Goal: Contribute content: Contribute content

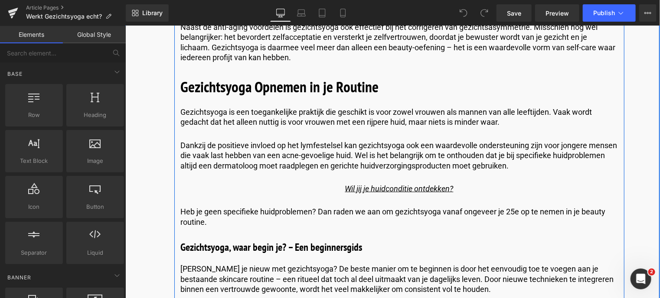
scroll to position [2298, 0]
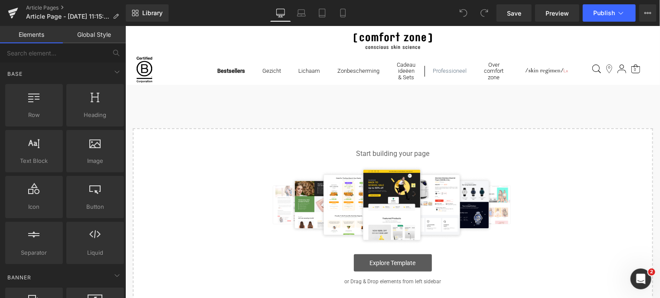
click at [403, 262] on link "Explore Template" at bounding box center [392, 262] width 78 height 17
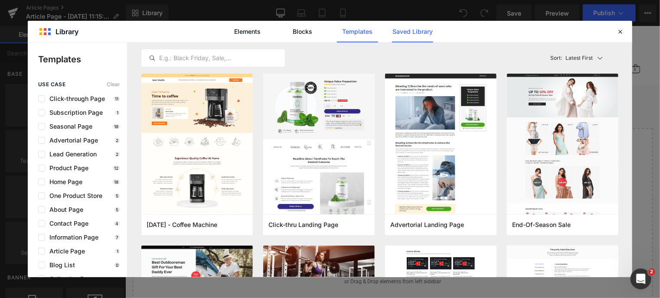
click at [407, 34] on link "Saved Library" at bounding box center [412, 32] width 41 height 22
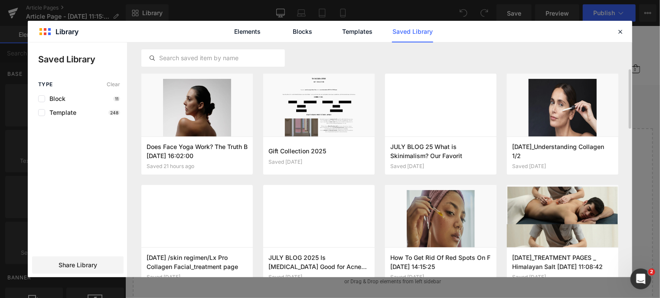
scroll to position [22, 0]
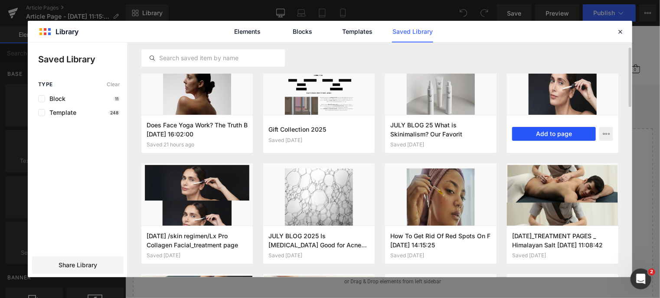
click at [546, 133] on button "Add to page" at bounding box center [554, 134] width 84 height 14
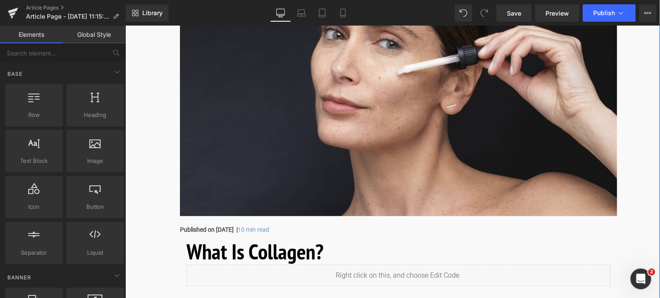
scroll to position [260, 0]
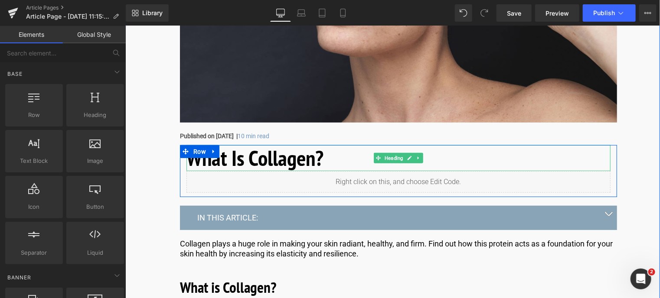
click at [328, 163] on h1 "What Is Collagen?" at bounding box center [398, 158] width 424 height 26
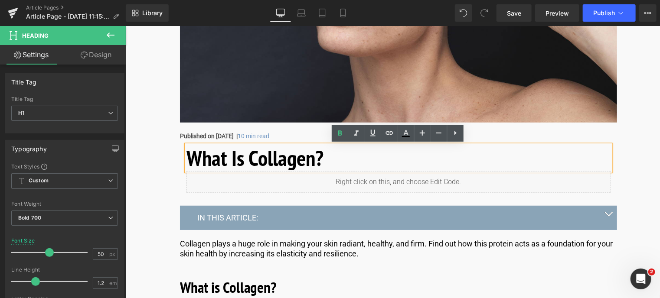
drag, startPoint x: 328, startPoint y: 163, endPoint x: 189, endPoint y: 164, distance: 139.6
click at [189, 164] on h1 "What Is Collagen?" at bounding box center [398, 158] width 424 height 26
copy h1 "What Is Collagen?"
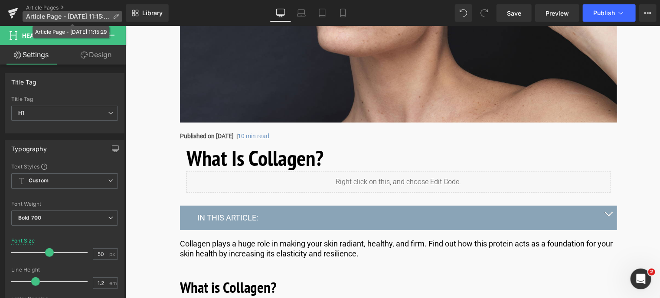
click at [113, 18] on icon at bounding box center [116, 16] width 6 height 6
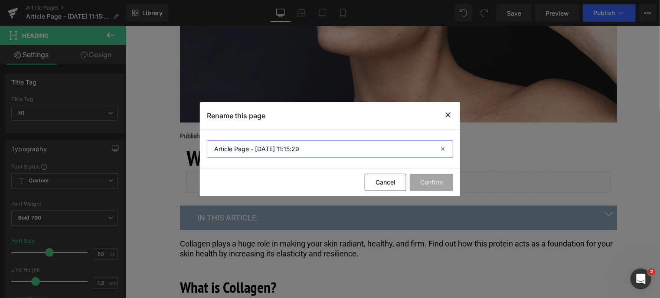
drag, startPoint x: 310, startPoint y: 147, endPoint x: 83, endPoint y: 131, distance: 228.2
click at [83, 131] on div "Rename this page Article Page - Aug 20, 11:15:29 Cancel Confirm" at bounding box center [330, 149] width 660 height 298
paste input "What Is Collagen?"
type input "What Is Collagen?"
click at [431, 183] on button "Confirm" at bounding box center [431, 182] width 43 height 17
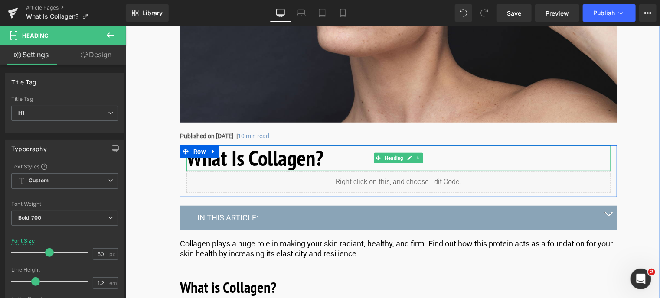
click at [303, 164] on h1 "What Is Collagen?" at bounding box center [398, 158] width 424 height 26
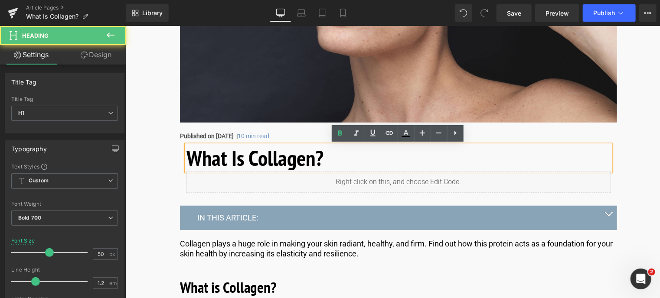
click at [209, 157] on h1 "What Is Collagen?" at bounding box center [398, 158] width 424 height 26
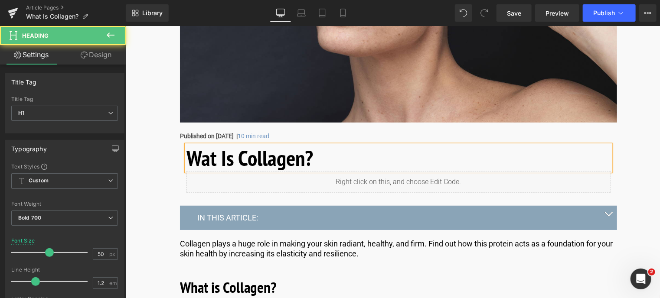
click at [295, 160] on h1 "Wat Is Collagen?" at bounding box center [398, 158] width 424 height 26
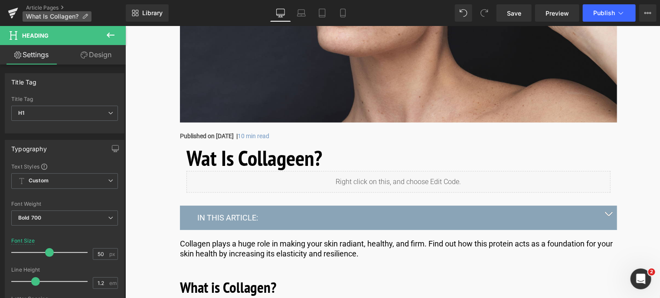
click at [35, 17] on span "What Is Collagen?" at bounding box center [52, 16] width 52 height 7
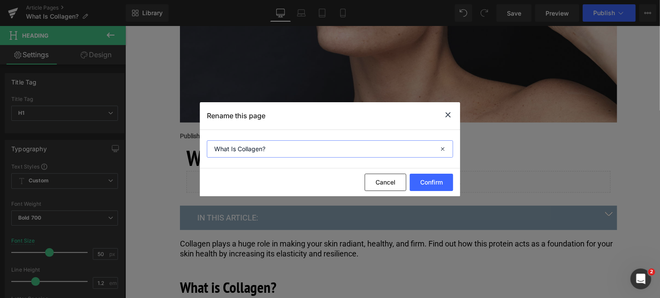
click at [224, 149] on input "What Is Collagen?" at bounding box center [330, 148] width 246 height 17
click at [254, 149] on input "Wat Is Collagen?" at bounding box center [330, 148] width 246 height 17
type input "Wat Is Collageen?"
click at [432, 181] on button "Confirm" at bounding box center [431, 182] width 43 height 17
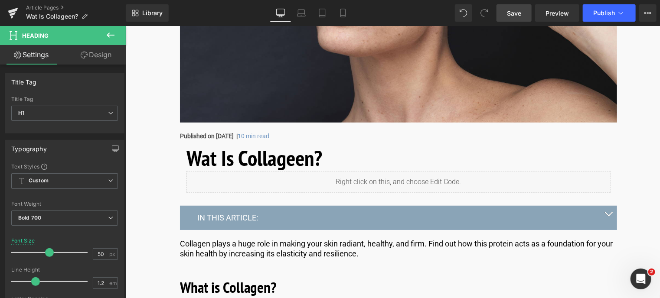
click at [509, 10] on span "Save" at bounding box center [514, 13] width 14 height 9
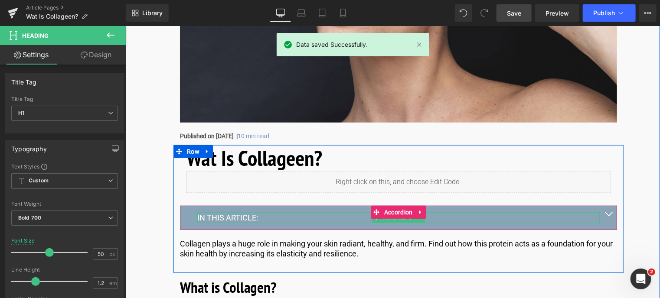
click at [239, 216] on p "IN THIS ARTICLE:" at bounding box center [398, 217] width 402 height 10
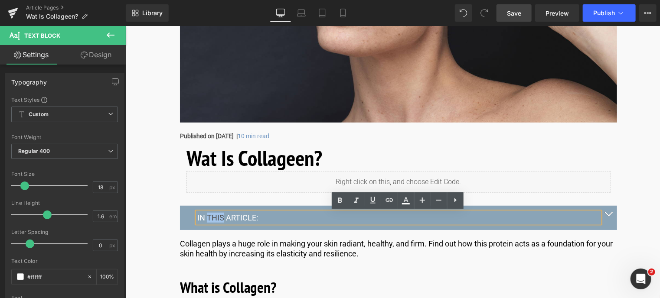
drag, startPoint x: 223, startPoint y: 216, endPoint x: 207, endPoint y: 222, distance: 17.2
click at [207, 222] on p "IN THIS ARTICLE:" at bounding box center [398, 217] width 402 height 10
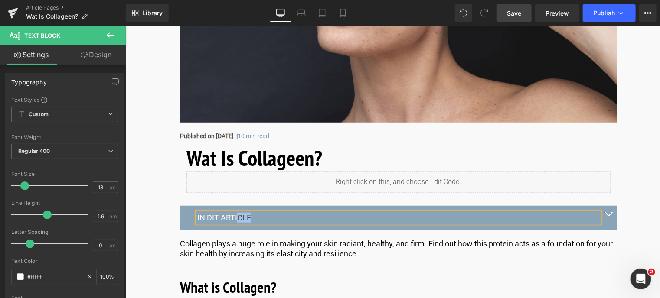
drag, startPoint x: 236, startPoint y: 217, endPoint x: 247, endPoint y: 216, distance: 10.9
click at [247, 216] on p "IN DIT ARTICLE:" at bounding box center [398, 217] width 402 height 10
click at [606, 212] on button "button" at bounding box center [607, 217] width 17 height 23
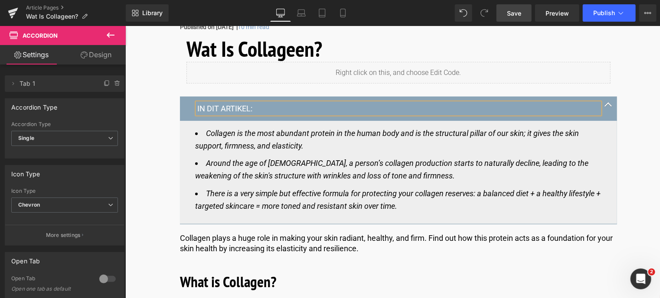
scroll to position [390, 0]
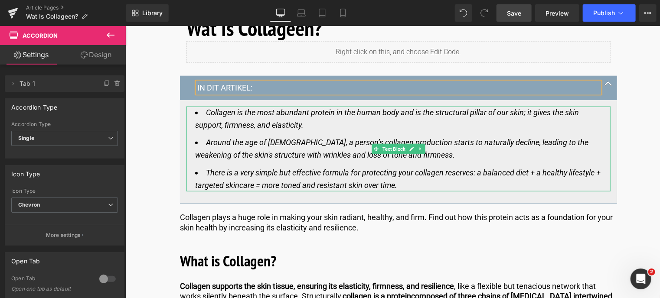
click at [408, 184] on li "There is a very simple but effective formula for protecting your collagen reser…" at bounding box center [398, 179] width 407 height 25
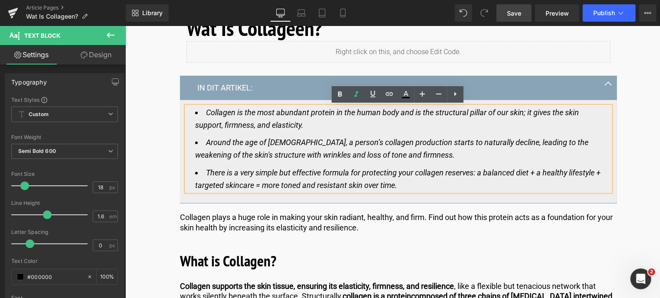
drag, startPoint x: 408, startPoint y: 184, endPoint x: 141, endPoint y: 101, distance: 280.1
copy ul "Collagen is the most abundant protein in the human body and is the structural p…"
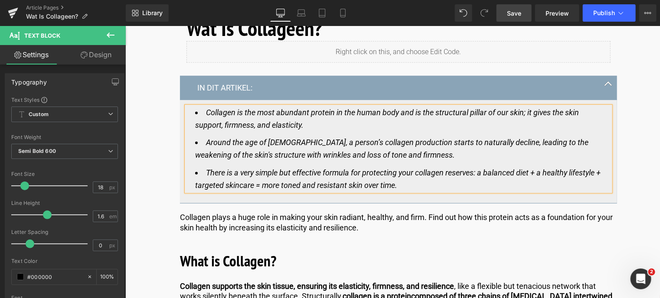
click at [307, 123] on li "Collagen is the most abundant protein in the human body and is the structural p…" at bounding box center [398, 118] width 407 height 25
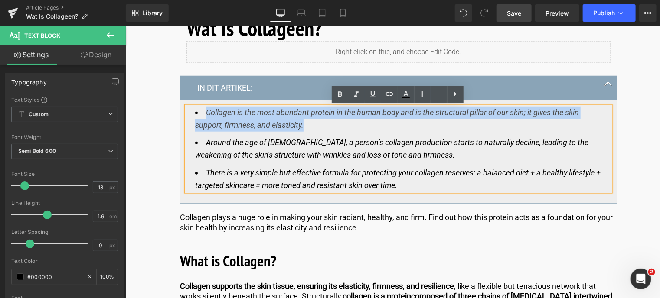
drag, startPoint x: 205, startPoint y: 110, endPoint x: 302, endPoint y: 125, distance: 98.3
click at [302, 125] on icon "Collagen is the most abundant protein in the human body and is the structural p…" at bounding box center [387, 119] width 384 height 22
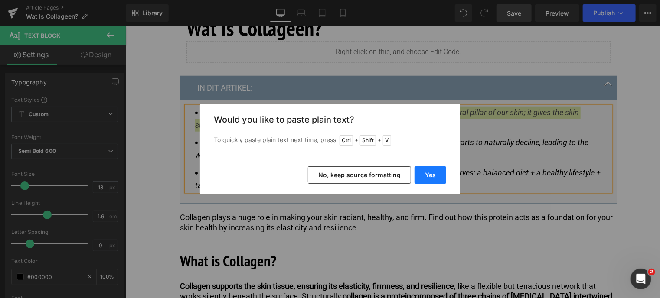
click at [429, 180] on button "Yes" at bounding box center [431, 175] width 32 height 17
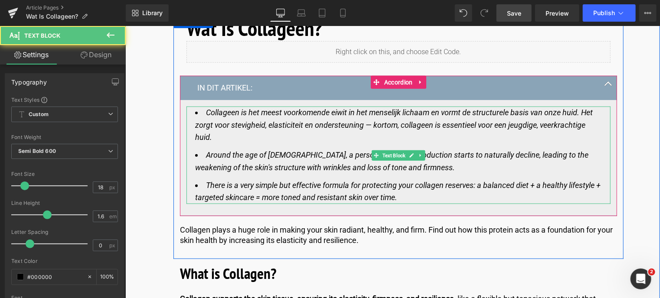
click at [209, 156] on icon "Around the age of [DEMOGRAPHIC_DATA], a person’s collagen production starts to …" at bounding box center [391, 161] width 393 height 22
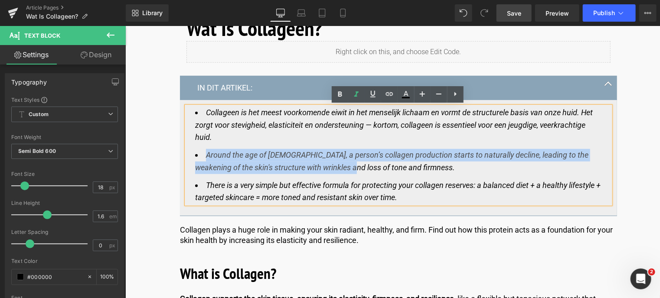
drag, startPoint x: 206, startPoint y: 155, endPoint x: 337, endPoint y: 167, distance: 131.4
click at [336, 167] on icon "Around the age of [DEMOGRAPHIC_DATA], a person’s collagen production starts to …" at bounding box center [391, 161] width 393 height 22
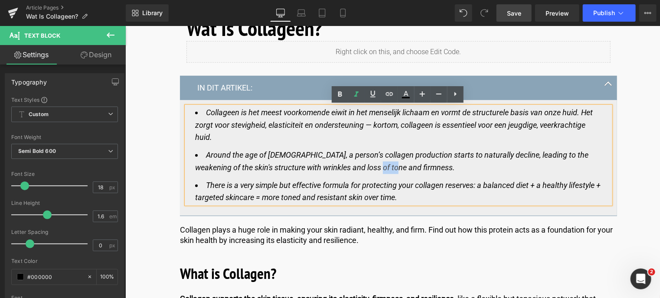
drag, startPoint x: 364, startPoint y: 163, endPoint x: 374, endPoint y: 163, distance: 9.5
click at [374, 163] on li "Around the age of [DEMOGRAPHIC_DATA], a person’s collagen production starts to …" at bounding box center [398, 161] width 407 height 25
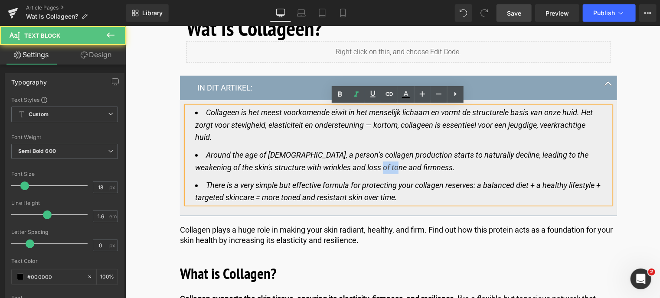
click at [377, 166] on li "Around the age of [DEMOGRAPHIC_DATA], a person’s collagen production starts to …" at bounding box center [398, 161] width 407 height 25
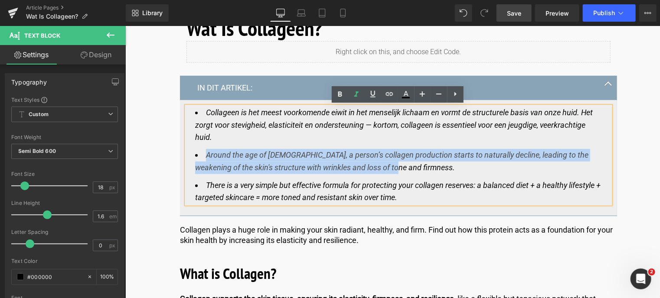
drag, startPoint x: 377, startPoint y: 166, endPoint x: 200, endPoint y: 157, distance: 177.6
click at [200, 157] on li "Around the age of [DEMOGRAPHIC_DATA], a person’s collagen production starts to …" at bounding box center [398, 161] width 407 height 25
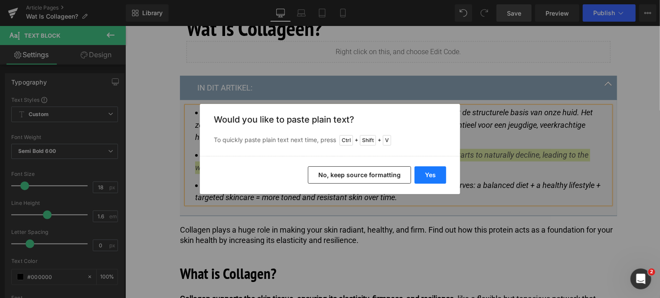
click at [426, 176] on button "Yes" at bounding box center [431, 175] width 32 height 17
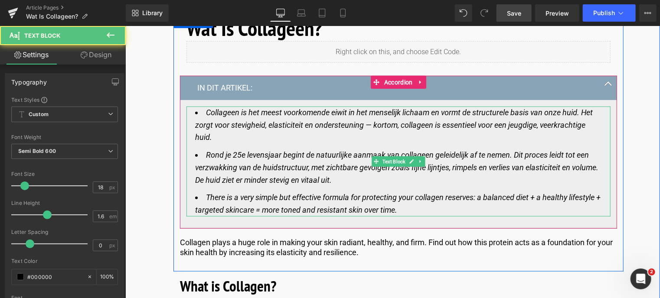
click at [232, 208] on icon "There is a very simple but effective formula for protecting your collagen reser…" at bounding box center [397, 204] width 405 height 22
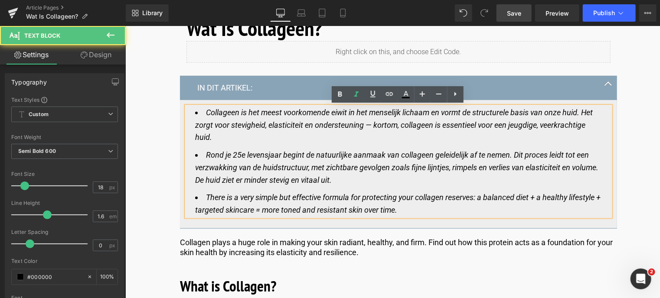
drag, startPoint x: 205, startPoint y: 195, endPoint x: 423, endPoint y: 228, distance: 220.1
click at [423, 228] on article "Collageen is het meest voorkomende eiwit in het menselijk lichaam en vormt de s…" at bounding box center [398, 164] width 437 height 129
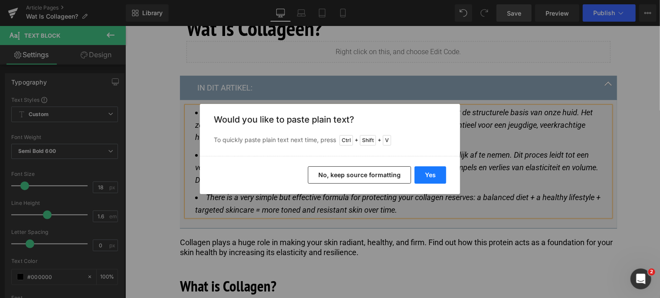
drag, startPoint x: 430, startPoint y: 171, endPoint x: 304, endPoint y: 146, distance: 128.3
click at [430, 171] on button "Yes" at bounding box center [431, 175] width 32 height 17
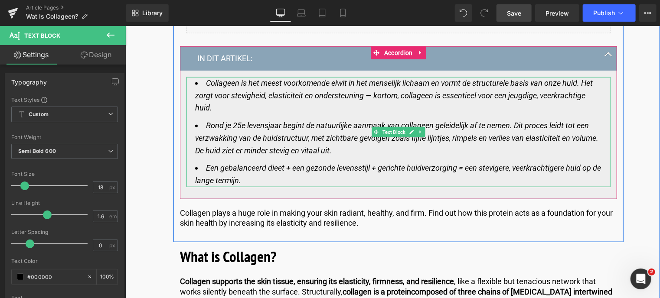
scroll to position [434, 0]
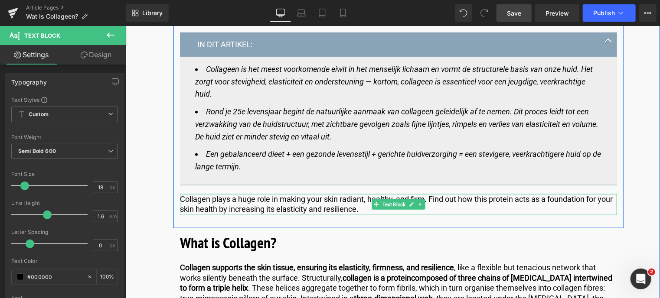
click at [219, 197] on p "Collagen plays a huge role in making your skin radiant, healthy, and firm. Find…" at bounding box center [398, 204] width 437 height 20
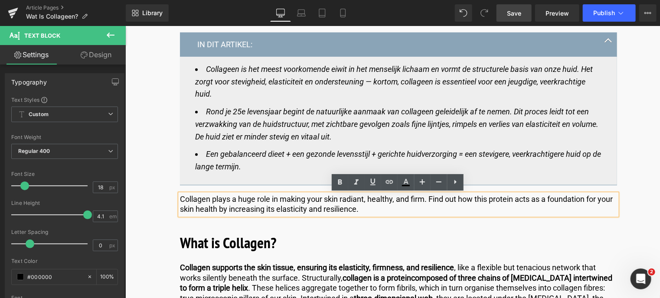
drag, startPoint x: 386, startPoint y: 210, endPoint x: 179, endPoint y: 199, distance: 207.1
click at [180, 199] on p "Collagen plays a huge role in making your skin radiant, healthy, and firm. Find…" at bounding box center [398, 204] width 437 height 20
copy p "Collagen plays a huge role in making your skin radiant, healthy, and firm. Find…"
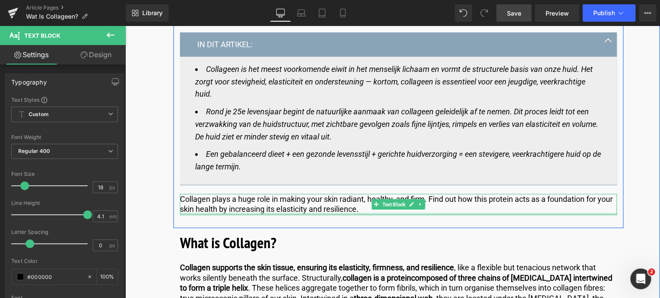
click at [398, 213] on div at bounding box center [398, 214] width 437 height 2
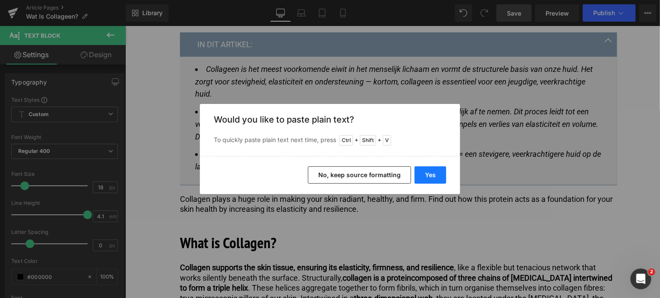
click at [432, 179] on button "Yes" at bounding box center [431, 175] width 32 height 17
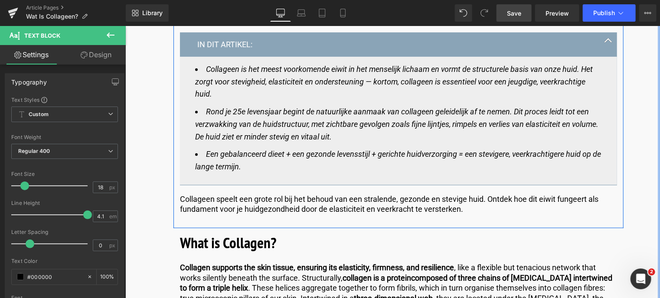
scroll to position [477, 0]
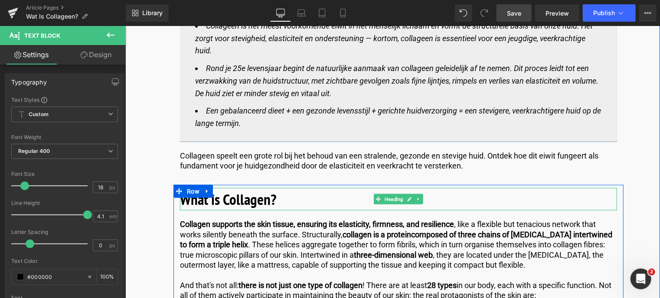
click at [202, 204] on b "What is Collagen?" at bounding box center [228, 199] width 96 height 20
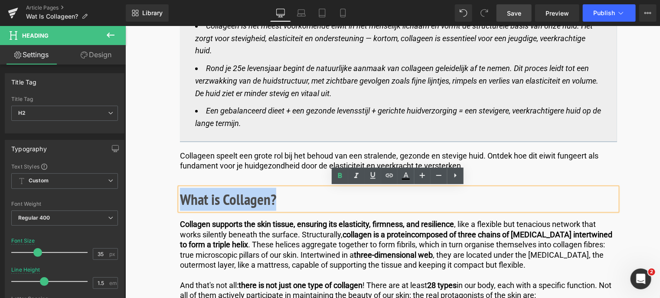
drag, startPoint x: 283, startPoint y: 199, endPoint x: 249, endPoint y: 213, distance: 36.9
copy b "What is Collagen?"
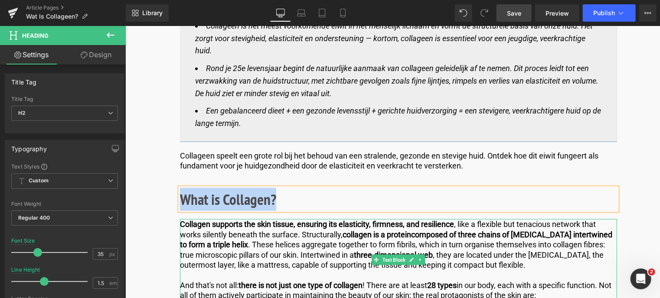
scroll to position [564, 0]
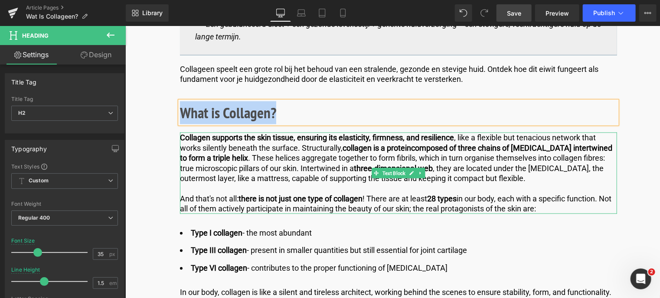
click at [523, 206] on p "And that's not all: there is not just one type of collagen ! There are at least…" at bounding box center [398, 203] width 437 height 20
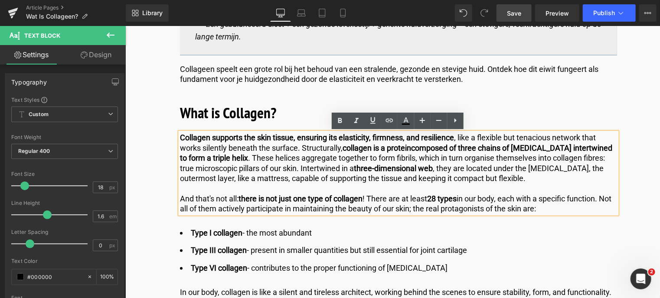
drag, startPoint x: 568, startPoint y: 211, endPoint x: 144, endPoint y: 124, distance: 432.1
copy div "Collagen supports the skin tissue, ensuring its elasticity, firmness, and resil…"
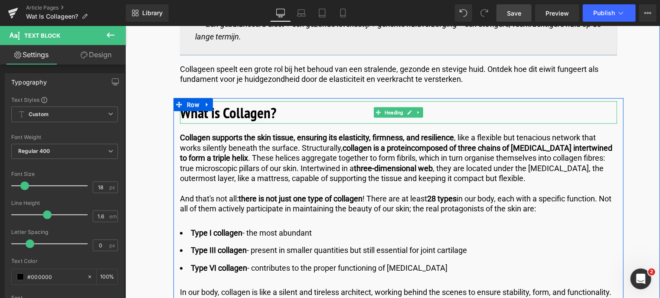
click at [277, 111] on h2 "What is Collagen?" at bounding box center [398, 112] width 437 height 23
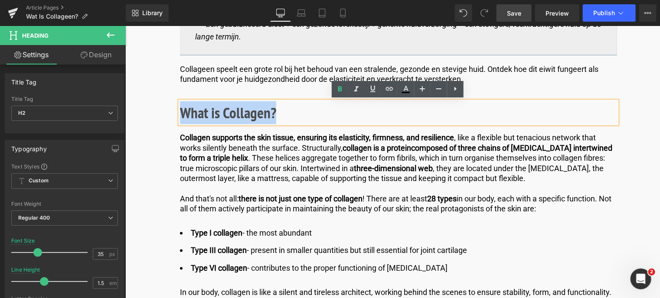
drag, startPoint x: 277, startPoint y: 111, endPoint x: 170, endPoint y: 106, distance: 106.4
paste div
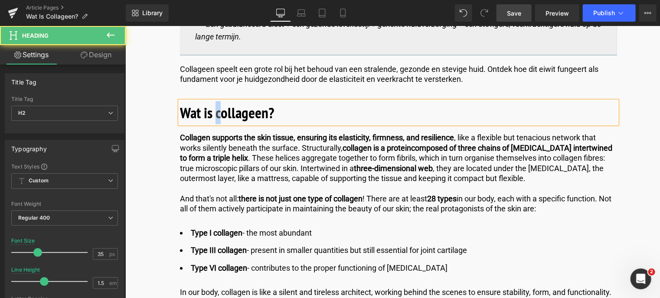
drag, startPoint x: 221, startPoint y: 112, endPoint x: 216, endPoint y: 114, distance: 5.5
click at [216, 114] on b "Wat is collageen?" at bounding box center [227, 112] width 94 height 20
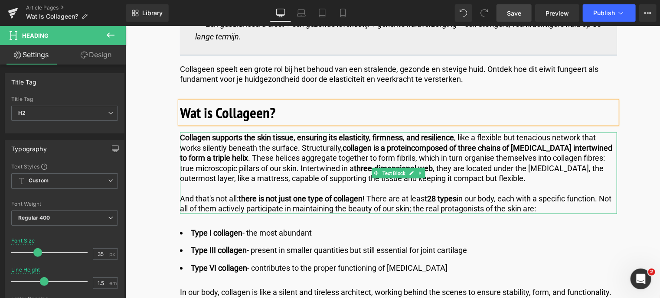
click at [560, 208] on p "And that's not all: there is not just one type of collagen ! There are at least…" at bounding box center [398, 203] width 437 height 20
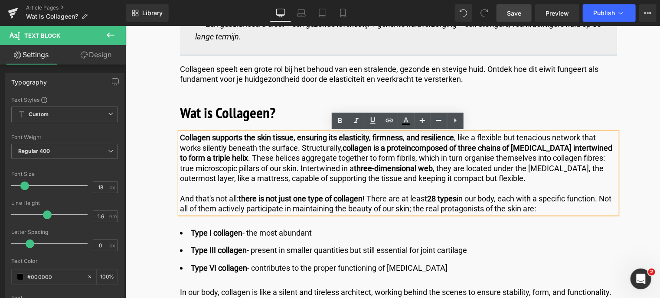
drag, startPoint x: 560, startPoint y: 208, endPoint x: 178, endPoint y: 136, distance: 388.7
click at [180, 136] on div "Collagen supports the skin tissue, ensuring its elasticity, firmness, and resil…" at bounding box center [398, 172] width 437 height 81
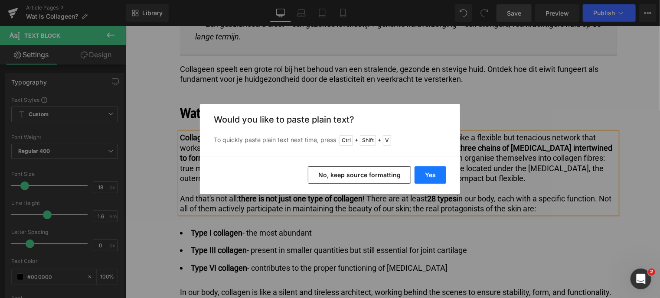
click at [425, 172] on button "Yes" at bounding box center [431, 175] width 32 height 17
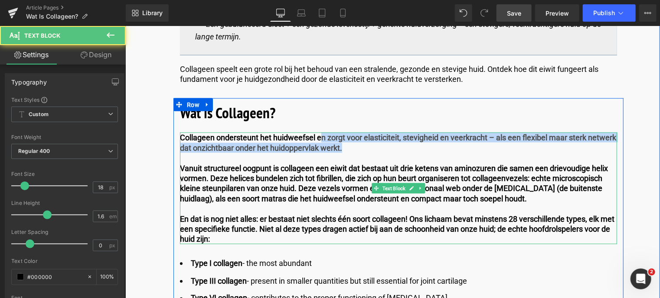
drag, startPoint x: 318, startPoint y: 138, endPoint x: 346, endPoint y: 149, distance: 30.4
click at [346, 149] on p "Collageen ondersteunt het huidweefsel en zorgt voor elasticiteit, stevigheid en…" at bounding box center [398, 142] width 437 height 20
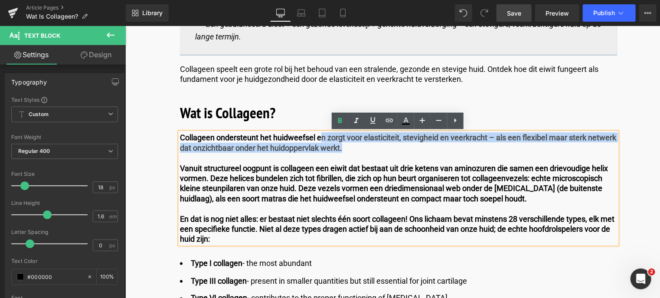
click at [334, 145] on b "Collageen ondersteunt het huidweefsel en zorgt voor elasticiteit, stevigheid en…" at bounding box center [398, 142] width 436 height 19
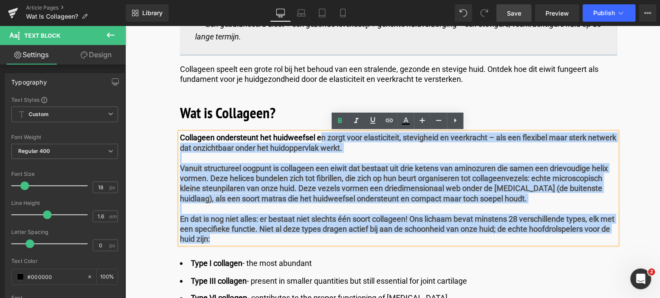
drag, startPoint x: 324, startPoint y: 137, endPoint x: 370, endPoint y: 240, distance: 113.0
click at [370, 240] on div "Collageen ondersteunt het huidweefsel en zorgt voor elasticiteit, stevigheid en…" at bounding box center [398, 187] width 437 height 111
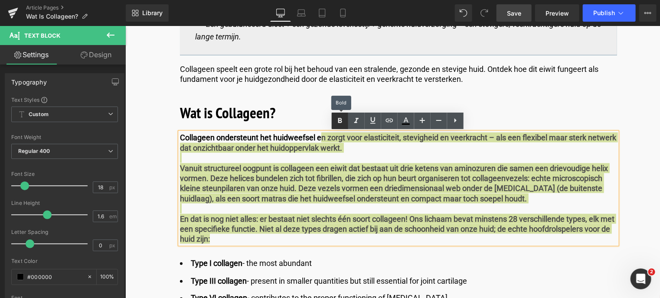
click at [341, 121] on icon at bounding box center [340, 120] width 4 height 5
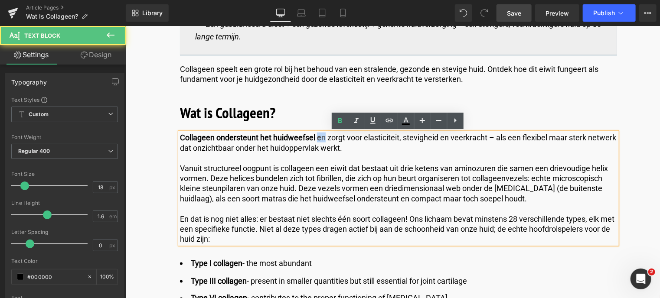
drag, startPoint x: 316, startPoint y: 138, endPoint x: 323, endPoint y: 137, distance: 6.7
click at [323, 137] on p "Collageen ondersteunt het huidweefsel e n zorgt voor elasticiteit, stevigheid e…" at bounding box center [398, 142] width 437 height 20
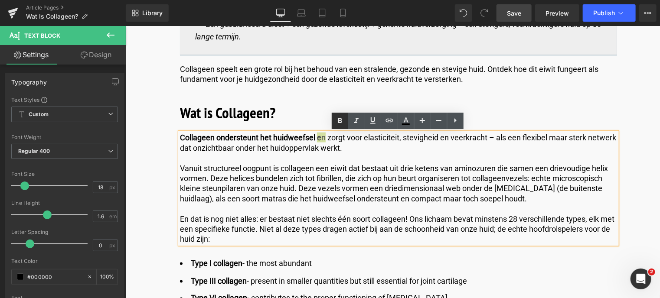
click at [340, 123] on icon at bounding box center [340, 120] width 4 height 5
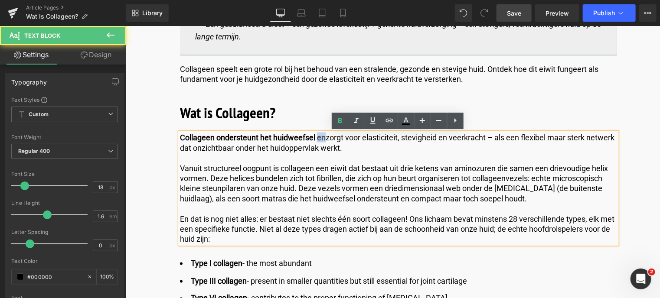
drag, startPoint x: 323, startPoint y: 138, endPoint x: 316, endPoint y: 139, distance: 7.4
click at [316, 139] on p "Collageen ondersteunt het huidweefsel e n zorgt voor elasticiteit, stevigheid e…" at bounding box center [398, 142] width 437 height 20
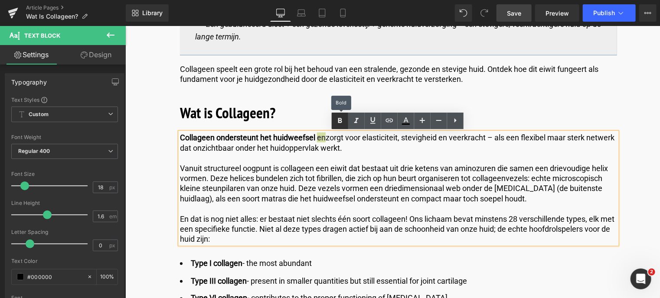
drag, startPoint x: 336, startPoint y: 120, endPoint x: 231, endPoint y: 104, distance: 106.6
click at [336, 120] on icon at bounding box center [340, 121] width 10 height 10
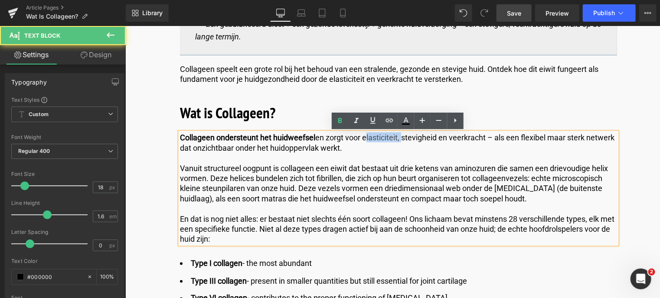
drag, startPoint x: 366, startPoint y: 138, endPoint x: 403, endPoint y: 133, distance: 38.1
click at [403, 133] on p "Collageen ondersteunt het huidweefsel en zorgt voor elasticiteit, stevigheid en…" at bounding box center [398, 142] width 437 height 20
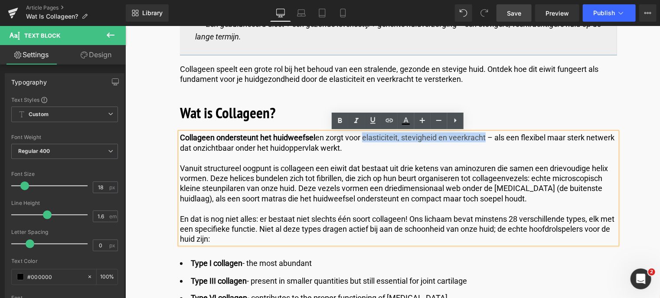
drag, startPoint x: 363, startPoint y: 139, endPoint x: 485, endPoint y: 142, distance: 122.3
click at [485, 142] on p "Collageen ondersteunt het huidweefsel en zorgt voor elasticiteit, stevigheid en…" at bounding box center [398, 142] width 437 height 20
click at [339, 125] on icon at bounding box center [340, 121] width 10 height 10
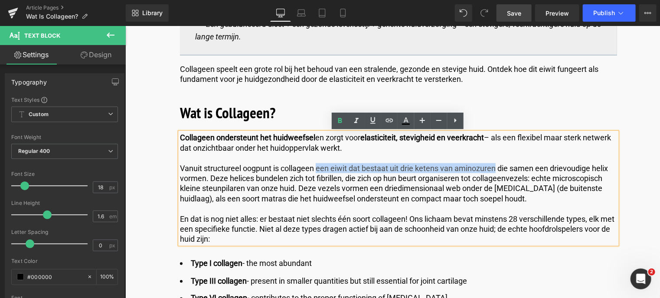
drag, startPoint x: 317, startPoint y: 168, endPoint x: 493, endPoint y: 164, distance: 176.5
click at [493, 164] on p "Vanuit structureel oogpunt is collageen een eiwit dat bestaat uit drie ketens v…" at bounding box center [398, 183] width 437 height 41
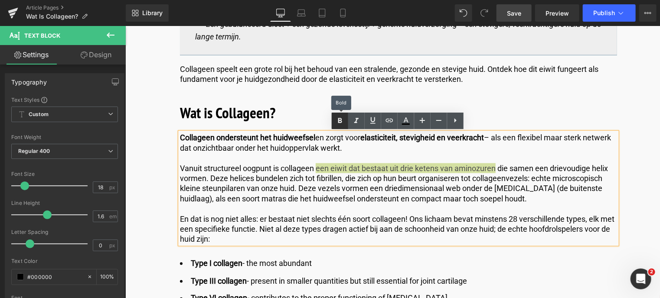
click at [338, 118] on icon at bounding box center [340, 121] width 10 height 10
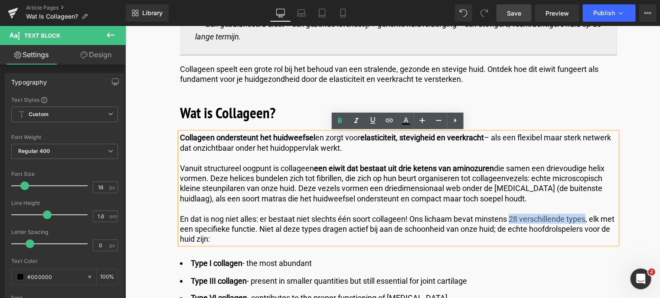
drag, startPoint x: 510, startPoint y: 221, endPoint x: 587, endPoint y: 220, distance: 76.3
click at [587, 220] on p "En dat is nog niet alles: er bestaat niet slechts één soort collageen! Ons lich…" at bounding box center [398, 229] width 437 height 30
click at [336, 120] on icon at bounding box center [340, 121] width 10 height 10
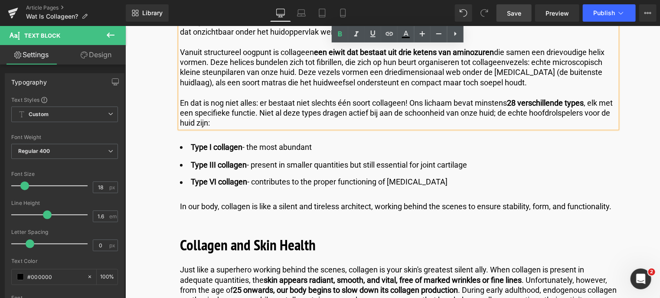
scroll to position [694, 0]
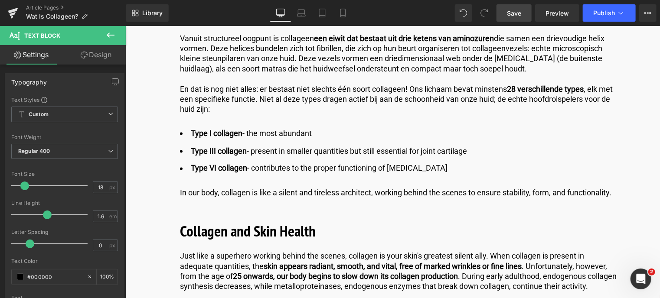
click at [509, 10] on span "Save" at bounding box center [514, 13] width 14 height 9
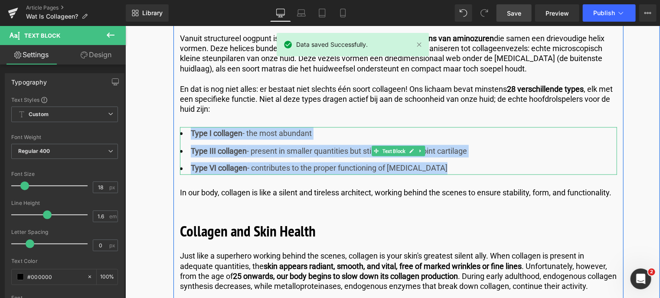
drag, startPoint x: 189, startPoint y: 131, endPoint x: 445, endPoint y: 167, distance: 258.3
click at [445, 167] on ul "Type I collagen - the most abundant Type III collagen - present in smaller quan…" at bounding box center [398, 151] width 437 height 48
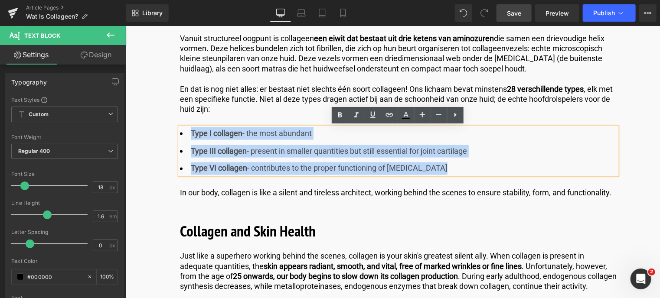
copy ul "Type I collagen - the most abundant Type III collagen - present in smaller quan…"
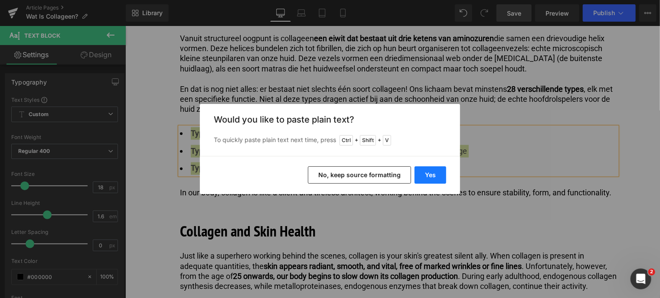
click at [432, 176] on button "Yes" at bounding box center [431, 175] width 32 height 17
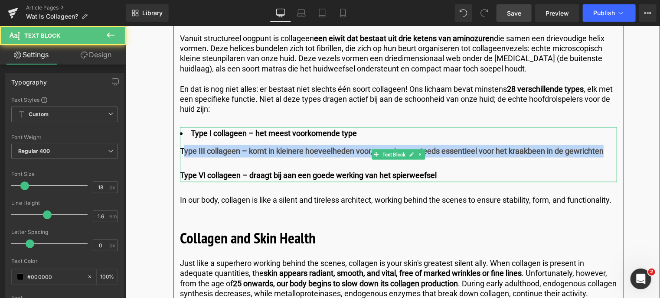
drag, startPoint x: 181, startPoint y: 148, endPoint x: 191, endPoint y: 166, distance: 20.2
click at [191, 166] on div "Type I collageen – het meest voorkomende type Type III collageen – komt in klei…" at bounding box center [398, 154] width 437 height 55
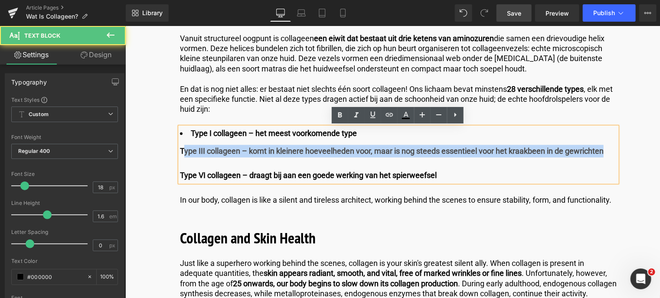
click at [184, 160] on div at bounding box center [398, 163] width 437 height 13
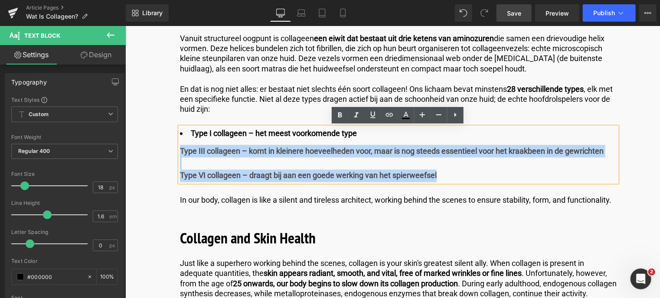
drag, startPoint x: 178, startPoint y: 149, endPoint x: 452, endPoint y: 180, distance: 275.3
click at [452, 180] on div "Type I collageen – het meest voorkomende type Type III collageen – komt in klei…" at bounding box center [398, 154] width 437 height 55
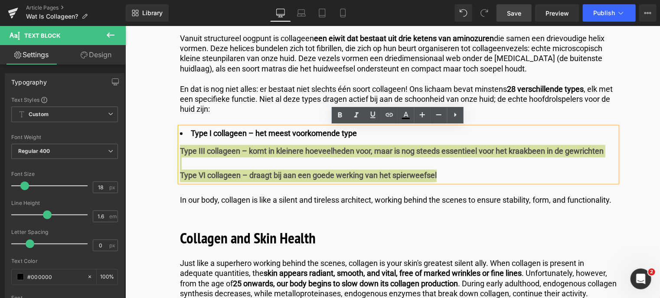
click at [456, 115] on icon at bounding box center [455, 115] width 10 height 10
click at [456, 116] on icon at bounding box center [455, 115] width 10 height 10
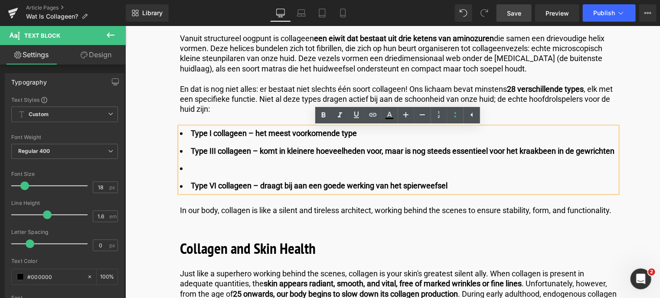
click at [196, 173] on li at bounding box center [398, 168] width 437 height 13
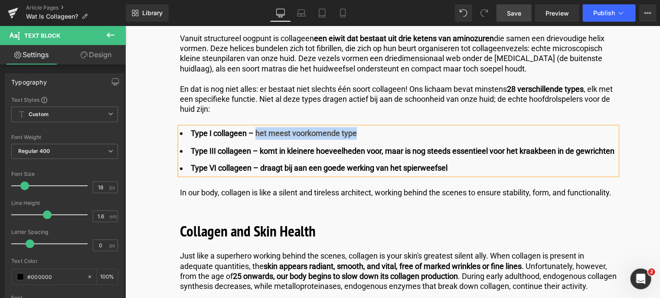
drag, startPoint x: 254, startPoint y: 132, endPoint x: 356, endPoint y: 129, distance: 101.9
click at [356, 129] on li "Type I collageen – het meest voorkomende type" at bounding box center [398, 133] width 437 height 13
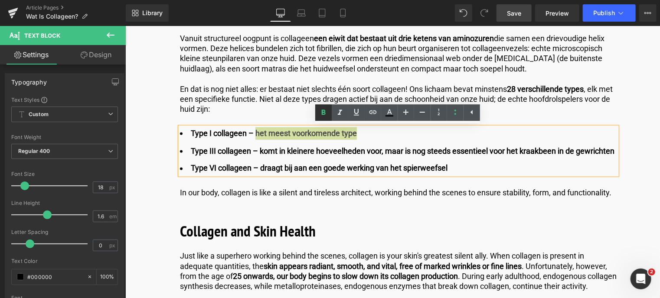
click at [326, 110] on icon at bounding box center [323, 113] width 10 height 10
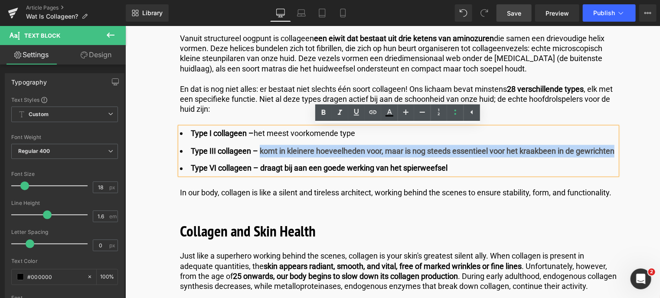
drag, startPoint x: 258, startPoint y: 150, endPoint x: 621, endPoint y: 157, distance: 363.9
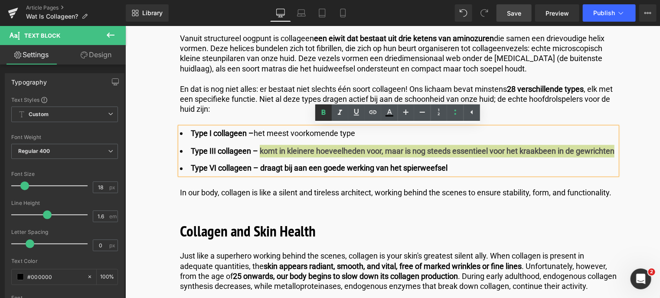
click at [321, 110] on icon at bounding box center [323, 113] width 10 height 10
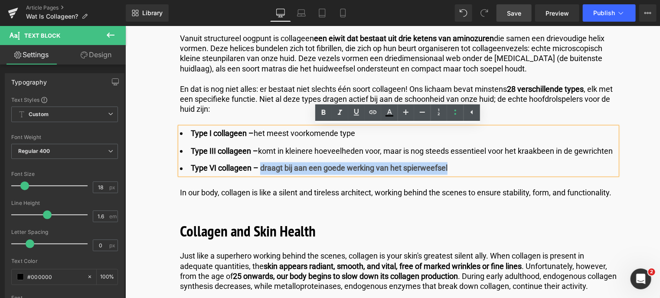
drag, startPoint x: 259, startPoint y: 167, endPoint x: 451, endPoint y: 169, distance: 191.7
click at [451, 169] on li "Type VI collageen – draagt bij aan een goede werking van het spierweefsel" at bounding box center [398, 168] width 437 height 13
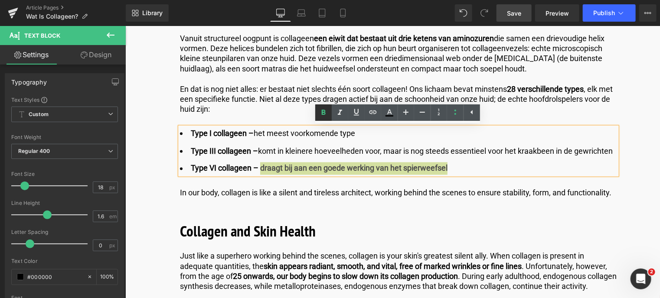
click at [323, 112] on icon at bounding box center [323, 112] width 4 height 5
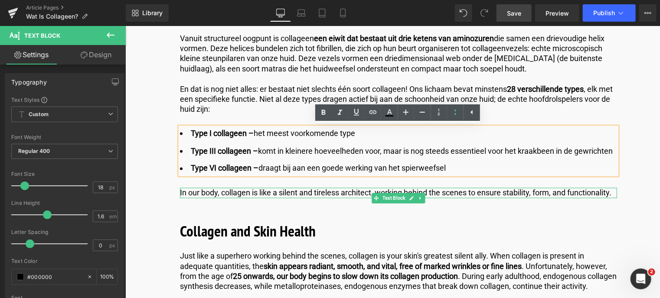
click at [229, 198] on p "In our body, collagen is like a silent and tireless architect, working behind t…" at bounding box center [398, 193] width 437 height 10
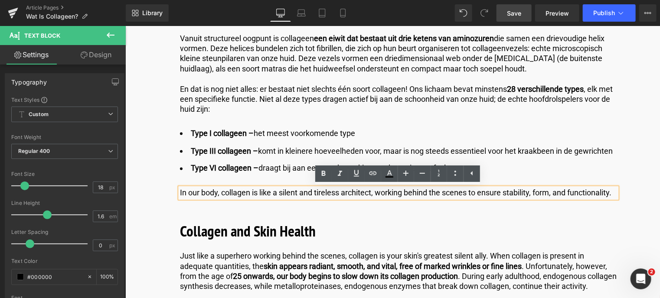
drag, startPoint x: 226, startPoint y: 204, endPoint x: 162, endPoint y: 193, distance: 65.2
copy p "In our body, collagen is like a silent and tireless architect, working behind t…"
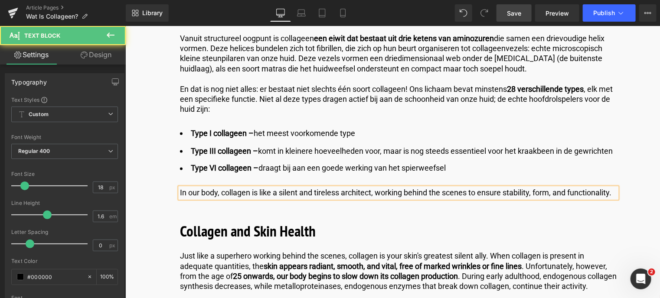
click at [231, 198] on p "In our body, collagen is like a silent and tireless architect, working behind t…" at bounding box center [398, 193] width 437 height 10
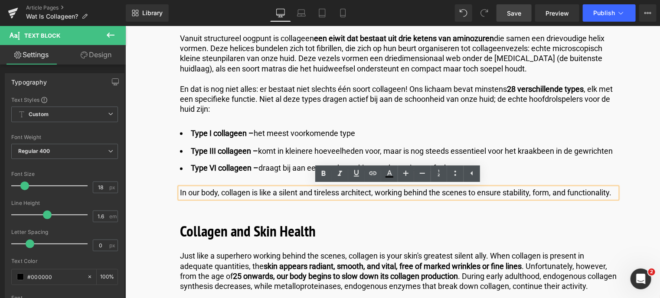
drag, startPoint x: 231, startPoint y: 206, endPoint x: 154, endPoint y: 193, distance: 77.7
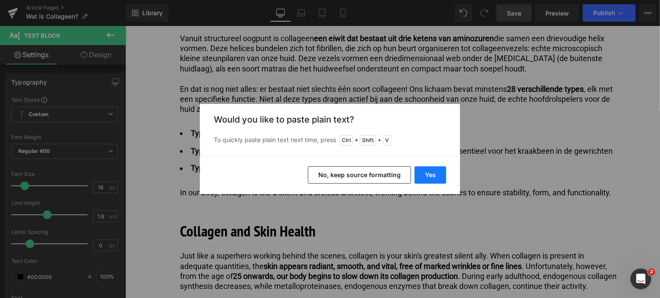
drag, startPoint x: 427, startPoint y: 174, endPoint x: 302, endPoint y: 148, distance: 127.6
click at [427, 174] on button "Yes" at bounding box center [431, 175] width 32 height 17
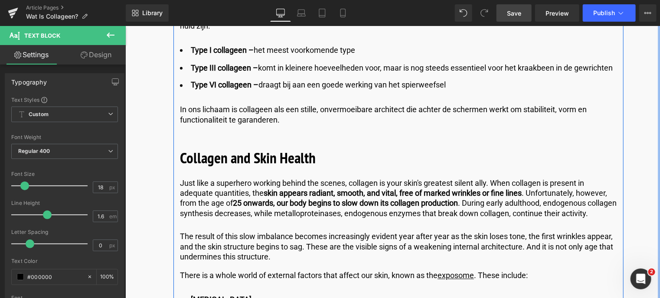
scroll to position [781, 0]
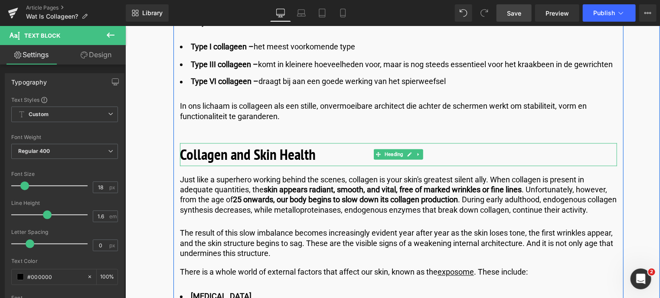
click at [316, 156] on h2 "Collagen and Skin Health" at bounding box center [398, 154] width 437 height 23
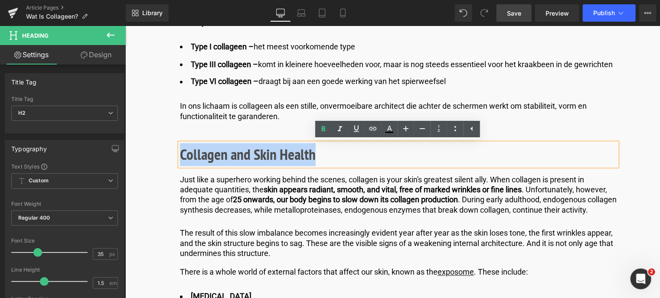
drag, startPoint x: 316, startPoint y: 156, endPoint x: 181, endPoint y: 157, distance: 134.9
click at [181, 157] on h2 "Collagen and Skin Health" at bounding box center [398, 154] width 437 height 23
copy b "Collagen and Skin Health"
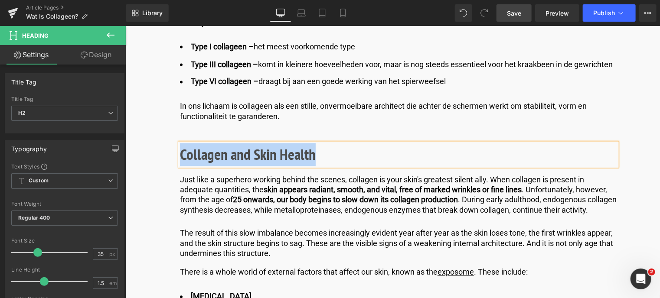
paste div
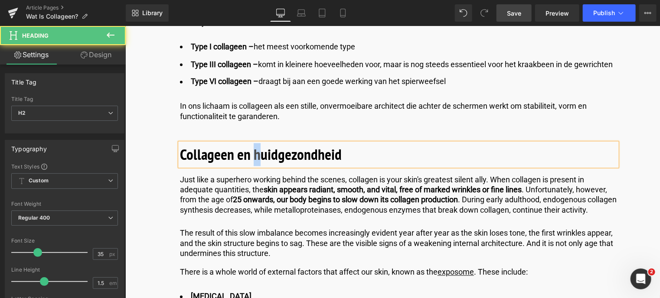
click at [254, 154] on b "Collageen en huidgezondheid" at bounding box center [261, 154] width 162 height 20
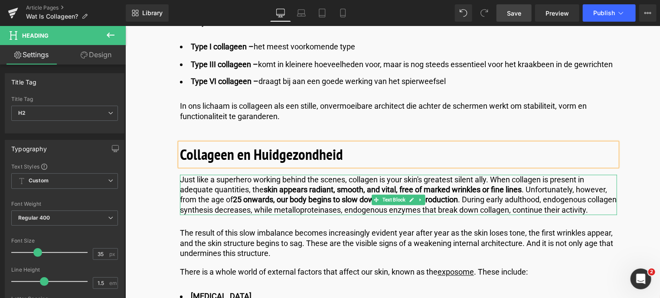
click at [247, 209] on p "Just like a superhero working behind the scenes, collagen is your skin's greate…" at bounding box center [398, 195] width 437 height 41
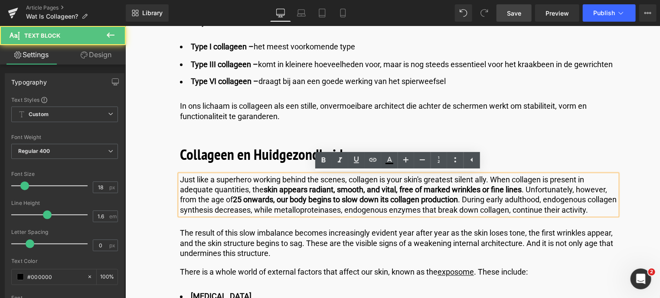
click at [225, 216] on p "Just like a superhero working behind the scenes, collagen is your skin's greate…" at bounding box center [398, 195] width 437 height 41
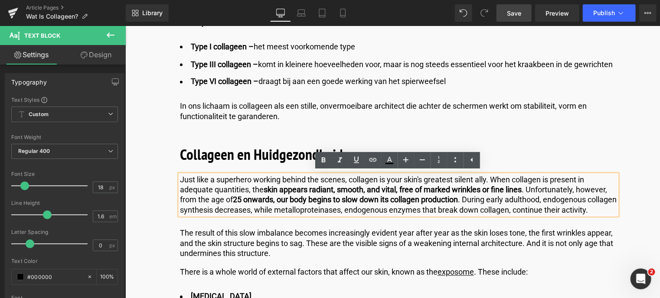
drag, startPoint x: 224, startPoint y: 224, endPoint x: 168, endPoint y: 174, distance: 75.5
copy p "Just like a superhero working behind the scenes, collagen is your skin's greate…"
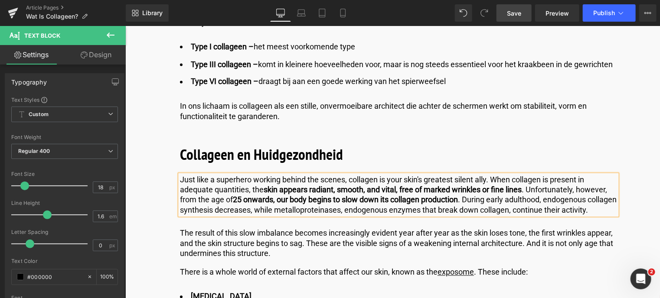
click at [214, 216] on p "Just like a superhero working behind the scenes, collagen is your skin's greate…" at bounding box center [398, 195] width 437 height 41
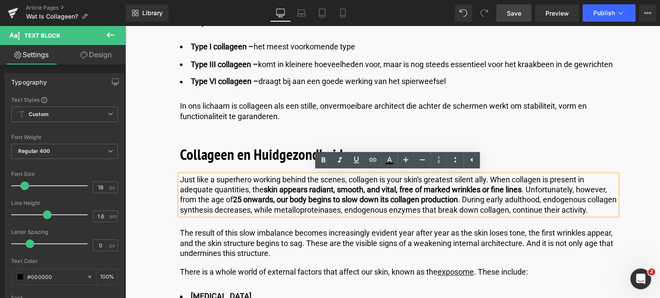
drag, startPoint x: 214, startPoint y: 221, endPoint x: 163, endPoint y: 180, distance: 65.8
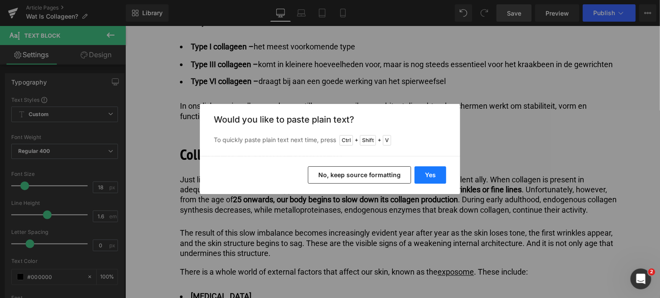
click at [421, 174] on button "Yes" at bounding box center [431, 175] width 32 height 17
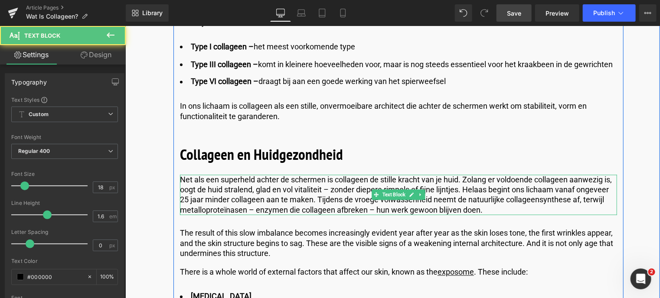
click at [222, 195] on p "Net als een superheld achter de schermen is collageen de stille kracht van je h…" at bounding box center [398, 195] width 437 height 41
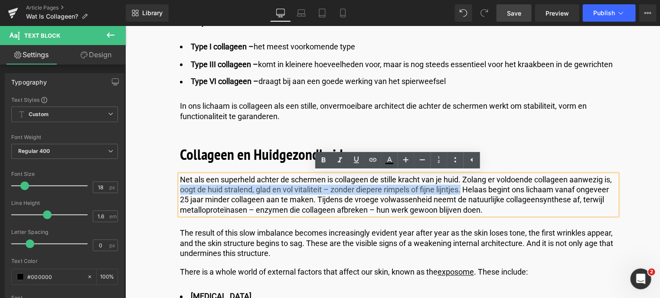
drag, startPoint x: 179, startPoint y: 189, endPoint x: 461, endPoint y: 188, distance: 281.9
click at [461, 188] on p "Net als een superheld achter de schermen is collageen de stille kracht van je h…" at bounding box center [398, 195] width 437 height 41
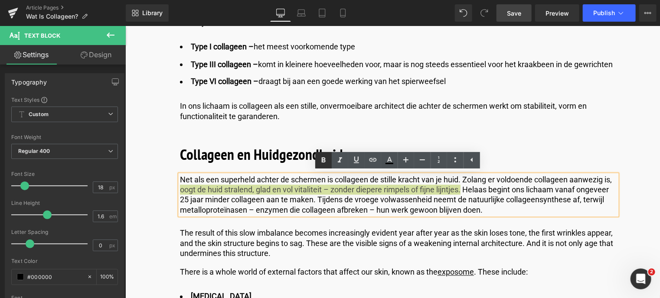
click at [322, 159] on icon at bounding box center [323, 159] width 4 height 5
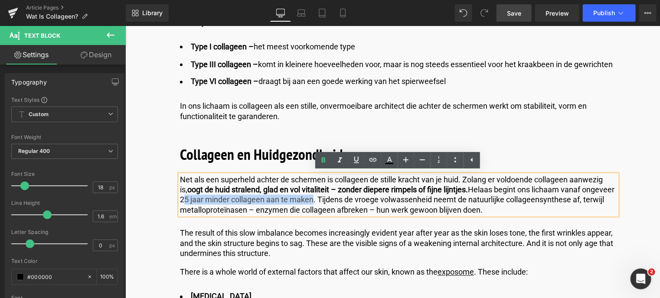
drag, startPoint x: 179, startPoint y: 201, endPoint x: 307, endPoint y: 197, distance: 128.0
click at [307, 197] on p "Net als een superheld achter de schermen is collageen de stille kracht van je h…" at bounding box center [398, 195] width 437 height 41
drag, startPoint x: 558, startPoint y: 190, endPoint x: 313, endPoint y: 200, distance: 245.2
click at [313, 200] on p "Net als een superheld achter de schermen is collageen de stille kracht van je h…" at bounding box center [398, 195] width 437 height 41
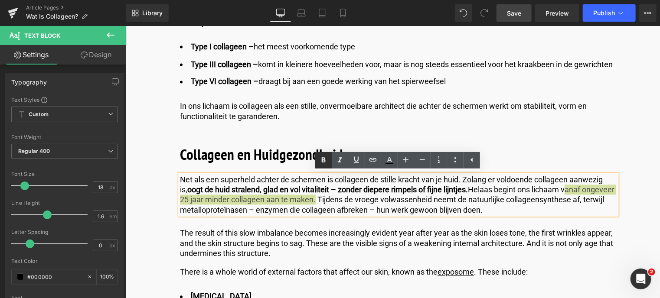
click at [321, 163] on icon at bounding box center [323, 160] width 10 height 10
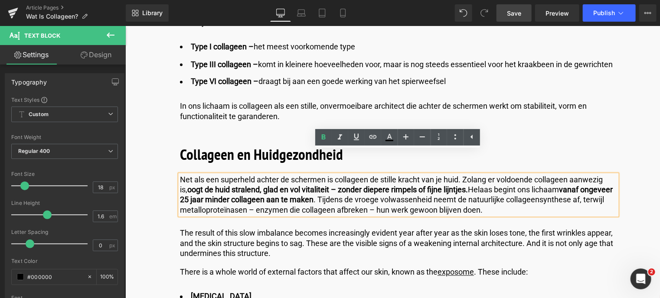
scroll to position [824, 0]
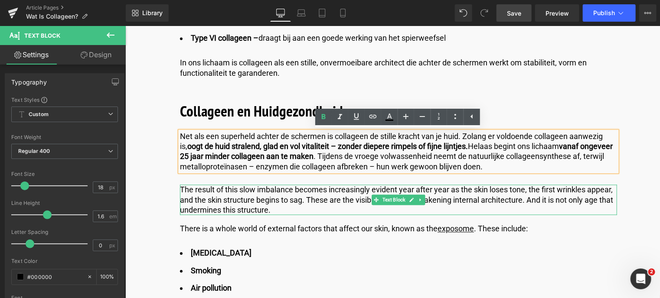
click at [216, 212] on p "The result of this slow imbalance becomes increasingly evident year after year …" at bounding box center [398, 200] width 437 height 30
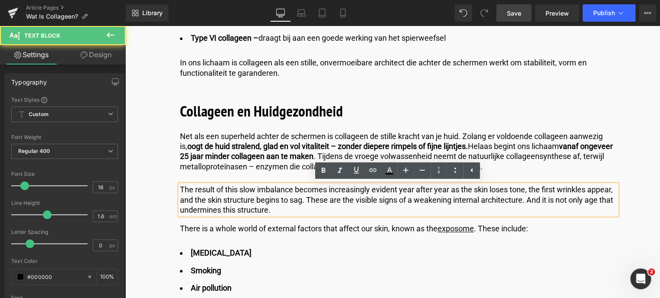
drag, startPoint x: 272, startPoint y: 212, endPoint x: 164, endPoint y: 185, distance: 110.7
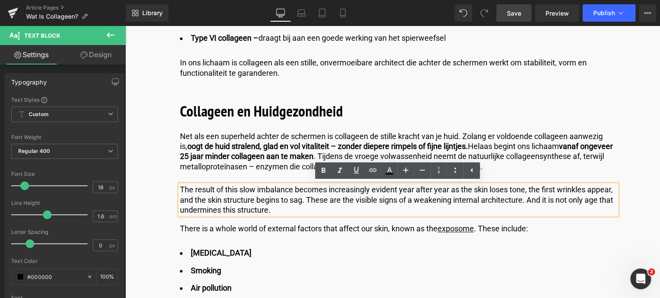
copy p "The result of this slow imbalance becomes increasingly evident year after year …"
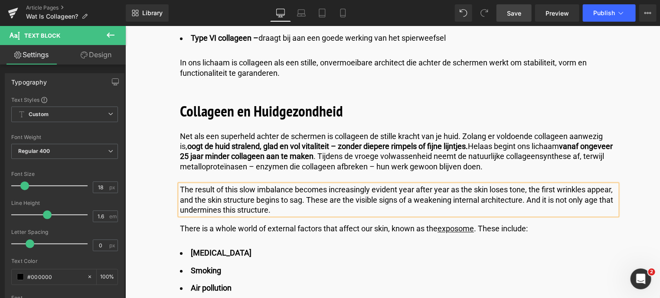
click at [278, 210] on p "The result of this slow imbalance becomes increasingly evident year after year …" at bounding box center [398, 200] width 437 height 30
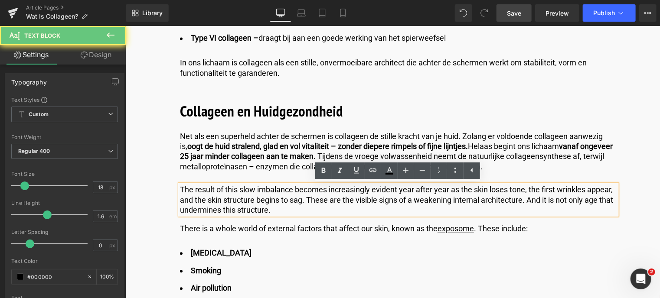
drag, startPoint x: 278, startPoint y: 210, endPoint x: 121, endPoint y: 173, distance: 160.8
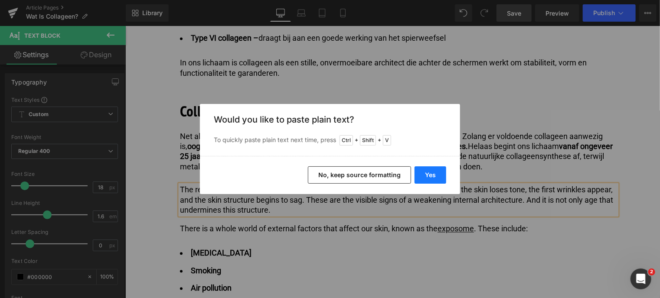
click at [421, 173] on button "Yes" at bounding box center [431, 175] width 32 height 17
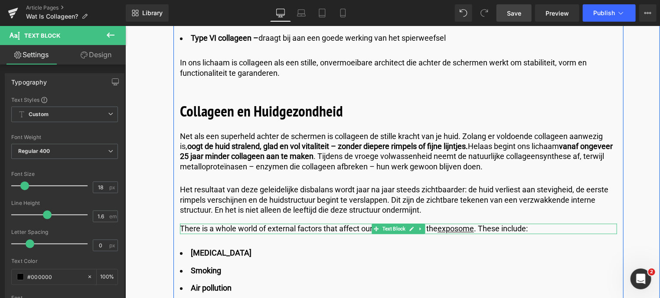
click at [543, 231] on p "There is a whole world of external factors that affect our skin, known as the e…" at bounding box center [398, 229] width 437 height 10
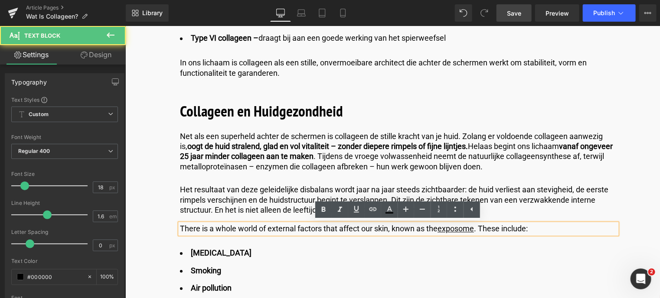
drag, startPoint x: 535, startPoint y: 228, endPoint x: 141, endPoint y: 189, distance: 395.6
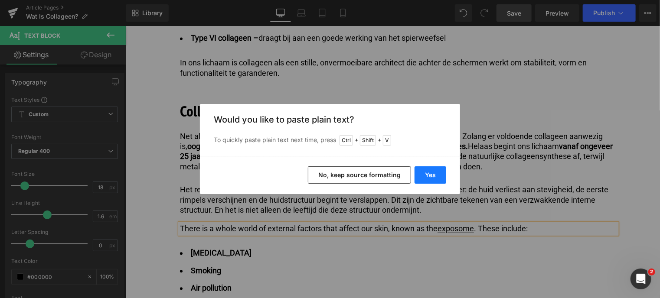
click at [429, 172] on button "Yes" at bounding box center [431, 175] width 32 height 17
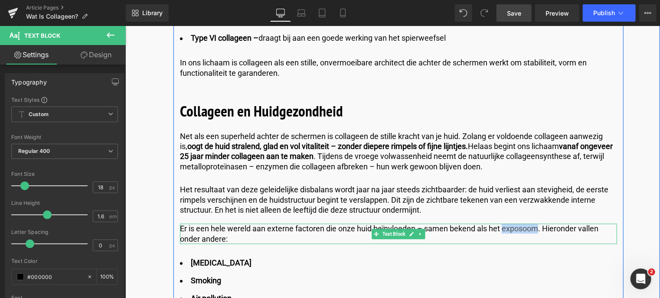
drag, startPoint x: 536, startPoint y: 230, endPoint x: 502, endPoint y: 230, distance: 34.7
click at [502, 230] on p "Er is een hele wereld aan externe factoren die onze huid beïnvloeden – samen be…" at bounding box center [398, 234] width 437 height 20
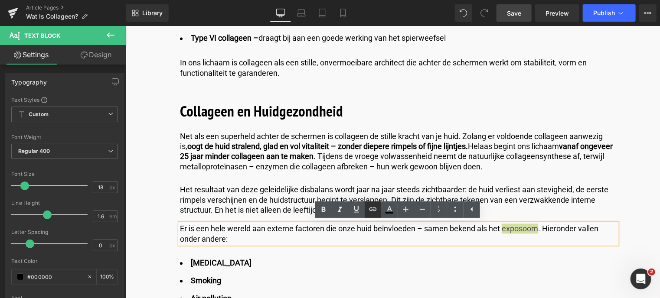
click at [370, 209] on icon at bounding box center [373, 209] width 10 height 10
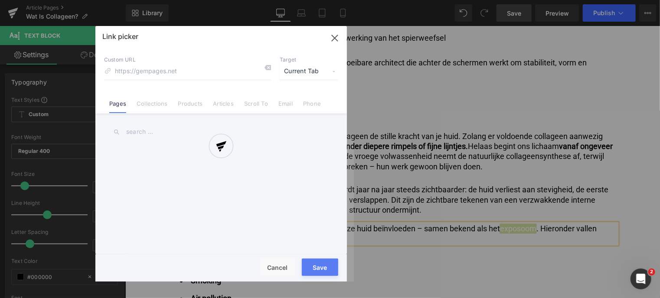
click at [604, 0] on div "Text Color Highlight Color #333333 Edit or remove link: Edit - Unlink - Cancel …" at bounding box center [330, 0] width 660 height 0
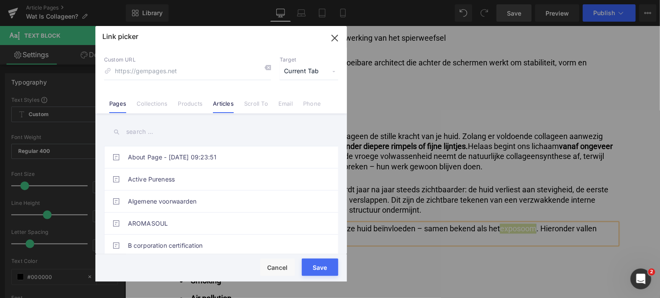
click at [220, 104] on link "Articles" at bounding box center [223, 106] width 21 height 13
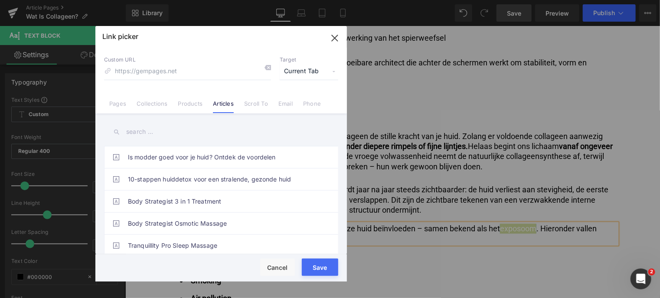
click at [144, 132] on input "text" at bounding box center [221, 132] width 234 height 20
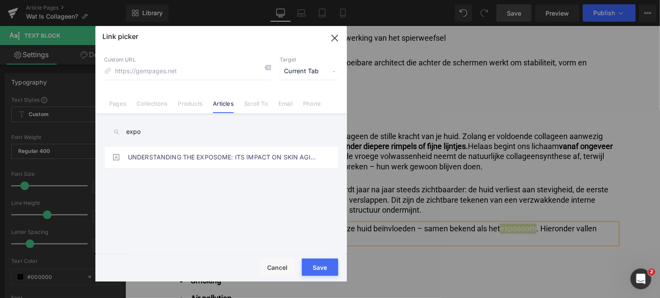
type input "expo"
click at [335, 41] on icon "button" at bounding box center [335, 38] width 14 height 14
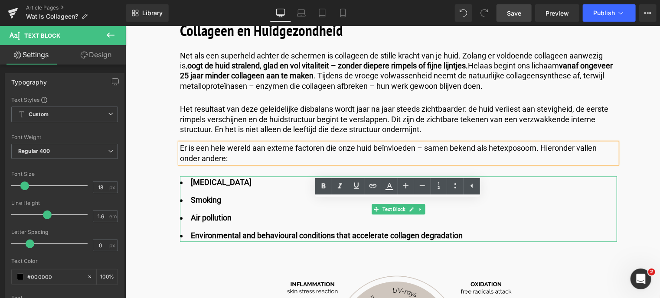
scroll to position [911, 0]
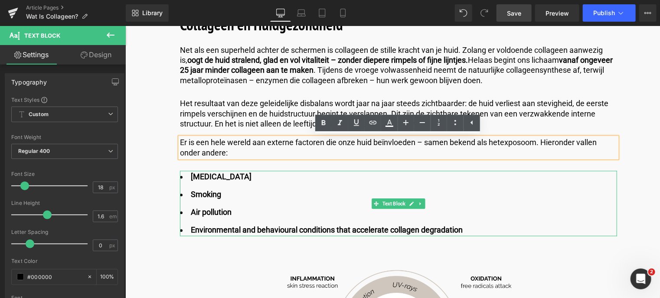
click at [467, 229] on li "Environmental and behavioural conditions that accelerate collagen degradation" at bounding box center [398, 230] width 437 height 13
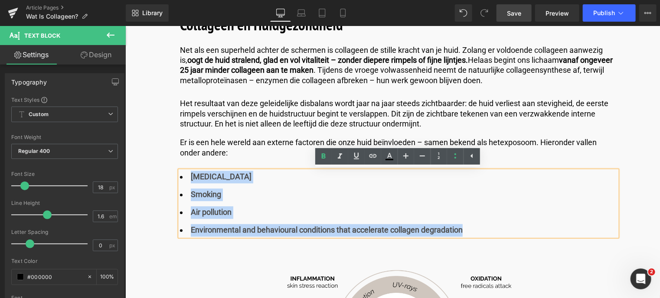
drag, startPoint x: 467, startPoint y: 229, endPoint x: 186, endPoint y: 176, distance: 285.4
click at [186, 176] on ul "Sun exposure Smoking Air pollution Environmental and behavioural conditions tha…" at bounding box center [398, 202] width 437 height 65
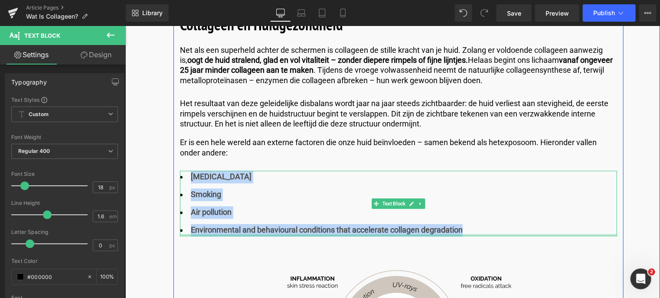
click at [470, 235] on div at bounding box center [398, 235] width 437 height 2
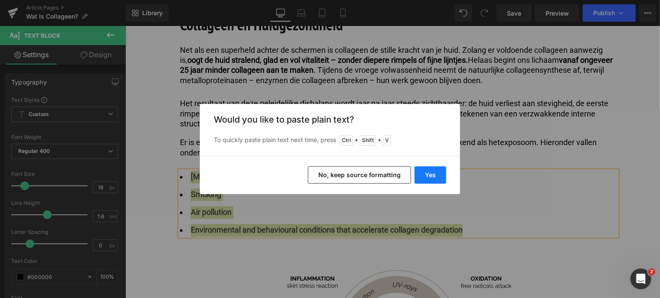
click at [433, 173] on button "Yes" at bounding box center [431, 175] width 32 height 17
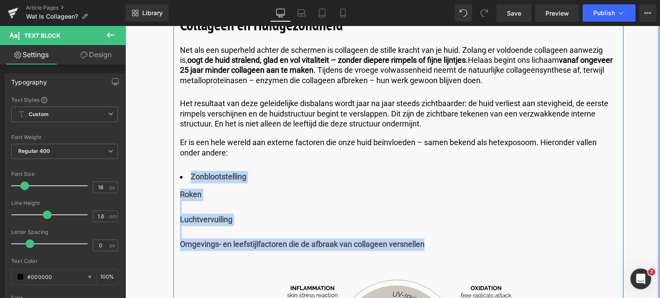
drag, startPoint x: 441, startPoint y: 243, endPoint x: 185, endPoint y: 169, distance: 265.8
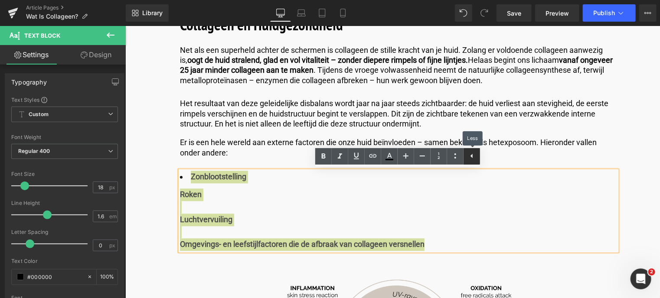
click at [470, 157] on icon at bounding box center [472, 156] width 10 height 10
click at [459, 157] on icon at bounding box center [455, 156] width 10 height 10
click at [456, 157] on icon at bounding box center [455, 156] width 10 height 10
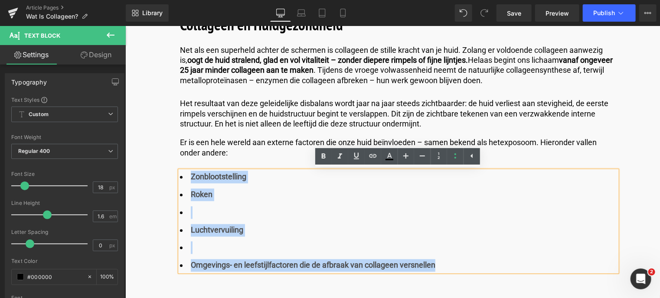
click at [217, 213] on li at bounding box center [398, 212] width 437 height 13
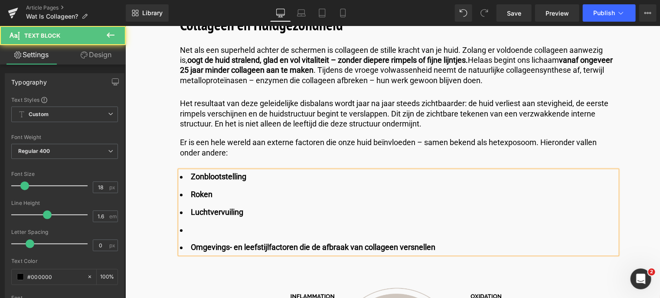
click at [219, 224] on li at bounding box center [398, 230] width 437 height 13
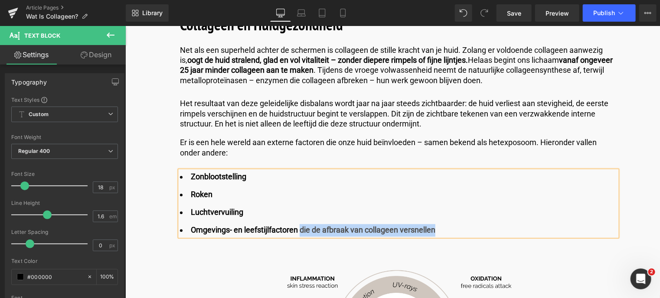
drag, startPoint x: 299, startPoint y: 231, endPoint x: 434, endPoint y: 222, distance: 135.5
click at [434, 222] on ul "Zonblootstelling Roken Luchtvervuiling Omgevings- en leefstijlfactoren die de a…" at bounding box center [398, 202] width 437 height 65
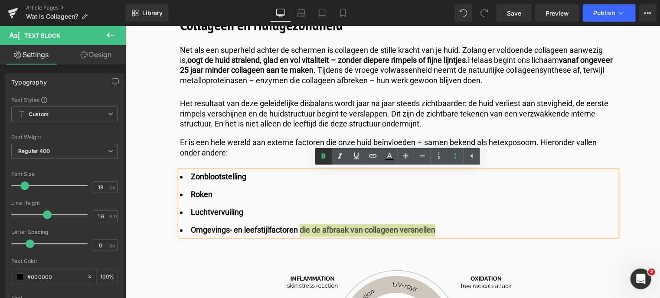
click at [322, 154] on icon at bounding box center [323, 155] width 4 height 5
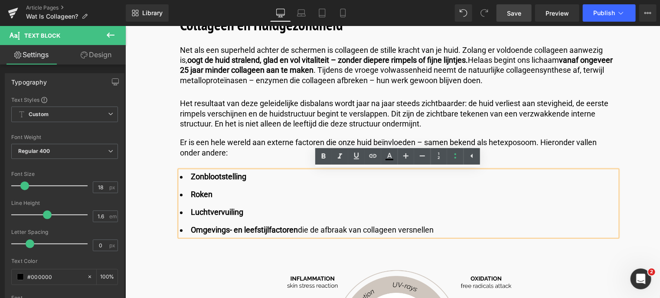
click at [516, 17] on span "Save" at bounding box center [514, 13] width 14 height 9
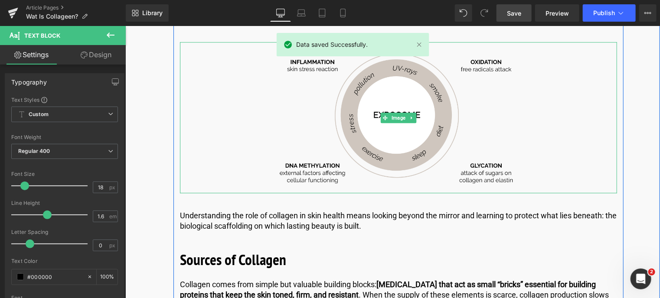
scroll to position [1214, 0]
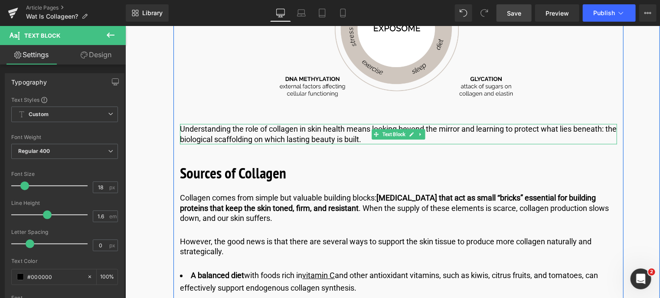
click at [449, 134] on p "Understanding the role of collagen in skin health means looking beyond the mirr…" at bounding box center [398, 134] width 437 height 20
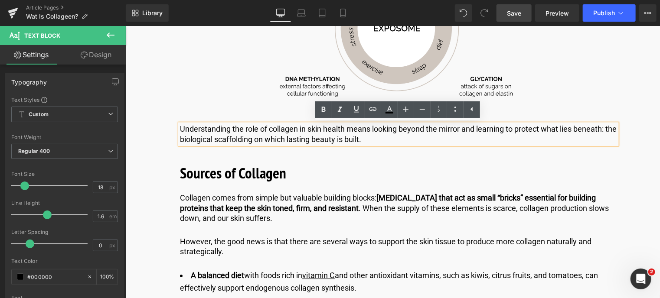
drag, startPoint x: 410, startPoint y: 141, endPoint x: 170, endPoint y: 131, distance: 240.0
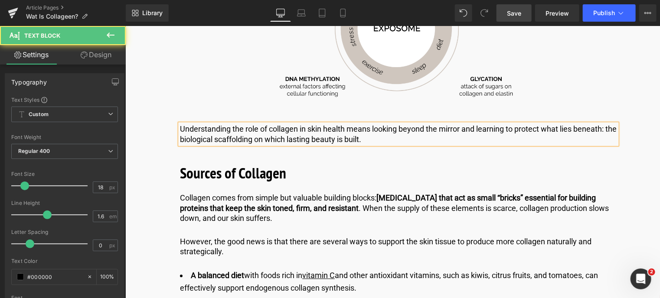
click at [401, 140] on p "Understanding the role of collagen in skin health means looking beyond the mirr…" at bounding box center [398, 134] width 437 height 20
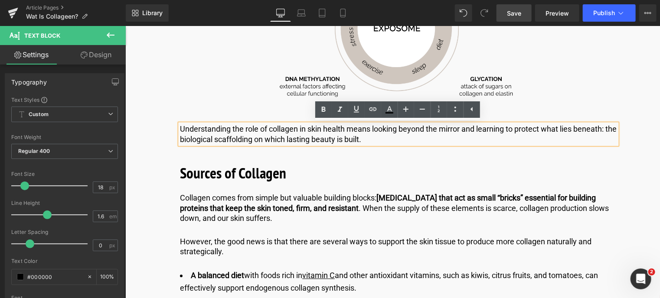
drag, startPoint x: 401, startPoint y: 140, endPoint x: 158, endPoint y: 145, distance: 243.3
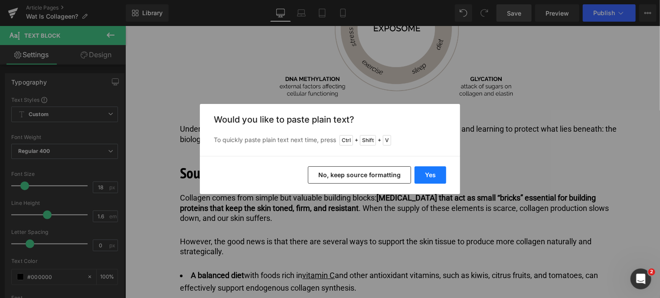
click at [432, 173] on button "Yes" at bounding box center [431, 175] width 32 height 17
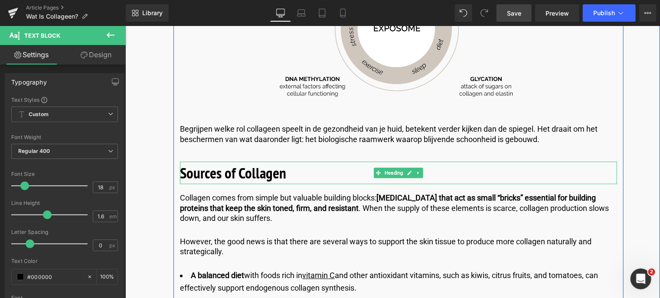
click at [227, 174] on b "Sources of Collagen" at bounding box center [233, 173] width 106 height 20
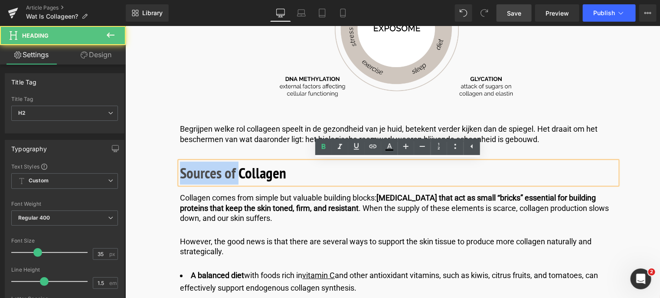
drag, startPoint x: 235, startPoint y: 173, endPoint x: 169, endPoint y: 167, distance: 67.0
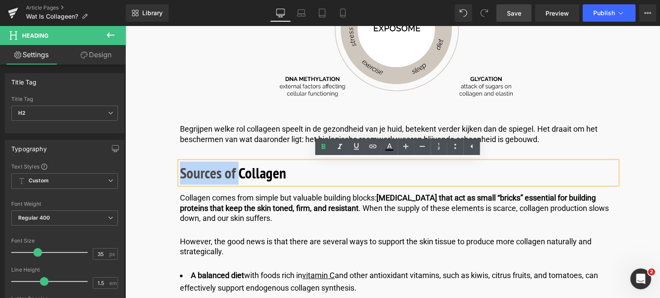
click at [180, 169] on b "Sources of Collagen" at bounding box center [233, 173] width 106 height 20
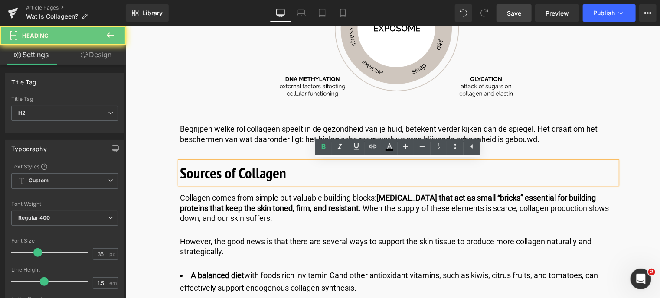
click at [180, 170] on div "Sources of Collagen" at bounding box center [398, 172] width 437 height 23
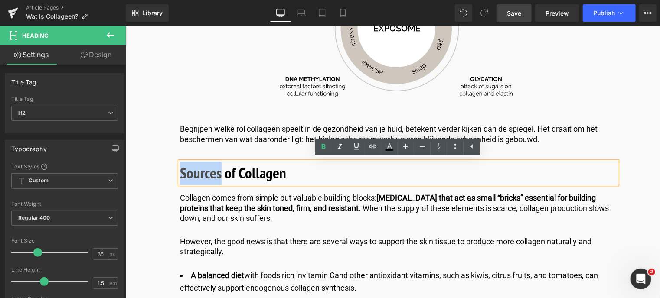
drag, startPoint x: 219, startPoint y: 173, endPoint x: 181, endPoint y: 174, distance: 38.6
click at [181, 174] on b "Sources of Collagen" at bounding box center [233, 173] width 106 height 20
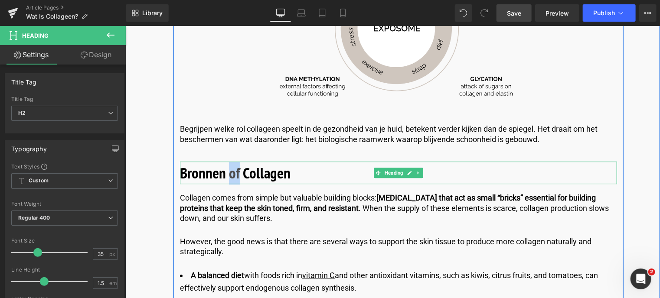
drag, startPoint x: 237, startPoint y: 173, endPoint x: 230, endPoint y: 175, distance: 7.3
click at [230, 175] on b "Bronnen of Collagen" at bounding box center [235, 173] width 111 height 20
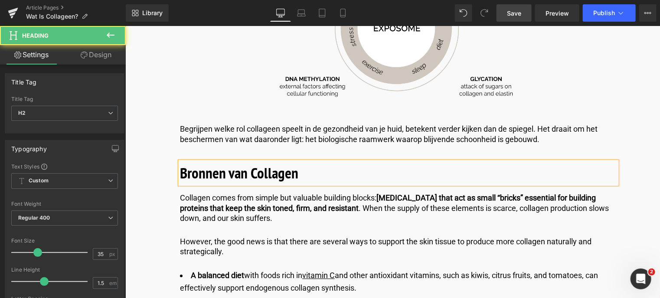
click at [284, 173] on b "Bronnen van Collagen" at bounding box center [239, 173] width 118 height 20
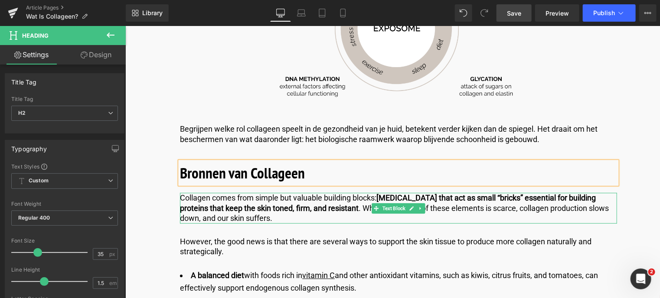
click at [265, 216] on p "Collagen comes from simple but valuable building blocks: amino acids that act a…" at bounding box center [398, 208] width 437 height 30
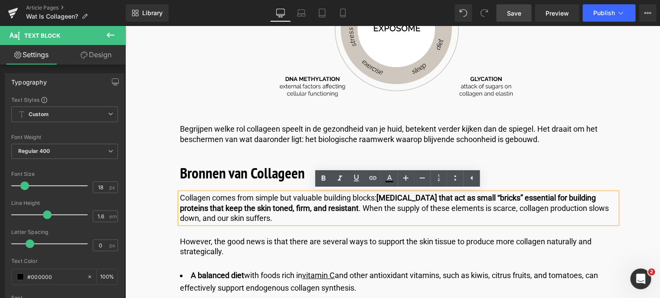
drag, startPoint x: 259, startPoint y: 218, endPoint x: 162, endPoint y: 198, distance: 99.1
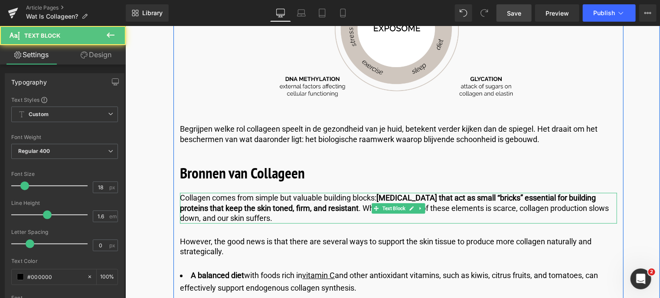
click at [273, 219] on p "Collagen comes from simple but valuable building blocks: amino acids that act a…" at bounding box center [398, 208] width 437 height 30
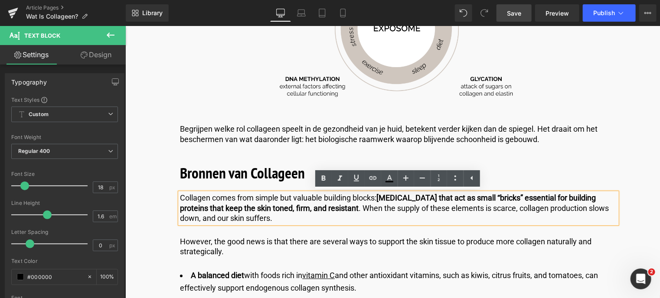
drag, startPoint x: 273, startPoint y: 219, endPoint x: 164, endPoint y: 192, distance: 111.9
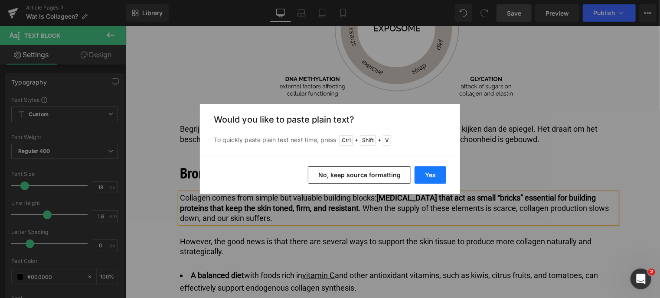
click at [434, 173] on button "Yes" at bounding box center [431, 175] width 32 height 17
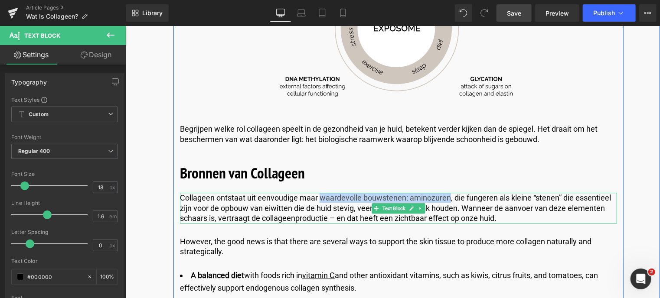
drag, startPoint x: 319, startPoint y: 199, endPoint x: 448, endPoint y: 196, distance: 128.8
click at [448, 196] on p "Collageen ontstaat uit eenvoudige maar waardevolle bouwstenen: aminozuren, die …" at bounding box center [398, 208] width 437 height 30
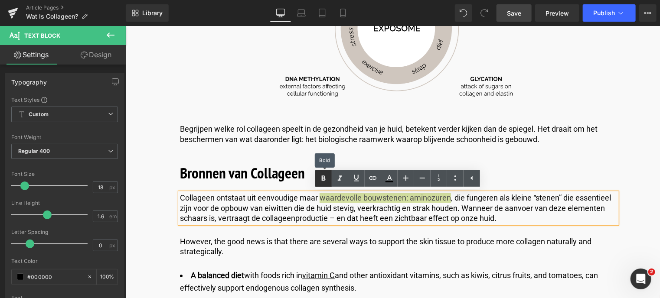
click at [323, 180] on icon at bounding box center [323, 178] width 4 height 5
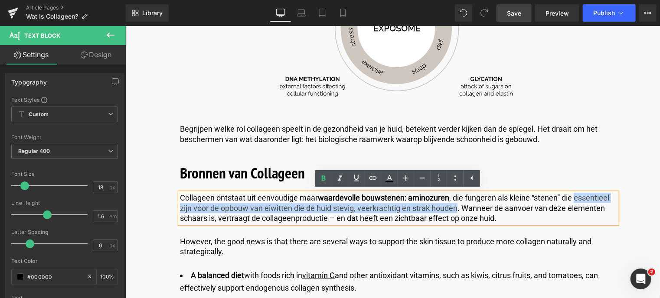
drag, startPoint x: 575, startPoint y: 199, endPoint x: 457, endPoint y: 207, distance: 118.6
click at [457, 207] on p "Collageen ontstaat uit eenvoudige maar waardevolle bouwstenen: aminozuren , die…" at bounding box center [398, 208] width 437 height 30
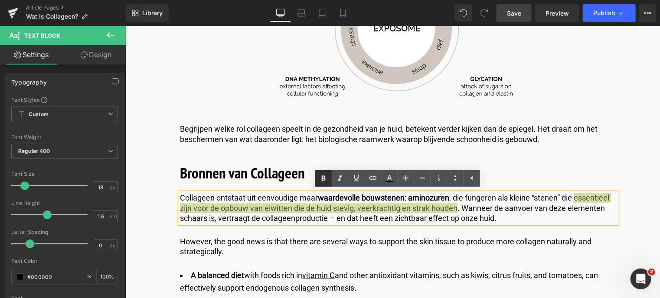
click at [323, 178] on icon at bounding box center [323, 178] width 4 height 5
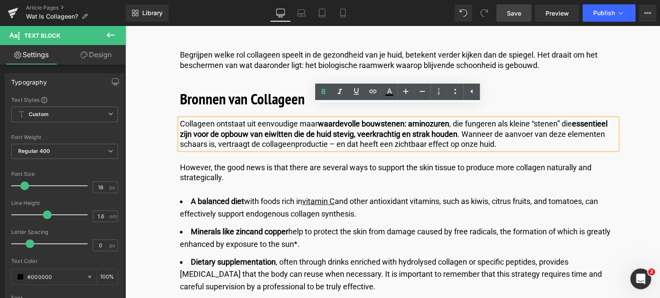
scroll to position [1301, 0]
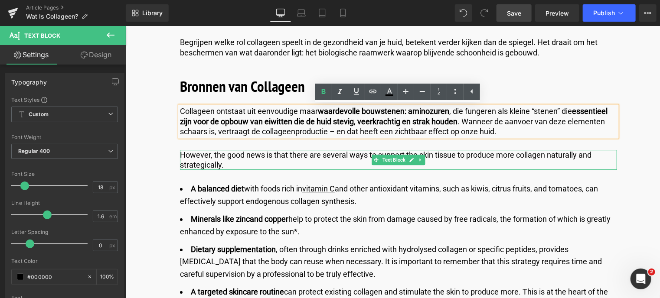
click at [230, 160] on p "However, the good news is that there are several ways to support the skin tissu…" at bounding box center [398, 160] width 437 height 20
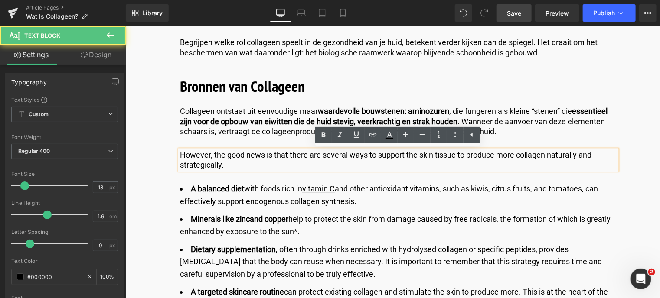
drag, startPoint x: 230, startPoint y: 167, endPoint x: 164, endPoint y: 156, distance: 66.3
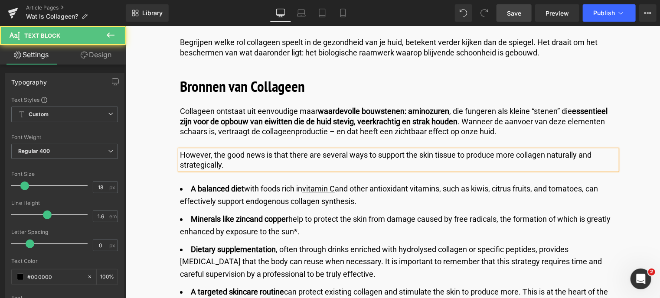
click at [228, 163] on p "However, the good news is that there are several ways to support the skin tissu…" at bounding box center [398, 160] width 437 height 20
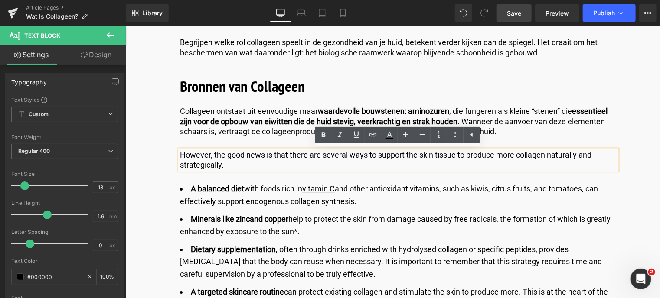
drag, startPoint x: 228, startPoint y: 163, endPoint x: 155, endPoint y: 148, distance: 74.3
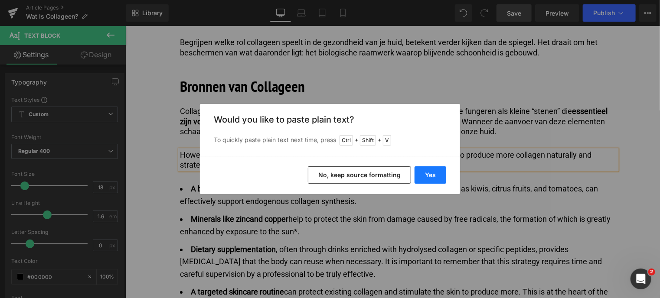
click at [431, 174] on button "Yes" at bounding box center [431, 175] width 32 height 17
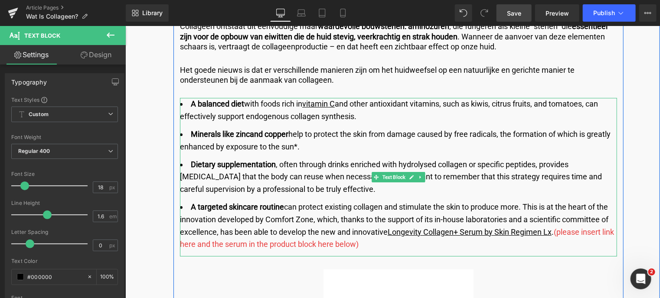
scroll to position [1388, 0]
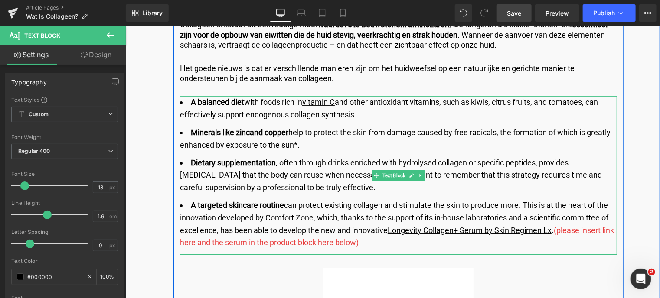
drag, startPoint x: 189, startPoint y: 102, endPoint x: 555, endPoint y: 234, distance: 388.6
click at [555, 234] on ul "A balanced diet with foods rich in vitamin C and other antioxidant vitamins, su…" at bounding box center [398, 172] width 437 height 153
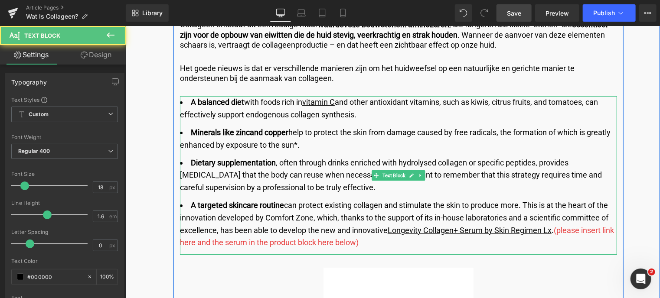
click at [551, 230] on li "A targeted skincare routin e can protect existing collagen and stimulate the sk…" at bounding box center [398, 224] width 437 height 50
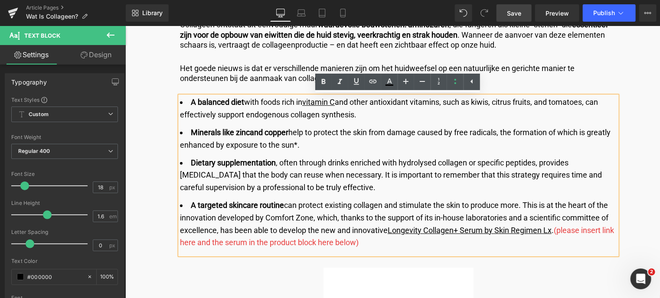
drag, startPoint x: 555, startPoint y: 230, endPoint x: 180, endPoint y: 105, distance: 396.0
click at [180, 105] on ul "A balanced diet with foods rich in vitamin C and other antioxidant vitamins, su…" at bounding box center [398, 172] width 437 height 153
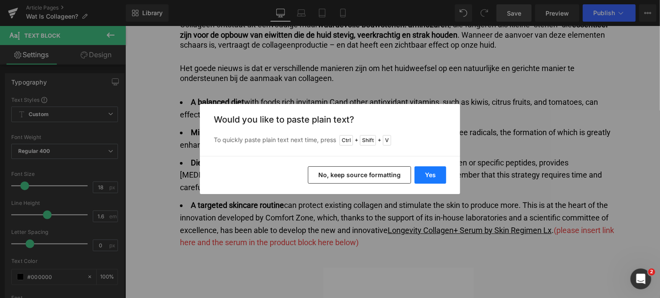
click at [433, 176] on button "Yes" at bounding box center [431, 175] width 32 height 17
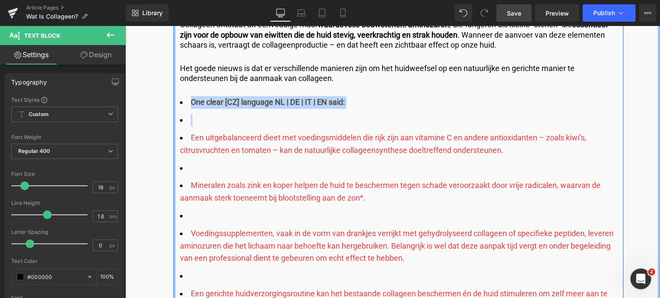
drag, startPoint x: 188, startPoint y: 134, endPoint x: 173, endPoint y: 99, distance: 38.7
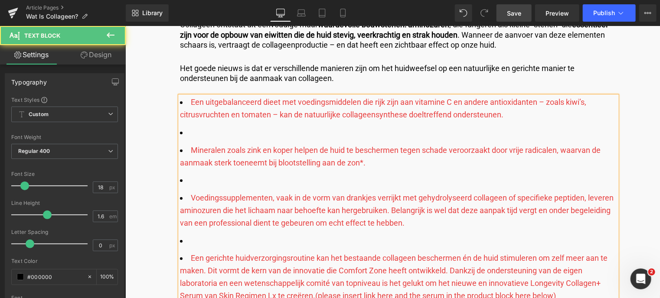
click at [184, 134] on li at bounding box center [398, 132] width 437 height 13
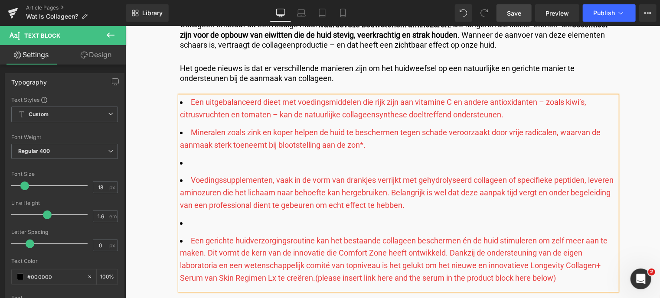
click at [199, 163] on li at bounding box center [398, 163] width 437 height 13
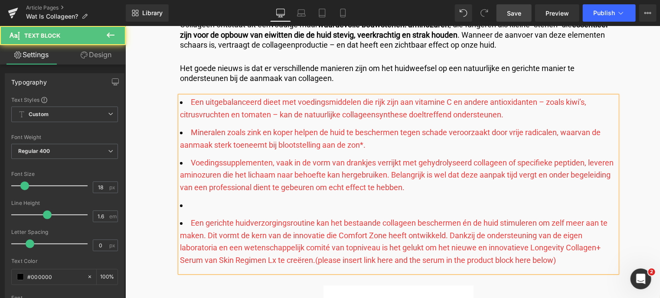
click at [192, 207] on li at bounding box center [398, 205] width 437 height 13
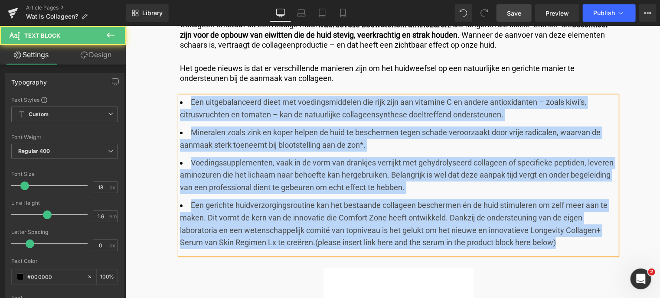
drag, startPoint x: 559, startPoint y: 242, endPoint x: 125, endPoint y: 81, distance: 463.0
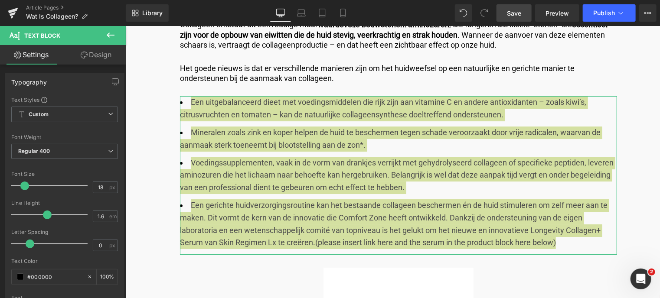
click at [101, 58] on link "Design" at bounding box center [96, 55] width 63 height 20
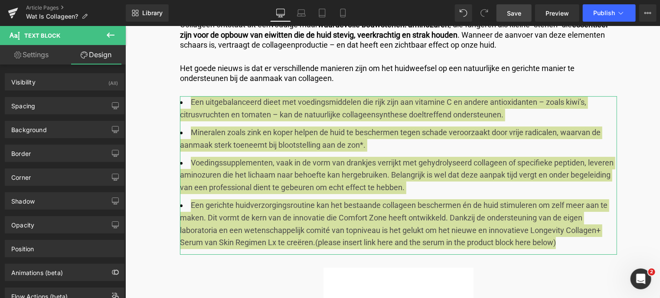
click at [43, 49] on link "Settings" at bounding box center [31, 55] width 63 height 20
type input "100"
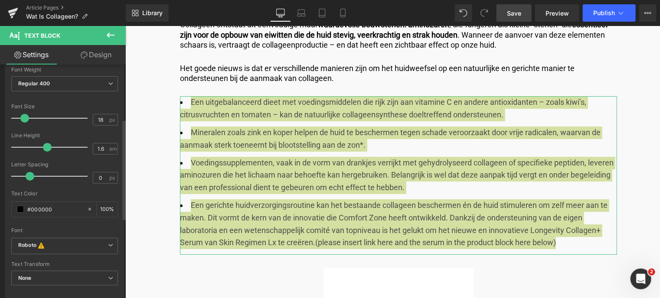
scroll to position [54, 0]
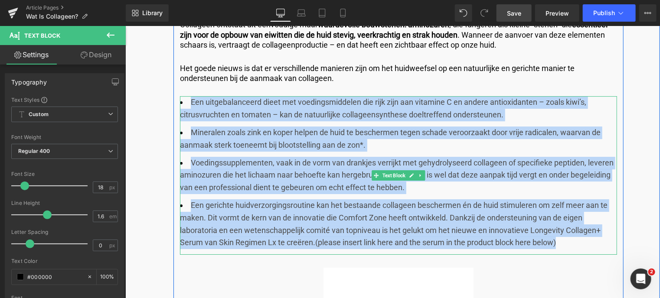
drag, startPoint x: 562, startPoint y: 242, endPoint x: 181, endPoint y: 99, distance: 406.6
click at [181, 99] on ul "Een uitgebalanceerd dieet met voedingsmiddelen die rijk zijn aan vitamine C en …" at bounding box center [398, 172] width 437 height 153
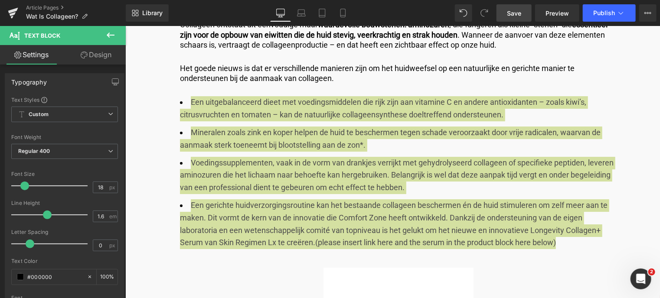
click at [109, 54] on link "Design" at bounding box center [96, 55] width 63 height 20
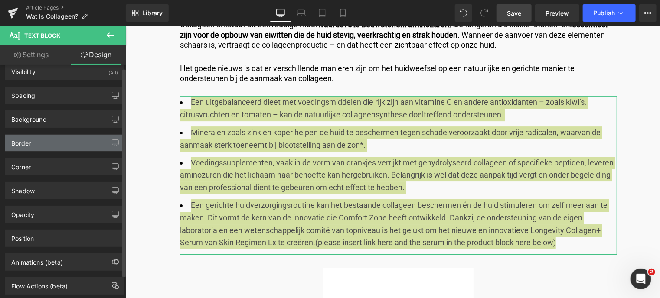
scroll to position [0, 0]
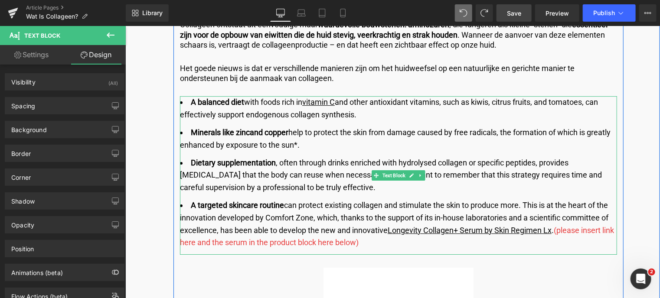
click at [555, 231] on span "(please insert link here and the serum in the product block here below)" at bounding box center [397, 236] width 434 height 22
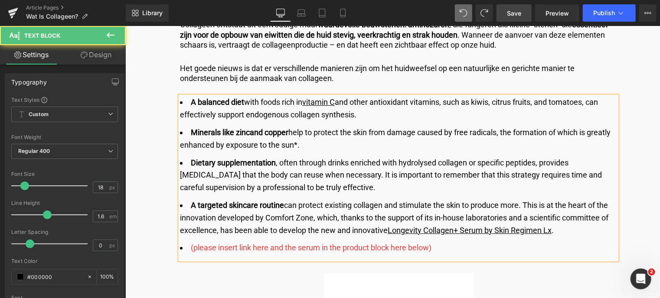
drag, startPoint x: 563, startPoint y: 229, endPoint x: 158, endPoint y: 91, distance: 427.6
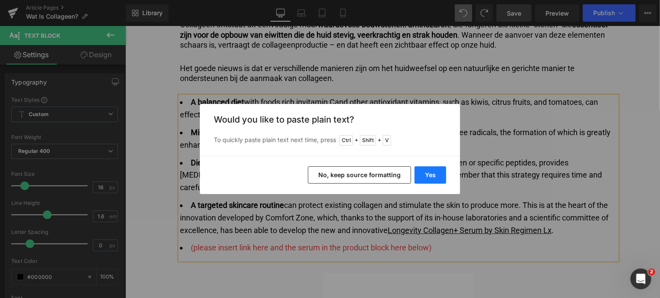
click at [430, 173] on button "Yes" at bounding box center [431, 175] width 32 height 17
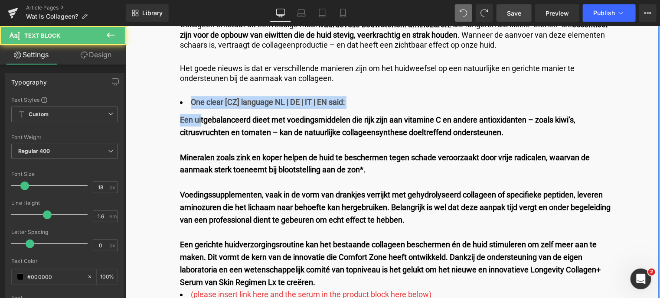
drag, startPoint x: 198, startPoint y: 111, endPoint x: 170, endPoint y: 101, distance: 30.2
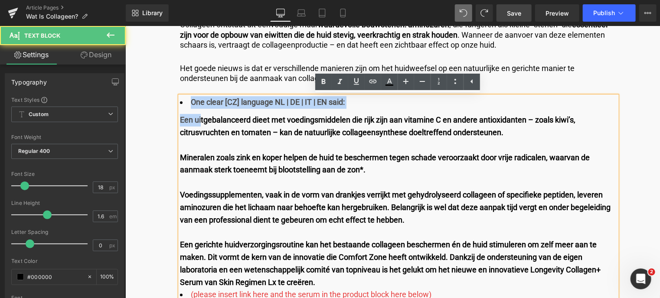
click at [181, 101] on li "One clear [CZ] language NL | DE | IT | EN said:" at bounding box center [398, 102] width 437 height 13
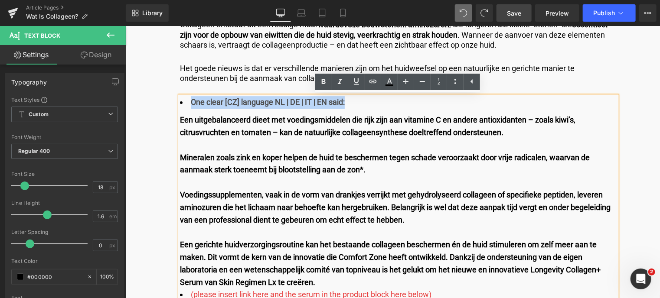
drag, startPoint x: 351, startPoint y: 100, endPoint x: 181, endPoint y: 98, distance: 169.6
click at [181, 98] on li "One clear [CZ] language NL | DE | IT | EN said:" at bounding box center [398, 102] width 437 height 13
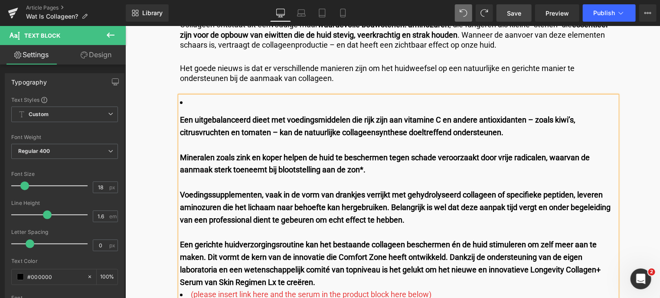
scroll to position [1382, 0]
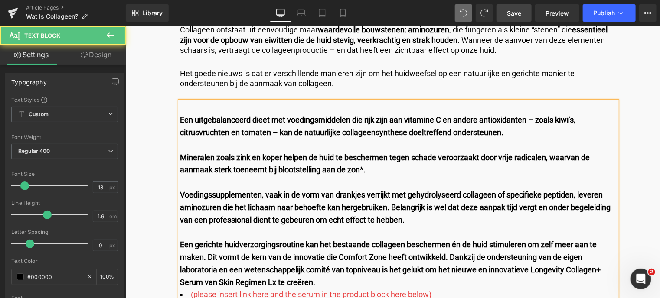
click at [180, 118] on b "Een uitgebalanceerd dieet met voedingsmiddelen die rijk zijn aan vitamine C en …" at bounding box center [377, 126] width 395 height 22
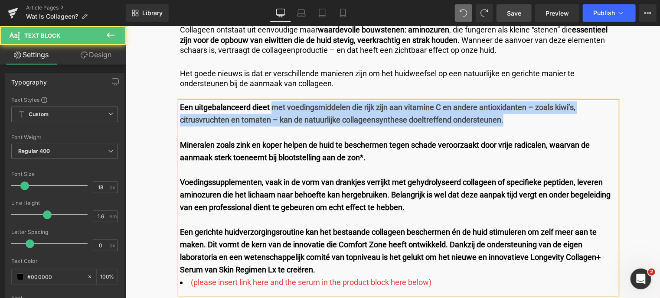
drag, startPoint x: 270, startPoint y: 107, endPoint x: 545, endPoint y: 118, distance: 275.2
click at [545, 118] on div "Een uitgebalanceerd dieet met voedingsmiddelen die rijk zijn aan vitamine C en …" at bounding box center [398, 113] width 437 height 25
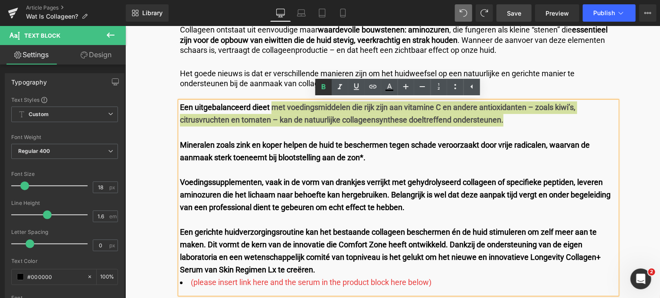
click at [324, 86] on icon at bounding box center [323, 87] width 10 height 10
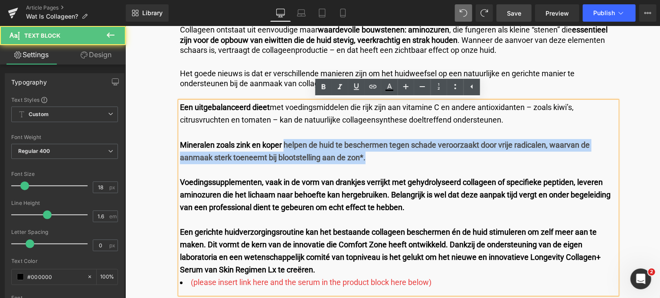
drag, startPoint x: 283, startPoint y: 145, endPoint x: 383, endPoint y: 157, distance: 100.4
click at [383, 157] on div "Mineralen zoals zink en koper helpen de huid te beschermen tegen schade veroorz…" at bounding box center [398, 151] width 437 height 25
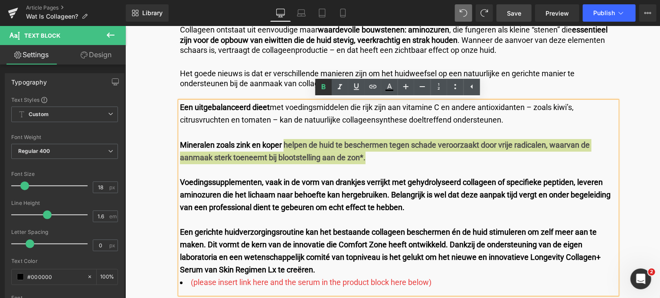
click at [323, 88] on icon at bounding box center [323, 87] width 10 height 10
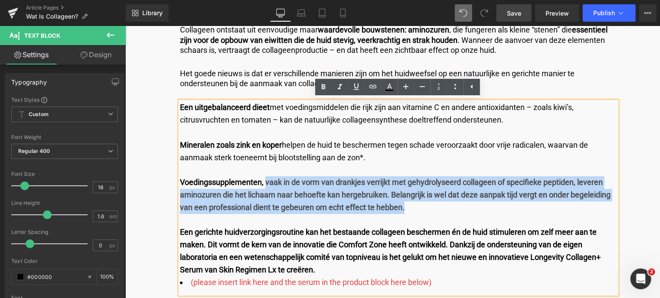
drag, startPoint x: 265, startPoint y: 182, endPoint x: 421, endPoint y: 206, distance: 158.4
click at [421, 206] on div "Voedingssupplementen, vaak in de vorm van drankjes verrijkt met gehydrolyseerd …" at bounding box center [398, 194] width 437 height 37
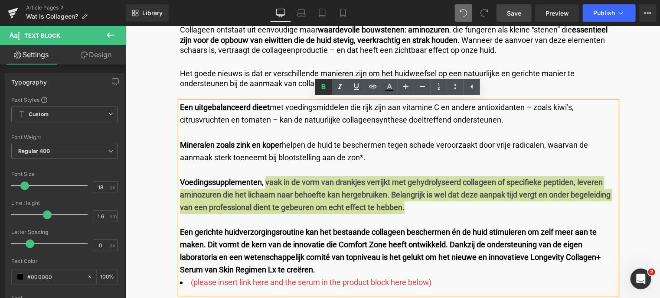
click at [321, 85] on icon at bounding box center [323, 87] width 10 height 10
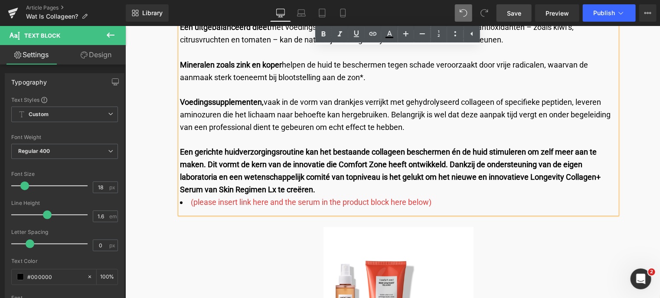
scroll to position [1469, 0]
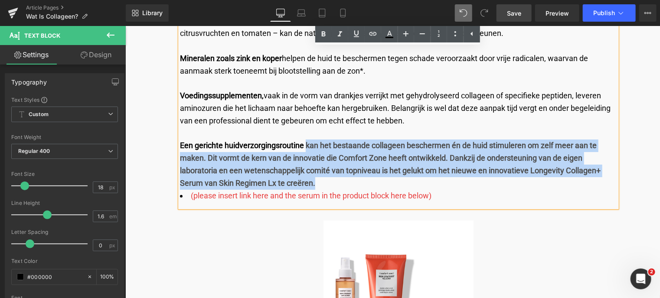
drag, startPoint x: 306, startPoint y: 144, endPoint x: 328, endPoint y: 178, distance: 41.0
click at [328, 178] on div "Een gerichte huidverzorgingsroutine kan het bestaande collageen beschermen én d…" at bounding box center [398, 164] width 437 height 50
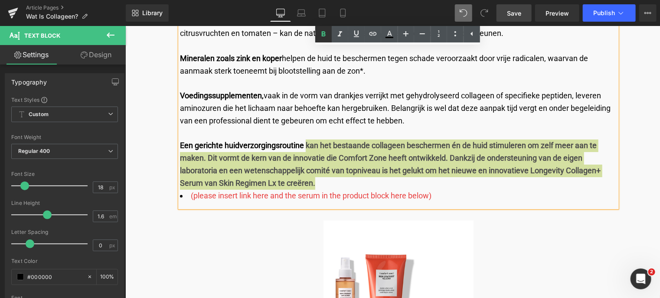
click at [323, 35] on icon at bounding box center [323, 34] width 10 height 10
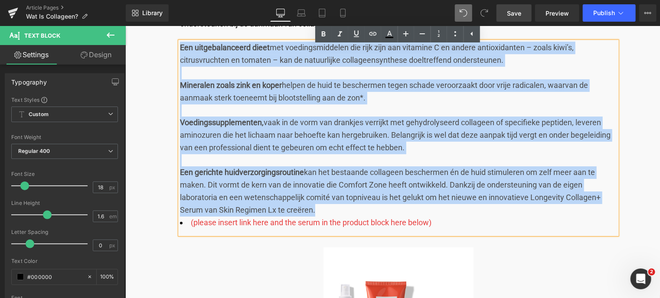
scroll to position [1390, 0]
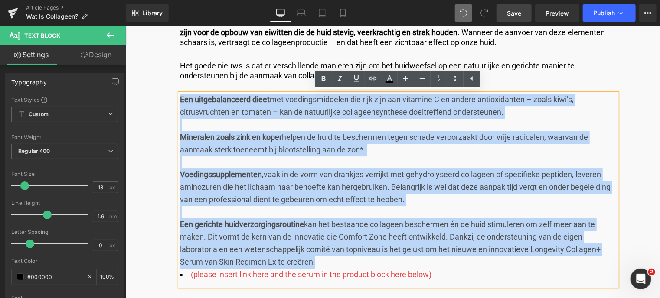
drag, startPoint x: 320, startPoint y: 180, endPoint x: 148, endPoint y: 80, distance: 199.0
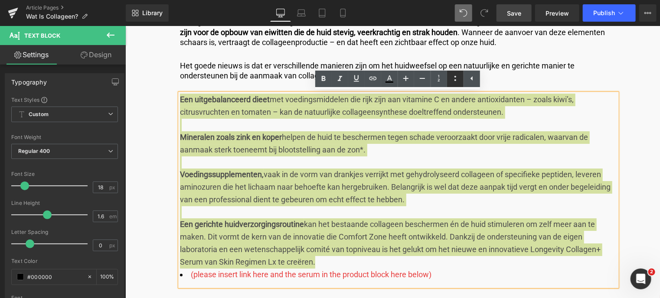
click at [452, 80] on icon at bounding box center [455, 78] width 10 height 10
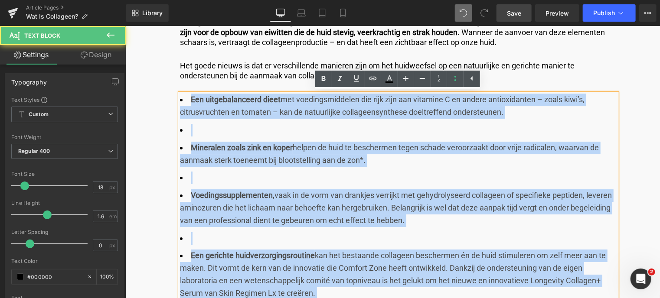
click at [194, 125] on li at bounding box center [398, 130] width 437 height 13
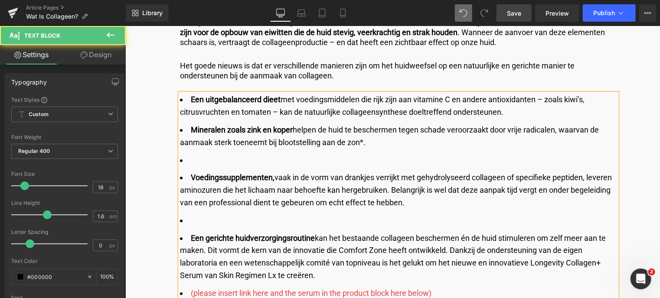
click at [210, 160] on li at bounding box center [398, 160] width 437 height 13
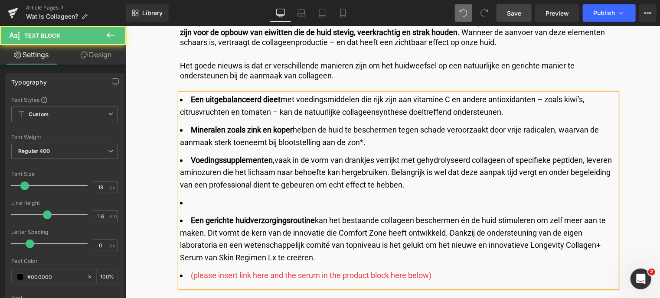
click at [216, 205] on li at bounding box center [398, 202] width 437 height 13
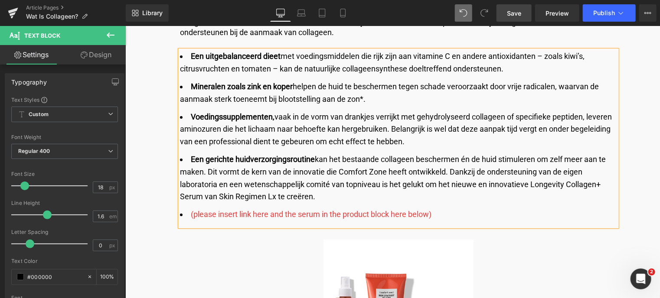
scroll to position [1477, 0]
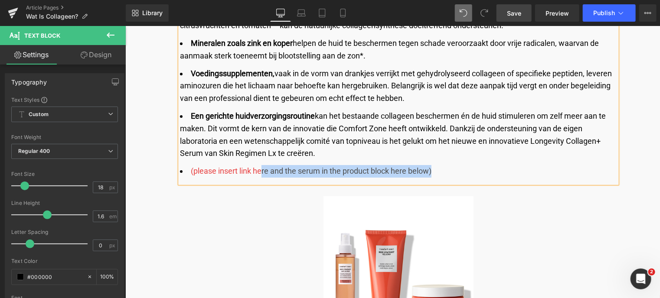
drag, startPoint x: 460, startPoint y: 173, endPoint x: 258, endPoint y: 172, distance: 201.6
click at [258, 172] on li "(please insert link here and the serum in the product block here below)" at bounding box center [398, 171] width 437 height 13
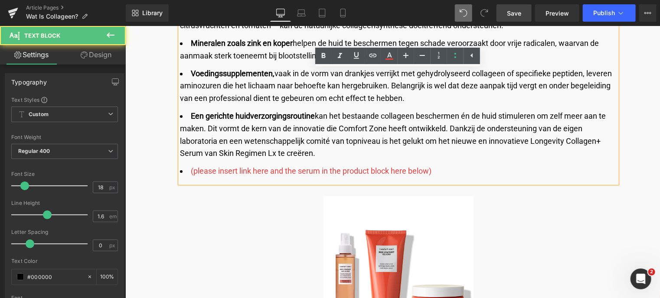
click at [353, 149] on li "Een gerichte huidverzorgingsroutine kan het bestaande collageen beschermen én d…" at bounding box center [398, 135] width 437 height 50
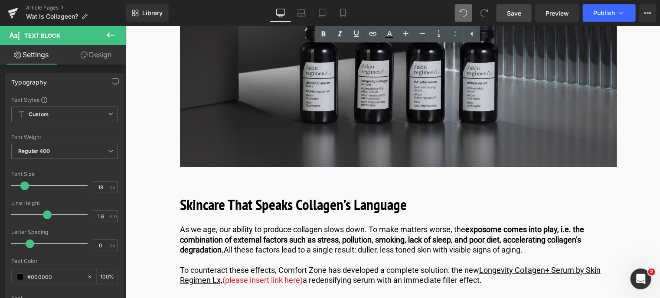
scroll to position [2041, 0]
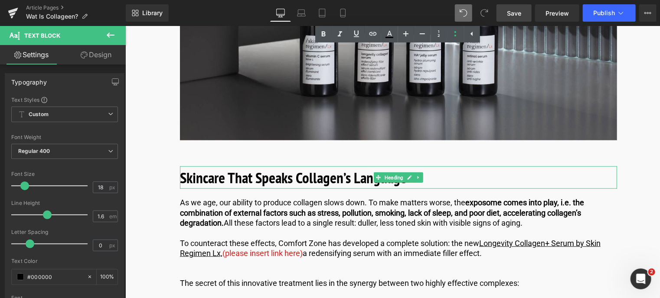
click at [197, 181] on b "Skincare That Speaks Collagen’s Language" at bounding box center [293, 177] width 227 height 20
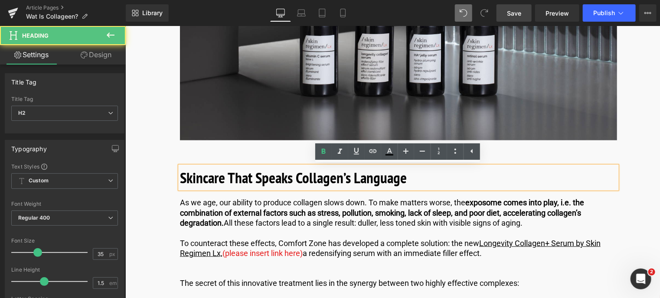
drag, startPoint x: 417, startPoint y: 177, endPoint x: 39, endPoint y: 176, distance: 378.1
click at [125, 176] on html "🌞 Gratis verzending voor al je bestellingen in augustus! Voor een zomer vol gem…" at bounding box center [392, 227] width 535 height 4484
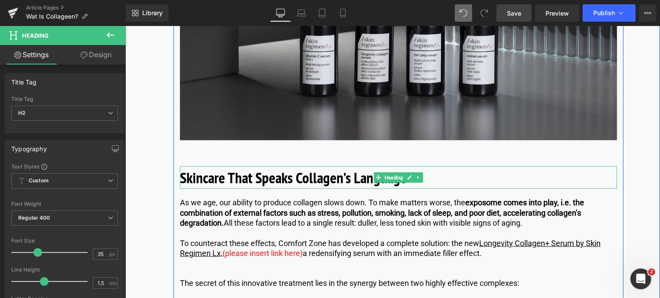
click at [419, 184] on h2 "Skincare That Speaks Collagen’s Language" at bounding box center [398, 177] width 437 height 23
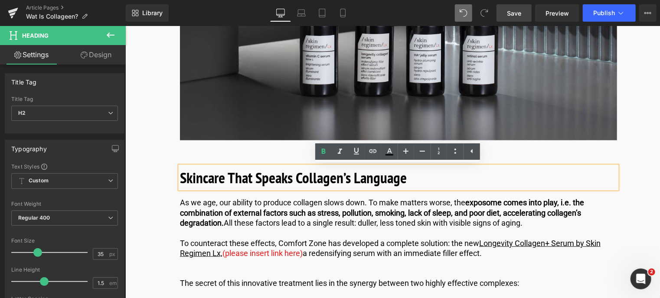
drag, startPoint x: 419, startPoint y: 184, endPoint x: 221, endPoint y: 190, distance: 197.8
click at [125, 164] on html "🌞 Gratis verzending voor al je bestellingen in augustus! Voor een zomer vol gem…" at bounding box center [392, 227] width 535 height 4484
paste div
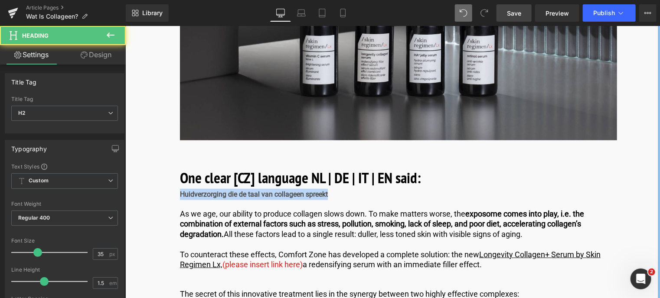
drag, startPoint x: 339, startPoint y: 193, endPoint x: 168, endPoint y: 196, distance: 170.4
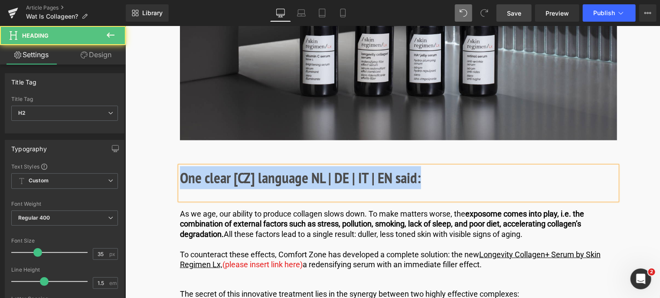
drag, startPoint x: 422, startPoint y: 179, endPoint x: 117, endPoint y: 176, distance: 305.3
click at [125, 176] on html "🌞 Gratis verzending voor al je bestellingen in augustus! Voor een zomer vol gem…" at bounding box center [392, 232] width 535 height 4495
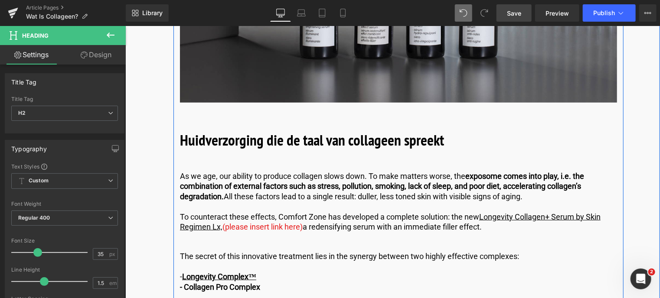
scroll to position [2127, 0]
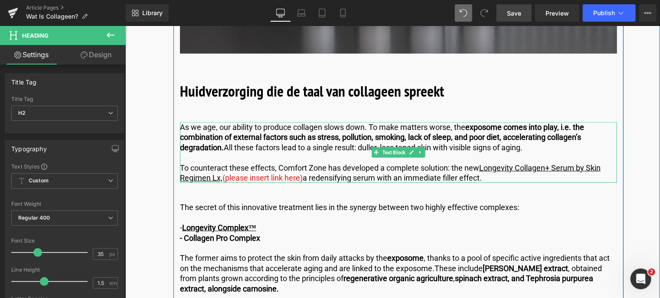
click at [344, 171] on p "To counteract these effects, Comfort Zone has developed a complete solution: th…" at bounding box center [398, 173] width 437 height 20
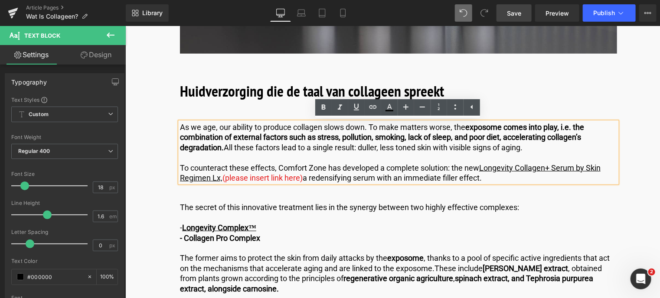
drag, startPoint x: 491, startPoint y: 183, endPoint x: 144, endPoint y: 118, distance: 352.4
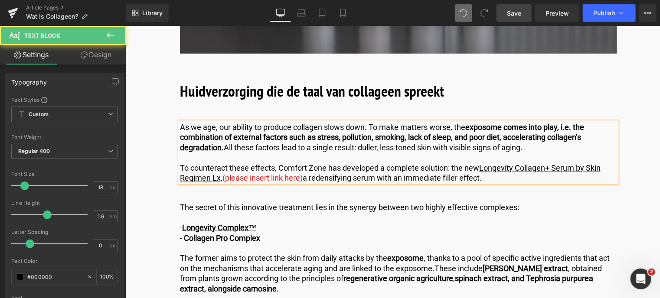
click at [481, 176] on p "To counteract these effects, Comfort Zone has developed a complete solution: th…" at bounding box center [398, 173] width 437 height 20
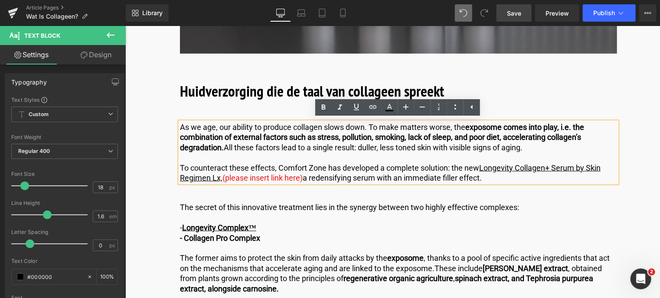
drag, startPoint x: 485, startPoint y: 177, endPoint x: 153, endPoint y: 125, distance: 335.3
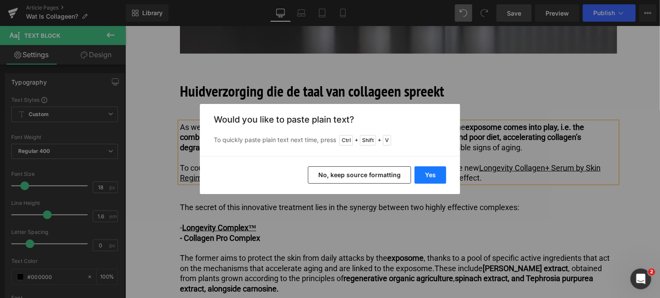
click at [428, 176] on button "Yes" at bounding box center [431, 175] width 32 height 17
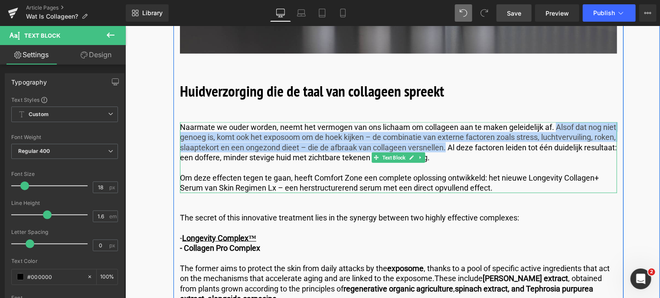
drag, startPoint x: 555, startPoint y: 126, endPoint x: 468, endPoint y: 146, distance: 89.0
click at [468, 146] on p "Naarmate we ouder worden, neemt het vermogen van ons lichaam om collageen aan t…" at bounding box center [398, 142] width 437 height 41
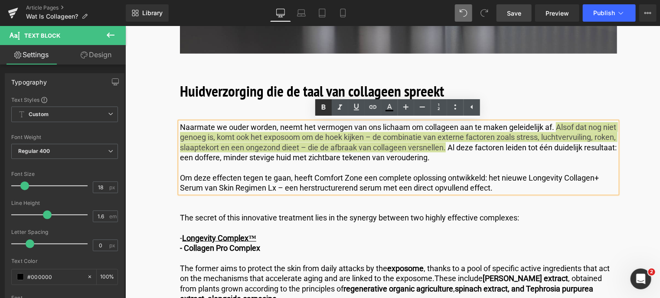
click at [321, 107] on icon at bounding box center [323, 107] width 4 height 5
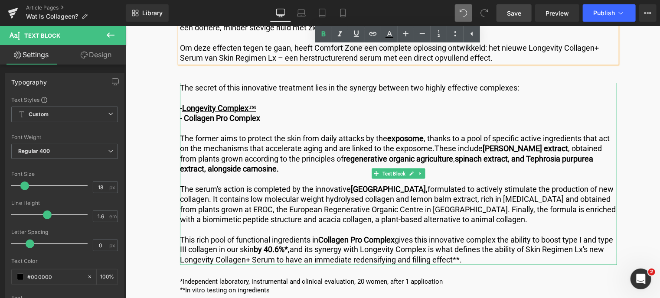
scroll to position [2171, 0]
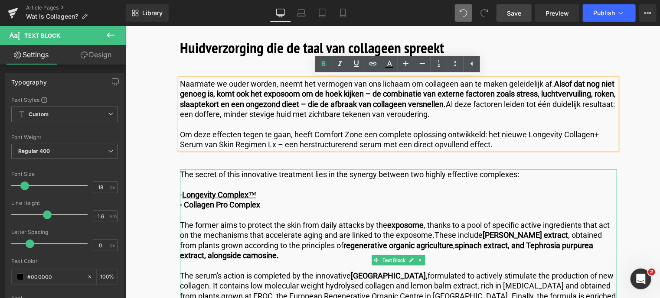
click at [417, 174] on span "The secret of this innovative treatment lies in the synergy between two highly …" at bounding box center [349, 174] width 339 height 9
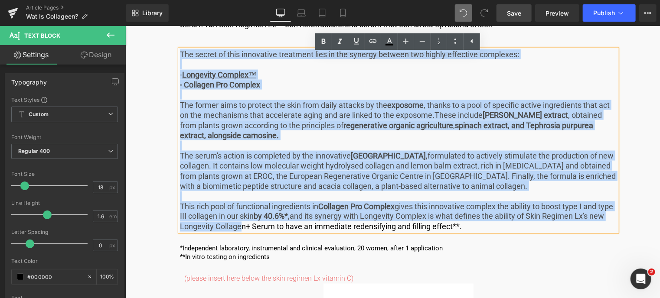
scroll to position [2301, 0]
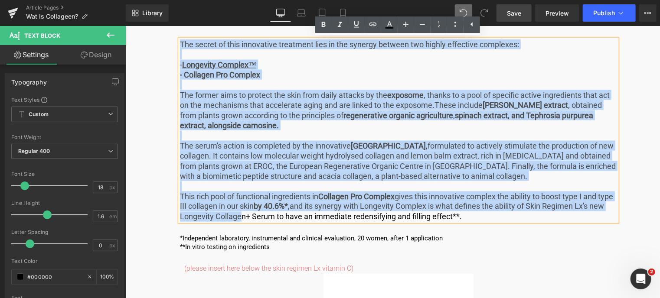
drag, startPoint x: 179, startPoint y: 170, endPoint x: 498, endPoint y: 221, distance: 322.7
click at [499, 219] on div "The secret of this innovative treatment lies in the synergy between two highly …" at bounding box center [398, 130] width 437 height 183
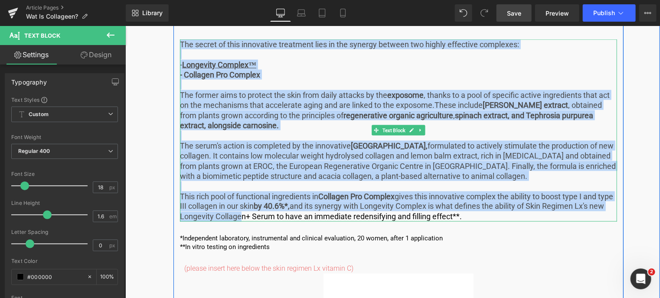
click at [487, 216] on p "This rich pool of functional ingredients in Collagen Pro Complex gives this inn…" at bounding box center [398, 206] width 437 height 30
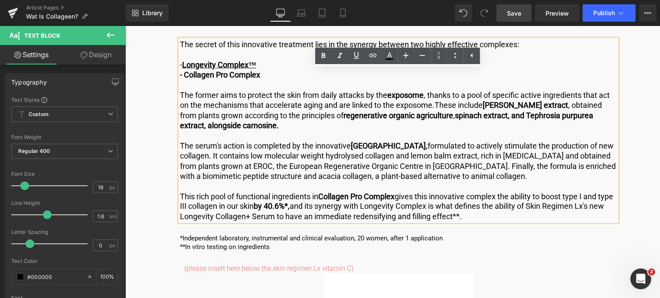
drag, startPoint x: 487, startPoint y: 216, endPoint x: 151, endPoint y: 44, distance: 377.4
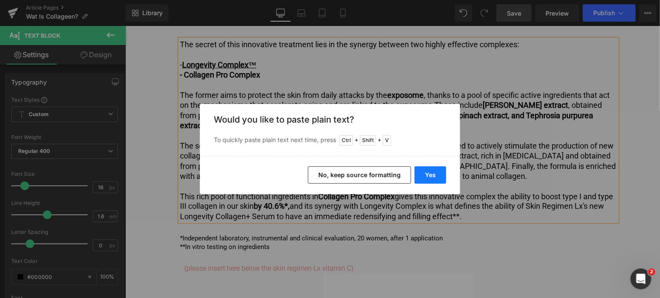
click at [431, 171] on button "Yes" at bounding box center [431, 175] width 32 height 17
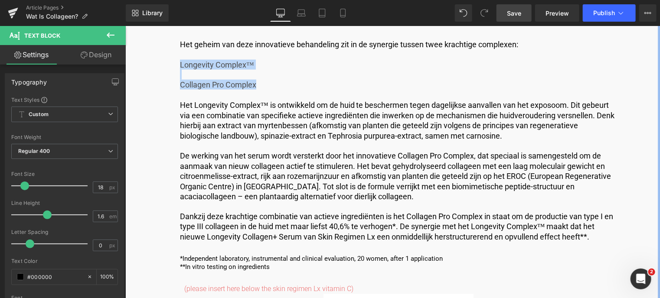
drag, startPoint x: 271, startPoint y: 84, endPoint x: 139, endPoint y: 61, distance: 133.7
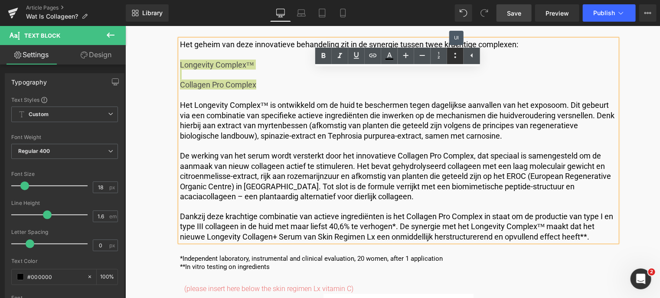
click at [454, 55] on icon at bounding box center [455, 55] width 10 height 10
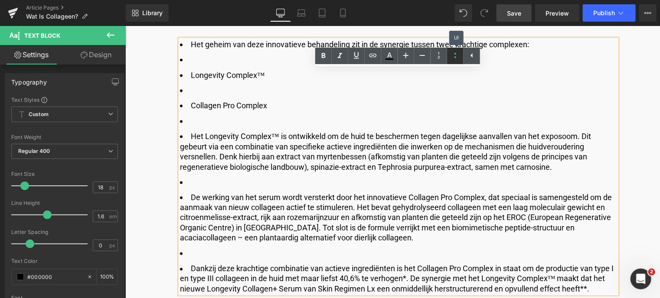
click at [454, 55] on icon at bounding box center [455, 55] width 10 height 10
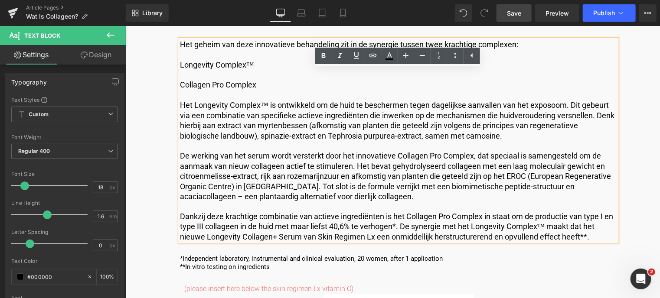
click at [198, 73] on p "Het geheim van deze innovatieve behandeling zit in de synergie tussen twee krac…" at bounding box center [398, 140] width 437 height 203
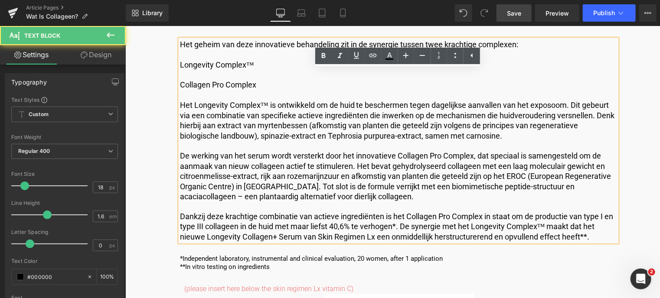
click at [180, 64] on div "Het geheim van deze innovatieve behandeling zit in de synergie tussen twee krac…" at bounding box center [398, 140] width 437 height 203
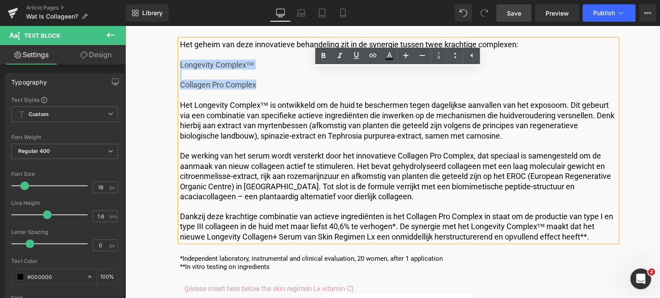
drag, startPoint x: 251, startPoint y: 84, endPoint x: 179, endPoint y: 64, distance: 74.2
click at [180, 64] on p "Het geheim van deze innovatieve behandeling zit in de synergie tussen twee krac…" at bounding box center [398, 140] width 437 height 203
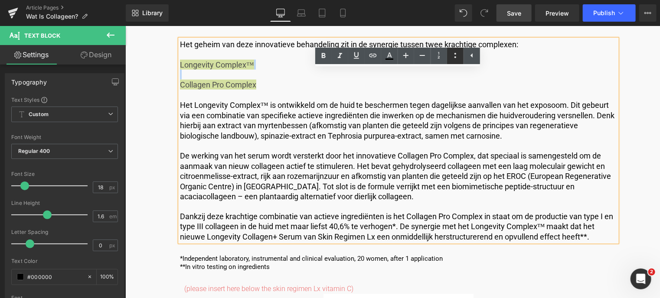
click at [454, 54] on icon at bounding box center [455, 55] width 2 height 5
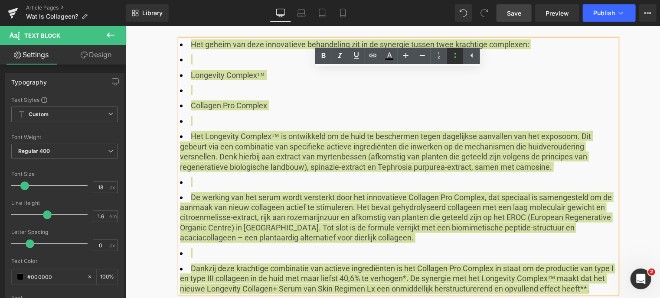
click at [455, 55] on icon at bounding box center [455, 55] width 10 height 10
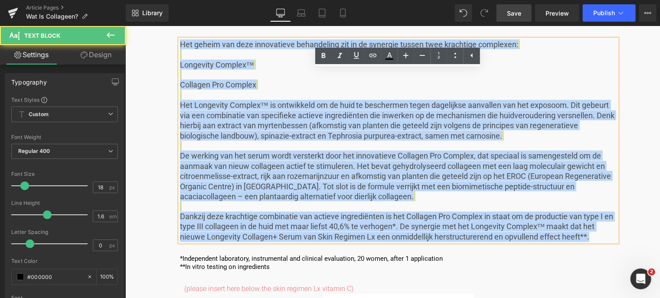
click at [261, 70] on p "Het geheim van deze innovatieve behandeling zit in de synergie tussen twee krac…" at bounding box center [398, 140] width 437 height 203
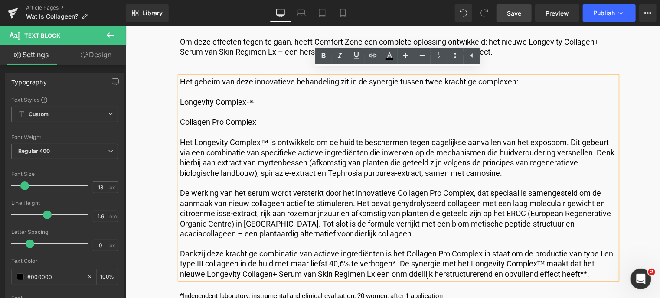
scroll to position [2214, 0]
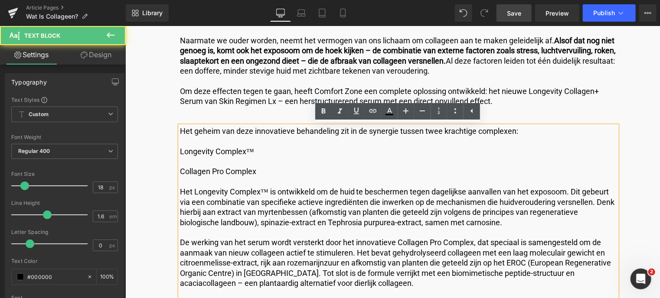
click at [180, 151] on span "Longevity Complex™" at bounding box center [217, 151] width 74 height 9
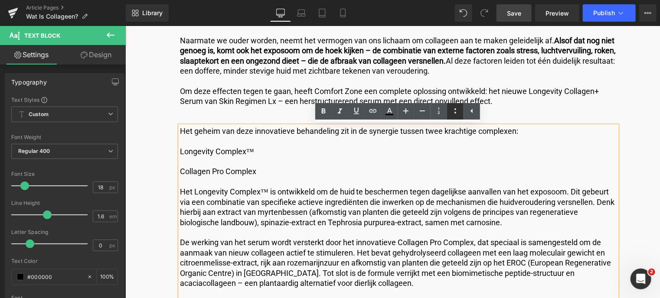
click at [454, 109] on icon at bounding box center [455, 111] width 10 height 10
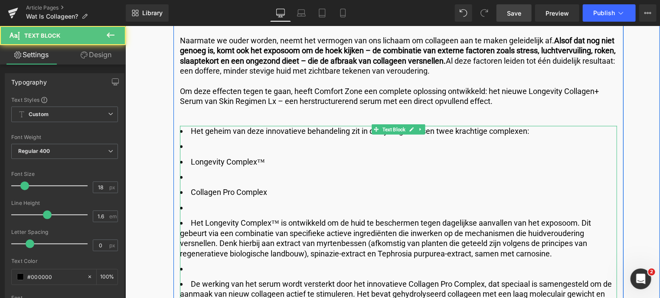
click at [192, 143] on li at bounding box center [398, 146] width 437 height 10
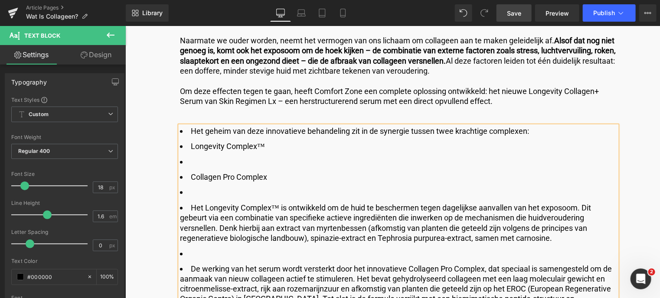
click at [188, 129] on li "Het geheim van deze innovatieve behandeling zit in de synergie tussen twee krac…" at bounding box center [398, 131] width 437 height 10
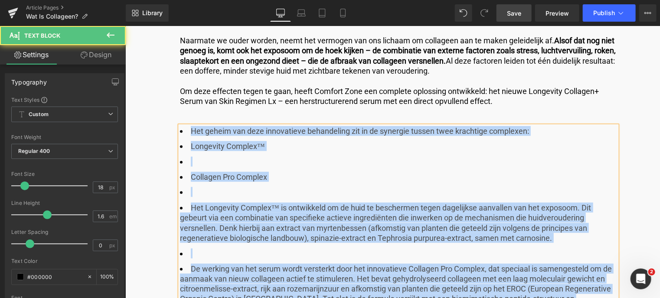
drag, startPoint x: 177, startPoint y: 128, endPoint x: 183, endPoint y: 129, distance: 5.3
click at [183, 129] on div "Het geheim van deze innovatieve behandeling zit in de synergie tussen twee krac…" at bounding box center [398, 246] width 437 height 240
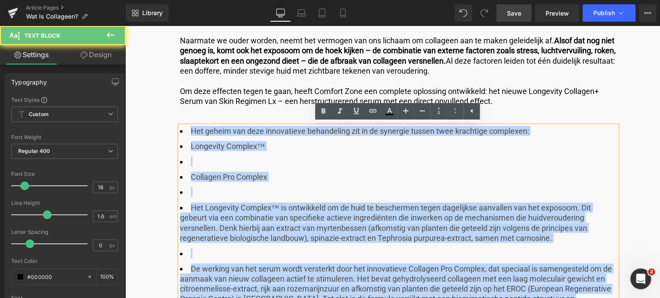
click at [183, 129] on li "Het geheim van deze innovatieve behandeling zit in de synergie tussen twee krac…" at bounding box center [398, 131] width 437 height 10
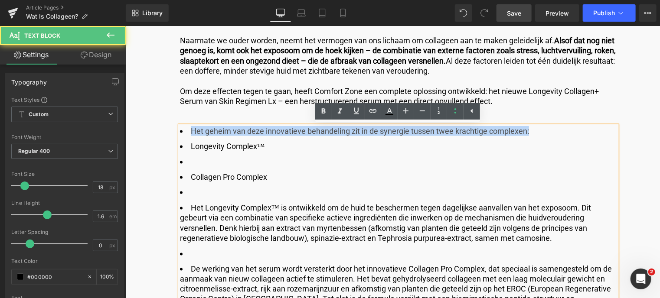
drag, startPoint x: 546, startPoint y: 129, endPoint x: 168, endPoint y: 134, distance: 378.1
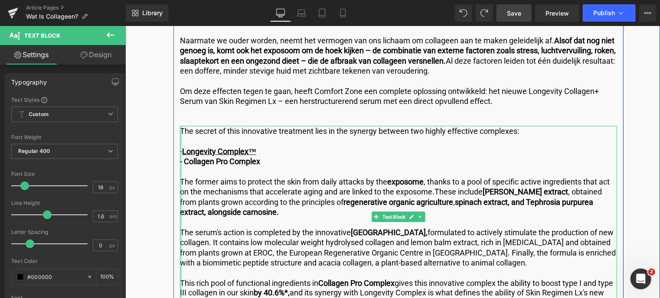
click at [180, 130] on div at bounding box center [181, 217] width 2 height 183
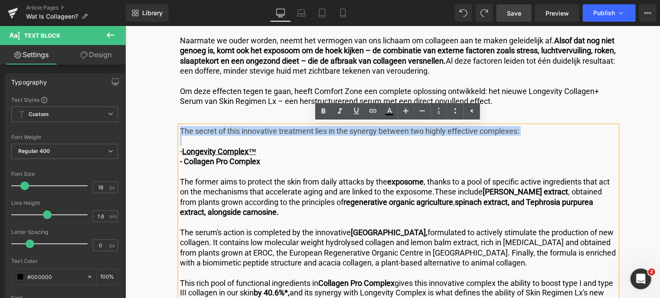
drag, startPoint x: 179, startPoint y: 130, endPoint x: 517, endPoint y: 138, distance: 338.3
click at [517, 138] on div "The secret of this innovative treatment lies in the synergy between two highly …" at bounding box center [398, 217] width 437 height 183
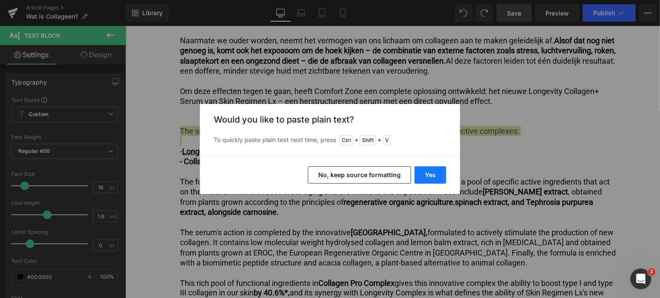
click at [420, 176] on button "Yes" at bounding box center [431, 175] width 32 height 17
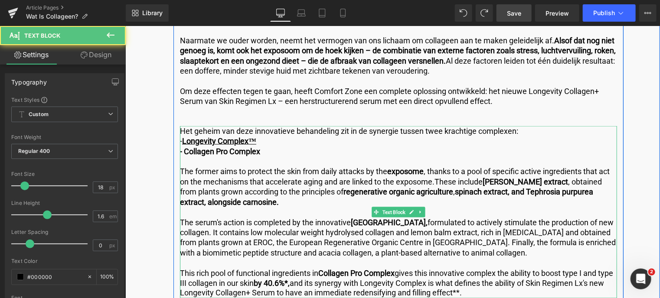
click at [182, 177] on p "The former aims to protect the skin from daily attacks by the exposome , thanks…" at bounding box center [398, 186] width 437 height 41
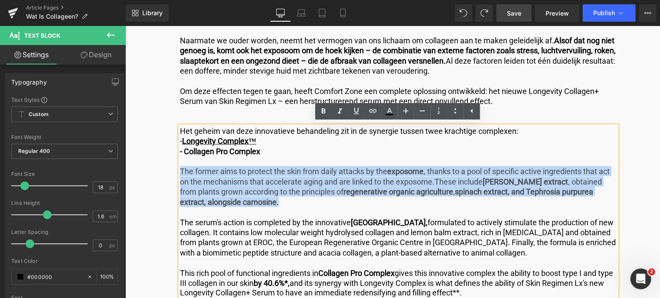
drag, startPoint x: 269, startPoint y: 205, endPoint x: 173, endPoint y: 167, distance: 103.3
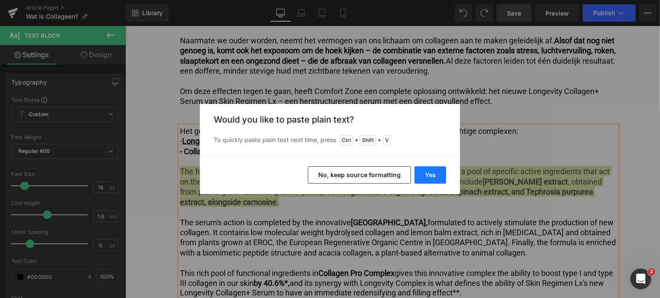
click at [425, 172] on button "Yes" at bounding box center [431, 175] width 32 height 17
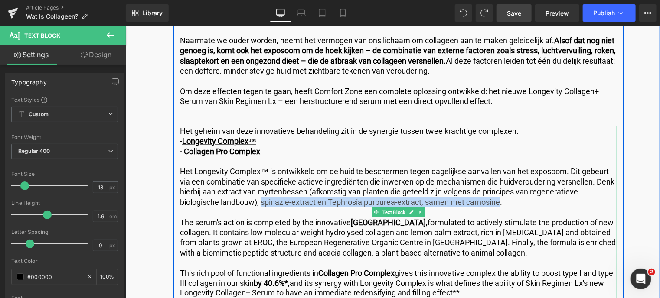
drag, startPoint x: 261, startPoint y: 203, endPoint x: 498, endPoint y: 202, distance: 237.2
click at [498, 202] on p "Het Longevity Complex™ is ontwikkeld om de huid te beschermen tegen dagelijkse …" at bounding box center [398, 186] width 437 height 41
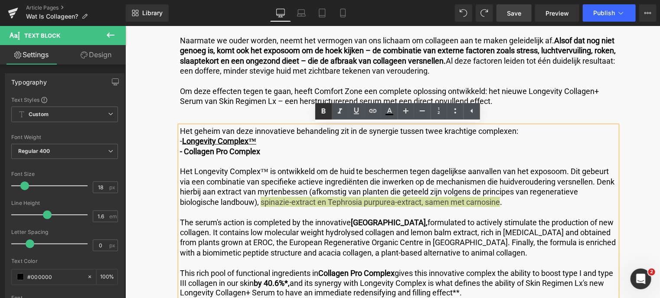
click at [319, 110] on icon at bounding box center [323, 111] width 10 height 10
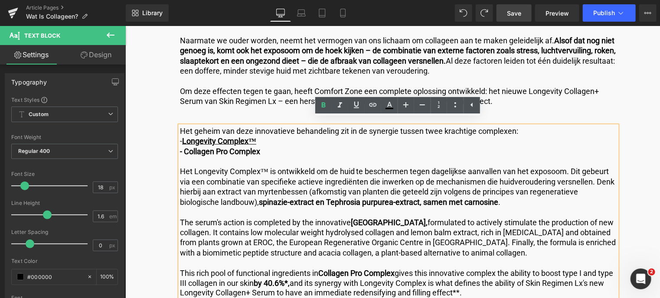
scroll to position [2257, 0]
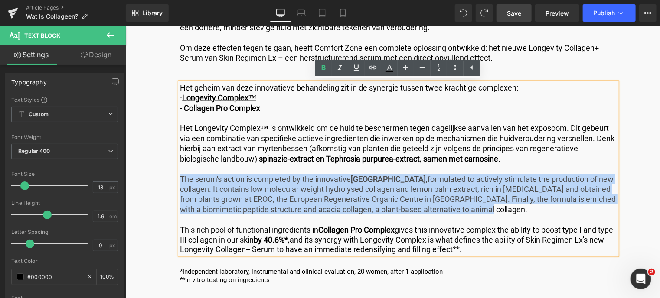
drag, startPoint x: 180, startPoint y: 177, endPoint x: 519, endPoint y: 212, distance: 340.9
click at [519, 212] on p "The serum's action is completed by the innovative Collagen Pro Complex, formula…" at bounding box center [398, 194] width 437 height 41
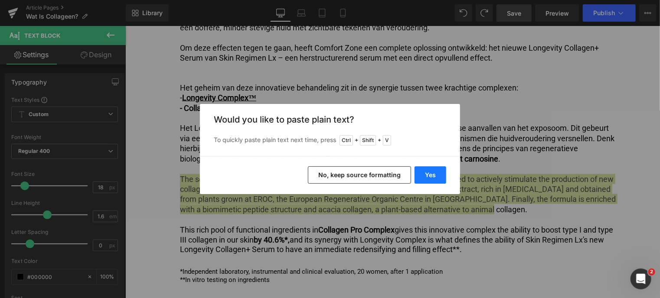
drag, startPoint x: 422, startPoint y: 173, endPoint x: 297, endPoint y: 148, distance: 128.3
click at [422, 173] on button "Yes" at bounding box center [431, 175] width 32 height 17
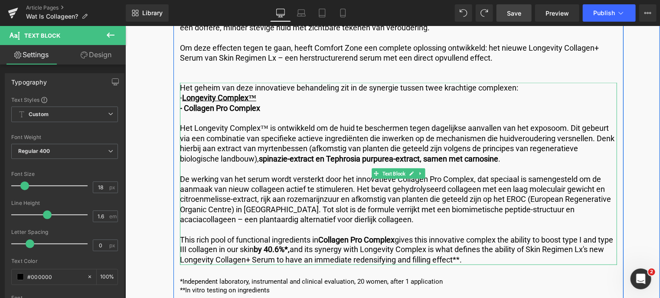
click at [444, 186] on p "De werking van het serum wordt versterkt door het innovatieve Collagen Pro Comp…" at bounding box center [398, 199] width 437 height 51
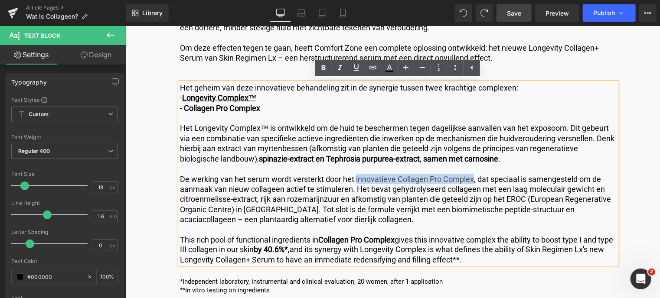
drag, startPoint x: 471, startPoint y: 178, endPoint x: 355, endPoint y: 180, distance: 116.2
click at [355, 180] on p "De werking van het serum wordt versterkt door het innovatieve Collagen Pro Comp…" at bounding box center [398, 199] width 437 height 51
click at [323, 65] on icon at bounding box center [323, 67] width 4 height 5
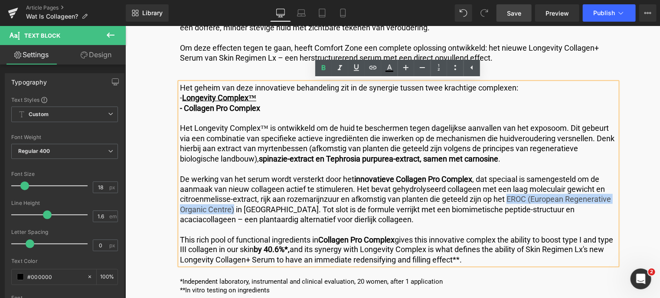
drag, startPoint x: 506, startPoint y: 197, endPoint x: 233, endPoint y: 207, distance: 272.5
click at [233, 207] on p "De werking van het serum wordt versterkt door het innovatieve Collagen Pro Comp…" at bounding box center [398, 199] width 437 height 51
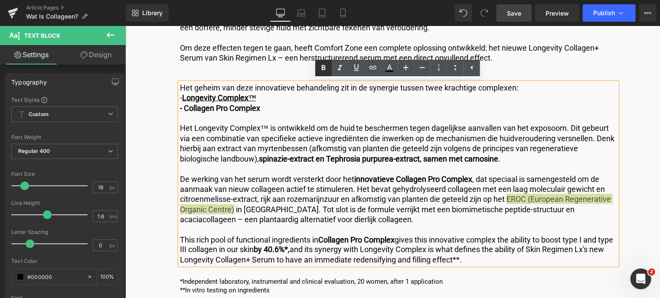
click at [323, 69] on icon at bounding box center [323, 68] width 10 height 10
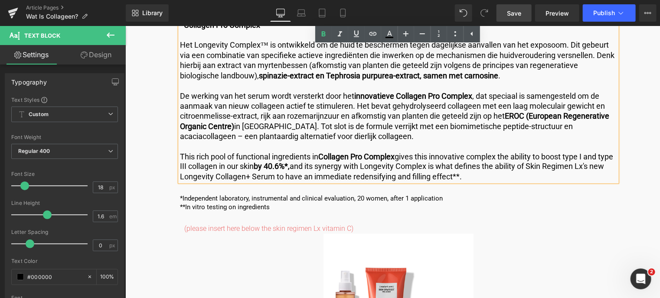
scroll to position [2344, 0]
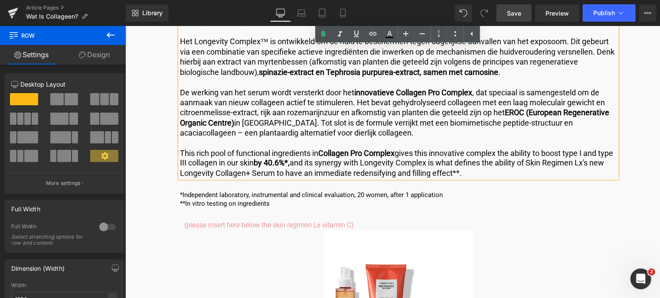
drag, startPoint x: 500, startPoint y: 180, endPoint x: 172, endPoint y: 145, distance: 329.6
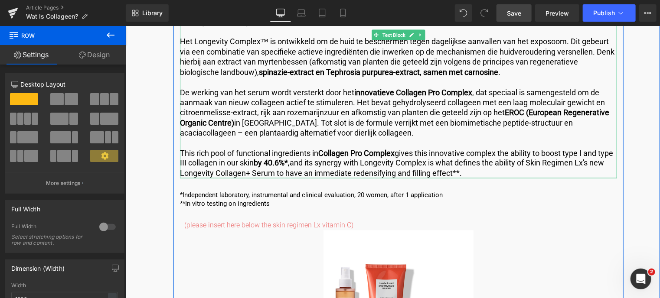
click at [224, 158] on p "This rich pool of functional ingredients in Collagen Pro Complex gives this inn…" at bounding box center [398, 163] width 437 height 30
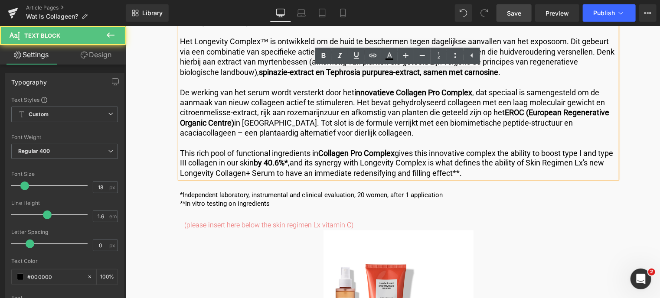
click at [188, 148] on p "This rich pool of functional ingredients in Collagen Pro Complex gives this inn…" at bounding box center [398, 163] width 437 height 30
drag, startPoint x: 178, startPoint y: 151, endPoint x: 426, endPoint y: 169, distance: 249.1
click at [426, 169] on p "This rich pool of functional ingredients in Collagen Pro Complex gives this inn…" at bounding box center [398, 163] width 437 height 30
drag, startPoint x: 486, startPoint y: 171, endPoint x: 154, endPoint y: 152, distance: 331.8
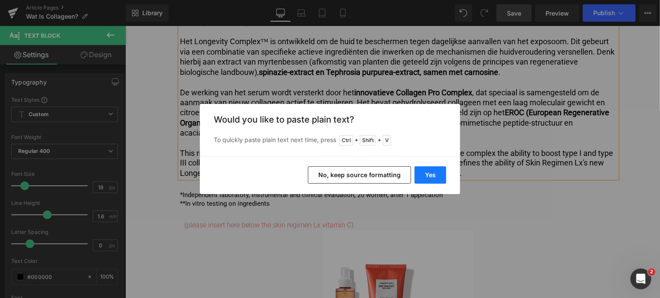
click at [427, 171] on button "Yes" at bounding box center [431, 175] width 32 height 17
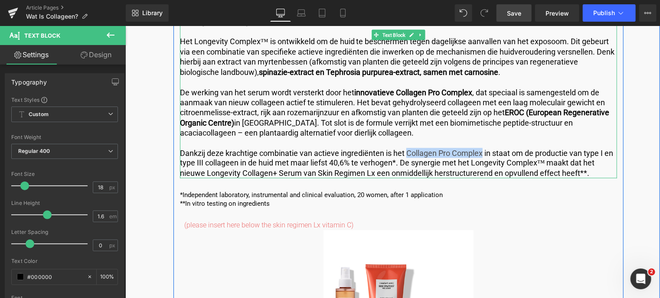
drag, startPoint x: 407, startPoint y: 152, endPoint x: 482, endPoint y: 150, distance: 75.5
click at [482, 150] on p "Dankzij deze krachtige combinatie van actieve ingrediënten is het Collagen Pro …" at bounding box center [398, 163] width 437 height 30
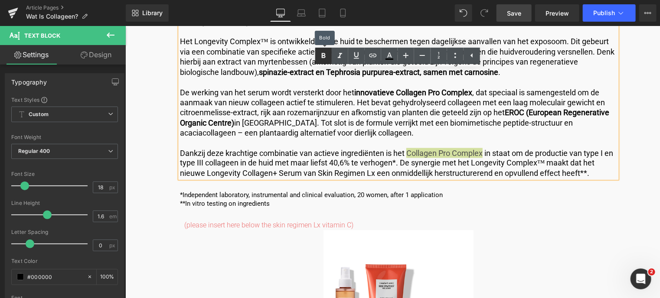
drag, startPoint x: 326, startPoint y: 59, endPoint x: 321, endPoint y: 60, distance: 5.1
click at [324, 59] on icon at bounding box center [323, 56] width 10 height 10
drag, startPoint x: 328, startPoint y: 159, endPoint x: 350, endPoint y: 162, distance: 22.0
click at [350, 162] on p "Dankzij deze krachtige combinatie van actieve ingrediënten is het Collagen Pro …" at bounding box center [398, 163] width 437 height 30
click at [324, 53] on icon at bounding box center [323, 56] width 10 height 10
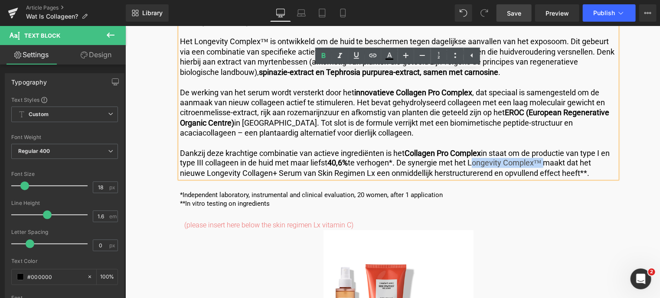
drag, startPoint x: 471, startPoint y: 161, endPoint x: 543, endPoint y: 162, distance: 72.0
click at [543, 162] on p "Dankzij deze krachtige combinatie van actieve ingrediënten is het Collagen Pro …" at bounding box center [398, 163] width 437 height 30
click at [324, 56] on icon at bounding box center [323, 56] width 10 height 10
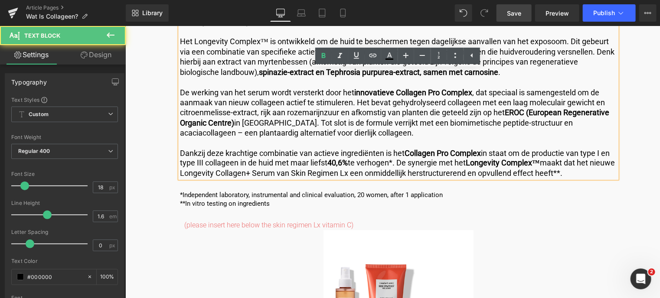
click at [207, 173] on p "Dankzij deze krachtige combinatie van actieve ingrediënten is het Collagen Pro …" at bounding box center [398, 163] width 437 height 30
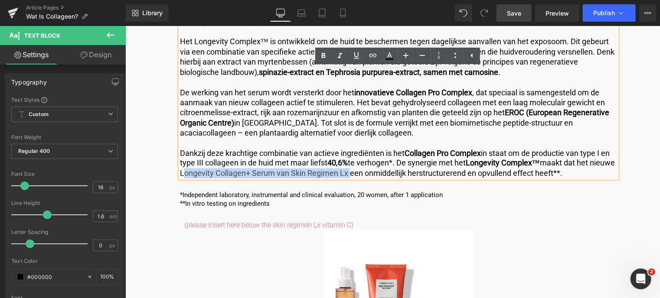
drag, startPoint x: 206, startPoint y: 173, endPoint x: 372, endPoint y: 174, distance: 165.6
click at [372, 174] on p "Dankzij deze krachtige combinatie van actieve ingrediënten is het Collagen Pro …" at bounding box center [398, 163] width 437 height 30
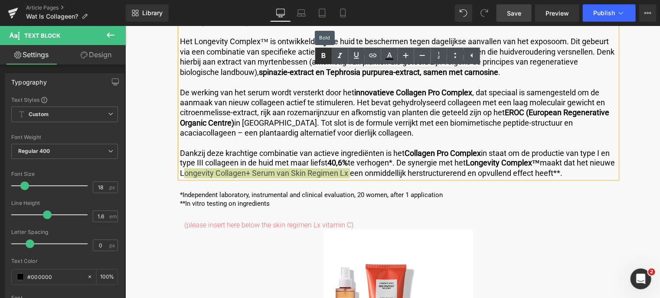
click at [325, 59] on icon at bounding box center [323, 56] width 10 height 10
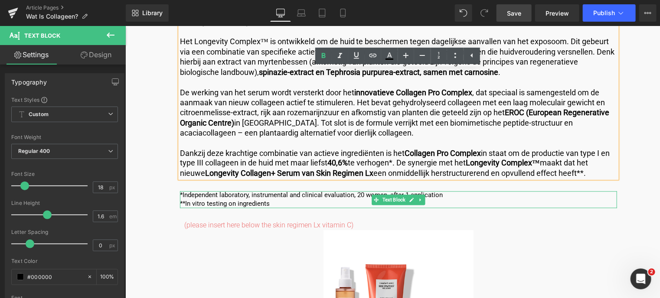
click at [257, 203] on p "**In vitro testing on ingredients" at bounding box center [398, 204] width 437 height 9
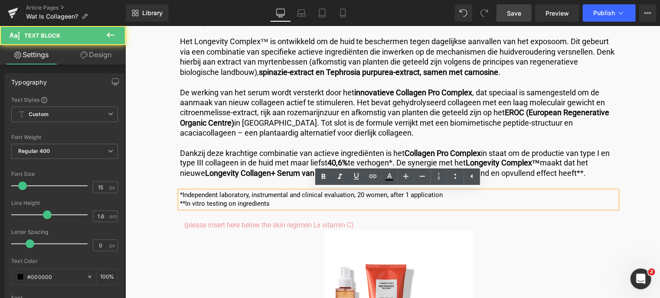
drag, startPoint x: 273, startPoint y: 201, endPoint x: 166, endPoint y: 190, distance: 107.6
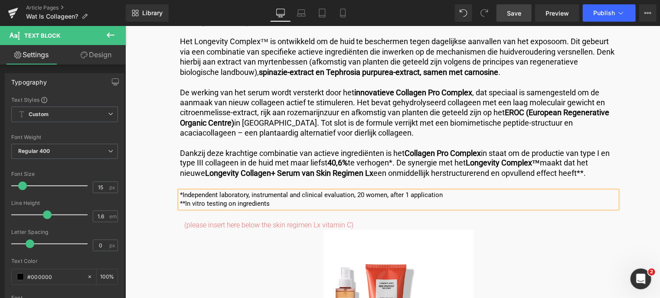
click at [273, 203] on p "**In vitro testing on ingredients" at bounding box center [398, 204] width 437 height 9
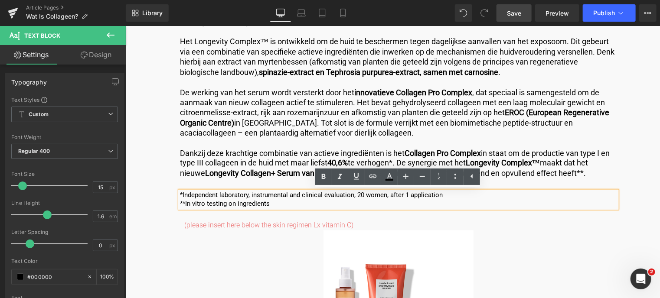
drag, startPoint x: 273, startPoint y: 203, endPoint x: 179, endPoint y: 196, distance: 94.4
click at [180, 196] on div "*Independent laboratory, instrumental and clinical evaluation, 20 women, after …" at bounding box center [398, 199] width 437 height 17
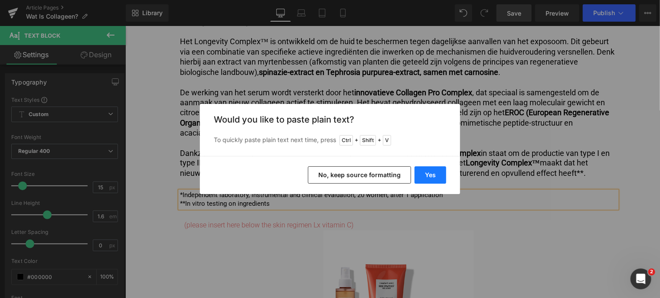
click at [433, 178] on button "Yes" at bounding box center [431, 175] width 32 height 17
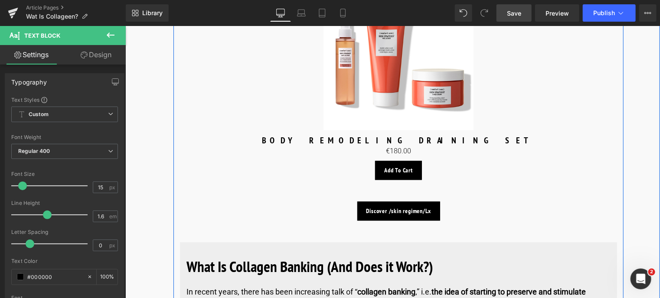
scroll to position [2648, 0]
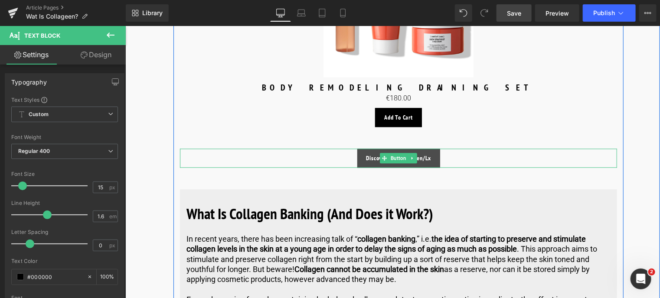
click at [372, 160] on span "Discover /skin regimen/Lx" at bounding box center [398, 157] width 65 height 7
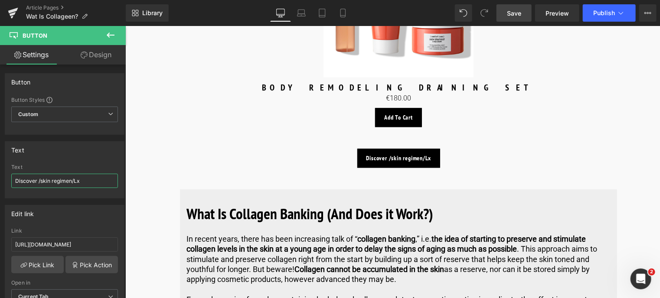
drag, startPoint x: 35, startPoint y: 183, endPoint x: -3, endPoint y: 173, distance: 40.0
click at [0, 173] on html "You are previewing how the will restyle your page. You can not edit Elements in…" at bounding box center [330, 149] width 660 height 298
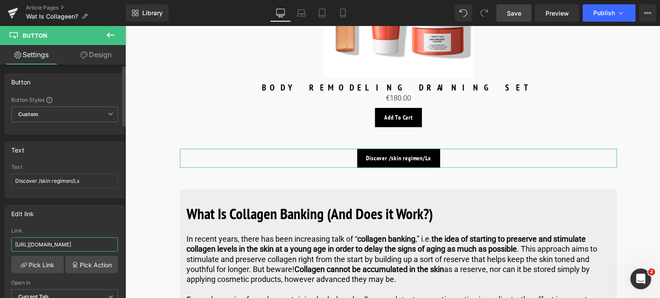
click at [91, 246] on input "https://world.comfortzoneskin.com/pages/skin-regimen-lx" at bounding box center [64, 245] width 107 height 14
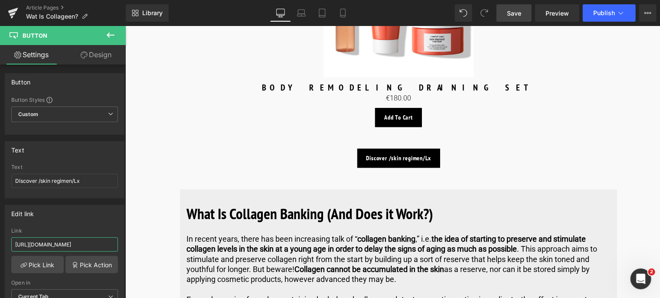
drag, startPoint x: 101, startPoint y: 242, endPoint x: -3, endPoint y: 234, distance: 104.4
click at [0, 234] on html "You are previewing how the will restyle your page. You can not edit Elements in…" at bounding box center [330, 149] width 660 height 298
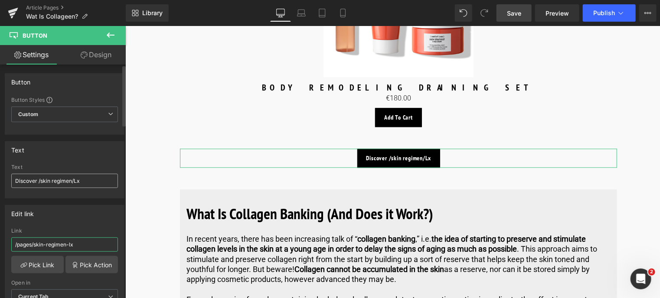
type input "/pages/skin-regimen-lx"
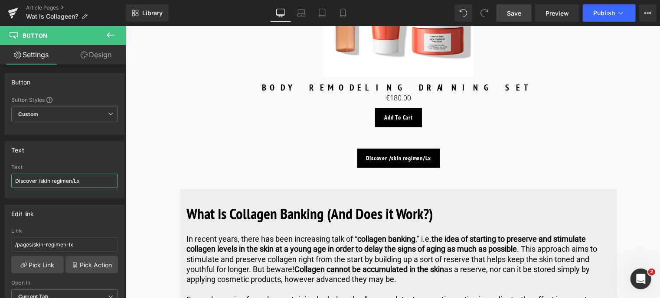
drag, startPoint x: 36, startPoint y: 176, endPoint x: -3, endPoint y: 181, distance: 39.7
click at [0, 181] on html "You are previewing how the will restyle your page. You can not edit Elements in…" at bounding box center [330, 149] width 660 height 298
type input "Ontdek /skin regimen/Lx"
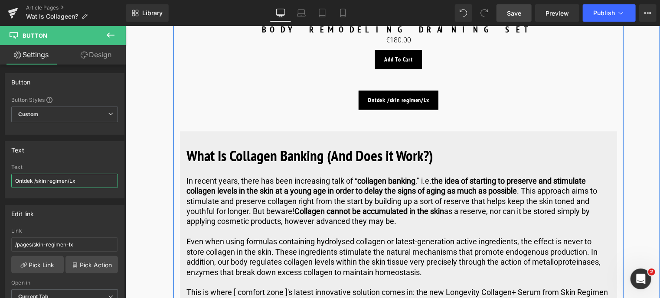
scroll to position [2691, 0]
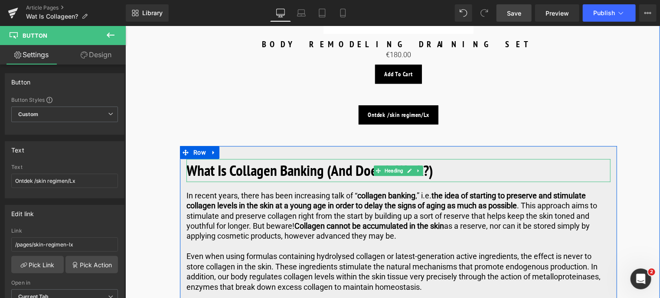
click at [451, 171] on h2 "What Is Collagen Banking (And Does it Work?)" at bounding box center [398, 170] width 424 height 23
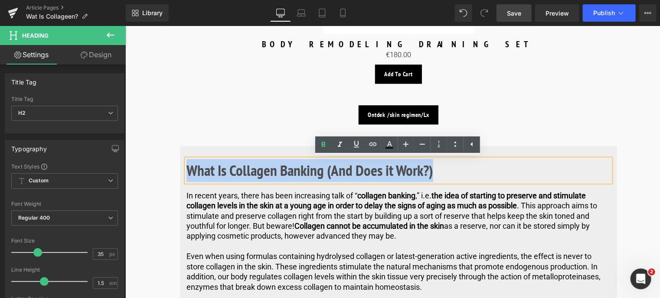
drag, startPoint x: 442, startPoint y: 172, endPoint x: 186, endPoint y: 180, distance: 256.8
click at [186, 180] on h2 "What Is Collagen Banking (And Does it Work?)" at bounding box center [398, 170] width 424 height 23
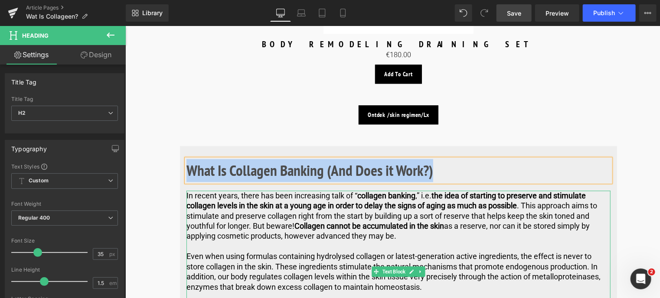
paste div
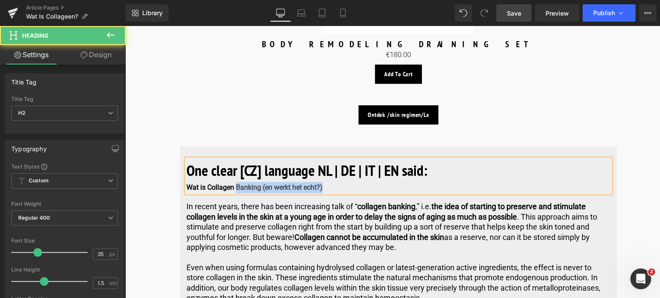
drag, startPoint x: 325, startPoint y: 189, endPoint x: 199, endPoint y: 185, distance: 126.2
click at [204, 186] on div "Wat is Collagen Banking (en werkt het echt?)" at bounding box center [398, 187] width 424 height 11
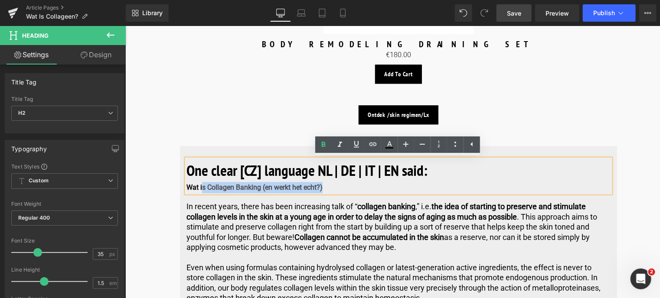
drag, startPoint x: 199, startPoint y: 185, endPoint x: 183, endPoint y: 187, distance: 15.8
click at [186, 187] on div "One clear [CZ] language NL | DE | IT | EN said: Wat is Collagen Banking (en wer…" at bounding box center [398, 176] width 424 height 34
click at [186, 186] on b "Wat is Collagen Banking (en werkt het echt?)" at bounding box center [254, 187] width 136 height 8
drag, startPoint x: 186, startPoint y: 186, endPoint x: 330, endPoint y: 188, distance: 143.1
click at [330, 188] on div "Wat is Collagen Banking (en werkt het echt?)" at bounding box center [398, 187] width 424 height 11
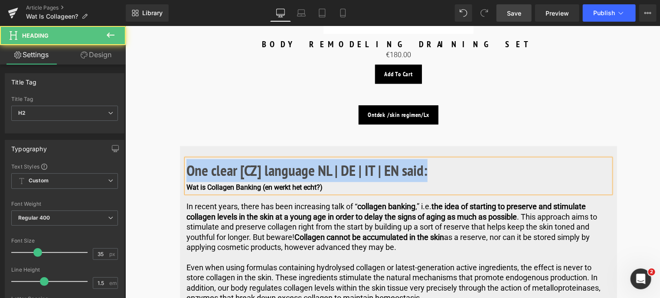
drag, startPoint x: 441, startPoint y: 168, endPoint x: 141, endPoint y: 137, distance: 301.6
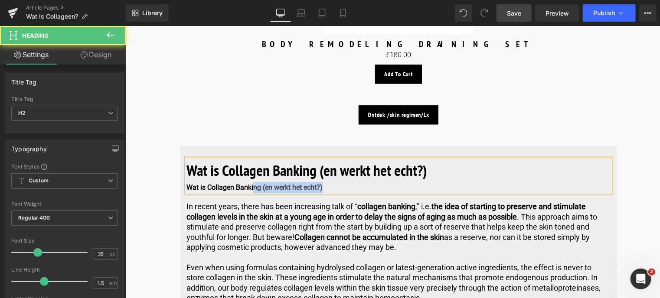
drag, startPoint x: 327, startPoint y: 188, endPoint x: 211, endPoint y: 192, distance: 115.4
click at [235, 190] on div "Wat is Collagen Banking (en werkt het echt?)" at bounding box center [398, 187] width 424 height 11
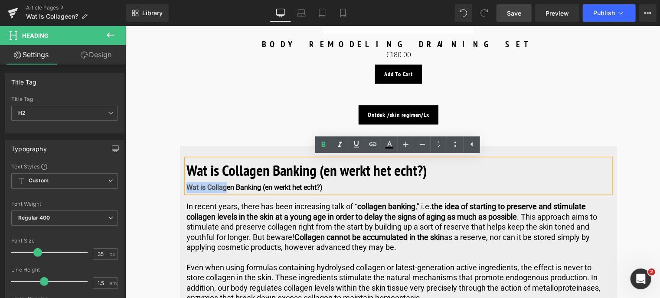
drag, startPoint x: 211, startPoint y: 192, endPoint x: 186, endPoint y: 188, distance: 25.9
click at [186, 188] on b "Wat is Collagen Banking (en werkt het echt?)" at bounding box center [254, 187] width 136 height 8
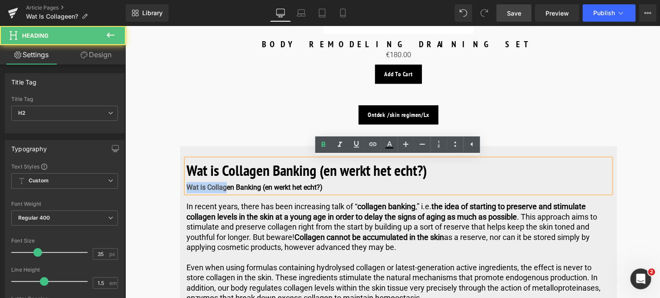
click at [186, 186] on b "Wat is Collagen Banking (en werkt het echt?)" at bounding box center [254, 187] width 136 height 8
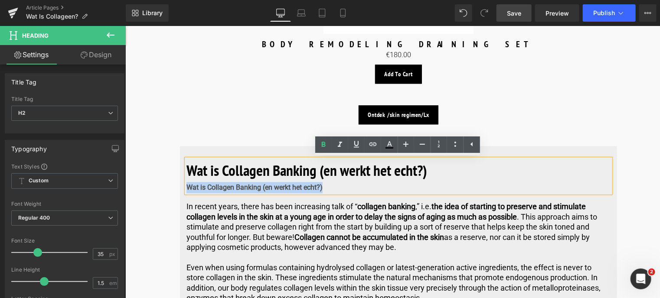
drag, startPoint x: 186, startPoint y: 186, endPoint x: 336, endPoint y: 182, distance: 149.7
click at [336, 182] on div "Wat is Collagen Banking (en werkt het echt?)" at bounding box center [398, 187] width 424 height 11
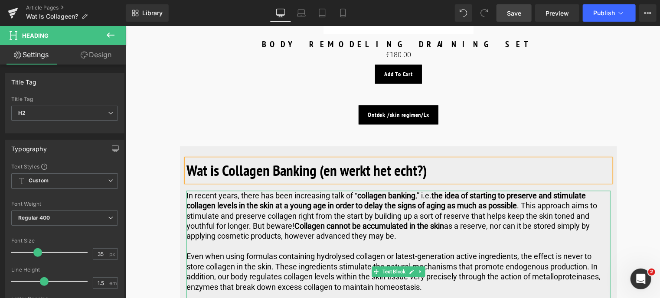
click at [227, 216] on p "In recent years, there has been increasing talk of “ collagen banking ,” i.e. t…" at bounding box center [398, 215] width 424 height 51
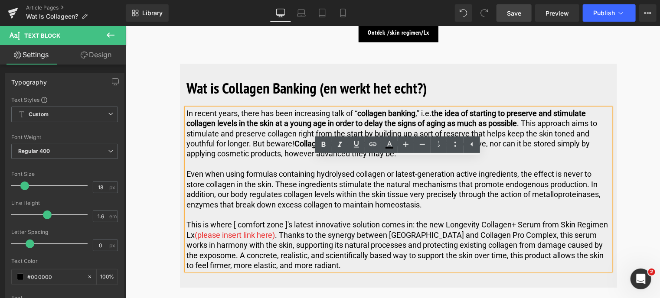
scroll to position [2778, 0]
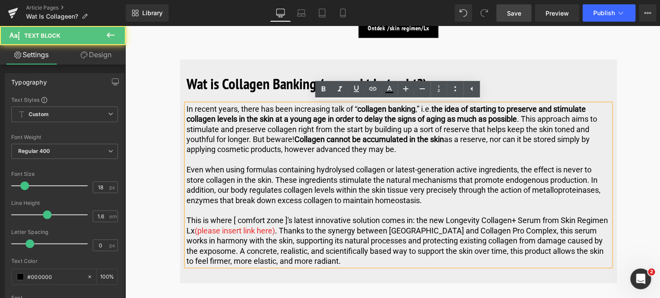
drag, startPoint x: 398, startPoint y: 261, endPoint x: 185, endPoint y: 189, distance: 225.4
click at [225, 221] on p "This is where [ comfort zone ]'s latest innovative solution comes in: the new L…" at bounding box center [398, 240] width 424 height 51
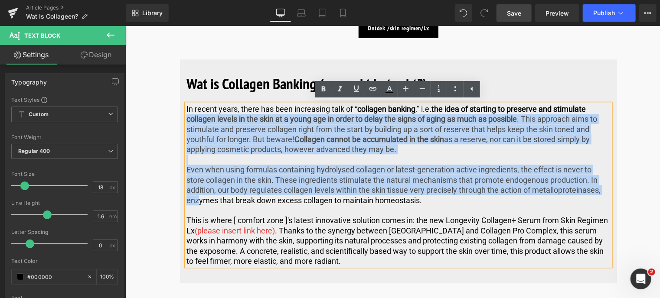
drag, startPoint x: 185, startPoint y: 189, endPoint x: 153, endPoint y: 123, distance: 73.1
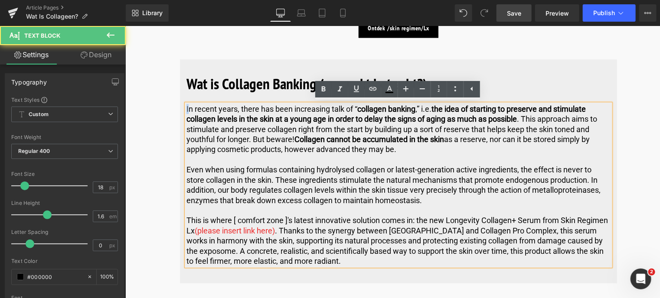
click at [187, 109] on p "In recent years, there has been increasing talk of “ collagen banking ,” i.e. t…" at bounding box center [398, 129] width 424 height 51
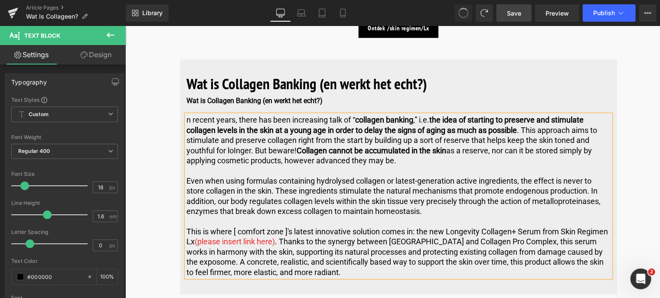
scroll to position [2789, 0]
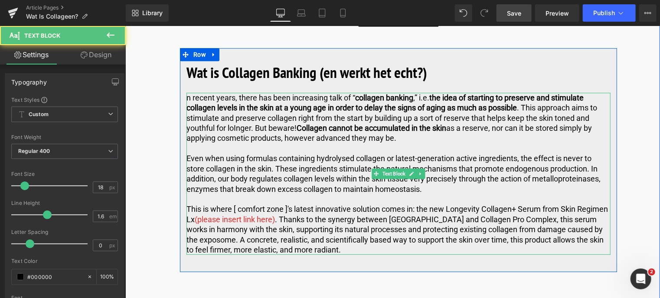
click at [399, 140] on p "n recent years, there has been increasing talk of “ collagen banking ,” i.e. th…" at bounding box center [398, 117] width 424 height 51
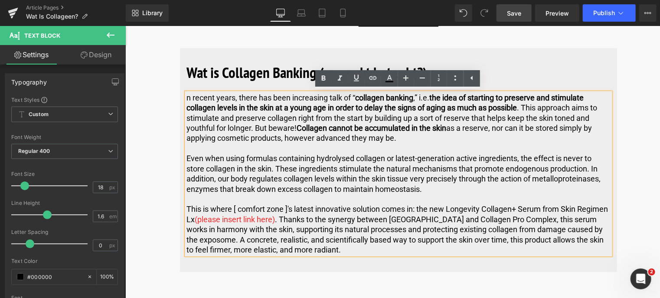
drag, startPoint x: 399, startPoint y: 140, endPoint x: 185, endPoint y: 96, distance: 218.5
click at [186, 96] on p "n recent years, there has been increasing talk of “ collagen banking ,” i.e. th…" at bounding box center [398, 117] width 424 height 51
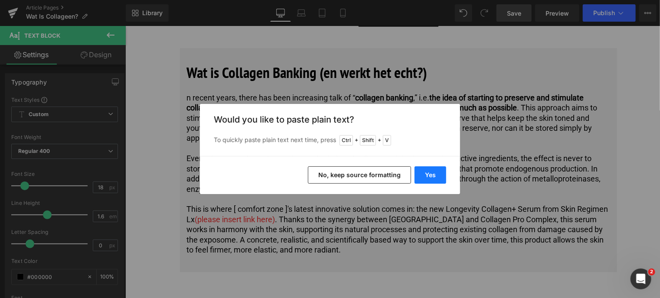
drag, startPoint x: 439, startPoint y: 174, endPoint x: 314, endPoint y: 148, distance: 128.4
click at [439, 174] on button "Yes" at bounding box center [431, 175] width 32 height 17
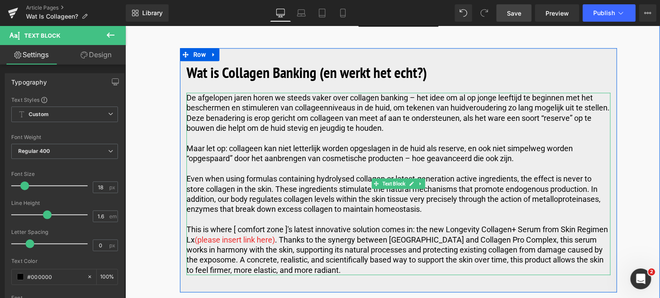
click at [186, 147] on div at bounding box center [187, 183] width 2 height 183
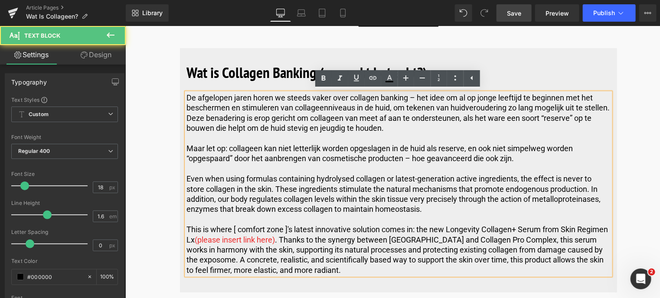
click at [186, 148] on p "Maar let op: collageen kan niet letterlijk worden opgeslagen in de huid als res…" at bounding box center [398, 153] width 424 height 20
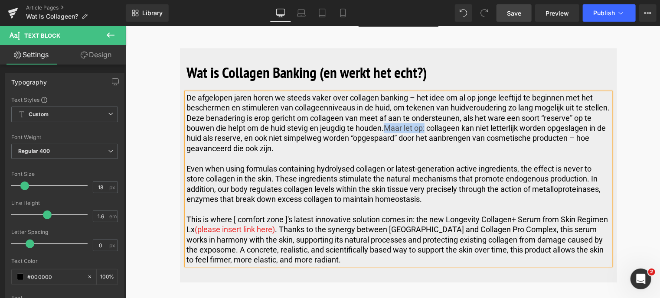
drag, startPoint x: 446, startPoint y: 126, endPoint x: 406, endPoint y: 128, distance: 39.5
click at [406, 128] on span "Maar let op: collageen kan niet letterlijk worden opgeslagen in de huid als res…" at bounding box center [395, 137] width 419 height 29
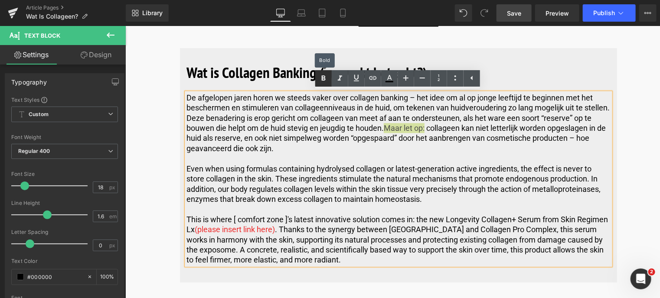
click at [321, 75] on icon at bounding box center [323, 78] width 10 height 10
drag, startPoint x: 406, startPoint y: 98, endPoint x: 349, endPoint y: 98, distance: 57.2
click at [349, 98] on p "De afgelopen jaren horen we steeds vaker over collagen banking – het idee om al…" at bounding box center [398, 122] width 424 height 61
click at [321, 78] on icon at bounding box center [323, 78] width 10 height 10
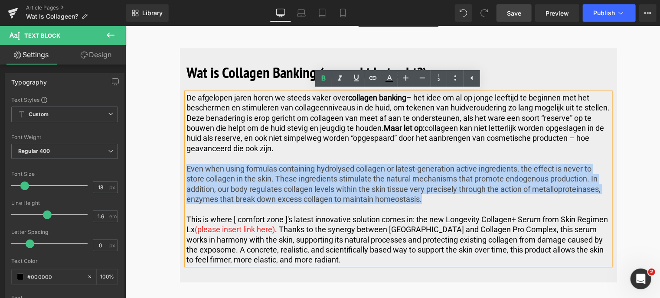
drag, startPoint x: 426, startPoint y: 202, endPoint x: 170, endPoint y: 173, distance: 257.9
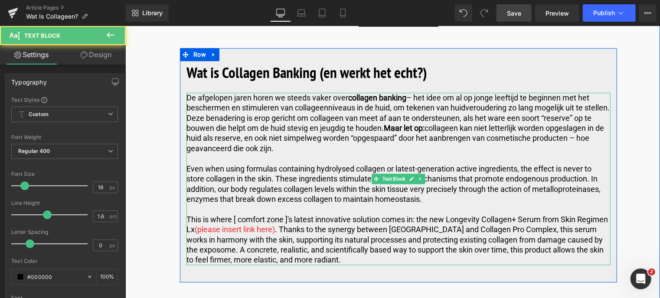
click at [426, 204] on p at bounding box center [398, 209] width 424 height 10
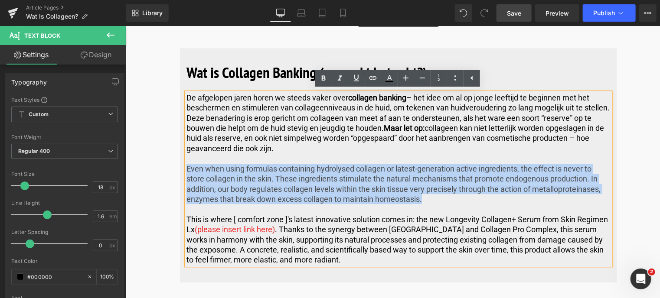
drag, startPoint x: 426, startPoint y: 199, endPoint x: 176, endPoint y: 171, distance: 251.8
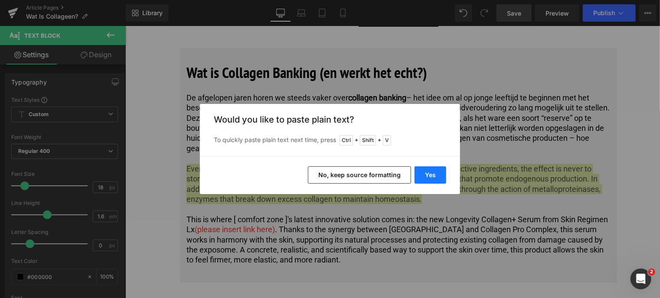
click at [435, 177] on button "Yes" at bounding box center [431, 175] width 32 height 17
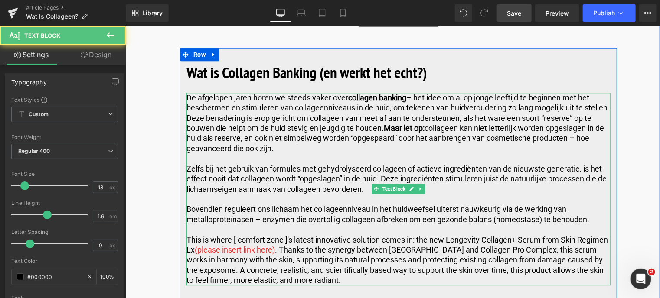
click at [188, 209] on p "Bovendien reguleert ons lichaam het collageenniveau in het huidweefsel uiterst …" at bounding box center [398, 214] width 424 height 20
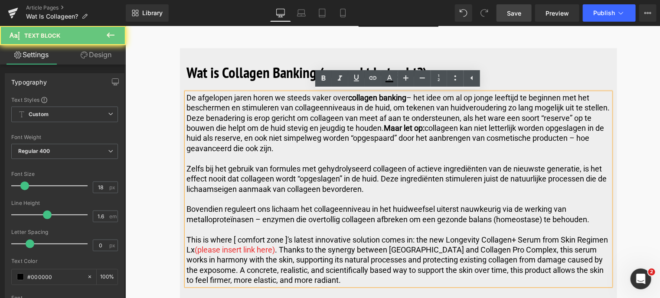
click at [186, 209] on p "Bovendien reguleert ons lichaam het collageenniveau in het huidweefsel uiterst …" at bounding box center [398, 214] width 424 height 20
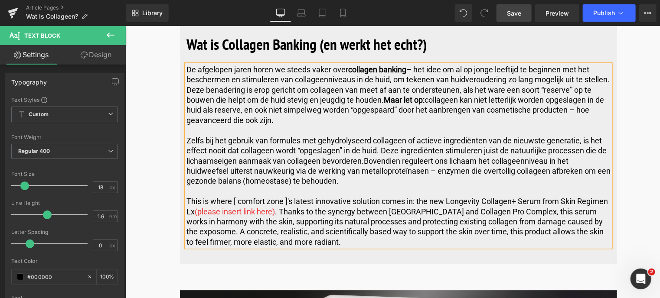
scroll to position [2832, 0]
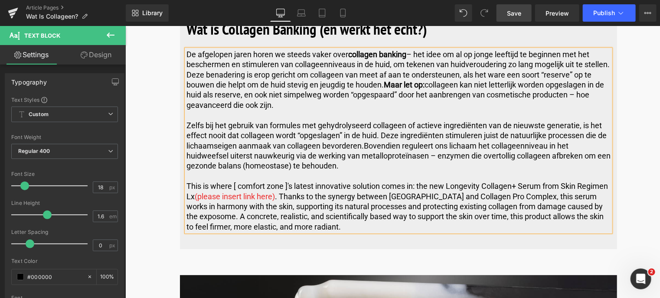
drag, startPoint x: 404, startPoint y: 227, endPoint x: 186, endPoint y: 183, distance: 221.6
click at [186, 183] on p "This is where [ comfort zone ]'s latest innovative solution comes in: the new L…" at bounding box center [398, 206] width 424 height 51
click at [406, 229] on p "This is where [ comfort zone ]'s latest innovative solution comes in: the new L…" at bounding box center [398, 206] width 424 height 51
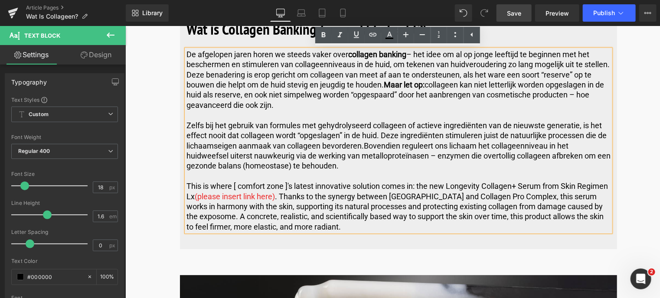
drag, startPoint x: 406, startPoint y: 229, endPoint x: 108, endPoint y: 180, distance: 301.9
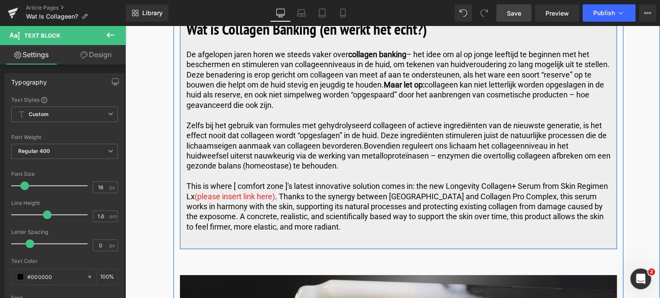
click at [183, 185] on div "Wat is Collagen Banking (en werkt het echt?) Heading De afgelopen jaren horen w…" at bounding box center [398, 124] width 437 height 240
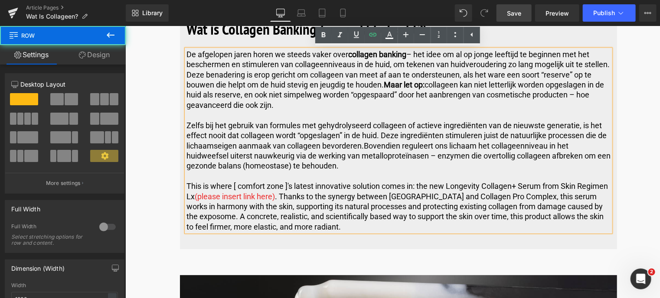
click at [188, 184] on p "This is where [ comfort zone ]'s latest innovative solution comes in: the new L…" at bounding box center [398, 206] width 424 height 51
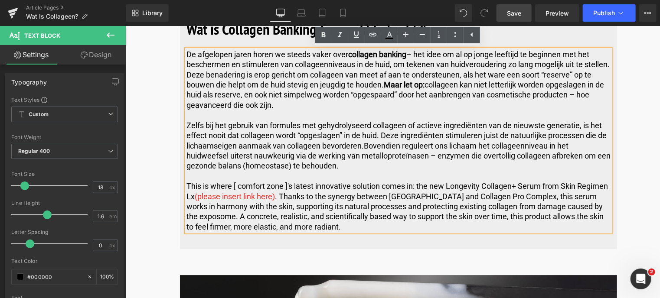
drag, startPoint x: 185, startPoint y: 184, endPoint x: 425, endPoint y: 233, distance: 244.2
click at [425, 232] on div "De afgelopen jaren horen we steeds vaker over collagen banking – het idee om al…" at bounding box center [398, 140] width 424 height 183
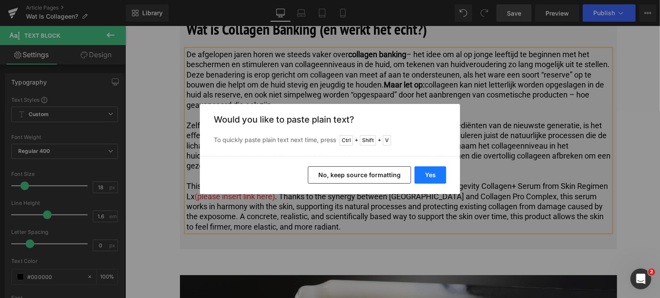
click at [437, 178] on button "Yes" at bounding box center [431, 175] width 32 height 17
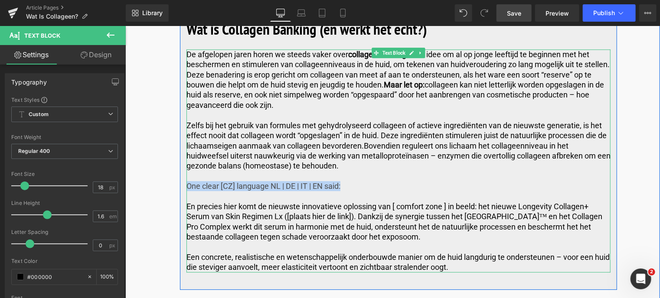
drag, startPoint x: 350, startPoint y: 188, endPoint x: 187, endPoint y: 181, distance: 163.2
click at [187, 181] on p "One clear [CZ] language NL | DE | IT | EN said:" at bounding box center [398, 186] width 424 height 10
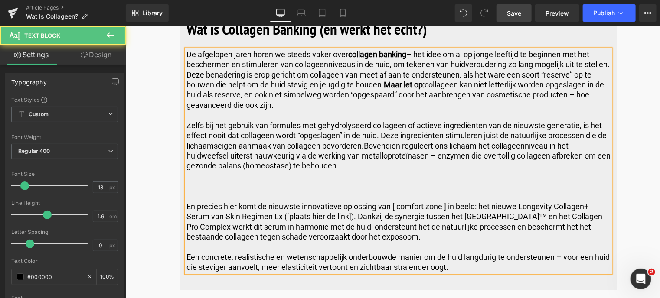
click at [195, 196] on p at bounding box center [398, 196] width 424 height 10
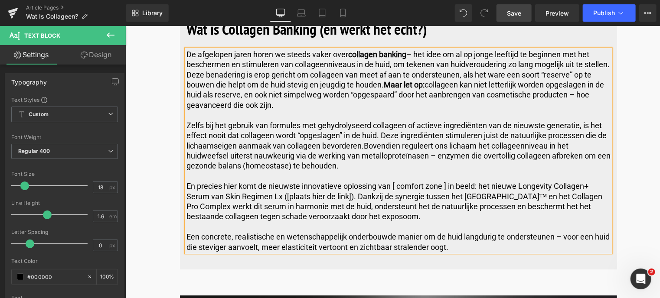
click at [200, 226] on p at bounding box center [398, 227] width 424 height 10
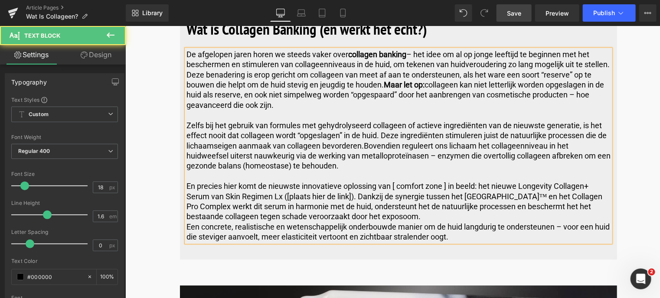
click at [186, 227] on div "De afgelopen jaren horen we steeds vaker over collagen banking – het idee om al…" at bounding box center [398, 145] width 424 height 193
click at [186, 226] on p "Een concrete, realistische en wetenschappelijk onderbouwde manier om de huid la…" at bounding box center [398, 232] width 424 height 20
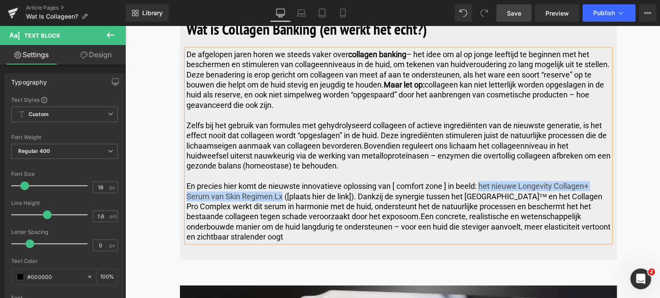
drag, startPoint x: 480, startPoint y: 186, endPoint x: 281, endPoint y: 196, distance: 200.2
click at [281, 196] on p "En precies hier komt de nieuwste innovatieve oplossing van [ comfort zone ] in …" at bounding box center [398, 211] width 424 height 61
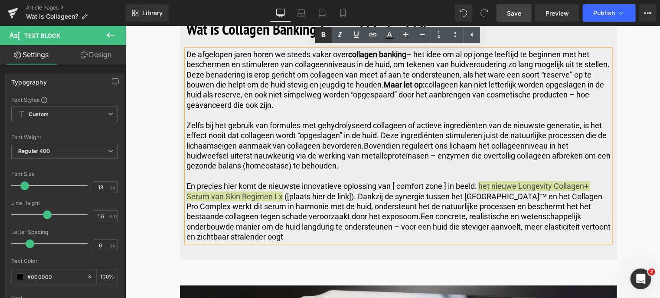
click at [324, 34] on icon at bounding box center [323, 34] width 4 height 5
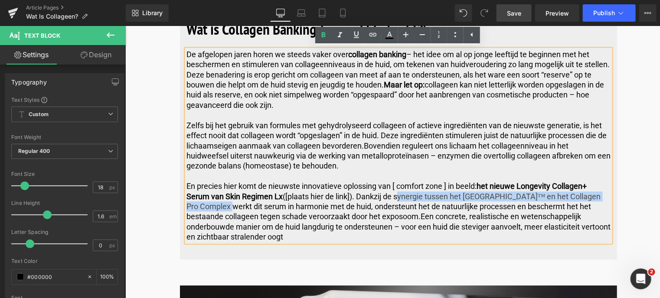
drag, startPoint x: 395, startPoint y: 196, endPoint x: 214, endPoint y: 206, distance: 180.7
click at [214, 206] on p "En precies hier komt de nieuwste innovatieve oplossing van [ comfort zone ] in …" at bounding box center [398, 211] width 424 height 61
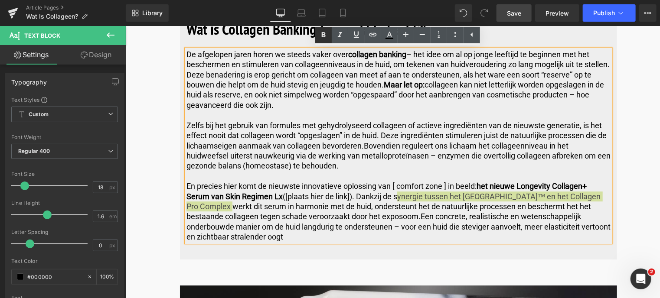
click at [323, 34] on icon at bounding box center [323, 35] width 10 height 10
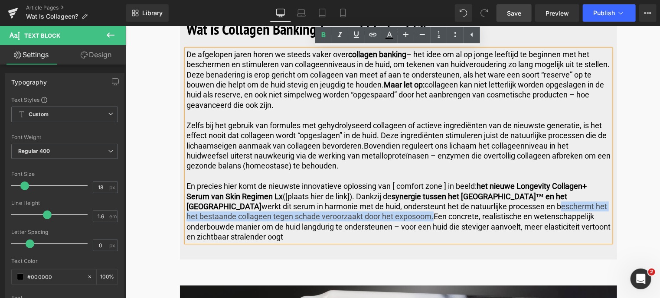
drag, startPoint x: 514, startPoint y: 207, endPoint x: 418, endPoint y: 219, distance: 97.1
click at [418, 219] on p "En precies hier komt de nieuwste innovatieve oplossing van [ comfort zone ] in …" at bounding box center [398, 211] width 424 height 61
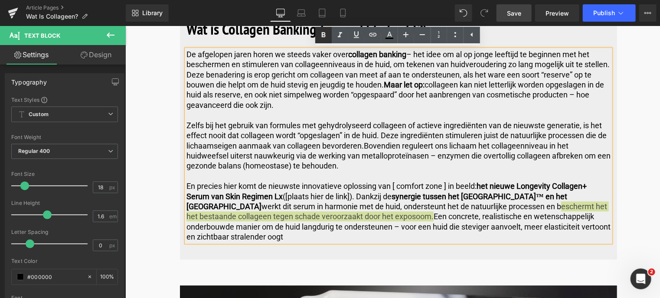
click at [321, 33] on icon at bounding box center [323, 35] width 10 height 10
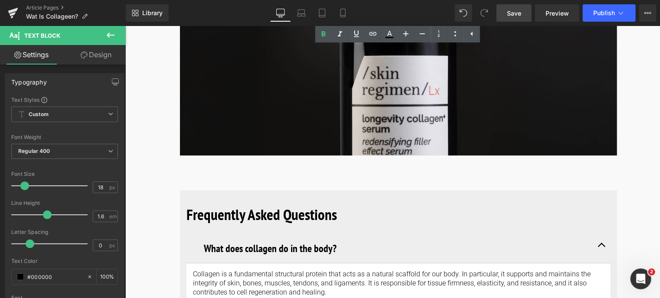
scroll to position [3266, 0]
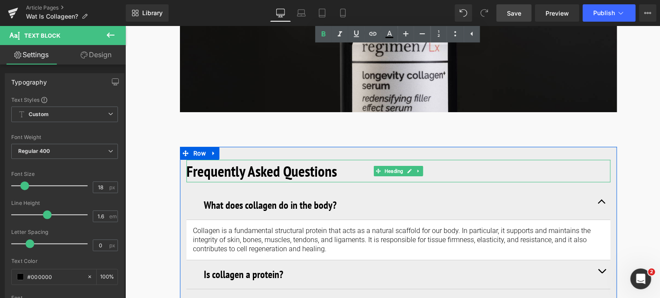
click at [342, 170] on h2 "Frequently Asked Questions" at bounding box center [398, 171] width 424 height 23
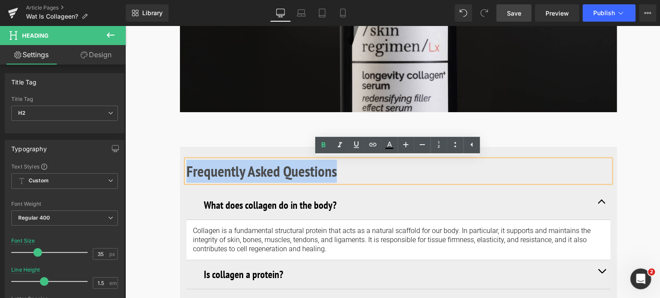
drag, startPoint x: 339, startPoint y: 172, endPoint x: 125, endPoint y: 165, distance: 213.9
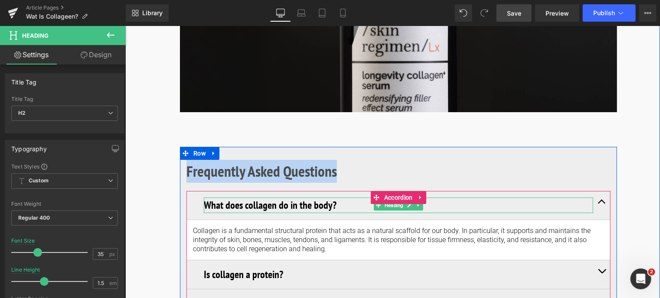
click at [233, 206] on h3 "What does collagen do in the body?" at bounding box center [397, 205] width 389 height 16
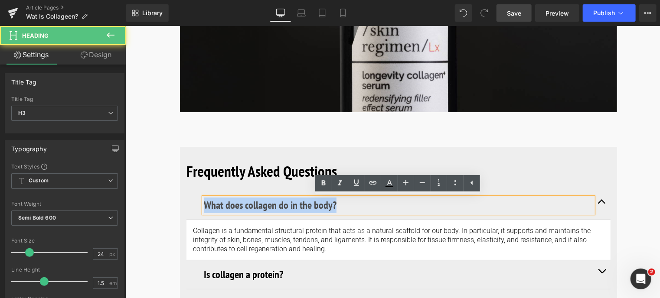
drag, startPoint x: 340, startPoint y: 207, endPoint x: 159, endPoint y: 185, distance: 181.7
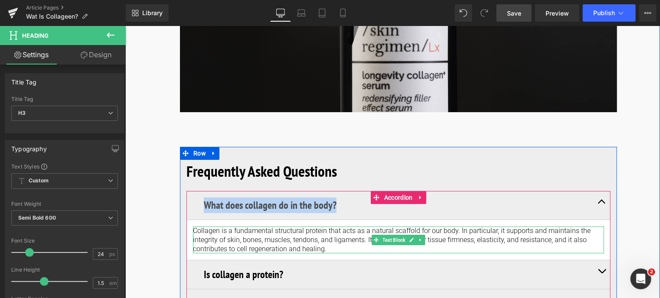
click at [200, 232] on p "Collagen is a fundamental structural protein that acts as a natural scaffold fo…" at bounding box center [398, 239] width 411 height 27
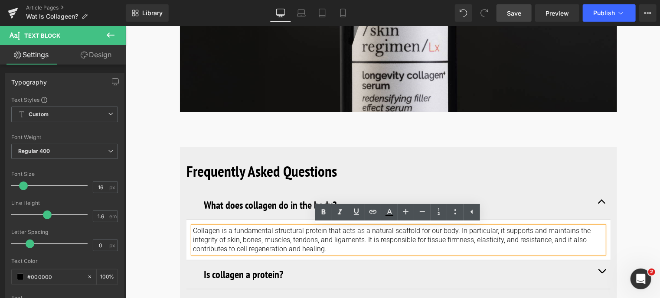
drag, startPoint x: 330, startPoint y: 250, endPoint x: 181, endPoint y: 216, distance: 153.6
click at [181, 216] on div "Frequently Asked Questions Heading What does collagen do in the body? Heading C…" at bounding box center [398, 268] width 437 height 243
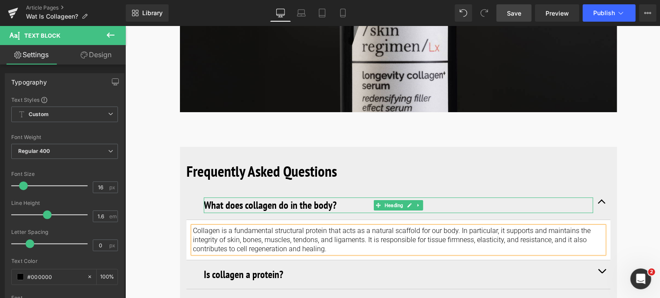
click at [307, 205] on h3 "What does collagen do in the body?" at bounding box center [397, 205] width 389 height 16
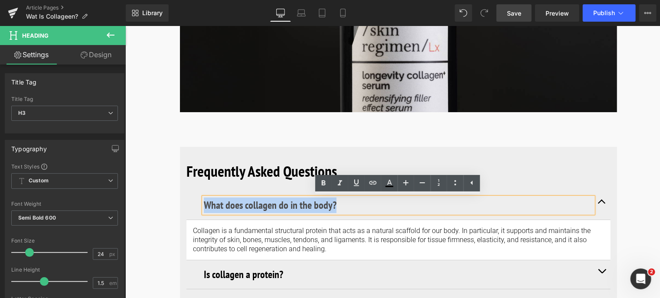
drag, startPoint x: 340, startPoint y: 205, endPoint x: 203, endPoint y: 206, distance: 137.0
click at [203, 206] on h3 "What does collagen do in the body?" at bounding box center [397, 205] width 389 height 16
paste div
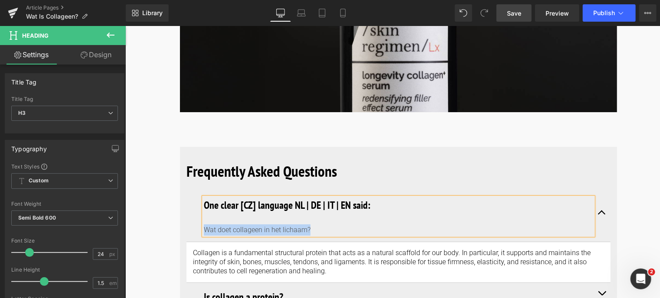
drag, startPoint x: 311, startPoint y: 228, endPoint x: 204, endPoint y: 232, distance: 107.2
click at [204, 232] on div "Wat doet collageen in het lichaam?" at bounding box center [397, 229] width 389 height 11
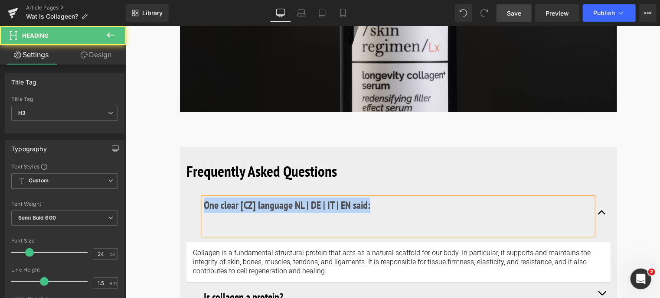
drag, startPoint x: 378, startPoint y: 205, endPoint x: 164, endPoint y: 199, distance: 213.4
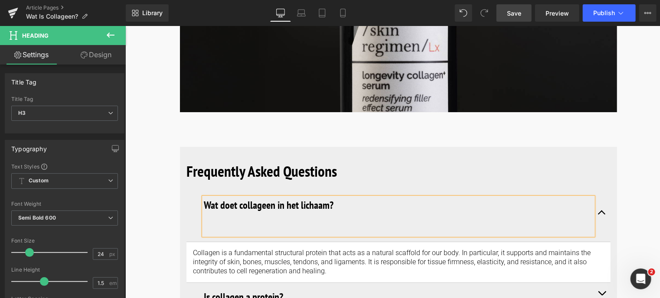
click at [226, 231] on div at bounding box center [397, 229] width 389 height 11
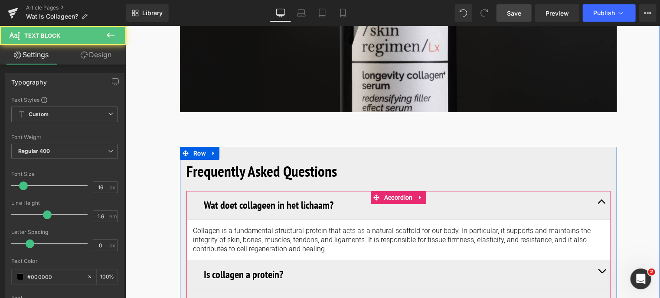
drag, startPoint x: 332, startPoint y: 248, endPoint x: 189, endPoint y: 218, distance: 145.9
click at [189, 218] on div "Wat doet collageen in het lichaam? Heading Collagen is a fundamental structural…" at bounding box center [398, 225] width 424 height 69
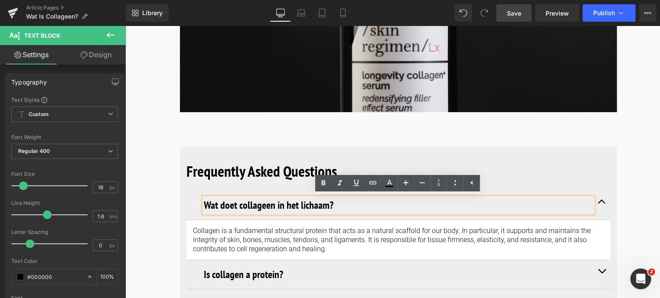
paste div
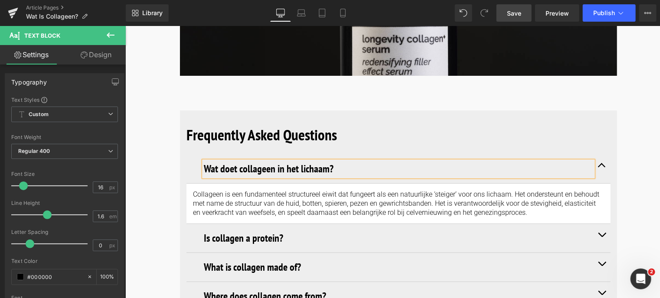
scroll to position [3353, 0]
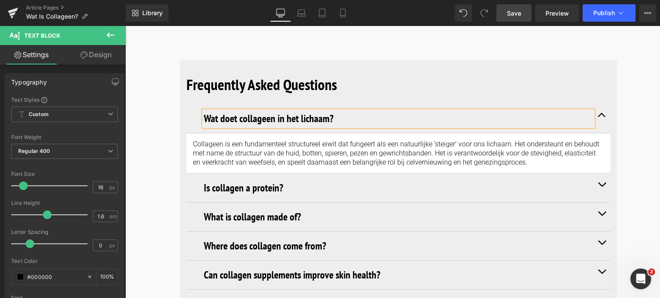
click at [600, 116] on button "button" at bounding box center [601, 118] width 17 height 29
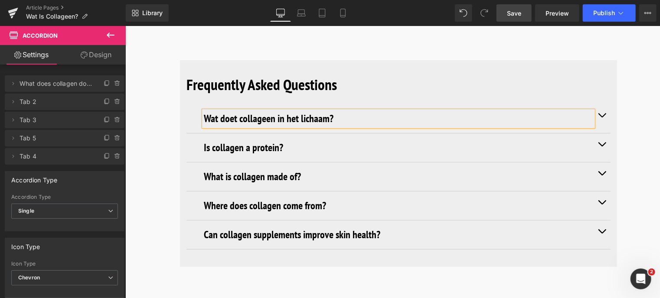
click at [601, 117] on span "button" at bounding box center [601, 117] width 0 height 0
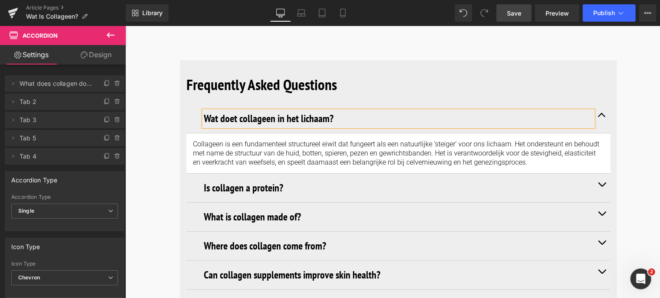
click at [516, 15] on span "Save" at bounding box center [514, 13] width 14 height 9
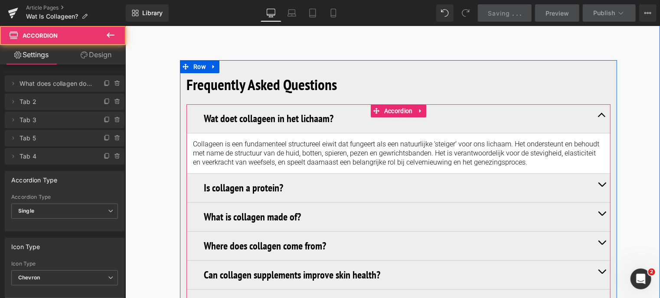
click at [597, 181] on button "button" at bounding box center [601, 187] width 17 height 29
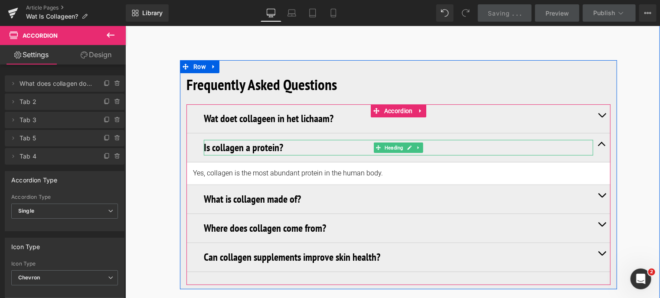
click at [284, 148] on h3 "Is collagen a protein?" at bounding box center [397, 148] width 389 height 16
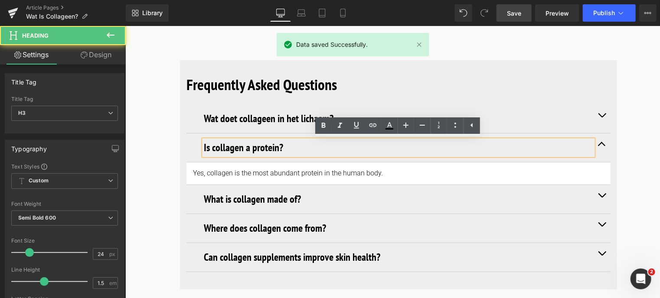
drag, startPoint x: 283, startPoint y: 146, endPoint x: 163, endPoint y: 137, distance: 120.1
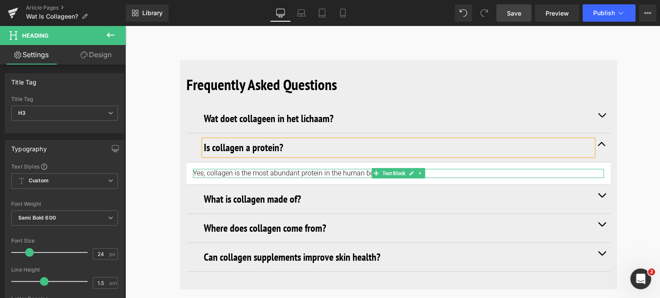
click at [251, 174] on p "Yes, collagen is the most abundant protein in the human body." at bounding box center [398, 173] width 411 height 9
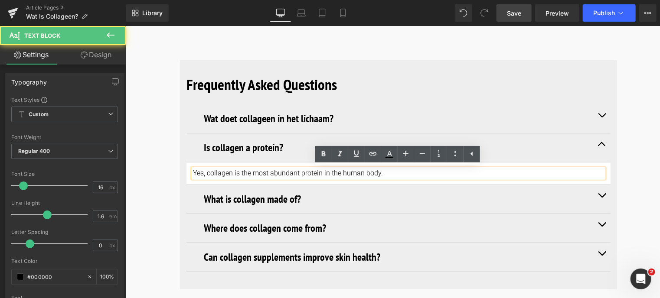
drag, startPoint x: 384, startPoint y: 172, endPoint x: 158, endPoint y: 173, distance: 226.3
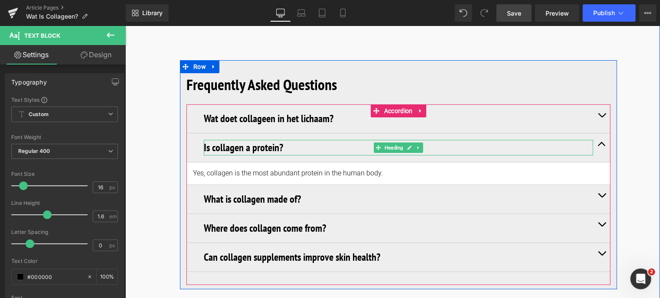
click at [274, 146] on h3 "Is collagen a protein?" at bounding box center [397, 148] width 389 height 16
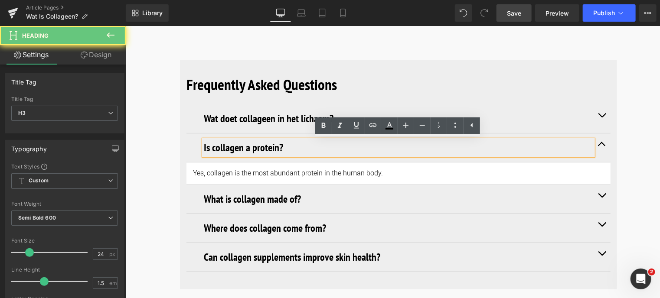
click at [280, 146] on h3 "Is collagen a protein?" at bounding box center [397, 148] width 389 height 16
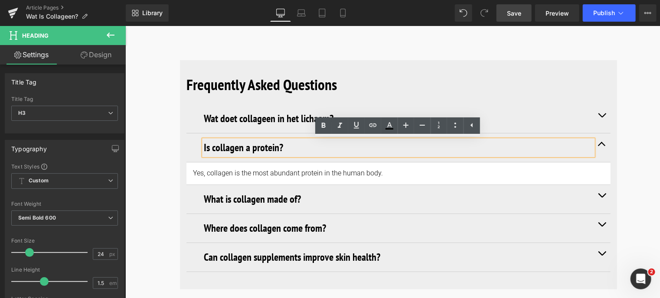
drag, startPoint x: 285, startPoint y: 146, endPoint x: 178, endPoint y: 151, distance: 106.8
click at [180, 151] on div "Frequently Asked Questions Heading Wat doet collageen in het lichaam? Heading C…" at bounding box center [398, 172] width 437 height 225
paste div
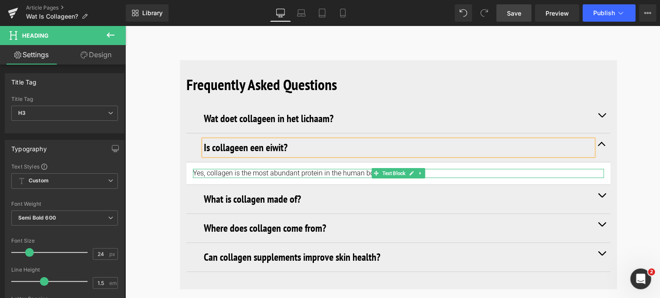
click at [388, 170] on span "Text Block" at bounding box center [393, 173] width 26 height 10
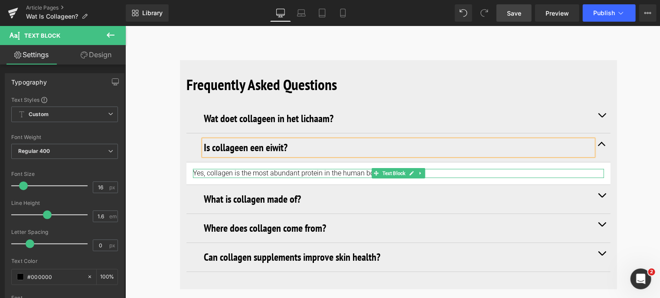
click at [246, 172] on p "Yes, collagen is the most abundant protein in the human body." at bounding box center [398, 173] width 411 height 9
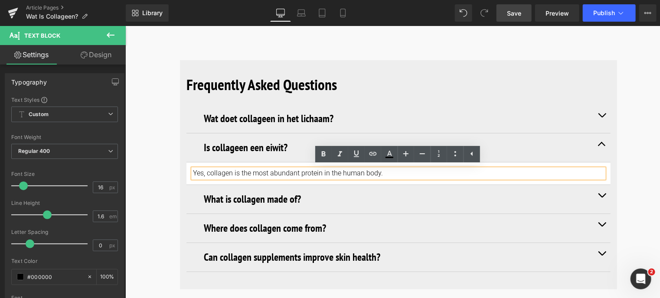
drag, startPoint x: 386, startPoint y: 172, endPoint x: 169, endPoint y: 173, distance: 216.8
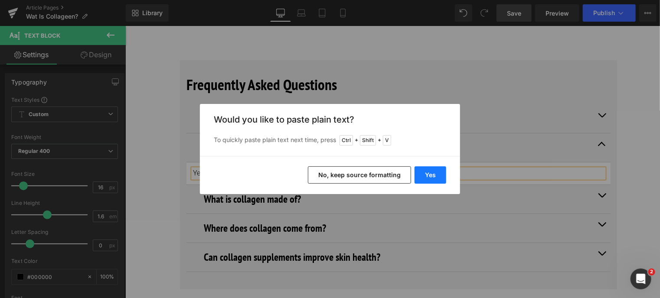
click at [434, 173] on button "Yes" at bounding box center [431, 175] width 32 height 17
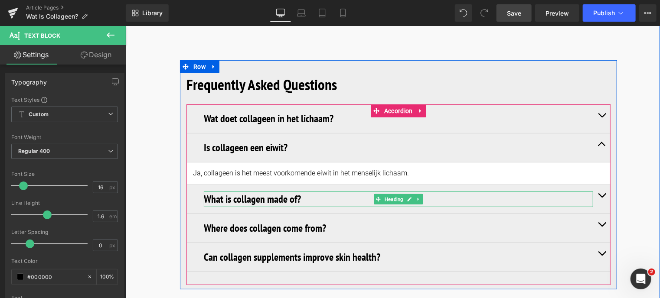
click at [268, 200] on h3 "What is collagen made of?" at bounding box center [397, 199] width 389 height 16
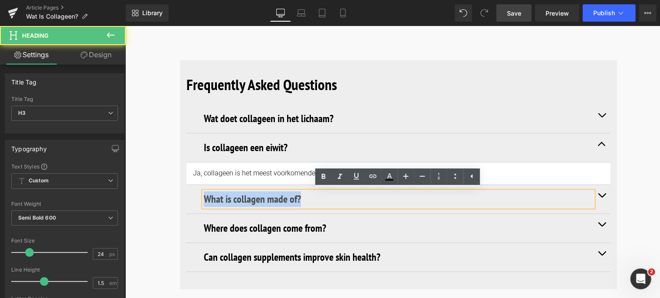
drag, startPoint x: 306, startPoint y: 199, endPoint x: 142, endPoint y: 187, distance: 164.8
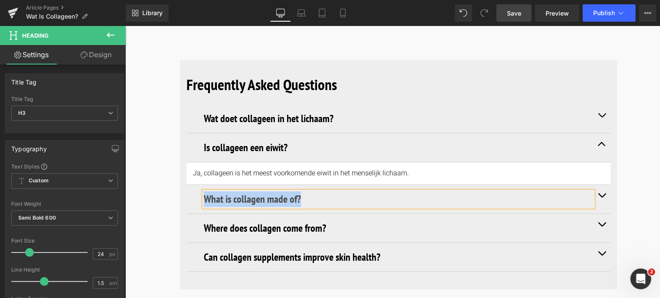
click at [604, 192] on button "button" at bounding box center [601, 199] width 17 height 29
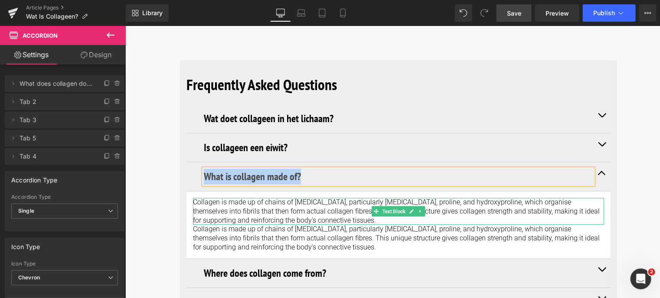
click at [355, 218] on p "Collagen is made up of chains of [MEDICAL_DATA], particularly [MEDICAL_DATA], p…" at bounding box center [398, 211] width 411 height 27
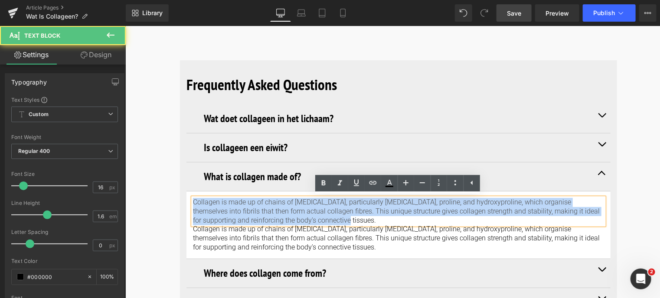
drag, startPoint x: 323, startPoint y: 216, endPoint x: 157, endPoint y: 177, distance: 171.0
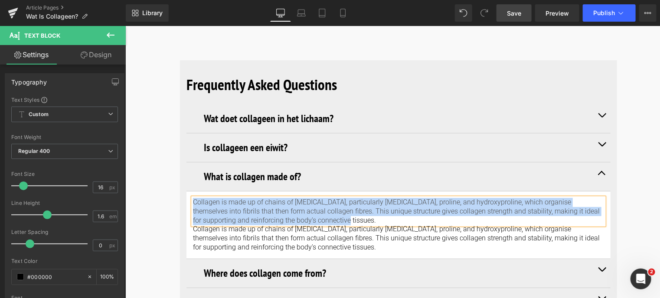
click at [326, 223] on p "Collagen is made up of chains of [MEDICAL_DATA], particularly [MEDICAL_DATA], p…" at bounding box center [398, 211] width 411 height 27
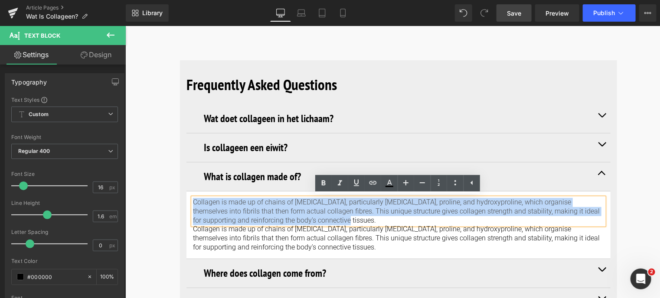
drag, startPoint x: 326, startPoint y: 223, endPoint x: 185, endPoint y: 182, distance: 146.9
click at [186, 182] on div "What is collagen made of? Heading Collagen is made up of chains of amino acids,…" at bounding box center [398, 210] width 424 height 97
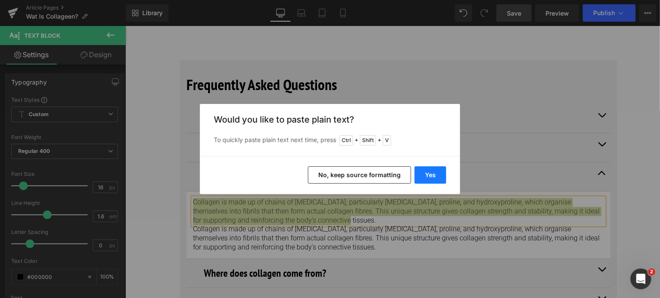
drag, startPoint x: 302, startPoint y: 150, endPoint x: 428, endPoint y: 176, distance: 128.4
click at [428, 176] on button "Yes" at bounding box center [431, 175] width 32 height 17
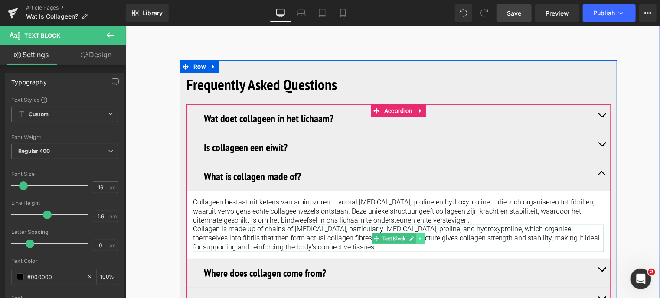
click at [418, 237] on icon at bounding box center [420, 238] width 5 height 5
click at [423, 238] on icon at bounding box center [424, 238] width 5 height 5
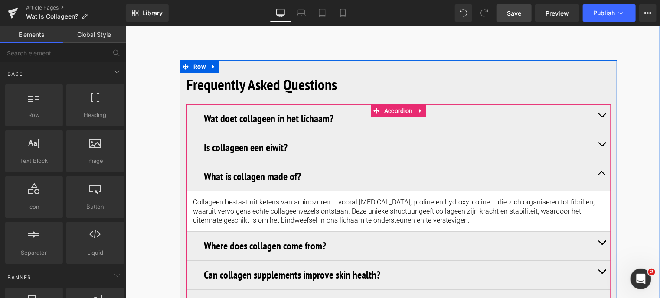
click at [601, 175] on span "button" at bounding box center [601, 175] width 0 height 0
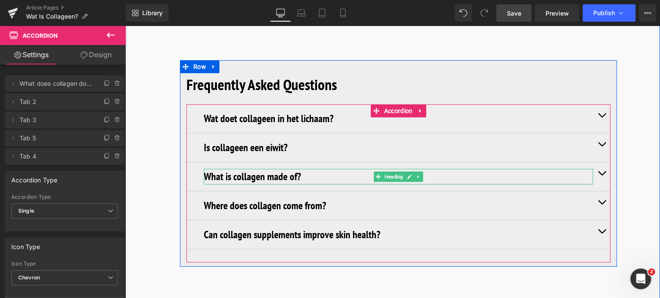
click at [323, 174] on h3 "What is collagen made of?" at bounding box center [397, 177] width 389 height 16
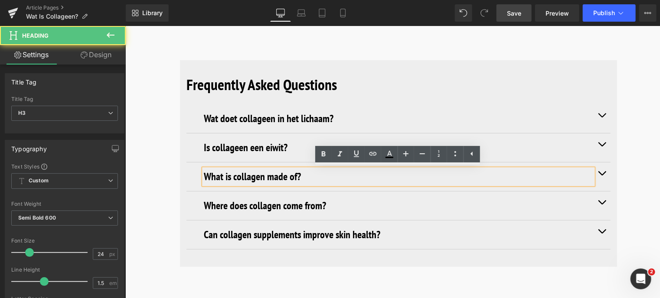
click at [408, 176] on h3 "What is collagen made of?" at bounding box center [397, 177] width 389 height 16
drag, startPoint x: 310, startPoint y: 179, endPoint x: 191, endPoint y: 173, distance: 119.4
click at [191, 173] on div "What is collagen made of? Heading" at bounding box center [398, 176] width 424 height 29
paste div
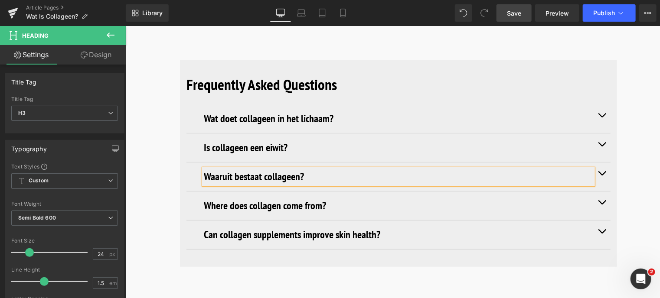
click at [515, 16] on span "Save" at bounding box center [514, 13] width 14 height 9
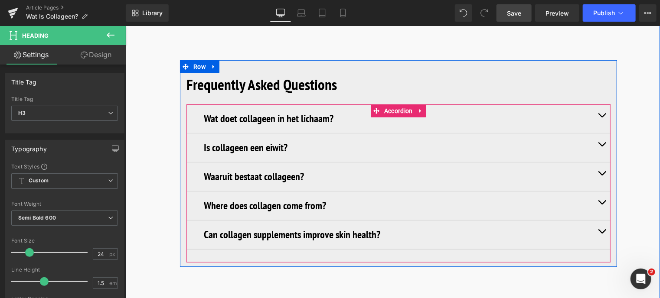
click at [599, 199] on button "button" at bounding box center [601, 205] width 17 height 29
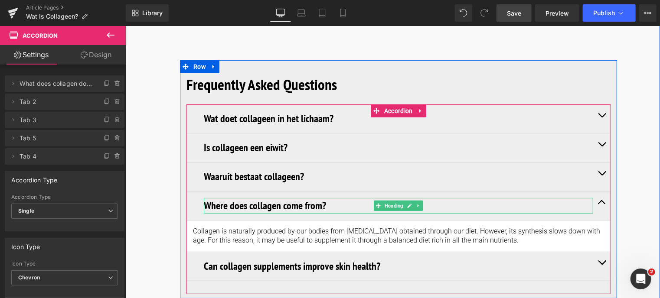
drag, startPoint x: 346, startPoint y: 207, endPoint x: 331, endPoint y: 205, distance: 14.9
click at [346, 207] on h3 "Where does collagen come from?" at bounding box center [397, 206] width 389 height 16
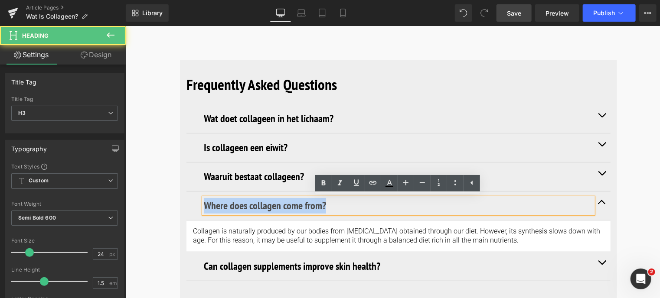
drag, startPoint x: 330, startPoint y: 205, endPoint x: 115, endPoint y: 177, distance: 216.9
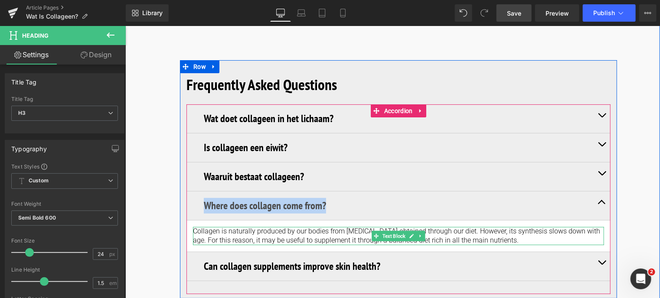
click at [225, 236] on p "Collagen is naturally produced by our bodies from amino acids obtained through …" at bounding box center [398, 236] width 411 height 18
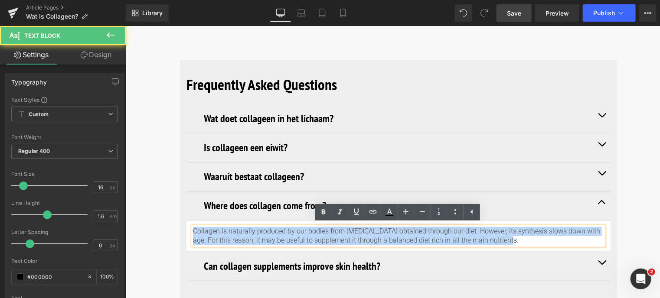
drag, startPoint x: 503, startPoint y: 242, endPoint x: 148, endPoint y: 211, distance: 356.9
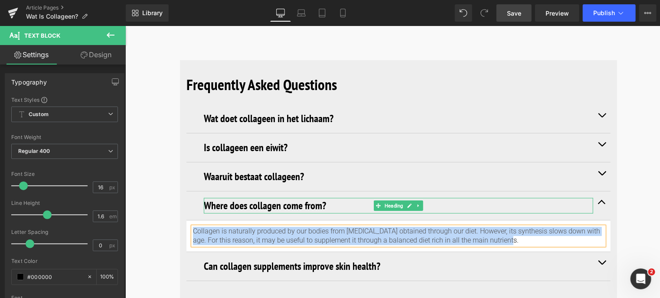
click at [311, 206] on h3 "Where does collagen come from?" at bounding box center [397, 206] width 389 height 16
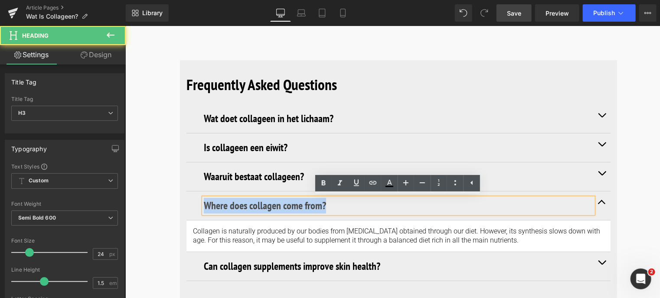
drag, startPoint x: 333, startPoint y: 202, endPoint x: 151, endPoint y: 202, distance: 181.7
paste div
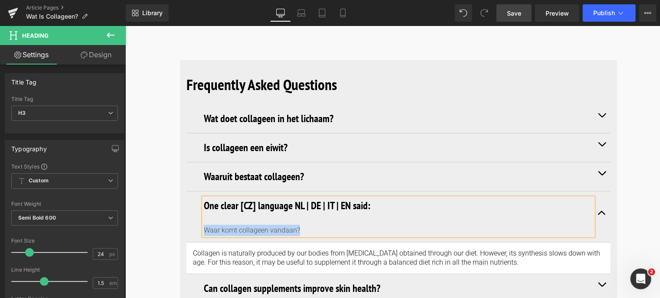
drag, startPoint x: 304, startPoint y: 234, endPoint x: 161, endPoint y: 226, distance: 143.3
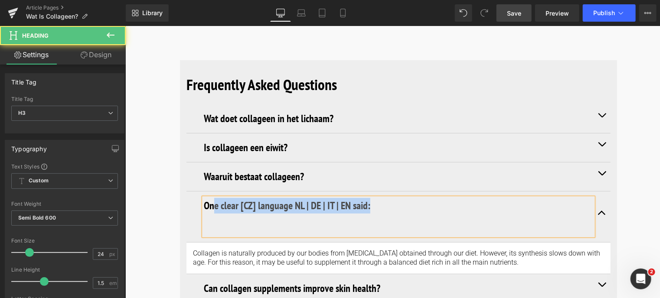
drag, startPoint x: 359, startPoint y: 208, endPoint x: 214, endPoint y: 200, distance: 145.9
click at [214, 200] on h3 "One clear [CZ] language NL | DE | IT | EN said:" at bounding box center [397, 206] width 389 height 16
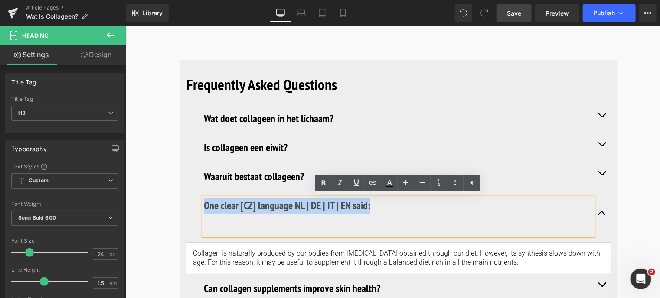
drag, startPoint x: 204, startPoint y: 205, endPoint x: 372, endPoint y: 202, distance: 168.3
click at [372, 202] on h3 "One clear [CZ] language NL | DE | IT | EN said:" at bounding box center [397, 206] width 389 height 16
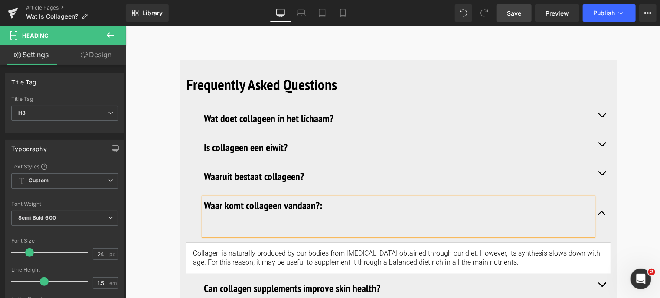
click at [263, 228] on div at bounding box center [397, 230] width 389 height 11
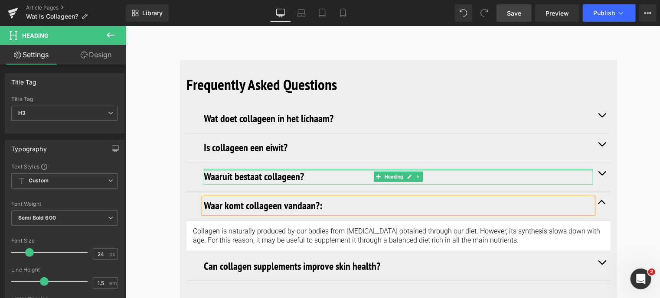
click at [314, 170] on div at bounding box center [397, 170] width 389 height 2
click at [312, 180] on h3 "Waaruit bestaat collageen?" at bounding box center [397, 177] width 389 height 16
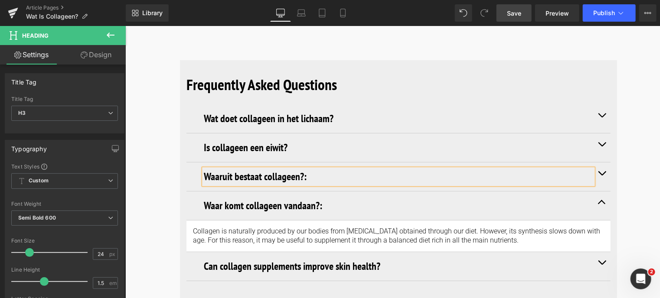
click at [313, 178] on h3 "Waaruit bestaat collageen?:" at bounding box center [397, 177] width 389 height 16
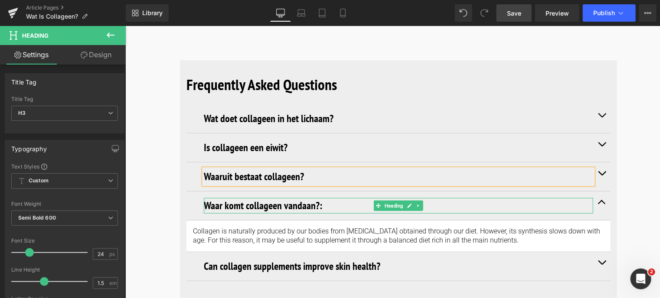
click at [335, 205] on h3 "Waar komt collageen vandaan?:" at bounding box center [397, 206] width 389 height 16
click at [325, 207] on h3 "Waar komt collageen vandaan?:" at bounding box center [397, 206] width 389 height 16
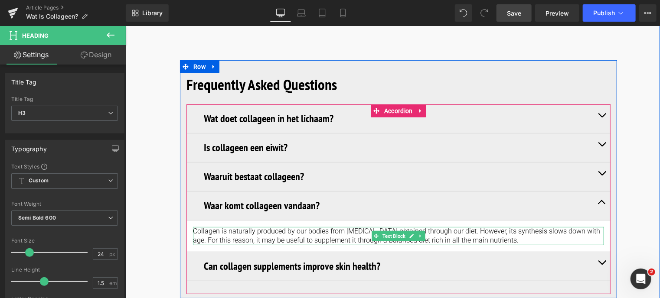
click at [201, 233] on p "Collagen is naturally produced by our bodies from amino acids obtained through …" at bounding box center [398, 236] width 411 height 18
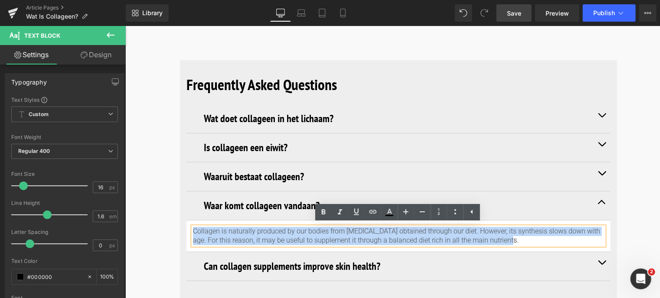
drag, startPoint x: 193, startPoint y: 232, endPoint x: 514, endPoint y: 251, distance: 321.8
click at [514, 251] on div "Wat doet collageen in het lichaam? Heading Collageen is een fundamenteel struct…" at bounding box center [398, 192] width 424 height 177
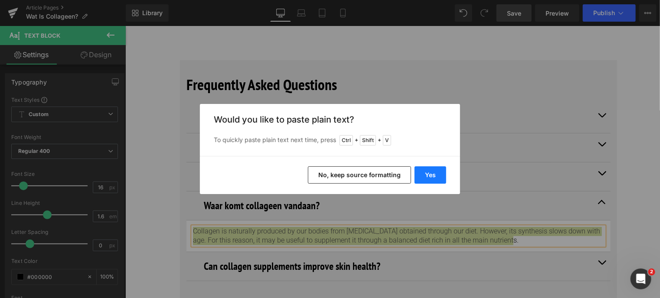
click at [431, 180] on button "Yes" at bounding box center [431, 175] width 32 height 17
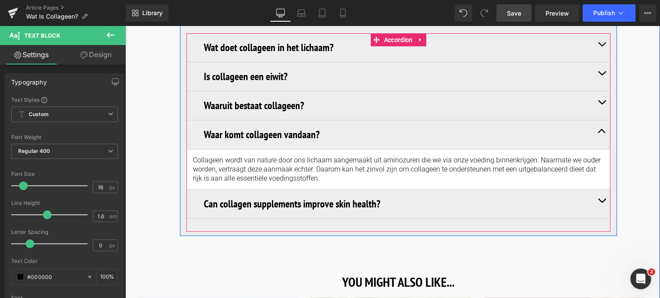
scroll to position [3439, 0]
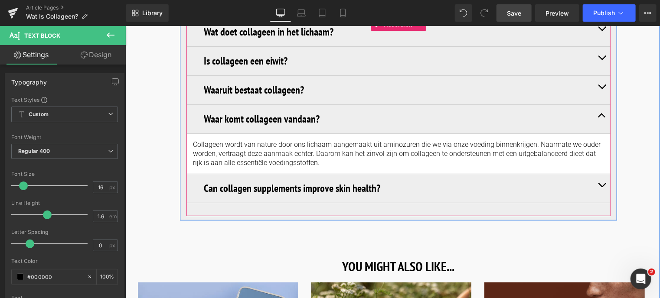
click at [377, 191] on div "Can collagen supplements improve skin health? Heading" at bounding box center [397, 188] width 389 height 16
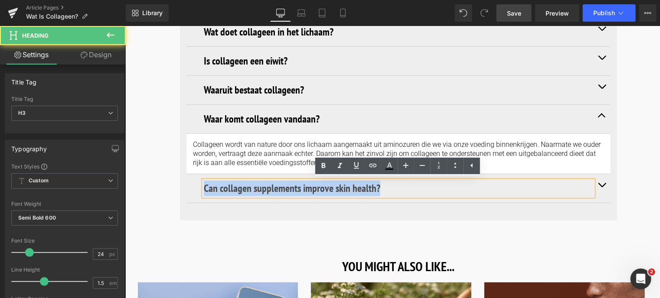
drag, startPoint x: 382, startPoint y: 183, endPoint x: 128, endPoint y: 186, distance: 254.1
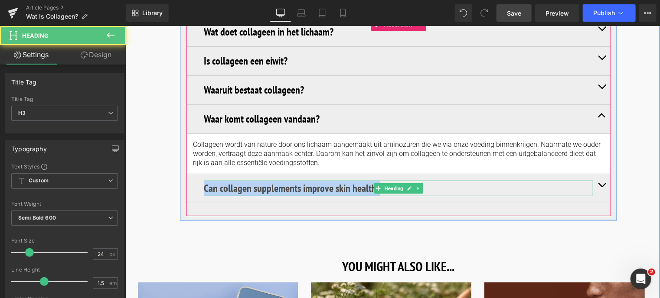
click at [224, 186] on h3 "Can collagen supplements improve skin health?" at bounding box center [397, 188] width 389 height 16
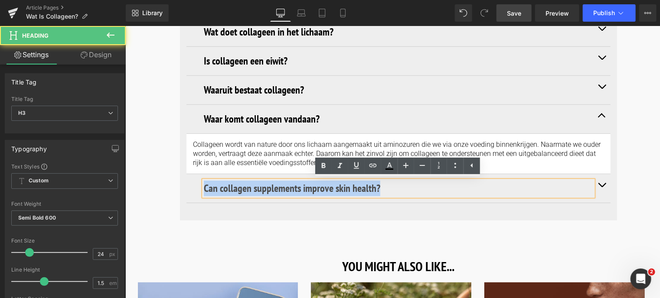
drag, startPoint x: 378, startPoint y: 185, endPoint x: 163, endPoint y: 184, distance: 215.5
paste div
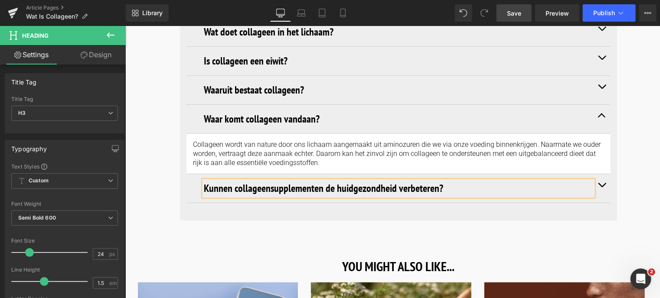
click at [601, 187] on span "button" at bounding box center [601, 187] width 0 height 0
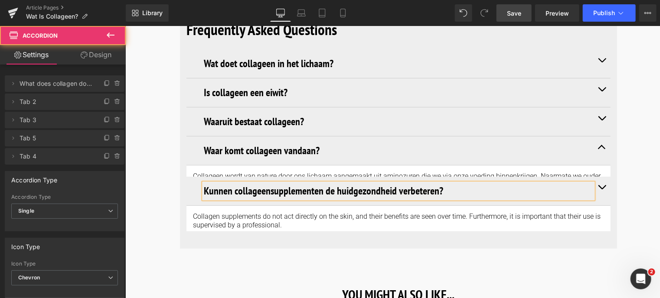
scroll to position [3399, 0]
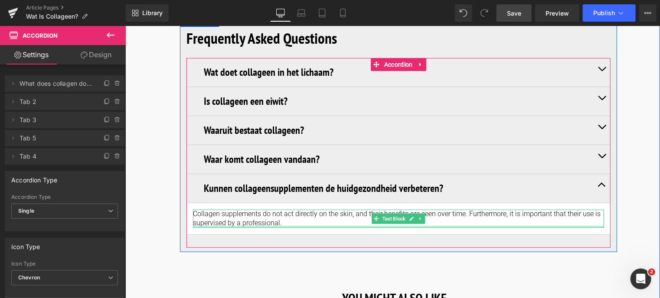
drag, startPoint x: 306, startPoint y: 225, endPoint x: 217, endPoint y: 214, distance: 89.1
click at [305, 225] on div "Collagen supplements do not act directly on the skin, and their benefits are se…" at bounding box center [398, 218] width 411 height 18
click at [281, 220] on p "Collagen supplements do not act directly on the skin, and their benefits are se…" at bounding box center [398, 218] width 411 height 18
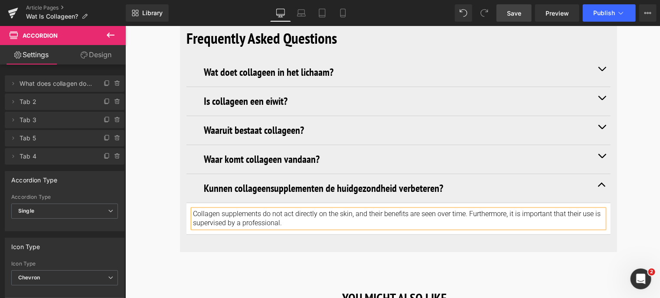
drag, startPoint x: 217, startPoint y: 214, endPoint x: 162, endPoint y: 202, distance: 56.8
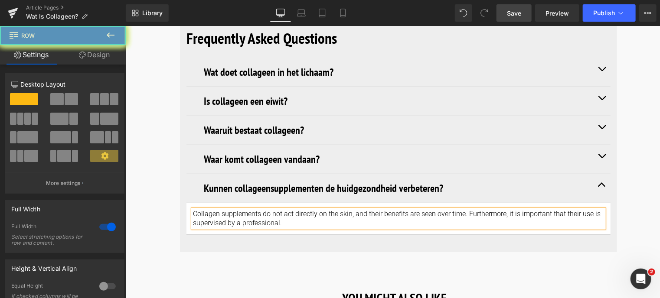
click at [193, 212] on p "Collagen supplements do not act directly on the skin, and their benefits are se…" at bounding box center [398, 218] width 411 height 18
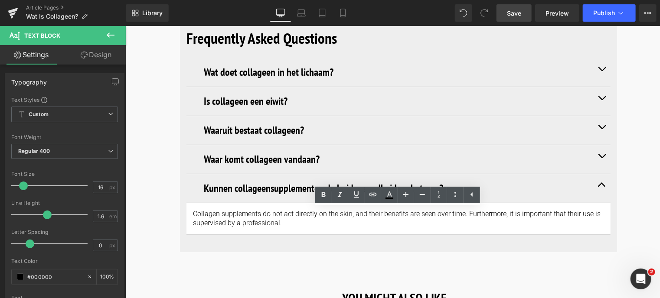
drag, startPoint x: 193, startPoint y: 212, endPoint x: 294, endPoint y: 228, distance: 101.8
click at [294, 228] on article "Collagen supplements do not act directly on the skin, and their benefits are se…" at bounding box center [398, 219] width 424 height 32
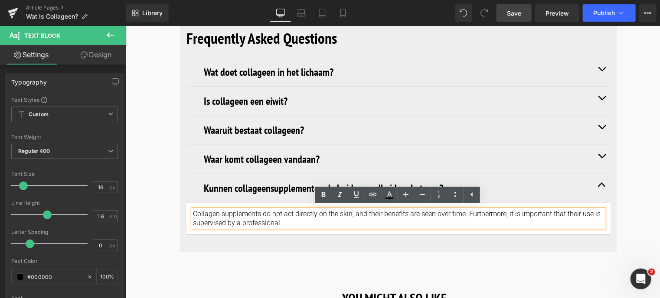
click at [287, 221] on p "Collagen supplements do not act directly on the skin, and their benefits are se…" at bounding box center [398, 218] width 411 height 18
drag, startPoint x: 287, startPoint y: 221, endPoint x: 170, endPoint y: 214, distance: 116.8
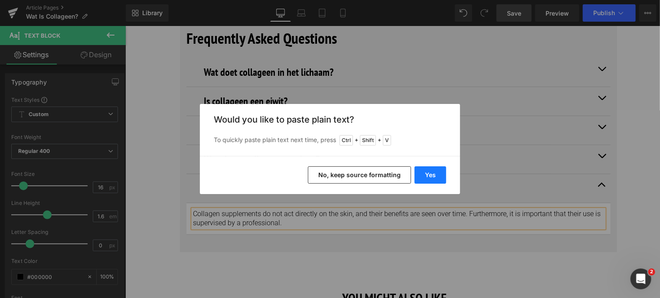
drag, startPoint x: 306, startPoint y: 149, endPoint x: 432, endPoint y: 175, distance: 128.4
click at [432, 175] on button "Yes" at bounding box center [431, 175] width 32 height 17
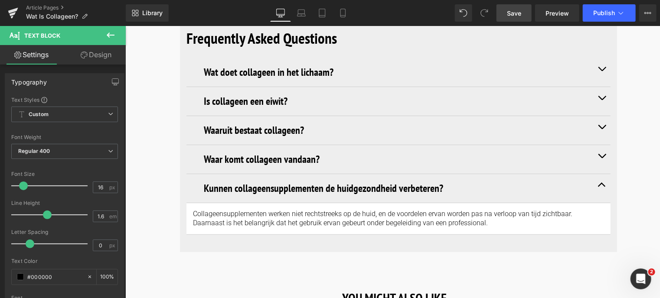
drag, startPoint x: 515, startPoint y: 6, endPoint x: 219, endPoint y: 116, distance: 316.0
click at [515, 6] on link "Save" at bounding box center [513, 12] width 35 height 17
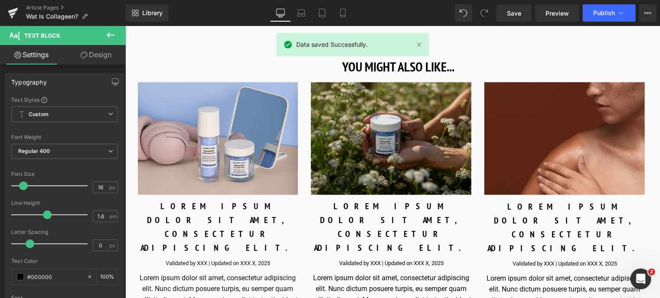
scroll to position [3616, 0]
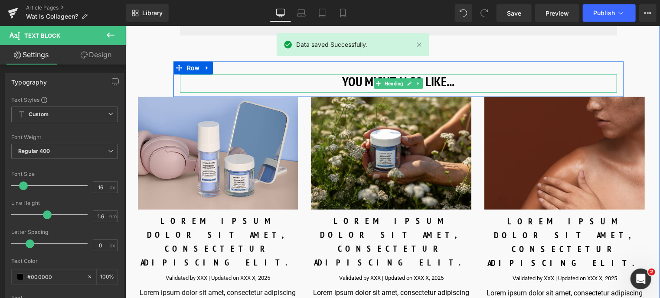
click at [361, 81] on h3 "YOU MIGHT ALSO LIKE..." at bounding box center [398, 81] width 437 height 14
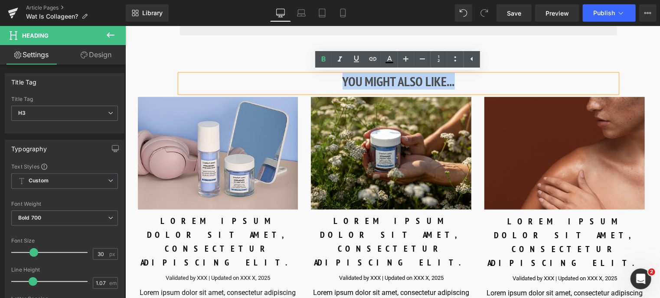
drag, startPoint x: 330, startPoint y: 78, endPoint x: 469, endPoint y: 92, distance: 139.0
click at [469, 92] on div "YOU MIGHT ALSO LIKE..." at bounding box center [398, 83] width 437 height 18
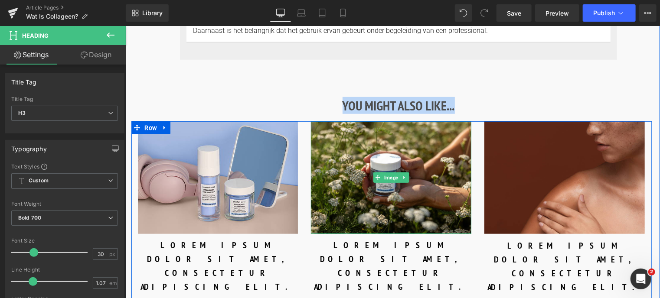
scroll to position [3573, 0]
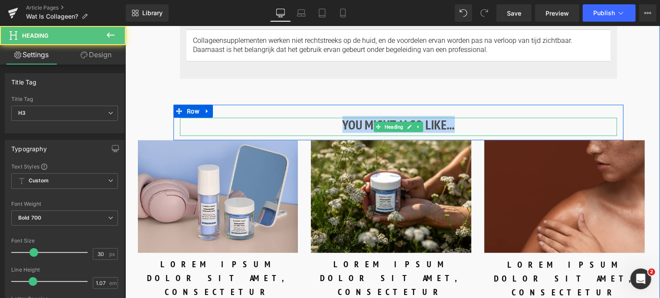
click at [466, 123] on h3 "YOU MIGHT ALSO LIKE..." at bounding box center [398, 125] width 437 height 14
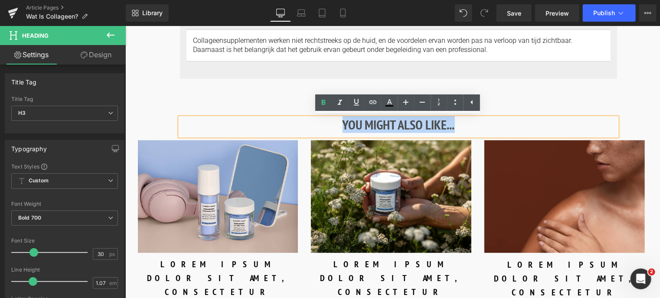
drag, startPoint x: 466, startPoint y: 123, endPoint x: 226, endPoint y: 124, distance: 239.8
click at [226, 124] on h3 "YOU MIGHT ALSO LIKE..." at bounding box center [398, 125] width 437 height 14
paste div
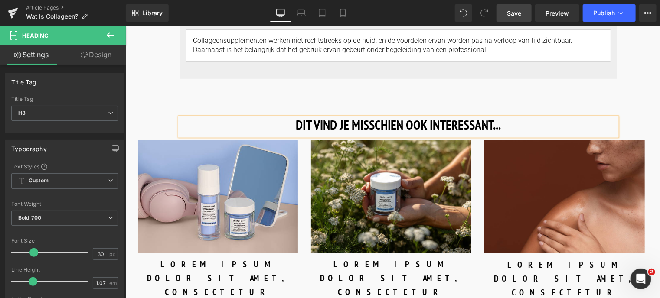
click at [509, 13] on span "Save" at bounding box center [514, 13] width 14 height 9
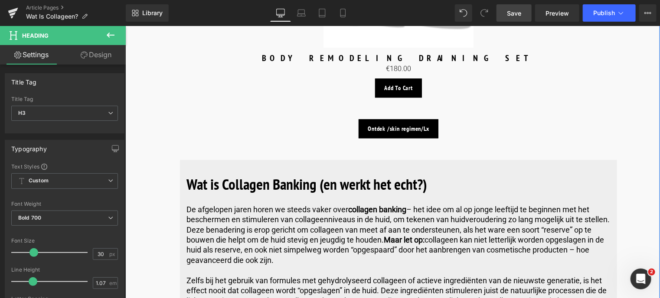
scroll to position [2662, 0]
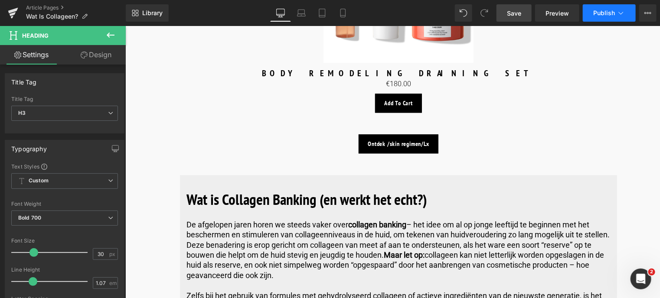
click at [622, 14] on icon at bounding box center [621, 13] width 9 height 9
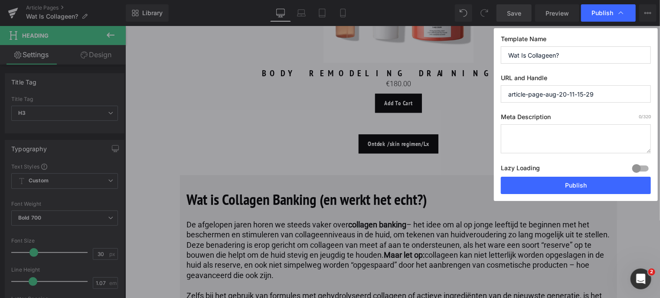
click at [564, 131] on textarea at bounding box center [576, 138] width 150 height 29
paste textarea "Collageen houdt je huid stevig en glad. Ontdek hoe de huidverzorging van [ comf…"
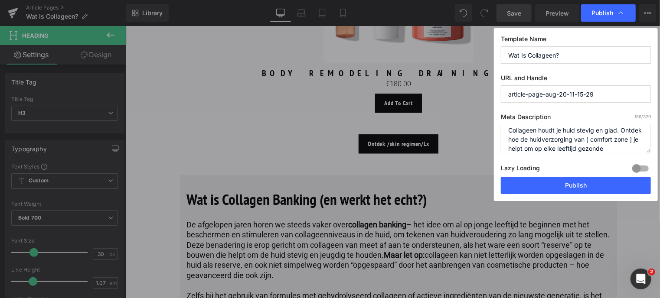
scroll to position [0, 0]
type textarea "Collageen houdt je huid stevig en glad. Ontdek hoe de huidverzorging van [ comf…"
drag, startPoint x: 571, startPoint y: 57, endPoint x: 460, endPoint y: 58, distance: 111.0
click at [460, 58] on div "Publish Template Name Wat Is Collageen? URL and Handle article-page-aug-20-11-1…" at bounding box center [330, 149] width 660 height 298
drag, startPoint x: 600, startPoint y: 95, endPoint x: 441, endPoint y: 104, distance: 159.9
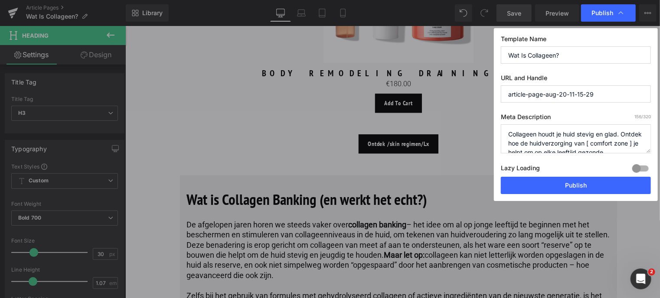
click at [441, 104] on div "Publish Template Name Wat Is Collageen? URL and Handle article-page-aug-20-11-1…" at bounding box center [330, 149] width 660 height 298
paste input "Wat Is Collageen?"
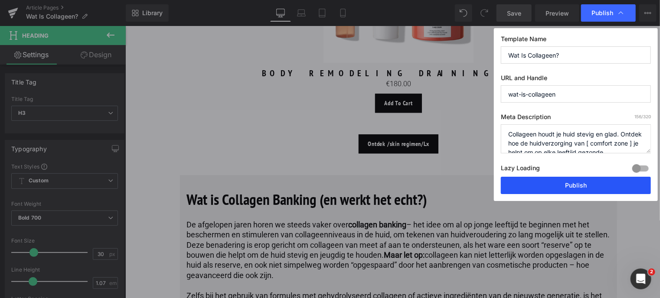
type input "wat-is-collageen"
drag, startPoint x: 551, startPoint y: 188, endPoint x: 426, endPoint y: 162, distance: 128.1
click at [551, 188] on button "Publish" at bounding box center [576, 185] width 150 height 17
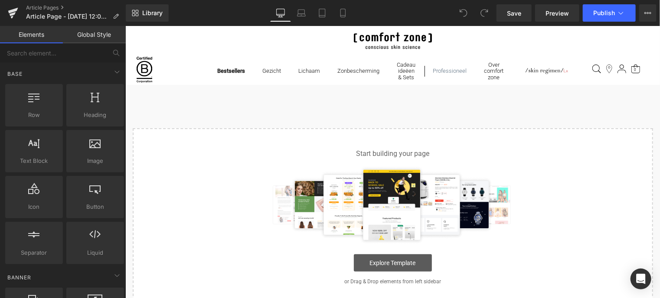
click at [411, 268] on link "Explore Template" at bounding box center [392, 262] width 78 height 17
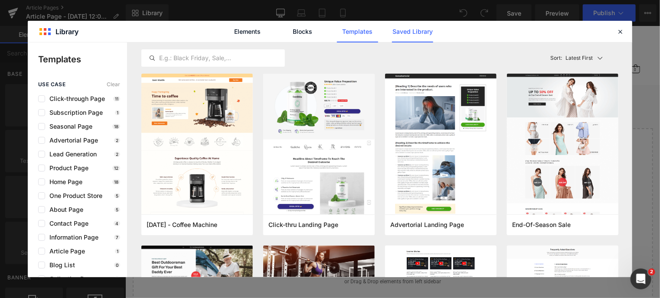
click at [418, 32] on link "Saved Library" at bounding box center [412, 32] width 41 height 22
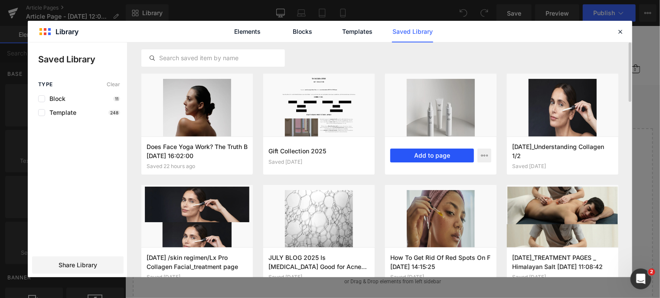
click at [431, 153] on button "Add to page" at bounding box center [432, 156] width 84 height 14
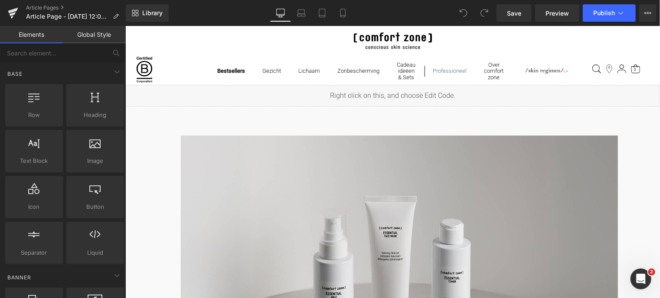
click at [319, 170] on img at bounding box center [398, 265] width 437 height 260
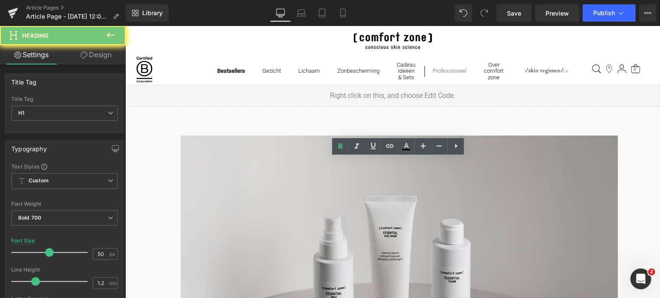
scroll to position [260, 0]
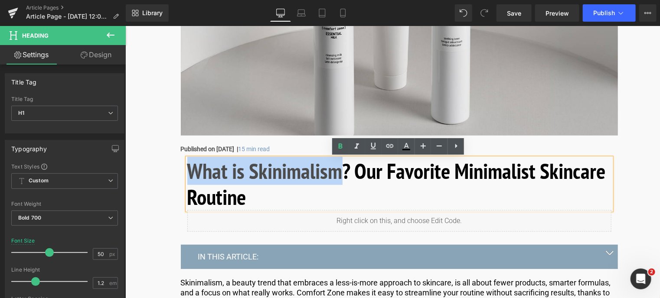
drag, startPoint x: 342, startPoint y: 172, endPoint x: 186, endPoint y: 171, distance: 156.1
click at [187, 171] on h1 "What is Skinimalism? Our Favorite Minimalist Skincare Routine" at bounding box center [399, 184] width 424 height 52
copy h1 "What is Skinimalism"
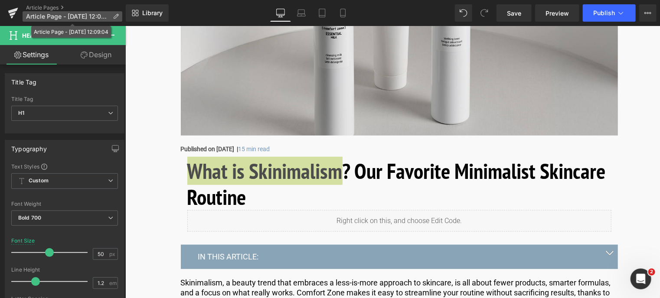
click at [116, 17] on icon at bounding box center [116, 16] width 6 height 6
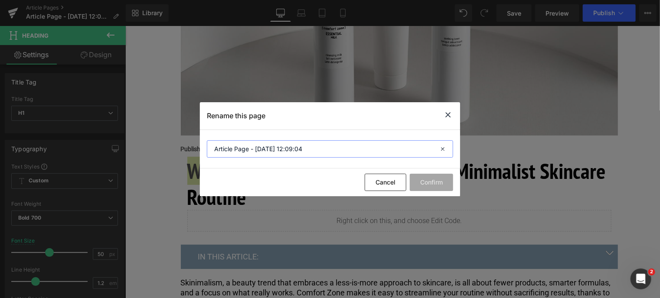
drag, startPoint x: 316, startPoint y: 147, endPoint x: 112, endPoint y: 167, distance: 204.8
click at [112, 167] on div "Rename this page Article Page - [DATE] 12:09:04 Cancel Confirm" at bounding box center [330, 149] width 660 height 298
paste input "What is Skinimalism"
click at [222, 147] on input "What is Skinimalism" at bounding box center [330, 148] width 246 height 17
drag, startPoint x: 281, startPoint y: 150, endPoint x: 161, endPoint y: 143, distance: 120.3
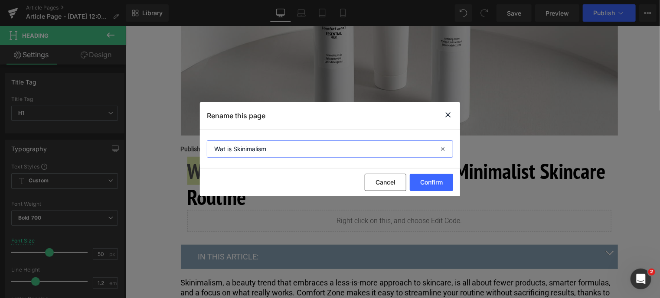
click at [161, 143] on div "Rename this page Wat is Skinimalism Cancel Confirm" at bounding box center [330, 149] width 660 height 298
paste input "?"
type input "Wat is Skinimalism?"
click at [439, 183] on button "Confirm" at bounding box center [431, 182] width 43 height 17
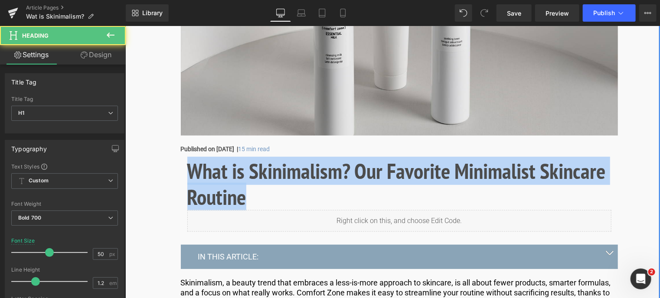
drag, startPoint x: 271, startPoint y: 200, endPoint x: 157, endPoint y: 162, distance: 119.8
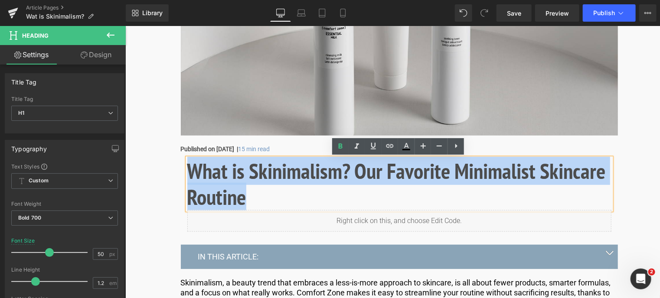
copy h1 "What is Skinimalism? Our Favorite Minimalist Skincare Routine"
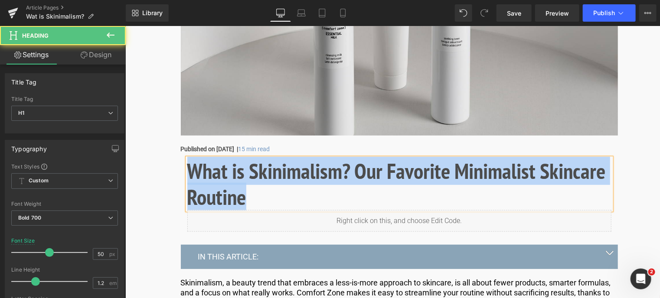
click at [258, 196] on h1 "What is Skinimalism? Our Favorite Minimalist Skincare Routine" at bounding box center [399, 184] width 424 height 52
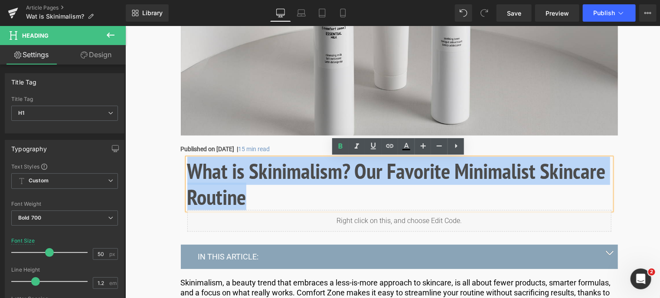
drag, startPoint x: 258, startPoint y: 196, endPoint x: 141, endPoint y: 153, distance: 125.0
paste div
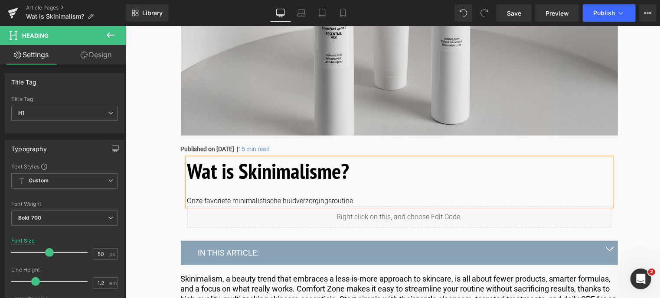
click at [384, 169] on h1 "Wat is Skinimalisme?" at bounding box center [399, 171] width 424 height 26
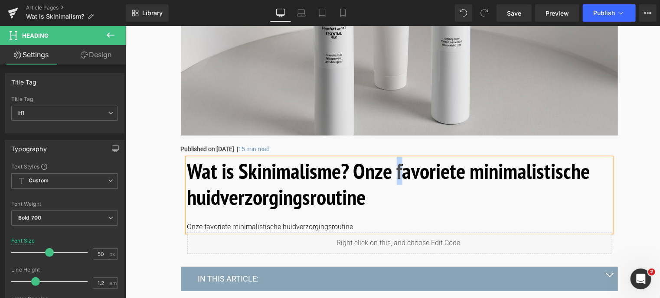
click at [398, 170] on h1 "Wat is Skinimalisme? Onze favoriete minimalistische huidverzorgingsroutine" at bounding box center [399, 184] width 424 height 52
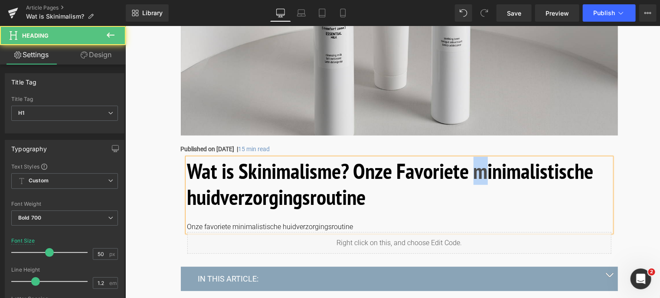
drag, startPoint x: 484, startPoint y: 173, endPoint x: 477, endPoint y: 174, distance: 7.2
click at [477, 174] on h1 "Wat is Skinimalisme? Onze Favoriete minimalistische huidverzorgingsroutine" at bounding box center [399, 184] width 424 height 52
drag, startPoint x: 194, startPoint y: 199, endPoint x: 186, endPoint y: 197, distance: 8.5
click at [187, 197] on h1 "Wat is Skinimalisme? Onze Favoriete Minimalistische huidverzorgingsroutine" at bounding box center [399, 184] width 424 height 52
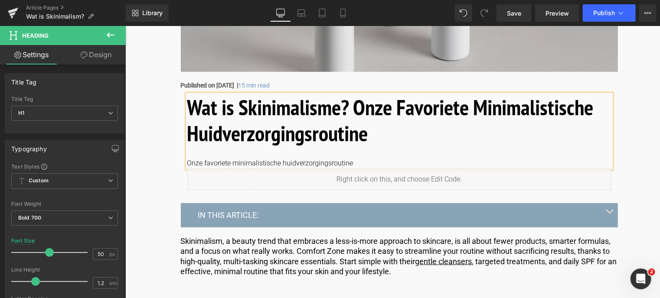
scroll to position [347, 0]
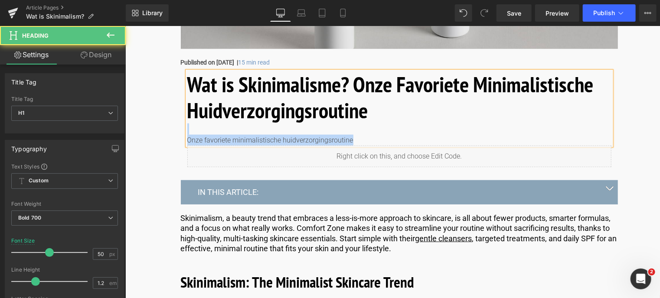
drag, startPoint x: 358, startPoint y: 138, endPoint x: 144, endPoint y: 134, distance: 213.4
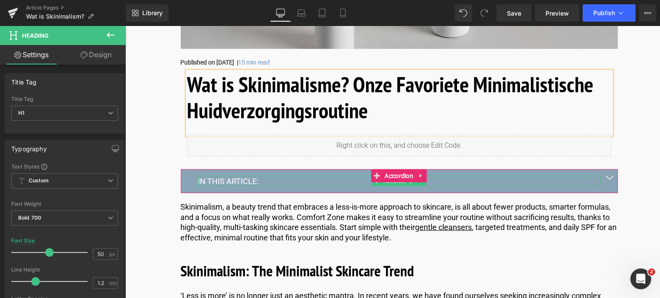
click at [241, 178] on p "IN THIS ARTICLE:" at bounding box center [399, 181] width 402 height 10
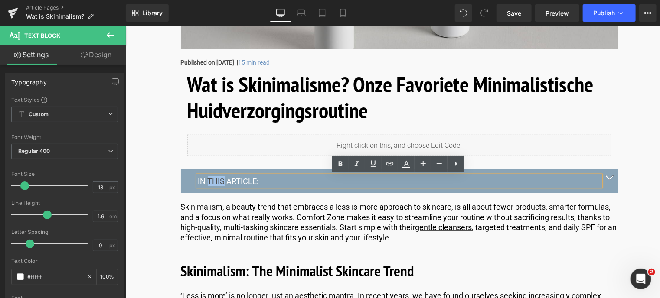
drag, startPoint x: 221, startPoint y: 181, endPoint x: 206, endPoint y: 180, distance: 14.7
click at [206, 180] on p "IN THIS ARTICLE:" at bounding box center [399, 181] width 402 height 10
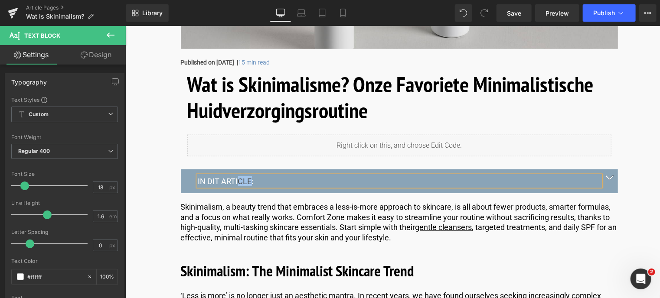
drag, startPoint x: 237, startPoint y: 181, endPoint x: 248, endPoint y: 181, distance: 10.8
click at [248, 181] on p "IN DIT ARTICLE:" at bounding box center [399, 181] width 402 height 10
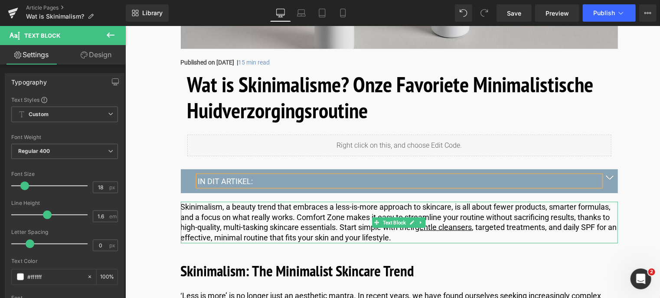
scroll to position [390, 0]
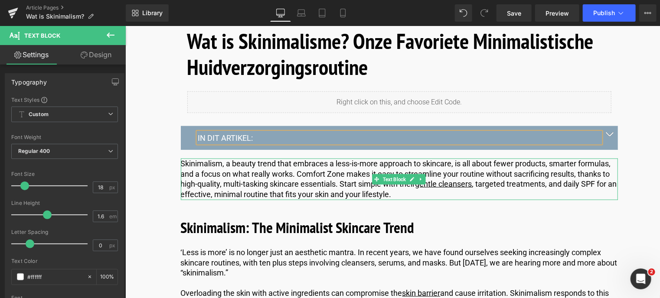
click at [412, 190] on p "Skinimalism, a beauty trend that embraces a less-is-more approach to skincare, …" at bounding box center [398, 178] width 437 height 41
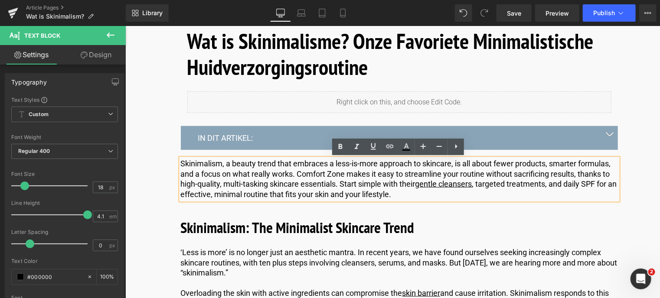
drag, startPoint x: 412, startPoint y: 190, endPoint x: 163, endPoint y: 153, distance: 252.1
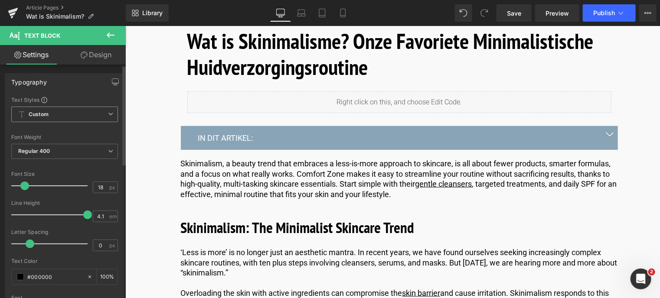
copy p "Skinimalism, a beauty trend that embraces a less-is-more approach to skincare, …"
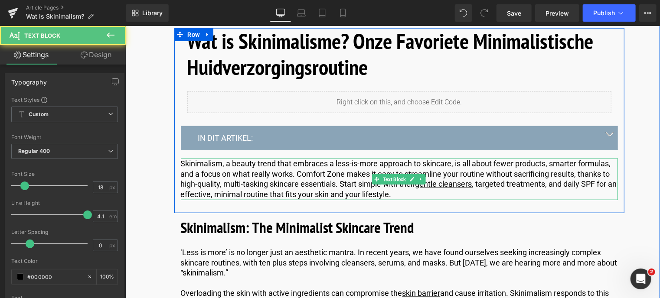
click at [419, 195] on p "Skinimalism, a beauty trend that embraces a less-is-more approach to skincare, …" at bounding box center [398, 178] width 437 height 41
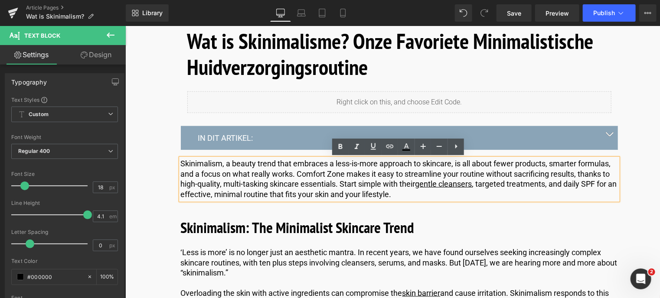
drag, startPoint x: 416, startPoint y: 196, endPoint x: 172, endPoint y: 164, distance: 245.7
click at [174, 164] on div "Wat is Skinimalisme? Onze Favoriete Minimalistische Huidverzorgingsroutine Head…" at bounding box center [399, 120] width 450 height 185
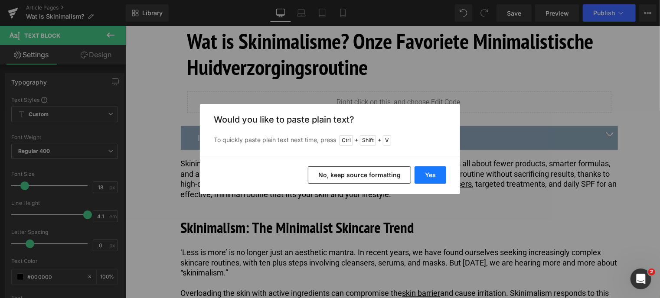
click at [426, 174] on button "Yes" at bounding box center [431, 175] width 32 height 17
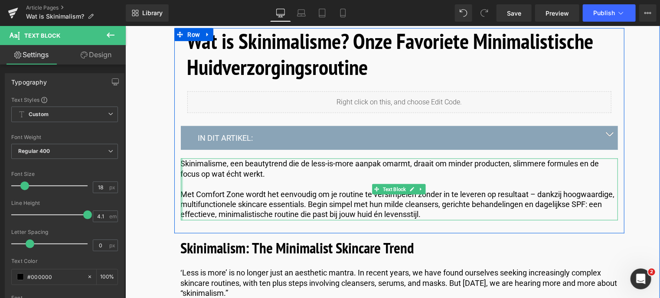
click at [180, 193] on div at bounding box center [181, 189] width 2 height 62
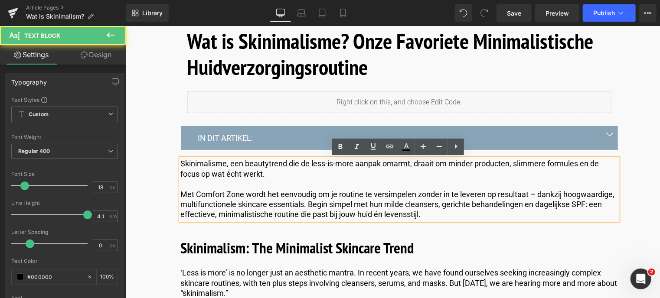
click at [180, 193] on p "Met Comfort Zone wordt het eenvoudig om je routine te versimpelen zonder in te …" at bounding box center [398, 204] width 437 height 30
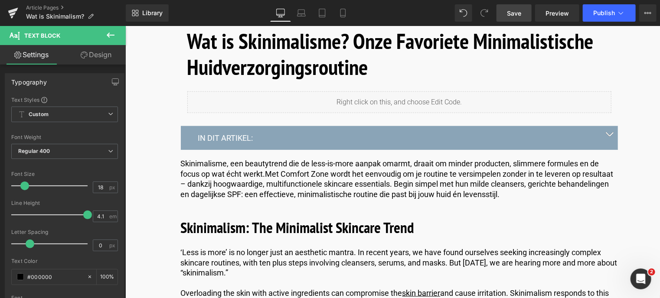
drag, startPoint x: 513, startPoint y: 10, endPoint x: 222, endPoint y: 114, distance: 309.4
click at [513, 10] on span "Save" at bounding box center [514, 13] width 14 height 9
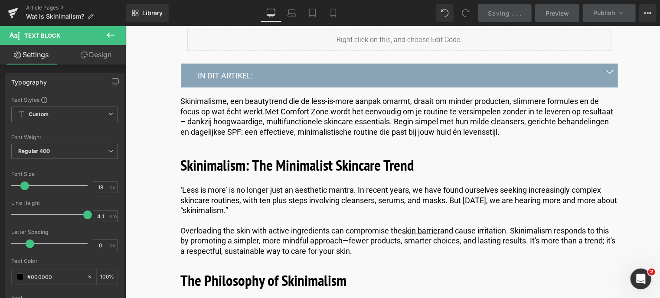
scroll to position [477, 0]
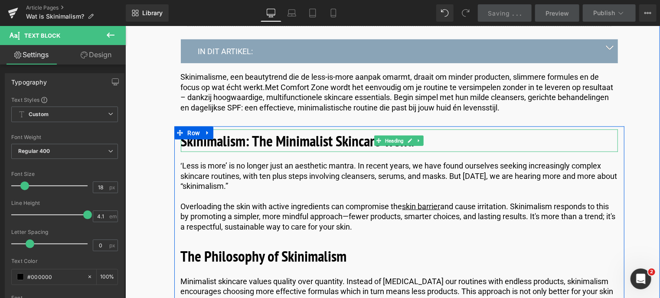
click at [346, 140] on b "Skinimalism: The Minimalist Skincare Trend" at bounding box center [297, 141] width 234 height 20
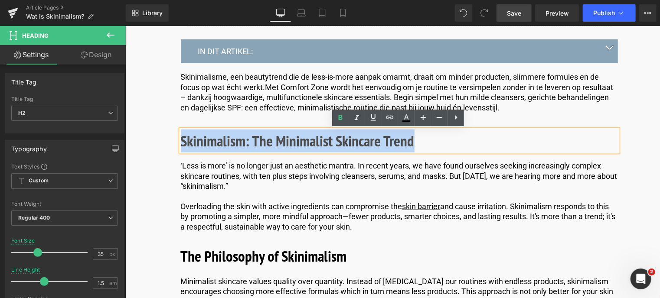
drag, startPoint x: 416, startPoint y: 142, endPoint x: 179, endPoint y: 144, distance: 236.8
click at [180, 144] on h2 "Skinimalism: The Minimalist Skincare Trend" at bounding box center [398, 140] width 437 height 23
copy b "Skinimalism: The Minimalist Skincare Trend"
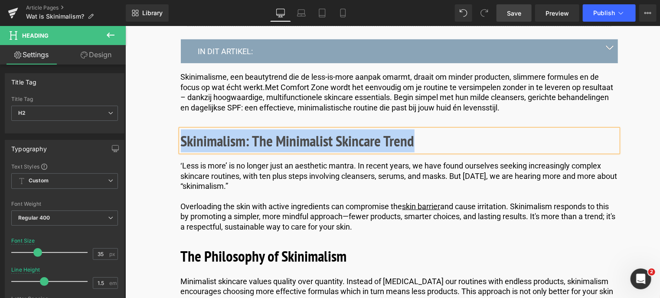
paste div
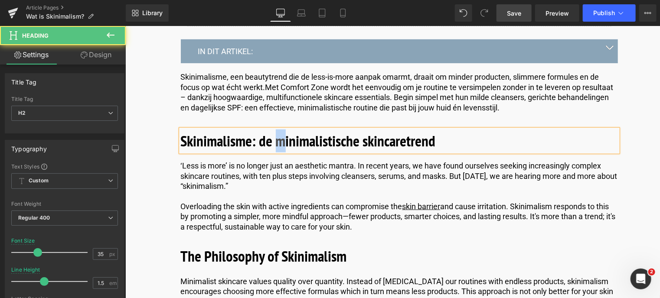
click at [278, 138] on b "Skinimalisme: de minimalistische skincaretrend" at bounding box center [307, 141] width 255 height 20
click at [363, 140] on b "Skinimalisme: de Minimalistische skincaretrend" at bounding box center [307, 141] width 255 height 20
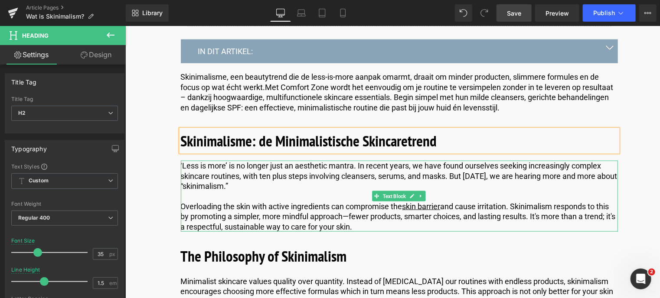
click at [391, 223] on p "Overloading the skin with active ingredients can compromise the skin barrier an…" at bounding box center [398, 216] width 437 height 30
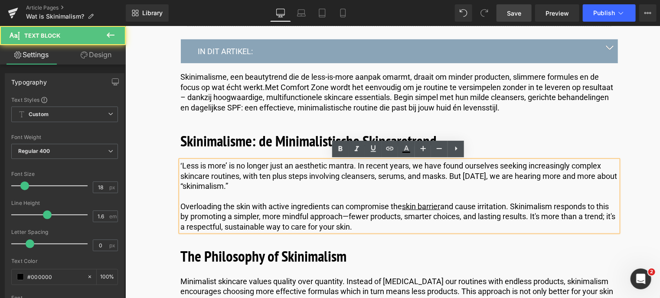
drag, startPoint x: 369, startPoint y: 227, endPoint x: 111, endPoint y: 155, distance: 267.3
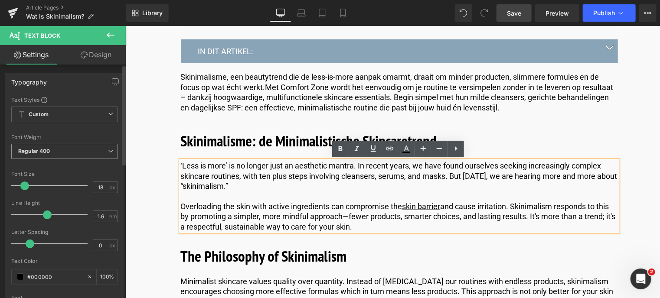
copy div "‘Less is more’ is no longer just an aesthetic mantra. In recent years, we have …"
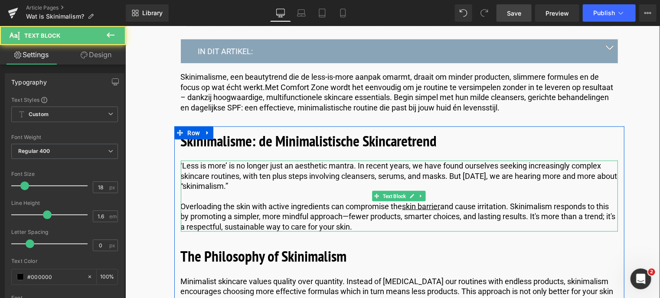
click at [372, 228] on p "Overloading the skin with active ingredients can compromise the skin barrier an…" at bounding box center [398, 216] width 437 height 30
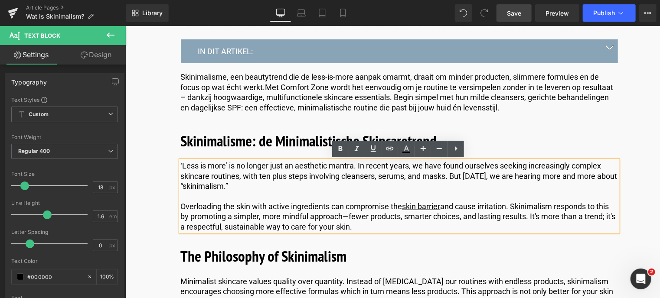
drag, startPoint x: 372, startPoint y: 228, endPoint x: 69, endPoint y: 138, distance: 315.3
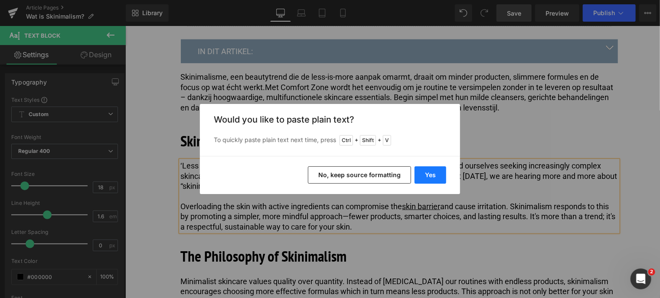
click at [425, 175] on button "Yes" at bounding box center [431, 175] width 32 height 17
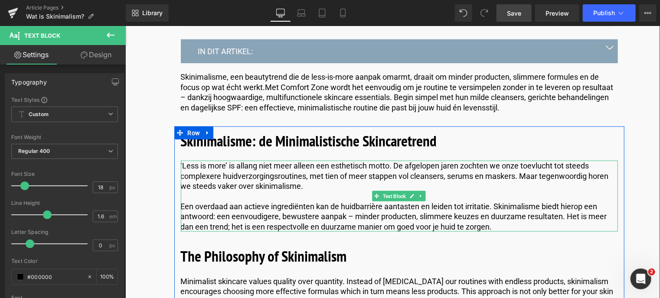
scroll to position [520, 0]
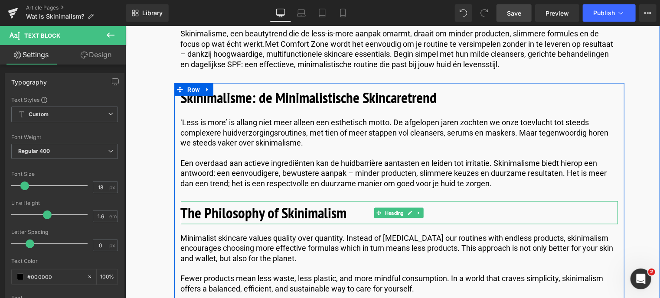
click at [227, 212] on b "The Philosophy of Skinimalism" at bounding box center [263, 212] width 166 height 20
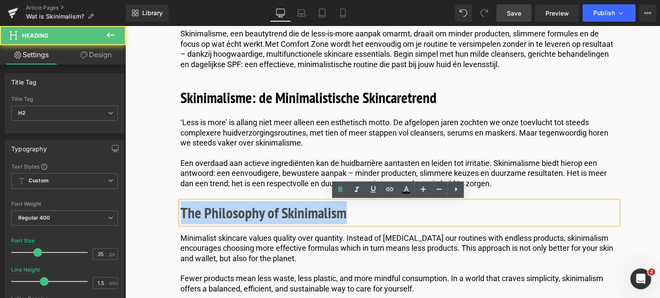
drag, startPoint x: 374, startPoint y: 217, endPoint x: 136, endPoint y: 171, distance: 243.0
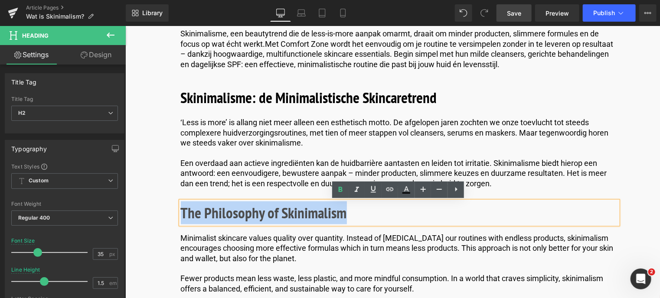
copy b "The Philosophy of Skinimalism"
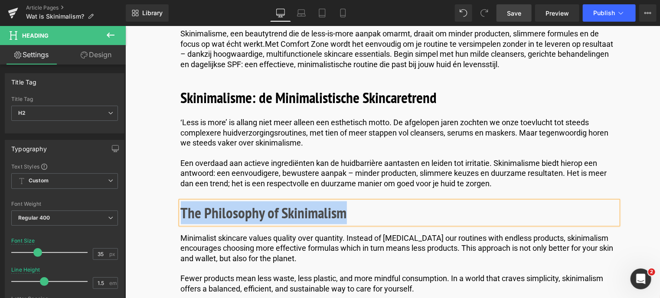
paste div
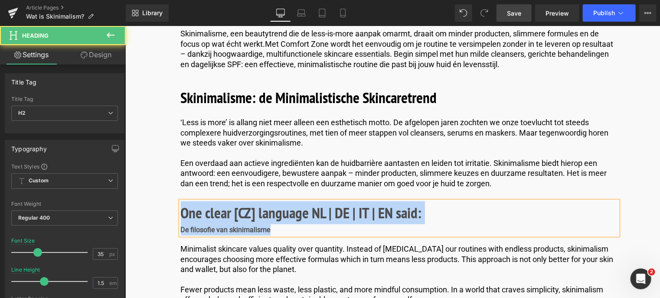
drag, startPoint x: 288, startPoint y: 233, endPoint x: 137, endPoint y: 200, distance: 154.1
drag, startPoint x: 431, startPoint y: 212, endPoint x: 214, endPoint y: 215, distance: 217.7
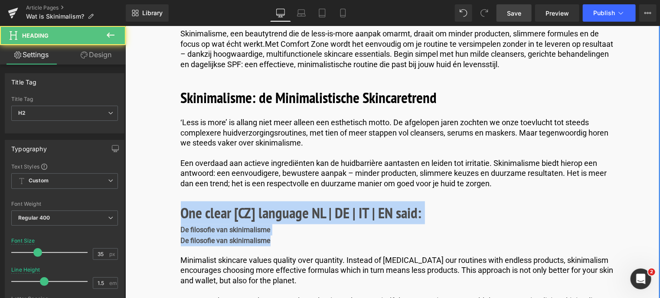
drag, startPoint x: 271, startPoint y: 237, endPoint x: 142, endPoint y: 215, distance: 130.7
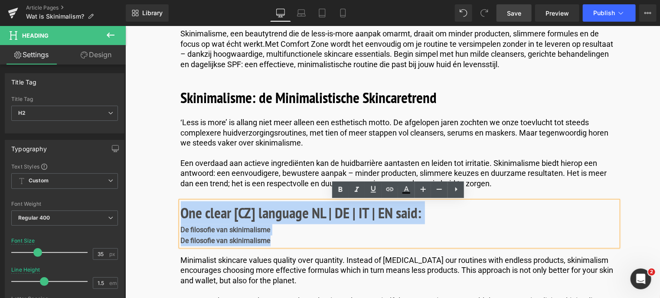
click at [274, 235] on div "De filosofie van skinimalisme" at bounding box center [398, 240] width 437 height 11
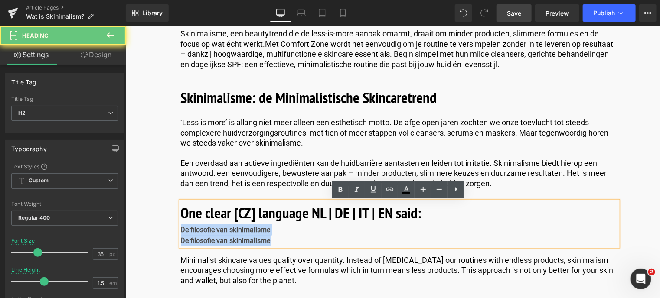
drag, startPoint x: 257, startPoint y: 241, endPoint x: 161, endPoint y: 225, distance: 97.7
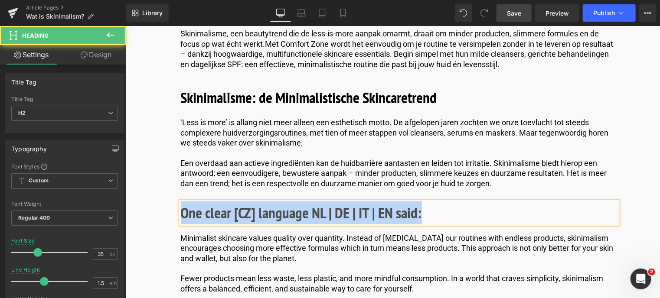
drag, startPoint x: 340, startPoint y: 195, endPoint x: 208, endPoint y: 179, distance: 132.4
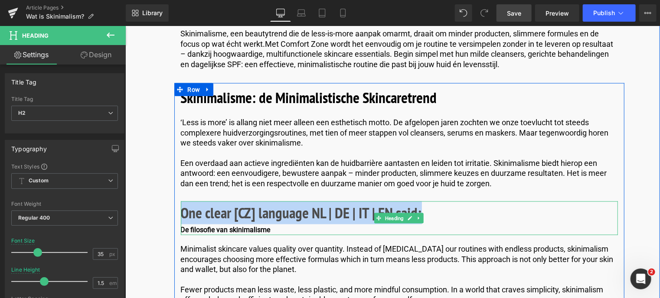
drag, startPoint x: 182, startPoint y: 218, endPoint x: 425, endPoint y: 209, distance: 243.0
click at [425, 209] on h2 "One clear [CZ] language NL | DE | IT | EN said:" at bounding box center [398, 212] width 437 height 23
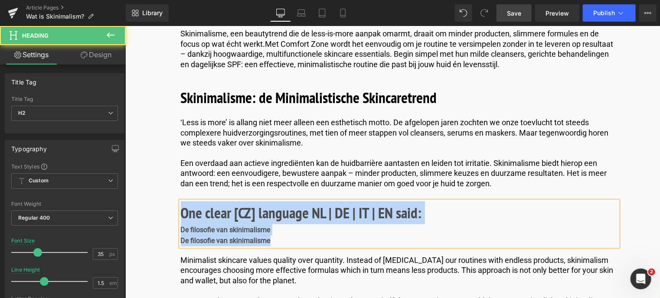
drag, startPoint x: 274, startPoint y: 242, endPoint x: 243, endPoint y: 218, distance: 39.0
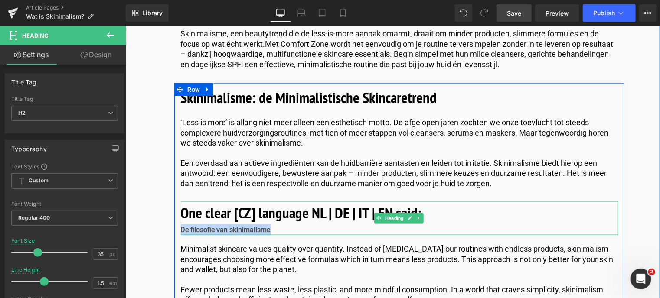
drag, startPoint x: 275, startPoint y: 230, endPoint x: 181, endPoint y: 225, distance: 94.7
click at [181, 225] on div "De filosofie van skinimalisme" at bounding box center [398, 229] width 437 height 11
click at [188, 205] on b "One clear [CZ] language NL | DE | IT | EN said:" at bounding box center [300, 212] width 241 height 20
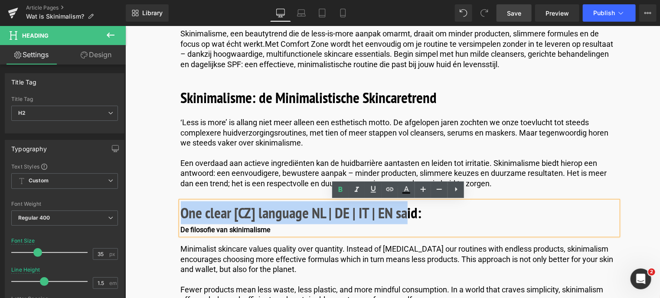
drag, startPoint x: 181, startPoint y: 211, endPoint x: 403, endPoint y: 202, distance: 222.2
click at [403, 202] on b "One clear [CZ] language NL | DE | IT | EN said:" at bounding box center [300, 212] width 241 height 20
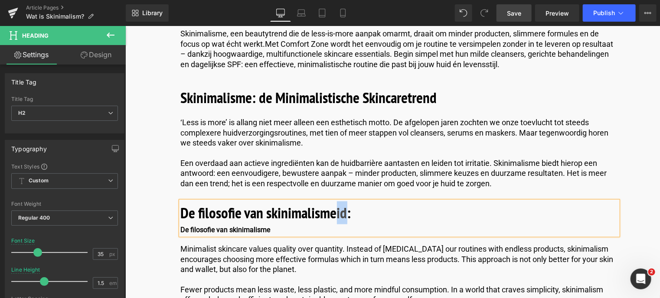
drag, startPoint x: 336, startPoint y: 212, endPoint x: 346, endPoint y: 216, distance: 11.5
click at [346, 216] on b "De filosofie van skinimalismeid:" at bounding box center [265, 212] width 170 height 20
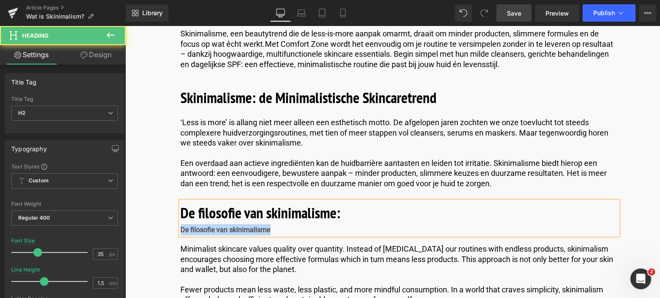
drag, startPoint x: 290, startPoint y: 228, endPoint x: 154, endPoint y: 231, distance: 136.2
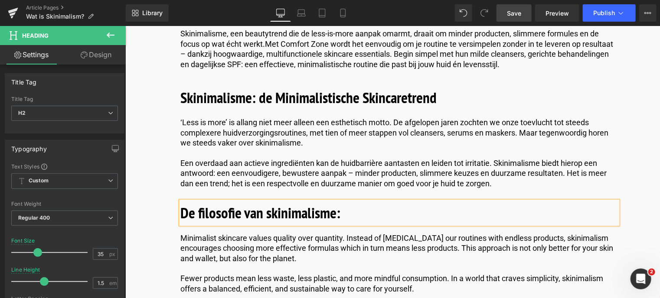
scroll to position [607, 0]
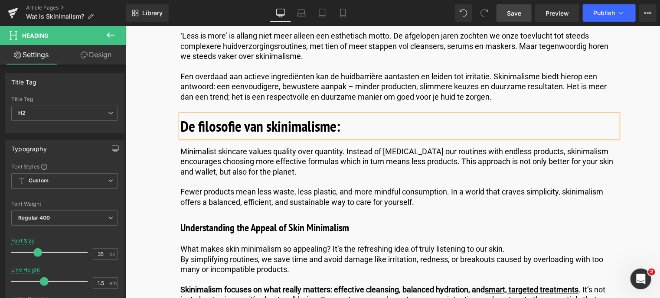
click at [518, 15] on span "Save" at bounding box center [514, 13] width 14 height 9
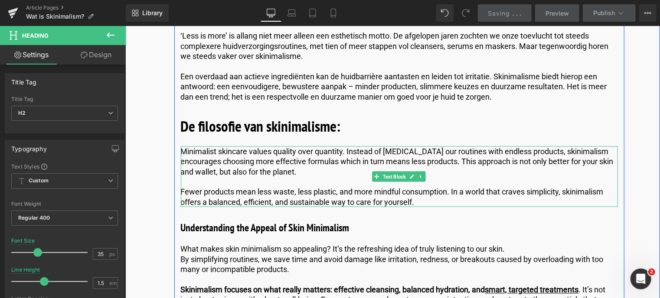
scroll to position [650, 0]
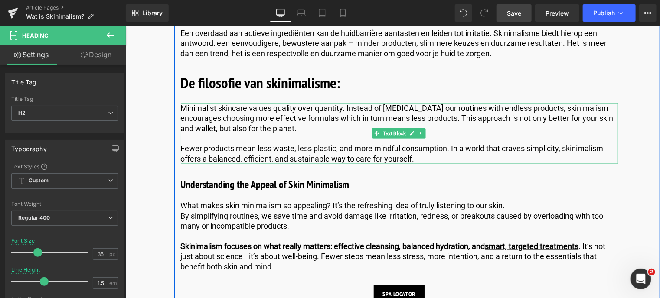
click at [432, 159] on p "Fewer products mean less waste, less plastic, and more mindful consumption. In …" at bounding box center [398, 153] width 437 height 20
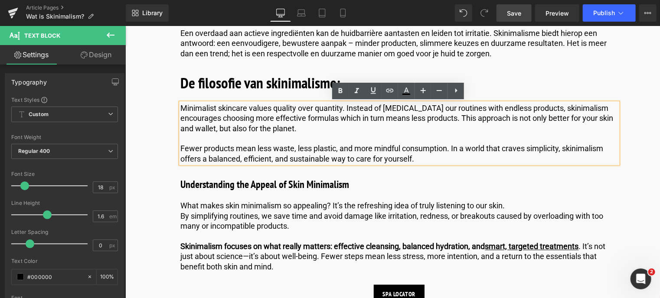
drag, startPoint x: 432, startPoint y: 159, endPoint x: 160, endPoint y: 107, distance: 277.2
copy div "Minimalist skincare values quality over quantity. Instead of [MEDICAL_DATA] our…"
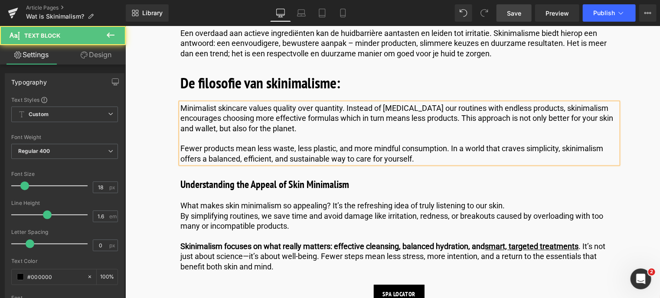
click at [432, 161] on p "Fewer products mean less waste, less plastic, and more mindful consumption. In …" at bounding box center [398, 153] width 437 height 20
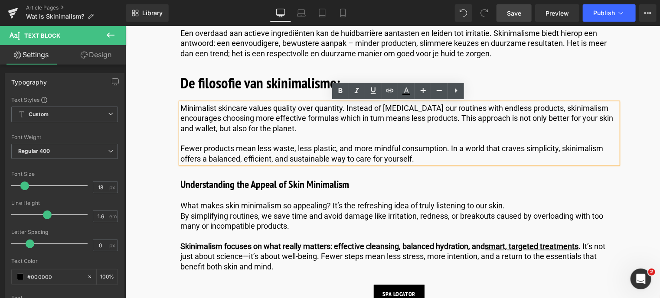
drag, startPoint x: 432, startPoint y: 161, endPoint x: 210, endPoint y: 118, distance: 226.5
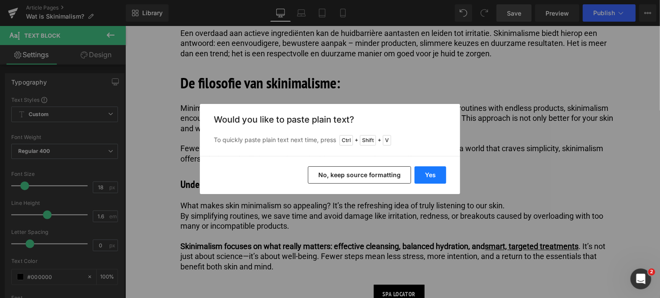
click at [429, 176] on button "Yes" at bounding box center [431, 175] width 32 height 17
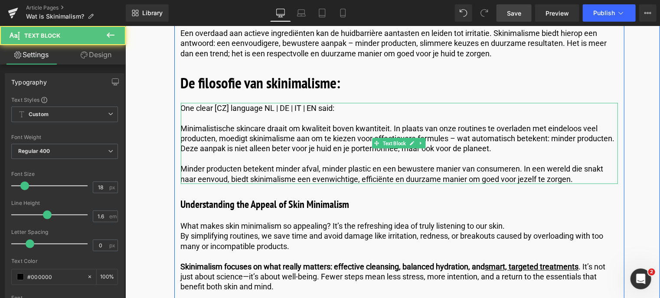
click at [183, 126] on p "Minimalistische skincare draait om kwaliteit boven kwantiteit. In plaats van on…" at bounding box center [398, 138] width 437 height 30
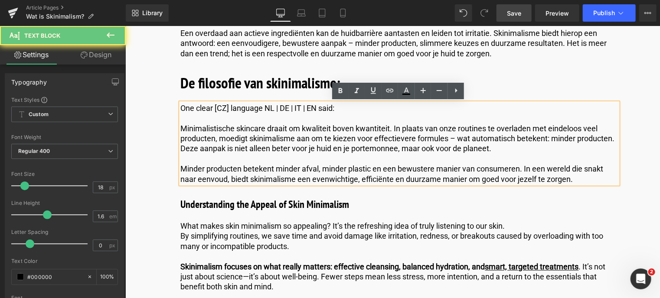
click at [180, 126] on p "Minimalistische skincare draait om kwaliteit boven kwantiteit. In plaats van on…" at bounding box center [398, 138] width 437 height 30
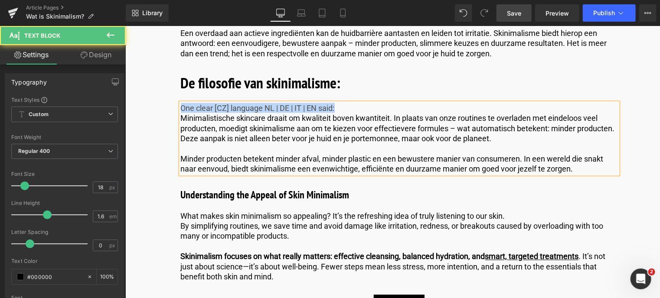
drag, startPoint x: 347, startPoint y: 108, endPoint x: 133, endPoint y: 77, distance: 216.8
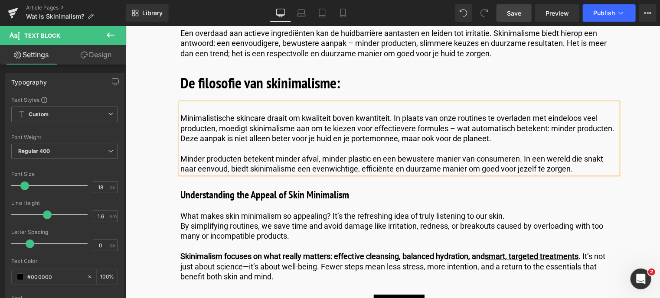
click at [180, 117] on span "Minimalistische skincare draait om kwaliteit boven kwantiteit. In plaats van on…" at bounding box center [397, 127] width 434 height 29
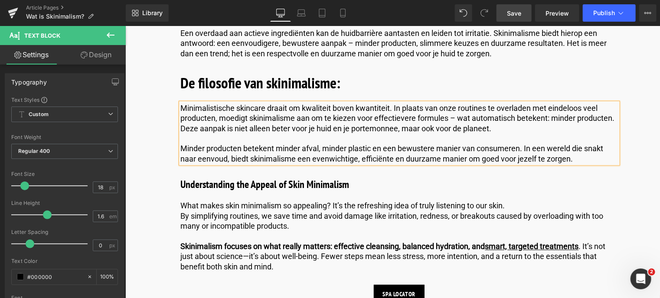
scroll to position [737, 0]
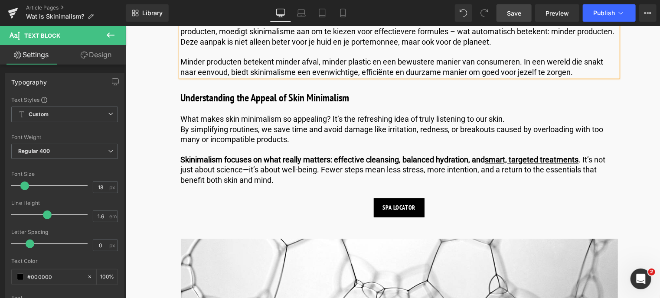
click at [376, 97] on div "Understanding the Appeal of Skin Minimalism Heading" at bounding box center [398, 98] width 437 height 16
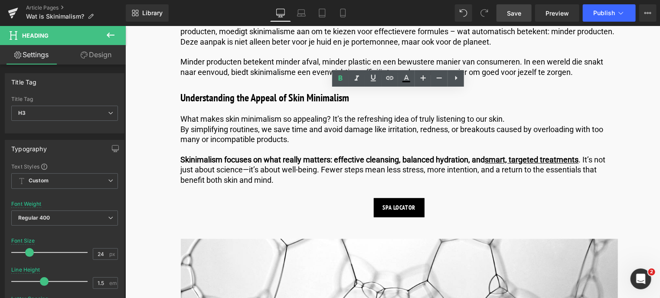
click at [517, 17] on span "Save" at bounding box center [514, 13] width 14 height 9
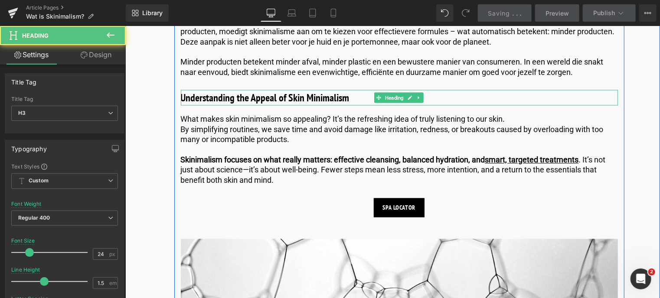
click at [327, 95] on h3 "Understanding the Appeal of Skin Minimalism" at bounding box center [398, 98] width 437 height 16
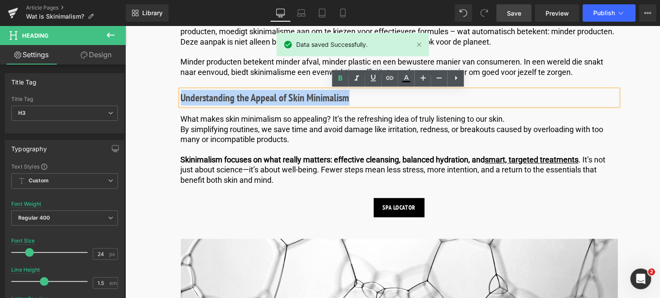
drag, startPoint x: 366, startPoint y: 103, endPoint x: 176, endPoint y: 97, distance: 190.5
copy h3 "Understanding the Appeal of Skin Minimalism"
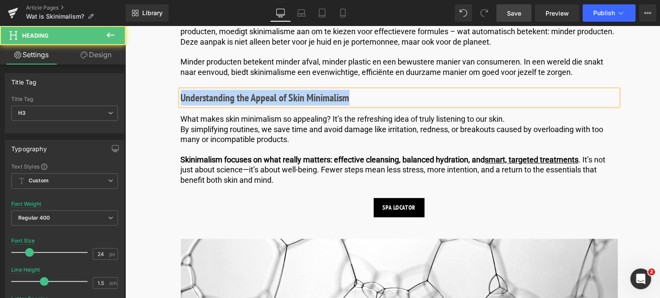
click at [360, 93] on h3 "Understanding the Appeal of Skin Minimalism" at bounding box center [398, 98] width 437 height 16
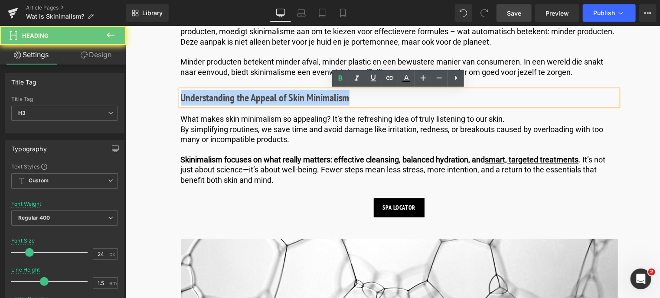
drag, startPoint x: 359, startPoint y: 95, endPoint x: 154, endPoint y: 104, distance: 205.7
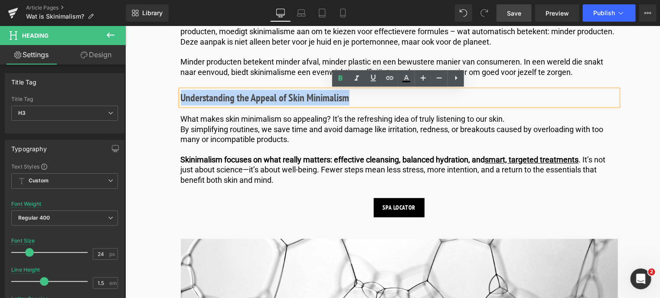
paste div
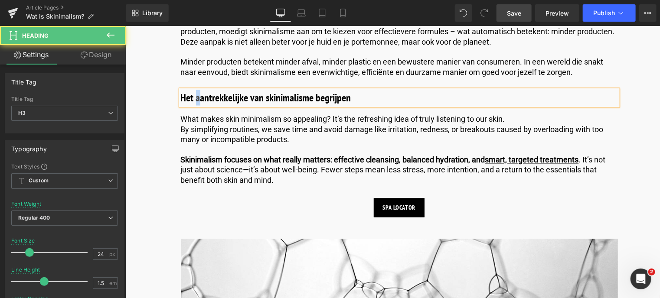
click at [196, 100] on h3 "Het aantrekkelijke van skinimalisme begrijpen" at bounding box center [398, 98] width 437 height 16
click at [264, 97] on h3 "Het Aantrekkelijke van skinimalisme begrijpen" at bounding box center [398, 98] width 437 height 16
click at [316, 100] on h3 "Het Aantrekkelijke van Skinimalisme begrijpen" at bounding box center [398, 98] width 437 height 16
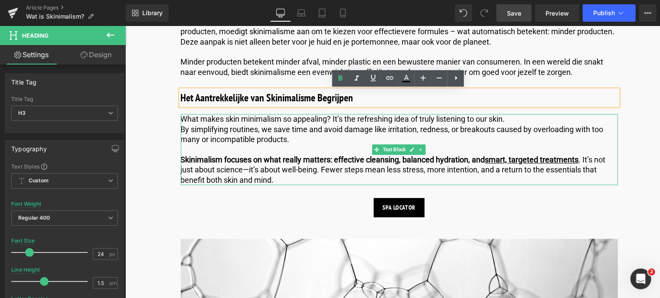
click at [263, 133] on p "By simplifying routines, we save time and avoid damage like irritation, redness…" at bounding box center [398, 134] width 437 height 20
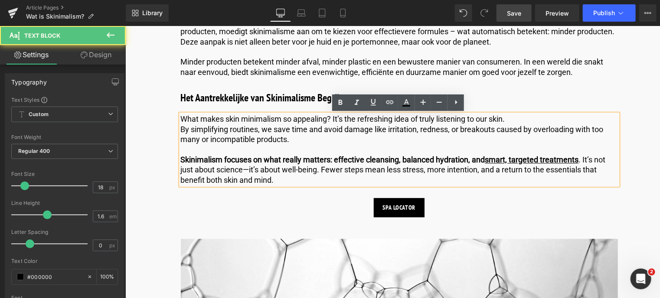
drag, startPoint x: 281, startPoint y: 181, endPoint x: 170, endPoint y: 122, distance: 125.5
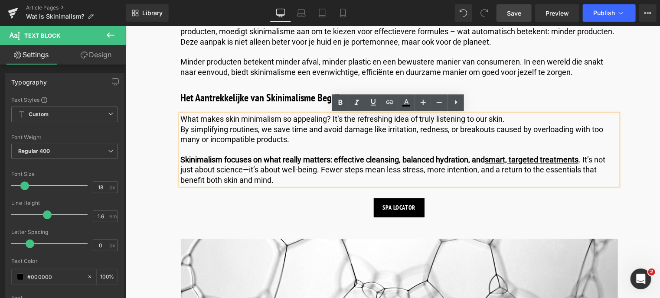
copy div "What makes skin minimalism so appealing? It’s the refreshing idea of truly list…"
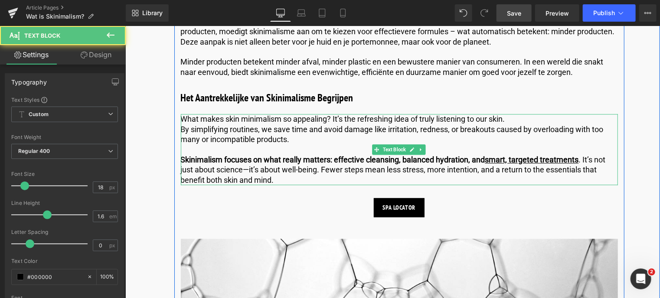
click at [271, 181] on p "Skinimalism focuses on what really matters: effective cleansing, balanced hydra…" at bounding box center [398, 170] width 437 height 30
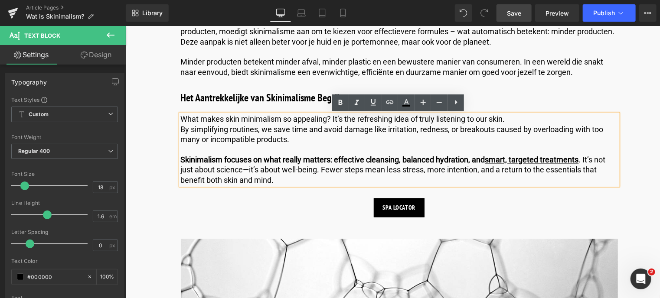
drag, startPoint x: 268, startPoint y: 180, endPoint x: 137, endPoint y: 116, distance: 145.8
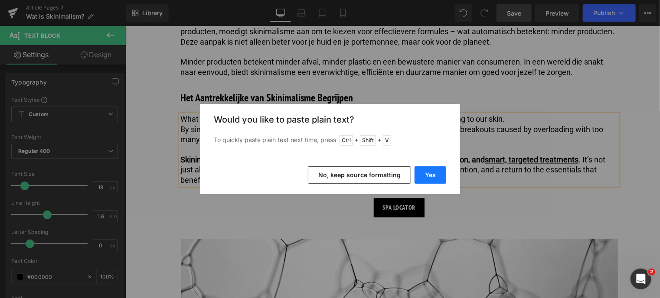
click at [430, 173] on button "Yes" at bounding box center [431, 175] width 32 height 17
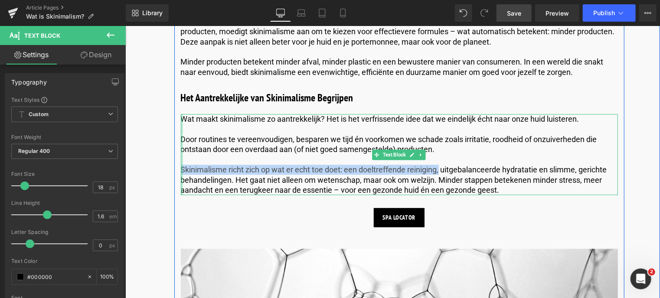
drag, startPoint x: 438, startPoint y: 170, endPoint x: 179, endPoint y: 165, distance: 259.8
click at [180, 165] on div "Wat maakt skinimalisme zo aantrekkelijk? Het is het verfrissende idee dat we ei…" at bounding box center [398, 154] width 437 height 81
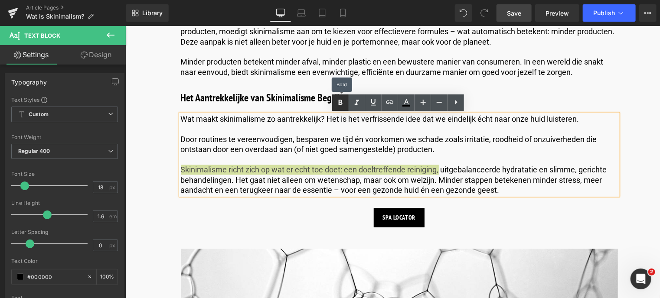
click at [341, 98] on icon at bounding box center [340, 103] width 10 height 10
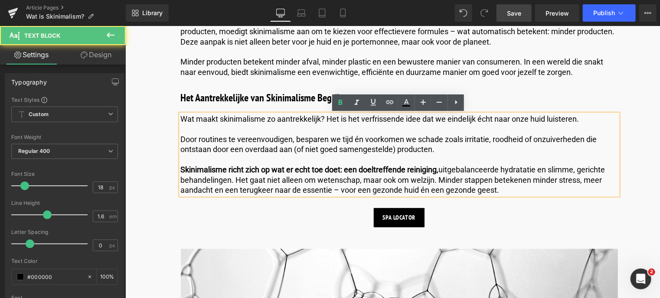
click at [181, 140] on p "Door routines te vereenvoudigen, besparen we tijd én voorkomen we schade zoals …" at bounding box center [398, 144] width 437 height 20
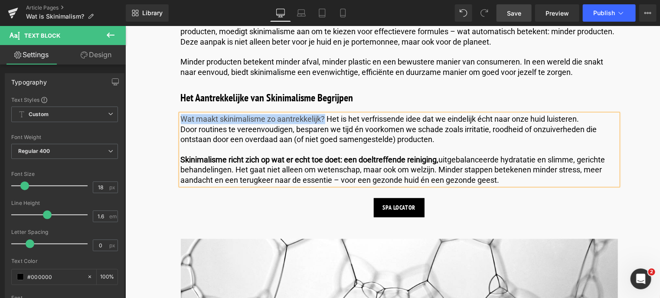
drag, startPoint x: 323, startPoint y: 118, endPoint x: 166, endPoint y: 116, distance: 157.4
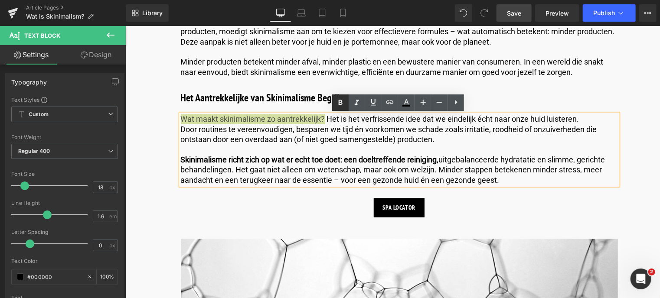
click at [340, 102] on icon at bounding box center [341, 102] width 4 height 5
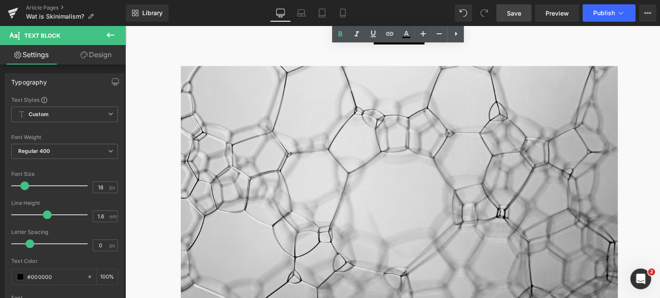
scroll to position [1041, 0]
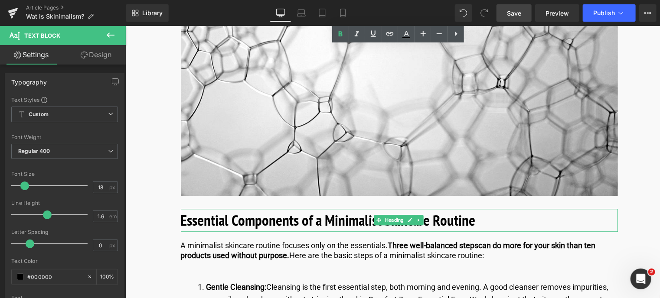
click at [242, 227] on b "Essential Components of a Minimalist Skincare Routine" at bounding box center [327, 220] width 295 height 20
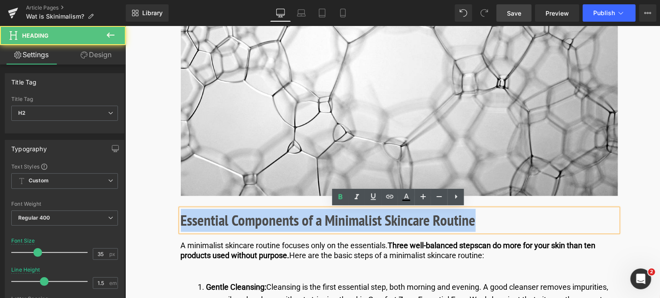
drag, startPoint x: 495, startPoint y: 225, endPoint x: 212, endPoint y: 232, distance: 283.2
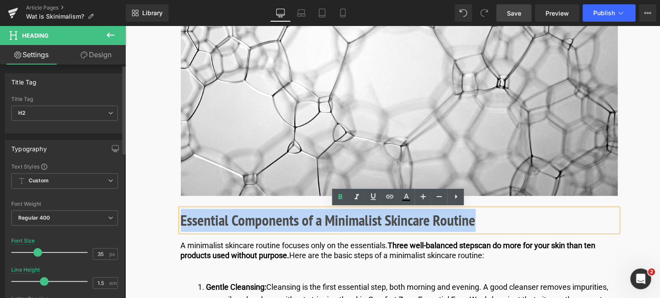
copy b "Essential Components of a Minimalist Skincare Routine"
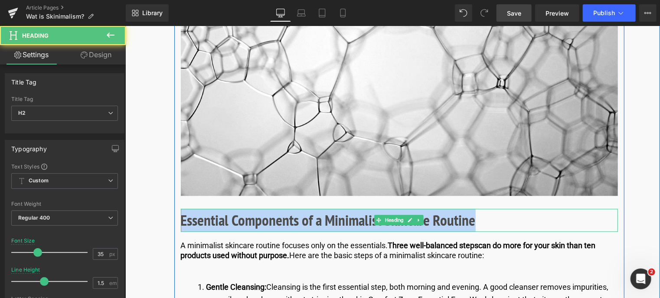
click at [477, 219] on h2 "Essential Components of a Minimalist Skincare Routine" at bounding box center [398, 220] width 437 height 23
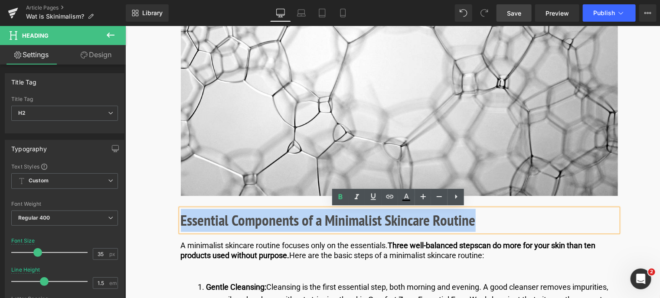
drag, startPoint x: 476, startPoint y: 219, endPoint x: 134, endPoint y: 213, distance: 342.2
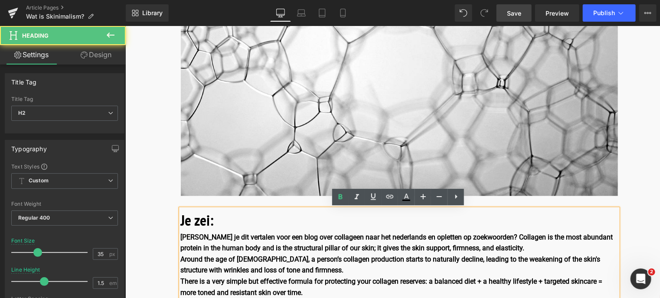
click at [235, 222] on h2 "Je zei:" at bounding box center [398, 220] width 437 height 23
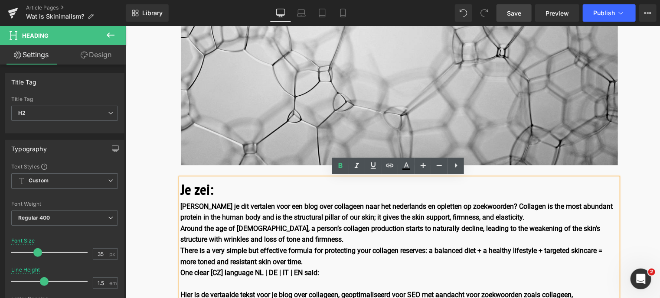
scroll to position [1214, 0]
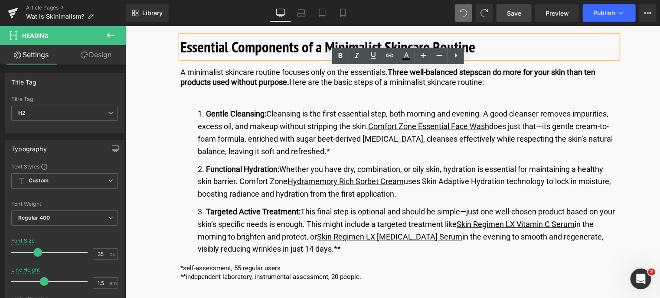
click at [485, 58] on div "Essential Components of a Minimalist Skincare Routine" at bounding box center [398, 46] width 437 height 23
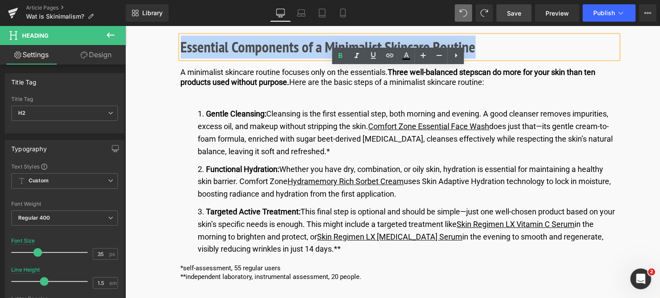
drag, startPoint x: 477, startPoint y: 50, endPoint x: 181, endPoint y: 50, distance: 296.6
click at [181, 50] on h2 "Essential Components of a Minimalist Skincare Routine" at bounding box center [398, 46] width 437 height 23
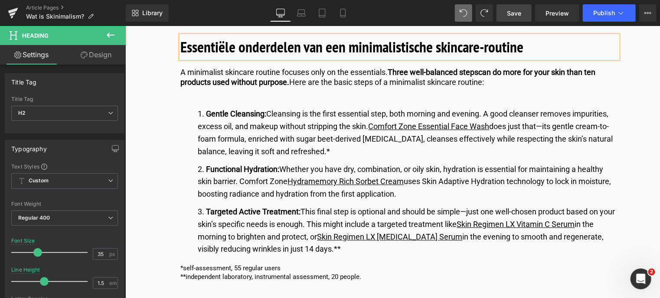
drag, startPoint x: 515, startPoint y: 14, endPoint x: 267, endPoint y: 178, distance: 296.9
click at [515, 14] on span "Save" at bounding box center [514, 13] width 14 height 9
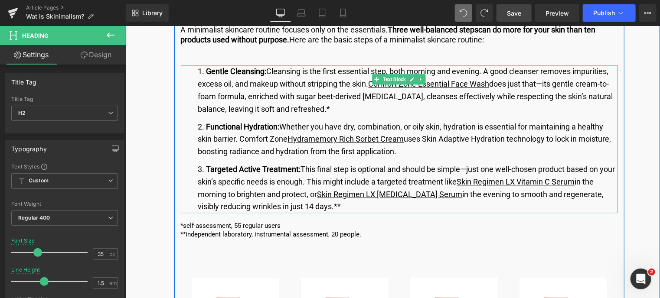
scroll to position [1171, 0]
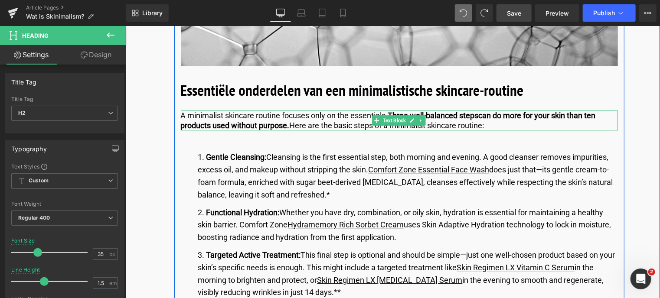
drag, startPoint x: 286, startPoint y: 115, endPoint x: 490, endPoint y: 139, distance: 204.7
click at [285, 116] on p "A minimalist skincare routine focuses only on the essentials. Three well-balanc…" at bounding box center [398, 120] width 437 height 20
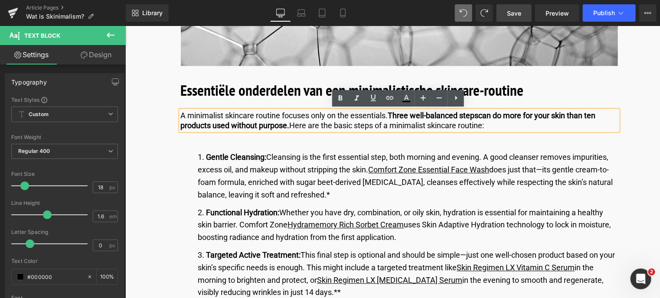
drag, startPoint x: 496, startPoint y: 125, endPoint x: 181, endPoint y: 111, distance: 315.1
click at [181, 111] on p "A minimalist skincare routine focuses only on the essentials. Three well-balanc…" at bounding box center [398, 120] width 437 height 20
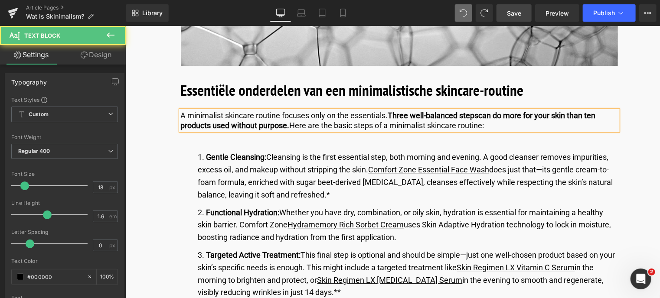
click at [496, 123] on p "A minimalist skincare routine focuses only on the essentials. Three well-balanc…" at bounding box center [398, 120] width 437 height 20
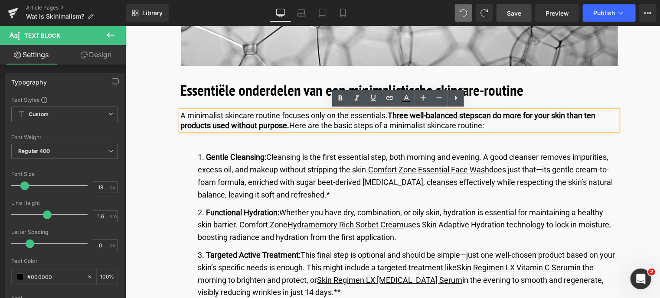
drag, startPoint x: 496, startPoint y: 124, endPoint x: 219, endPoint y: 129, distance: 277.1
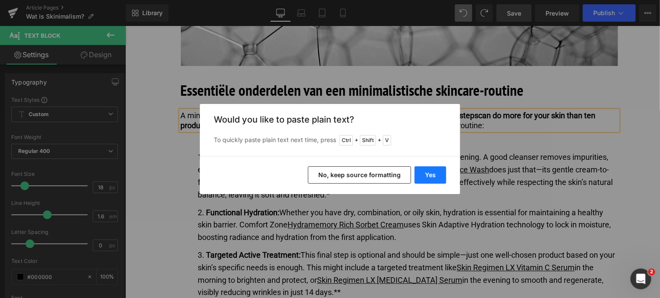
click at [425, 175] on button "Yes" at bounding box center [431, 175] width 32 height 17
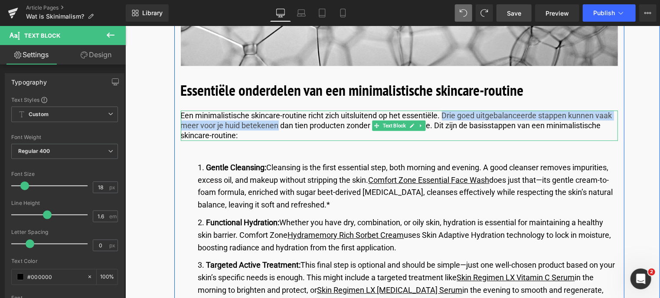
drag, startPoint x: 443, startPoint y: 117, endPoint x: 277, endPoint y: 120, distance: 166.1
click at [277, 120] on p "Een minimalistische skincare-routine richt zich uitsluitend op het essentiële. …" at bounding box center [398, 125] width 437 height 30
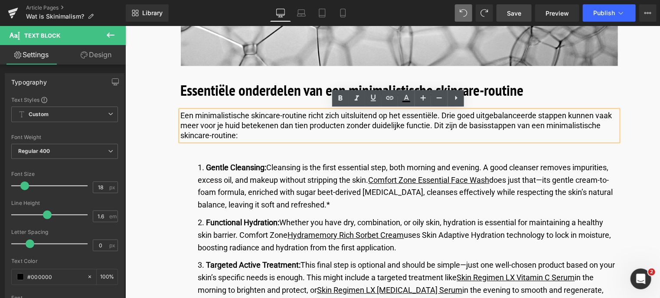
click at [441, 112] on p "Een minimalistische skincare-routine richt zich uitsluitend op het essentiële. …" at bounding box center [398, 125] width 437 height 30
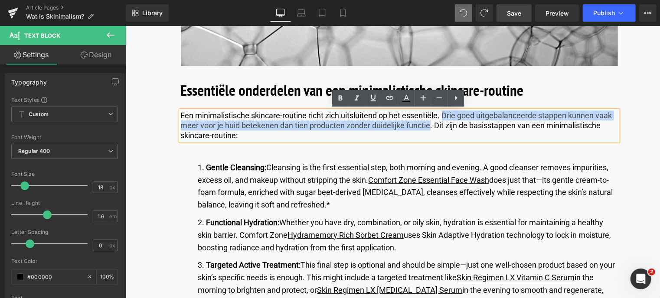
drag, startPoint x: 443, startPoint y: 112, endPoint x: 429, endPoint y: 125, distance: 19.0
click at [429, 125] on p "Een minimalistische skincare-routine richt zich uitsluitend op het essentiële. …" at bounding box center [398, 125] width 437 height 30
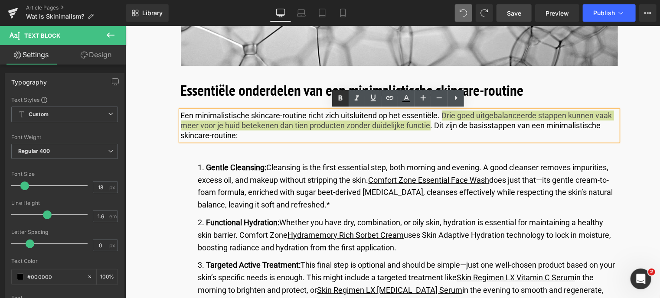
click at [337, 100] on icon at bounding box center [340, 98] width 10 height 10
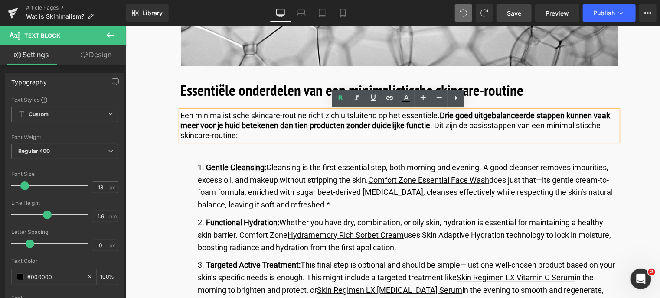
scroll to position [1214, 0]
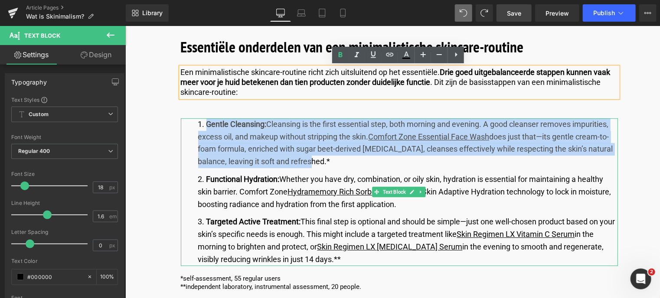
drag, startPoint x: 306, startPoint y: 160, endPoint x: 206, endPoint y: 127, distance: 104.9
click at [206, 127] on li "Gentle Cleansing: Cleansing is the first essential step, both morning and eveni…" at bounding box center [408, 143] width 420 height 50
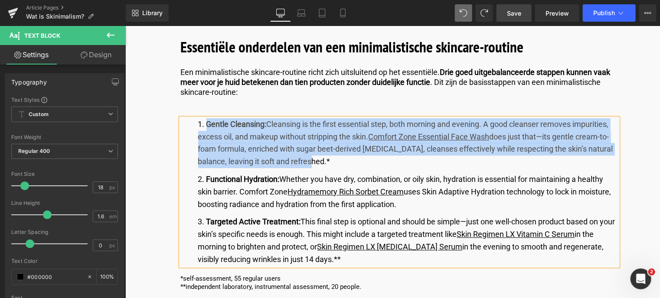
click at [305, 161] on li "Gentle Cleansing: Cleansing is the first essential step, both morning and eveni…" at bounding box center [408, 143] width 420 height 50
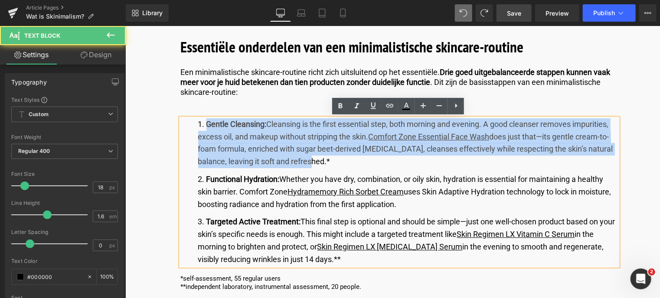
click at [216, 130] on li "Gentle Cleansing: Cleansing is the first essential step, both morning and eveni…" at bounding box center [408, 143] width 420 height 50
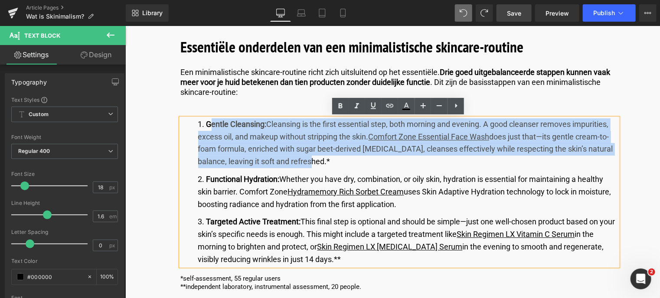
drag, startPoint x: 222, startPoint y: 127, endPoint x: 314, endPoint y: 158, distance: 96.1
click at [314, 158] on li "Gentle Cleansing: Cleansing is the first essential step, both morning and eveni…" at bounding box center [408, 143] width 420 height 50
click at [306, 163] on li "Gentle Cleansing: Cleansing is the first essential step, both morning and eveni…" at bounding box center [408, 143] width 420 height 50
drag, startPoint x: 303, startPoint y: 162, endPoint x: 206, endPoint y: 121, distance: 105.5
click at [206, 121] on li "Gentle Cleansing: Cleansing is the first essential step, both morning and eveni…" at bounding box center [408, 143] width 420 height 50
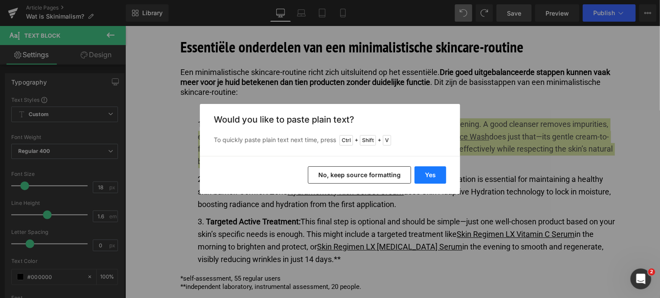
click at [431, 173] on button "Yes" at bounding box center [431, 175] width 32 height 17
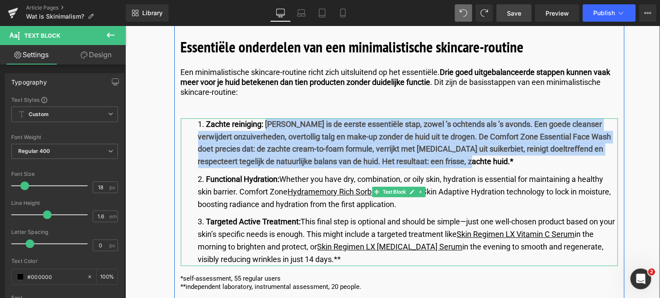
drag, startPoint x: 265, startPoint y: 121, endPoint x: 487, endPoint y: 159, distance: 225.2
click at [487, 159] on li "Zachte reiniging: [PERSON_NAME] is de eerste essentiële stap, zowel ’s ochtends…" at bounding box center [408, 143] width 420 height 50
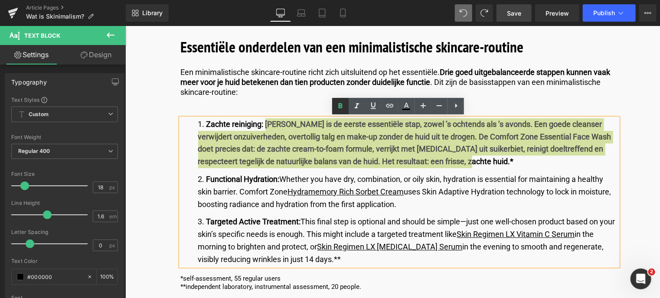
click at [342, 104] on icon at bounding box center [340, 106] width 10 height 10
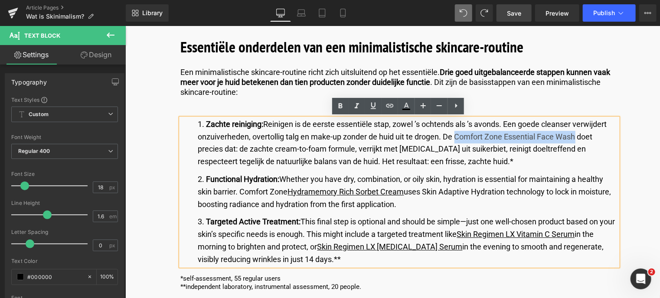
drag, startPoint x: 453, startPoint y: 134, endPoint x: 575, endPoint y: 131, distance: 121.4
click at [575, 131] on li "Zachte reiniging: [PERSON_NAME] is de eerste essentiële stap, zowel ’s ochtends…" at bounding box center [408, 143] width 420 height 50
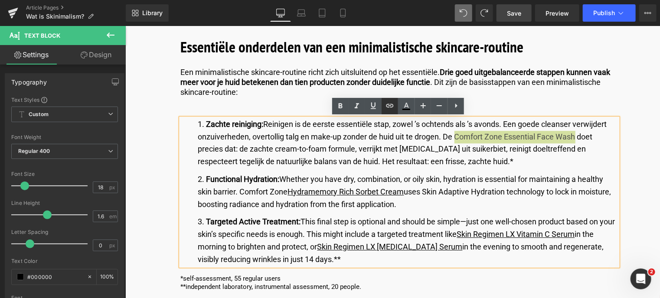
click at [389, 106] on icon at bounding box center [390, 106] width 10 height 10
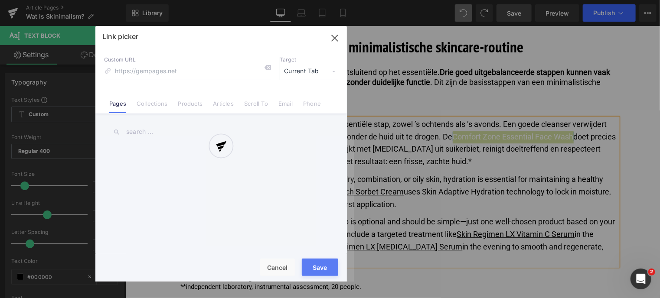
click at [604, 0] on div "Text Color Highlight Color #333333 Edit or remove link: Edit - Unlink - Cancel …" at bounding box center [330, 0] width 660 height 0
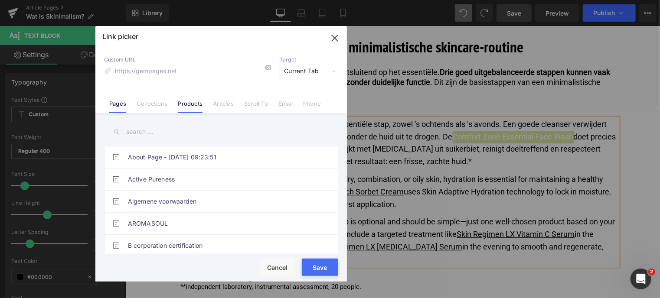
click at [186, 106] on link "Products" at bounding box center [190, 106] width 25 height 13
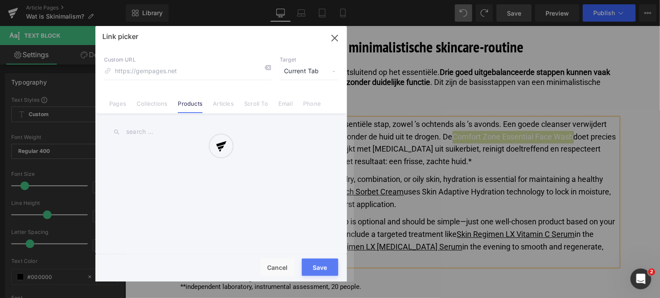
click at [283, 269] on div at bounding box center [220, 154] width 251 height 256
click at [335, 37] on div at bounding box center [220, 154] width 251 height 256
click at [282, 269] on div at bounding box center [220, 154] width 251 height 256
click at [335, 40] on div at bounding box center [220, 154] width 251 height 256
click at [336, 36] on div at bounding box center [220, 154] width 251 height 256
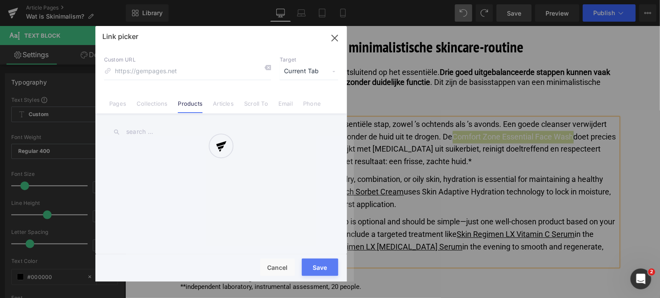
click at [276, 268] on div at bounding box center [220, 154] width 251 height 256
drag, startPoint x: 654, startPoint y: 164, endPoint x: 454, endPoint y: 76, distance: 218.2
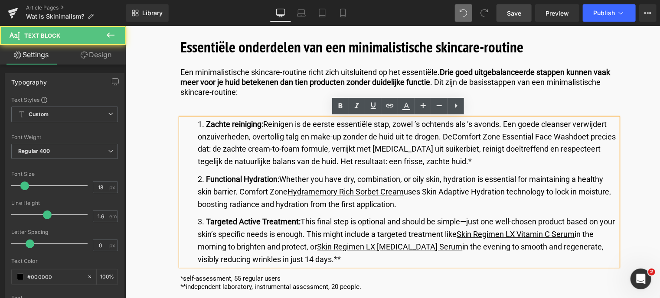
click at [285, 133] on li "Zachte reiniging: [PERSON_NAME] is de eerste essentiële stap, zowel ’s ochtends…" at bounding box center [408, 143] width 420 height 50
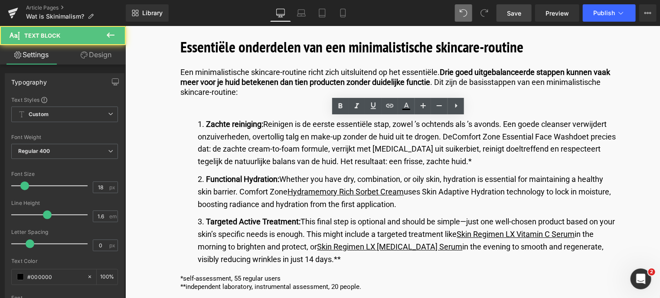
click at [520, 14] on span "Save" at bounding box center [514, 13] width 14 height 9
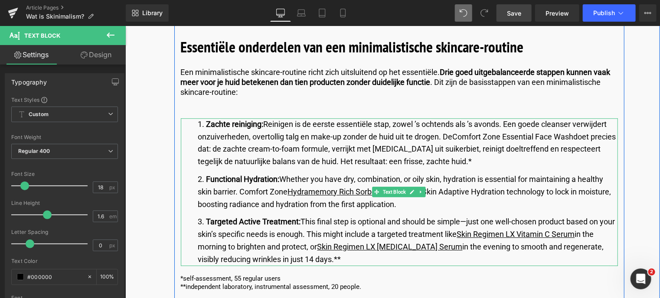
click at [250, 186] on li "Functional Hydration: Whether you have dry, combination, or oily skin, hydratio…" at bounding box center [408, 191] width 420 height 37
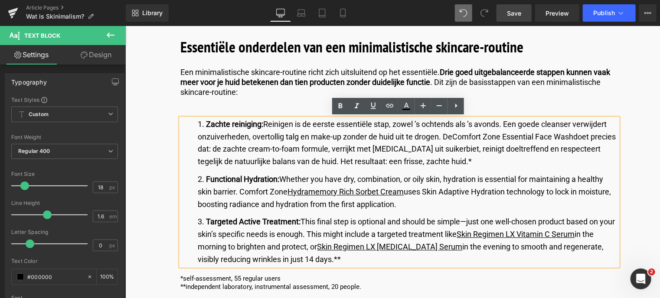
drag, startPoint x: 205, startPoint y: 178, endPoint x: 432, endPoint y: 200, distance: 228.3
click at [432, 200] on li "Functional Hydration: Whether you have dry, combination, or oily skin, hydratio…" at bounding box center [408, 191] width 420 height 37
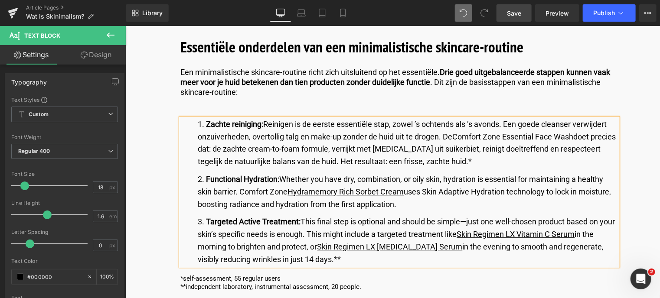
click at [222, 164] on li "Zachte reiniging: [PERSON_NAME] is de eerste essentiële stap, zowel ’s ochtends…" at bounding box center [408, 143] width 420 height 50
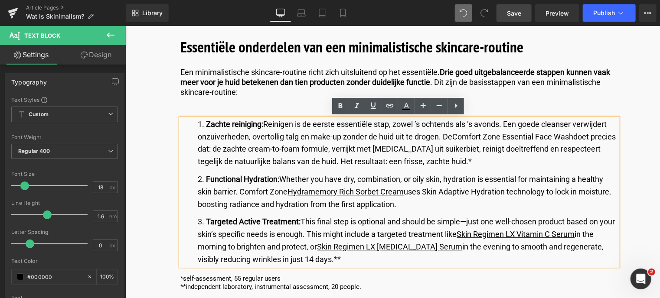
drag, startPoint x: 205, startPoint y: 181, endPoint x: 401, endPoint y: 200, distance: 197.0
click at [401, 200] on li "Functional Hydration: Whether you have dry, combination, or oily skin, hydratio…" at bounding box center [408, 191] width 420 height 37
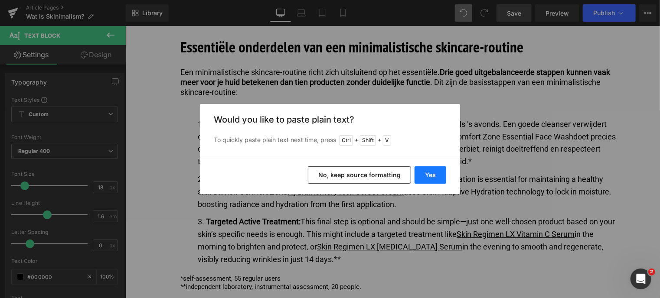
click at [431, 173] on button "Yes" at bounding box center [431, 175] width 32 height 17
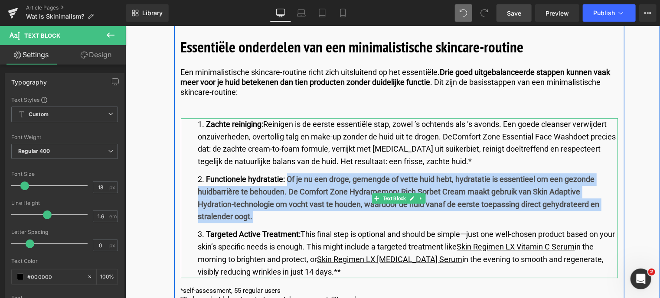
drag, startPoint x: 288, startPoint y: 186, endPoint x: 287, endPoint y: 214, distance: 28.6
click at [287, 214] on li "Functionele hydratatie: Of je nu een droge, gemengde of vette huid hebt, hydrat…" at bounding box center [408, 198] width 420 height 50
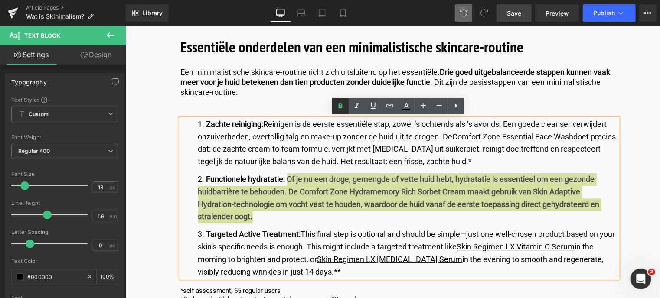
click at [340, 106] on icon at bounding box center [341, 106] width 4 height 5
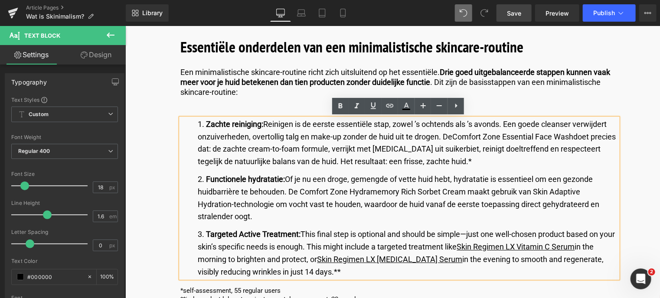
click at [409, 193] on li "Functionele hydratatie: Of je nu een droge, gemengde of vette huid hebt, hydrat…" at bounding box center [408, 198] width 420 height 50
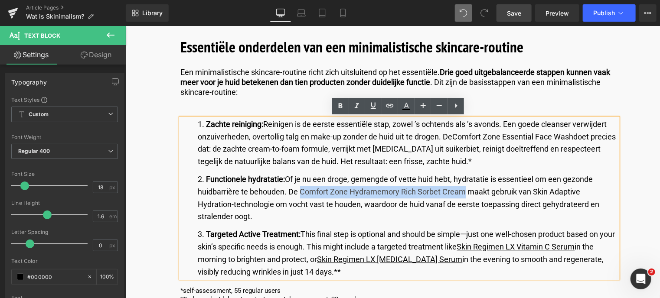
drag, startPoint x: 298, startPoint y: 190, endPoint x: 462, endPoint y: 190, distance: 164.3
click at [463, 189] on li "Functionele hydratatie: Of je nu een droge, gemengde of vette huid hebt, hydrat…" at bounding box center [408, 198] width 420 height 50
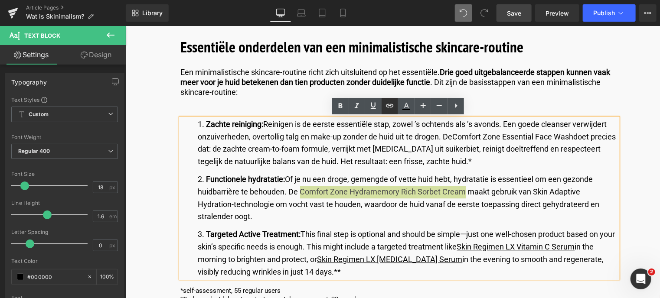
click at [389, 108] on icon at bounding box center [390, 106] width 10 height 10
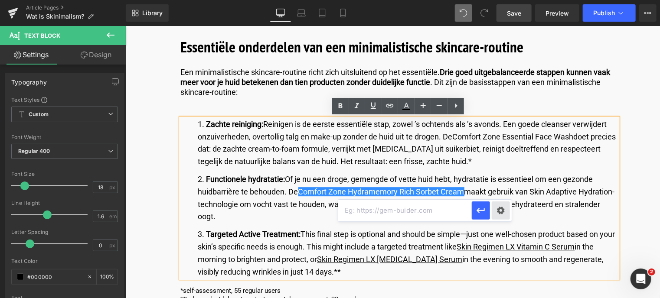
click at [501, 0] on div "Text Color Highlight Color #333333 Edit or remove link: Edit - Unlink - Cancel" at bounding box center [330, 0] width 660 height 0
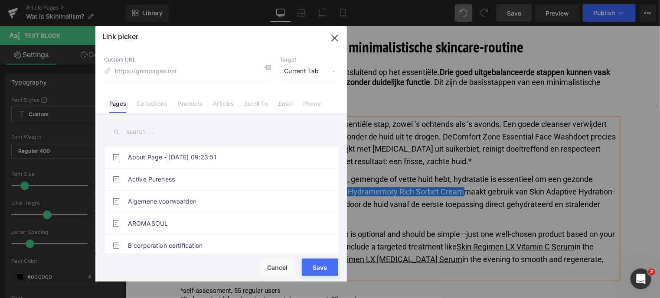
click at [189, 107] on link "Products" at bounding box center [190, 106] width 25 height 13
click at [178, 132] on input "text" at bounding box center [221, 132] width 234 height 20
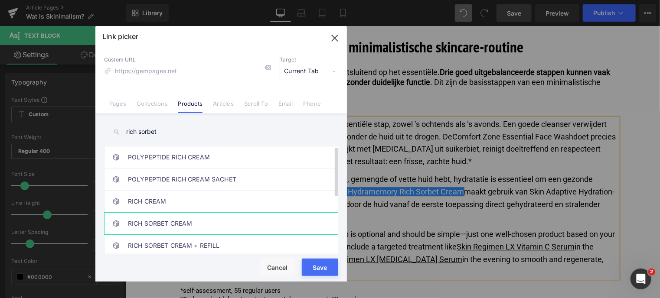
type input "rich sorbet"
click at [199, 218] on link "RICH SORBET CREAM" at bounding box center [223, 224] width 191 height 22
type input "/products/hydramemory-rich-sorbet-cream"
click at [313, 265] on div "Loading Product" at bounding box center [330, 264] width 47 height 10
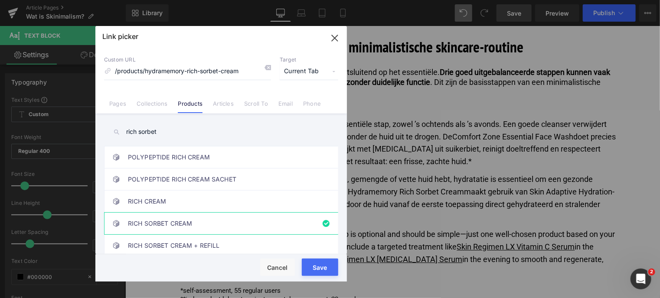
click at [318, 270] on button "Save" at bounding box center [320, 267] width 36 height 17
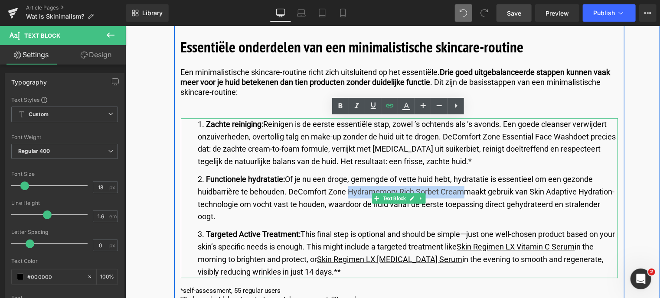
drag, startPoint x: 349, startPoint y: 193, endPoint x: 463, endPoint y: 190, distance: 114.1
click at [463, 190] on li "Functionele hydratatie: Of je nu een droge, gemengde of vette huid hebt, hydrat…" at bounding box center [408, 198] width 420 height 50
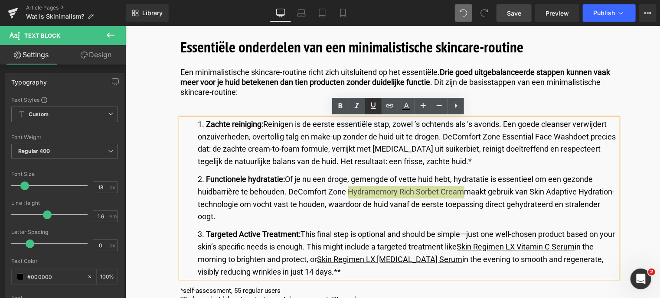
click at [376, 109] on icon at bounding box center [373, 106] width 10 height 10
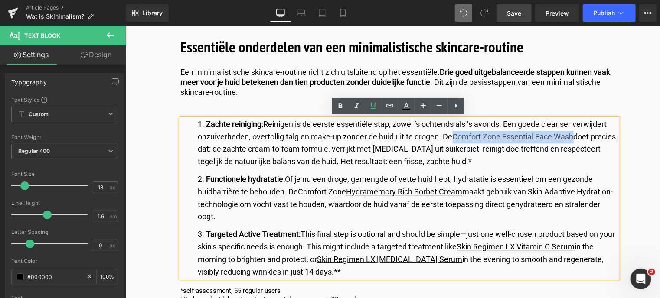
drag, startPoint x: 455, startPoint y: 137, endPoint x: 573, endPoint y: 133, distance: 118.0
click at [573, 133] on li "Zachte reiniging: [PERSON_NAME] is de eerste essentiële stap, zowel ’s ochtends…" at bounding box center [408, 143] width 420 height 50
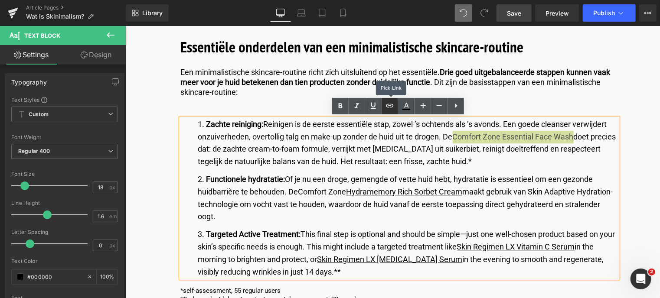
click at [389, 108] on icon at bounding box center [390, 106] width 10 height 10
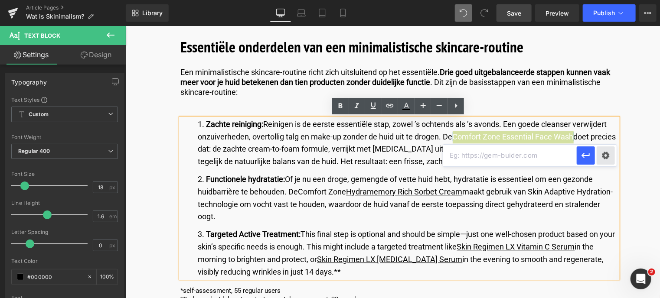
click at [607, 0] on div "Text Color Highlight Color #333333 Edit or remove link: Edit - Unlink - Cancel" at bounding box center [330, 0] width 660 height 0
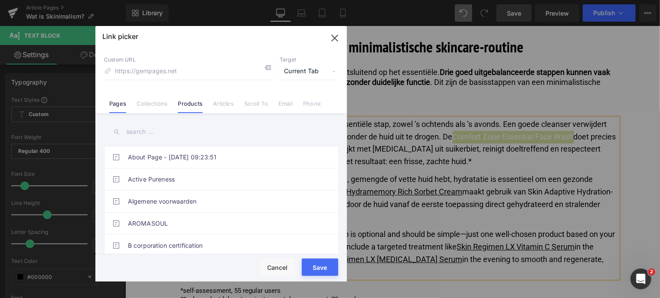
click at [185, 100] on link "Products" at bounding box center [190, 106] width 25 height 13
click at [176, 134] on input "text" at bounding box center [221, 132] width 234 height 20
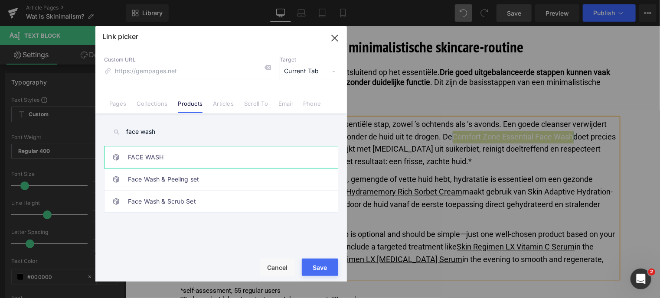
type input "face wash"
click at [173, 157] on link "FACE WASH" at bounding box center [223, 158] width 191 height 22
type input "/products/essential-face-wash"
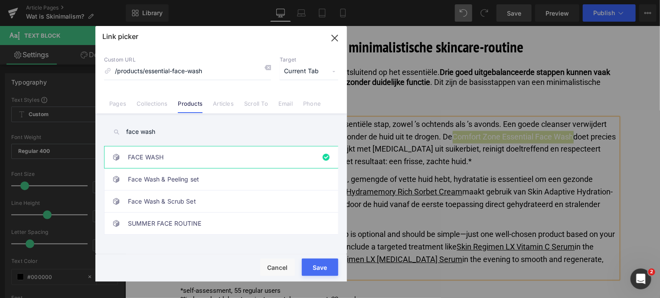
click at [317, 267] on div "Loading Product" at bounding box center [330, 264] width 47 height 10
click at [314, 269] on button "Save" at bounding box center [320, 267] width 36 height 17
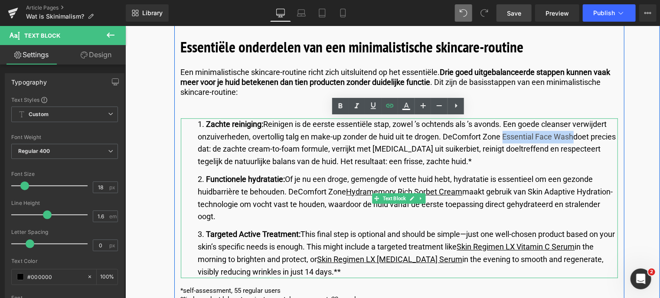
drag, startPoint x: 575, startPoint y: 135, endPoint x: 503, endPoint y: 138, distance: 71.2
click at [503, 138] on li "Zachte reiniging: [PERSON_NAME] is de eerste essentiële stap, zowel ’s ochtends…" at bounding box center [408, 143] width 420 height 50
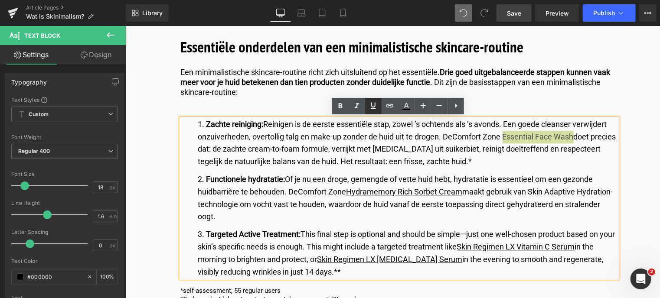
click at [372, 109] on icon at bounding box center [373, 106] width 5 height 7
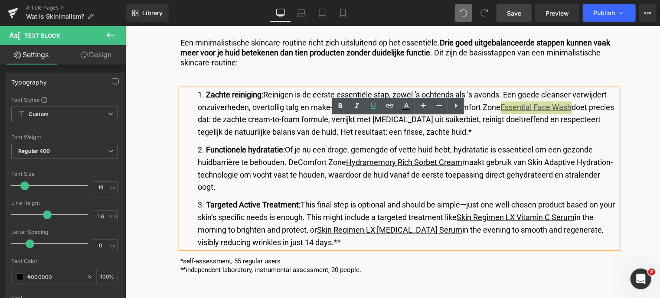
scroll to position [1257, 0]
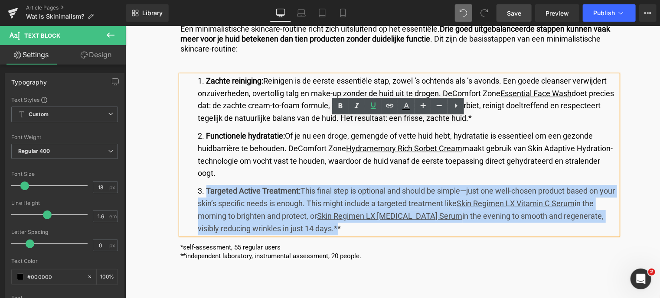
drag, startPoint x: 204, startPoint y: 190, endPoint x: 311, endPoint y: 229, distance: 114.0
click at [311, 229] on li "Targeted Active Treatment: This final step is optional and should be simple—jus…" at bounding box center [408, 210] width 420 height 50
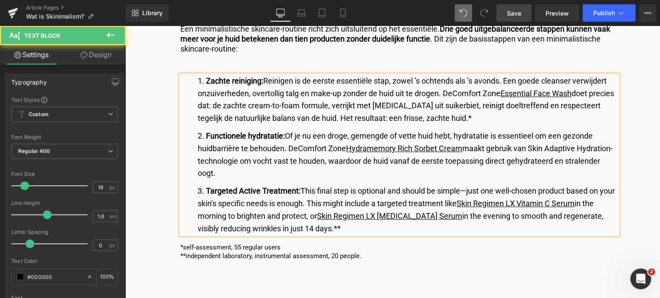
click at [321, 226] on li "Targeted Active Treatment: This final step is optional and should be simple—jus…" at bounding box center [408, 210] width 420 height 50
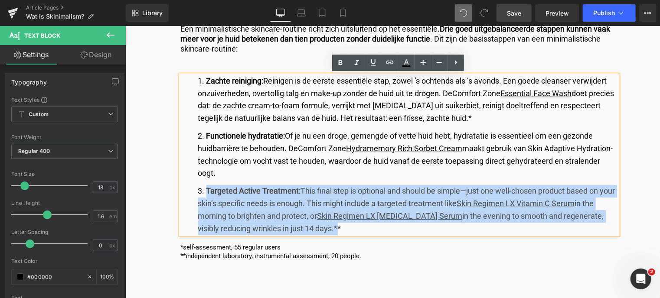
drag, startPoint x: 312, startPoint y: 229, endPoint x: 206, endPoint y: 188, distance: 113.0
click at [206, 188] on li "Targeted Active Treatment: This final step is optional and should be simple—jus…" at bounding box center [408, 210] width 420 height 50
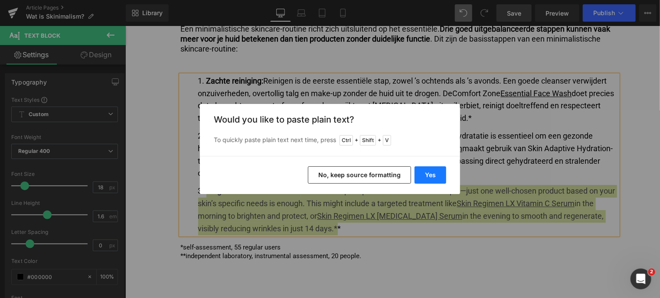
click at [421, 171] on button "Yes" at bounding box center [431, 175] width 32 height 17
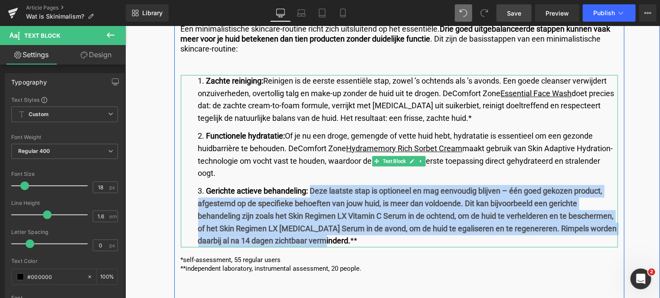
drag, startPoint x: 308, startPoint y: 189, endPoint x: 322, endPoint y: 230, distance: 42.6
click at [316, 237] on li "Gerichte actieve behandeling: Deze laatste stap is optioneel en mag eenvoudig b…" at bounding box center [408, 216] width 420 height 62
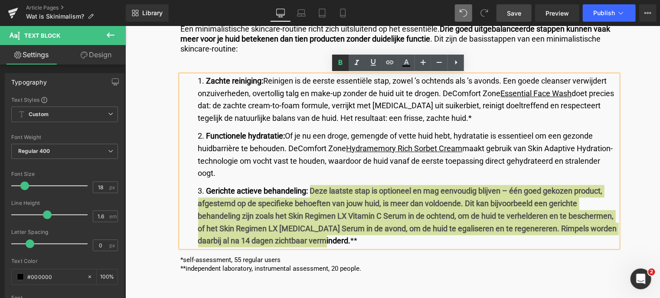
click at [340, 59] on icon at bounding box center [340, 63] width 10 height 10
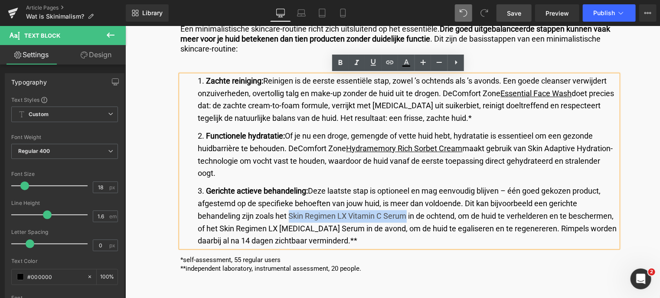
drag, startPoint x: 288, startPoint y: 213, endPoint x: 405, endPoint y: 214, distance: 116.6
click at [405, 214] on li "Gerichte actieve behandeling: Deze laatste stap is optioneel en mag eenvoudig b…" at bounding box center [408, 216] width 420 height 62
click at [390, 64] on icon at bounding box center [390, 62] width 10 height 10
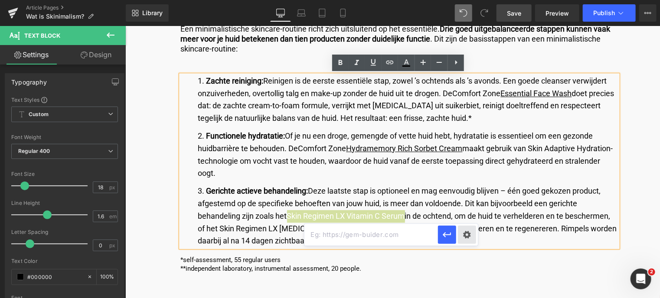
click at [465, 0] on div "Text Color Highlight Color #333333 Edit or remove link: Edit - Unlink - Cancel" at bounding box center [330, 0] width 660 height 0
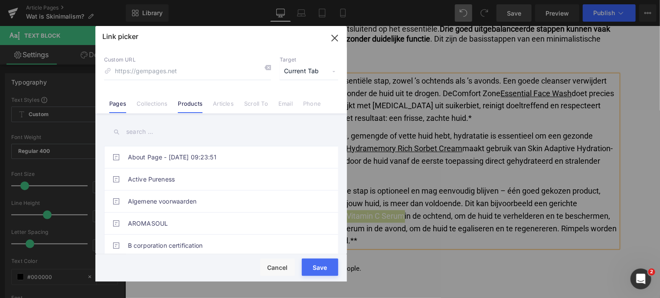
click at [191, 104] on link "Products" at bounding box center [190, 106] width 25 height 13
click at [174, 130] on input "text" at bounding box center [221, 132] width 234 height 20
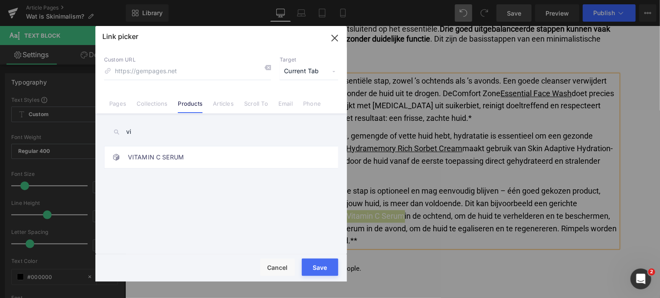
type input "v"
type input "vit"
click at [241, 176] on link "VITAMIN C SERUM" at bounding box center [223, 180] width 191 height 22
type input "/products/skin-regimen-lx-vitamin-c-serum"
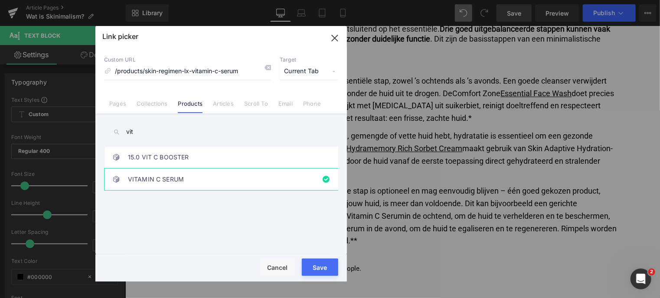
click at [310, 267] on div "Loading Product" at bounding box center [330, 264] width 47 height 10
click at [319, 270] on button "Save" at bounding box center [320, 267] width 36 height 17
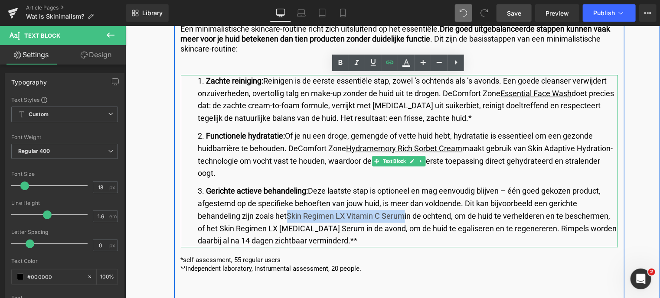
drag, startPoint x: 288, startPoint y: 214, endPoint x: 405, endPoint y: 211, distance: 116.2
click at [405, 211] on li "Gerichte actieve behandeling: Deze laatste stap is optioneel en mag eenvoudig b…" at bounding box center [408, 216] width 420 height 62
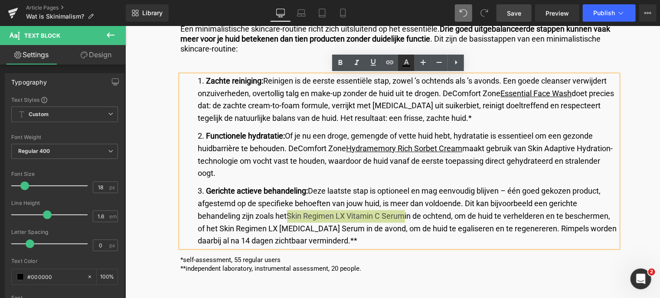
click at [406, 62] on icon at bounding box center [406, 63] width 10 height 10
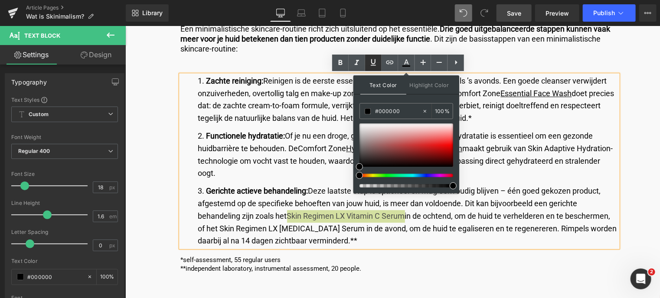
click at [373, 62] on icon at bounding box center [373, 62] width 10 height 10
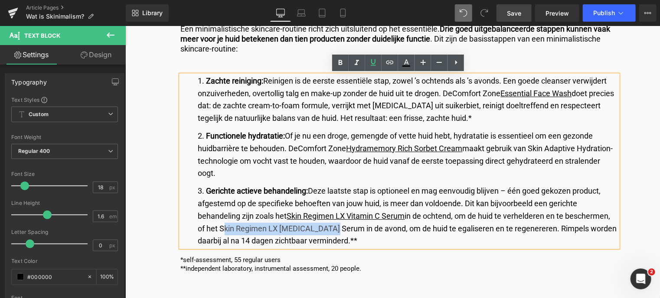
drag, startPoint x: 220, startPoint y: 224, endPoint x: 325, endPoint y: 229, distance: 105.0
click at [325, 229] on li "Gerichte actieve behandeling: Deze laatste stap is optioneel en mag eenvoudig b…" at bounding box center [408, 216] width 420 height 62
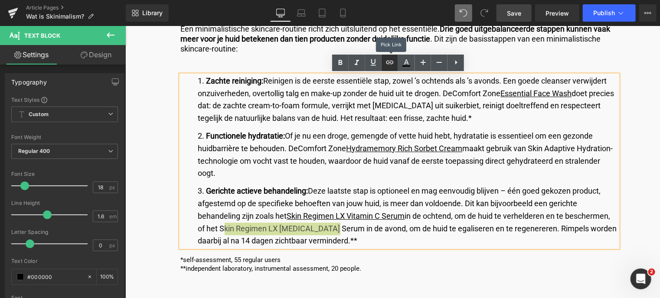
click at [389, 59] on icon at bounding box center [390, 62] width 10 height 10
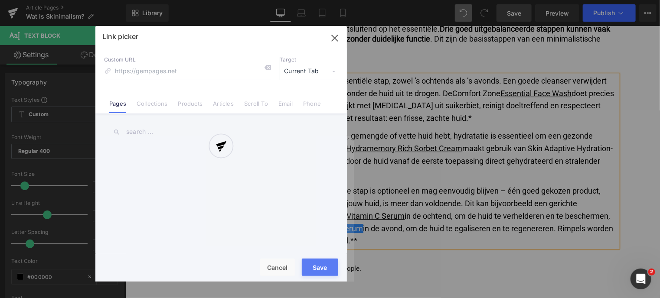
click at [391, 0] on div "Text Color Highlight Color rgb(0, 0, 0) #000000 100 % transparent transparent 0…" at bounding box center [330, 0] width 660 height 0
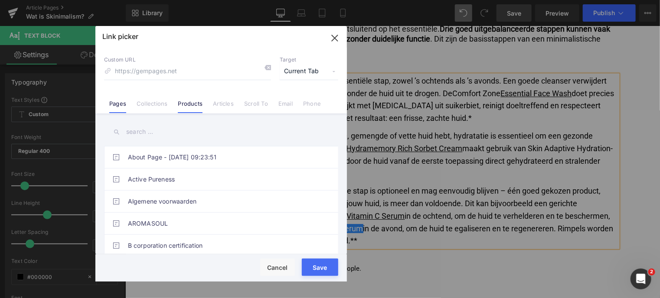
click at [183, 107] on link "Products" at bounding box center [190, 106] width 25 height 13
click at [177, 132] on input "text" at bounding box center [221, 132] width 234 height 20
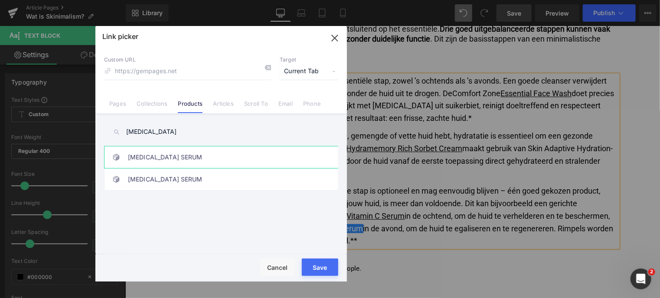
type input "[MEDICAL_DATA]"
click at [189, 152] on link "[MEDICAL_DATA] SERUM" at bounding box center [223, 158] width 191 height 22
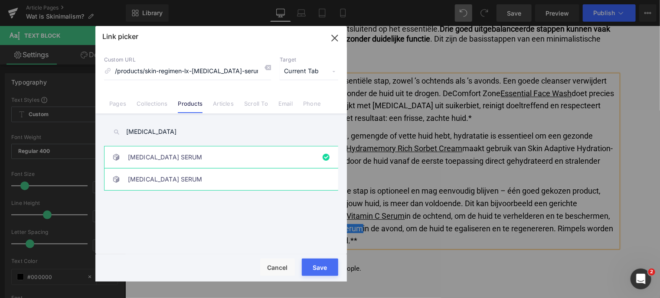
click at [184, 183] on link "[MEDICAL_DATA] SERUM" at bounding box center [223, 180] width 191 height 22
click at [187, 149] on link "[MEDICAL_DATA] SERUM" at bounding box center [223, 158] width 191 height 22
type input "/products/skin-regimen-lx-[MEDICAL_DATA]-serum"
click at [319, 268] on div "Loading Product" at bounding box center [330, 264] width 47 height 10
click at [314, 271] on button "Save" at bounding box center [320, 267] width 36 height 17
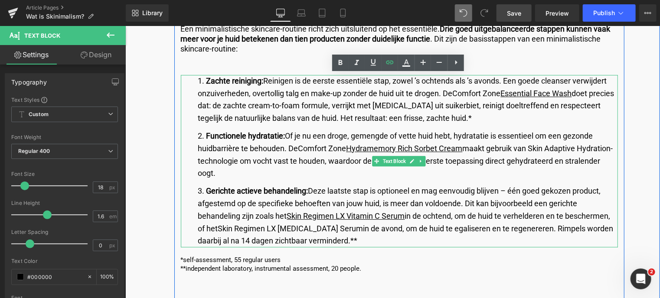
scroll to position [1301, 0]
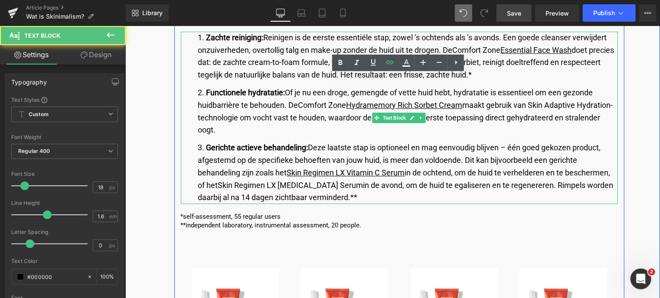
click at [297, 187] on li "Gerichte actieve behandeling: Deze laatste stap is optioneel en mag eenvoudig b…" at bounding box center [408, 172] width 420 height 62
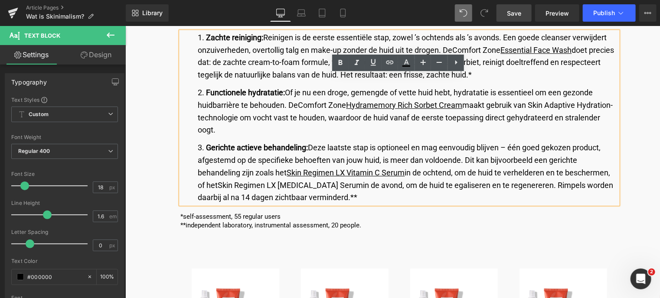
click at [346, 171] on u "Skin Regimen LX Vitamin C Serum" at bounding box center [346, 172] width 118 height 9
drag, startPoint x: 328, startPoint y: 186, endPoint x: 219, endPoint y: 189, distance: 108.9
click at [219, 189] on li "Gerichte actieve behandeling: Deze laatste stap is optioneel en mag eenvoudig b…" at bounding box center [408, 172] width 420 height 62
click at [388, 62] on icon at bounding box center [390, 62] width 10 height 10
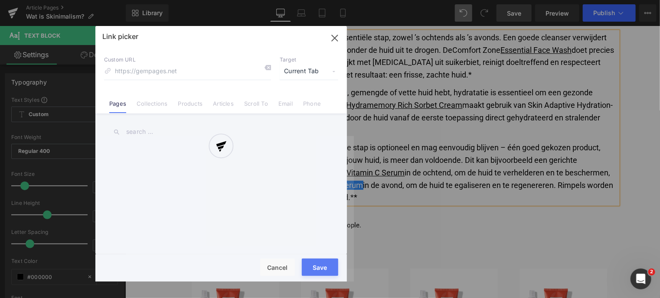
click at [392, 0] on div "Text Color Highlight Color rgb(0, 0, 0) #000000 100 % transparent transparent 0…" at bounding box center [330, 0] width 660 height 0
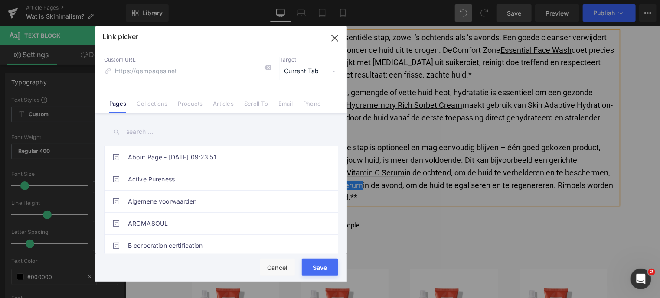
click at [198, 104] on link "Products" at bounding box center [190, 106] width 25 height 13
click at [164, 134] on input "text" at bounding box center [221, 132] width 234 height 20
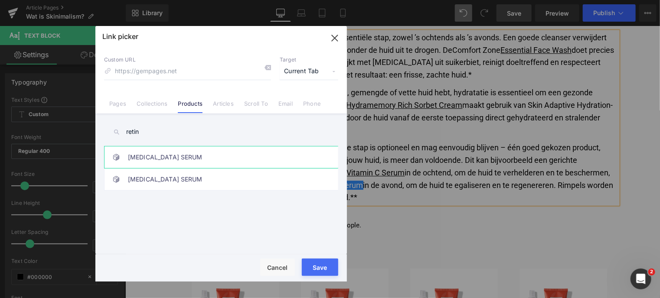
type input "retin"
click at [191, 156] on link "[MEDICAL_DATA] SERUM" at bounding box center [223, 158] width 191 height 22
type input "/products/skin-regimen-lx-[MEDICAL_DATA]-serum"
click at [317, 268] on div "Loading Product" at bounding box center [330, 264] width 47 height 10
click at [313, 272] on button "Save" at bounding box center [320, 267] width 36 height 17
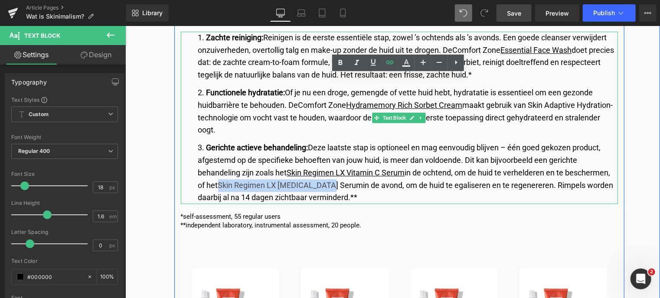
drag, startPoint x: 327, startPoint y: 185, endPoint x: 219, endPoint y: 183, distance: 107.1
click at [219, 183] on li "Gerichte actieve behandeling: Deze laatste stap is optioneel en mag eenvoudig b…" at bounding box center [408, 172] width 420 height 62
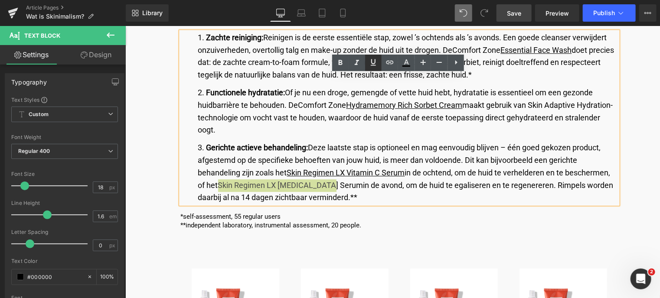
click at [373, 62] on icon at bounding box center [373, 62] width 10 height 10
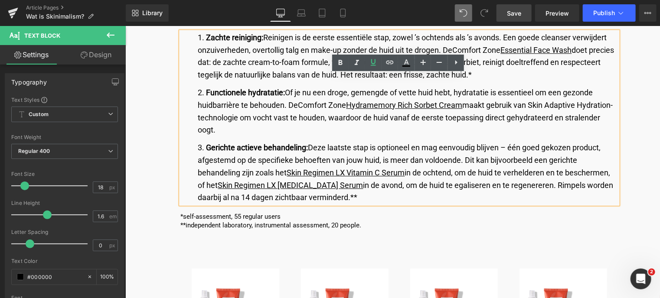
click at [371, 195] on li "Gerichte actieve behandeling: Deze laatste stap is optioneel en mag eenvoudig b…" at bounding box center [408, 172] width 420 height 62
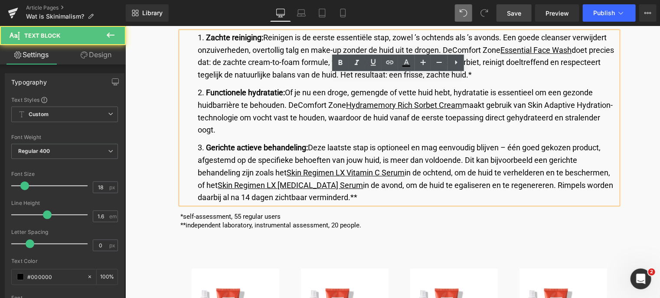
click at [289, 183] on u "Skin Regimen LX [MEDICAL_DATA] Serum" at bounding box center [290, 184] width 145 height 9
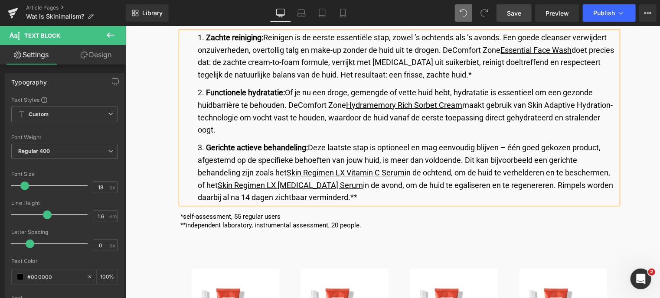
click at [512, 13] on span "Save" at bounding box center [514, 13] width 14 height 9
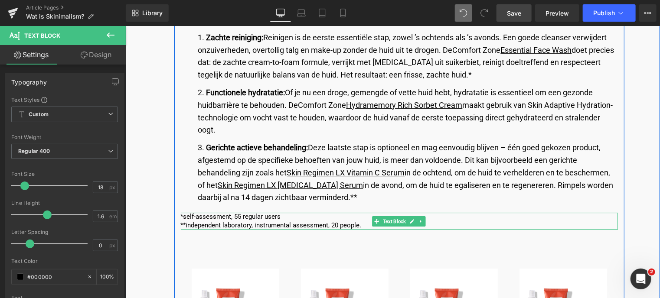
click at [361, 226] on p "**independent laboratory, instrumental assessment, 20 people." at bounding box center [398, 225] width 437 height 9
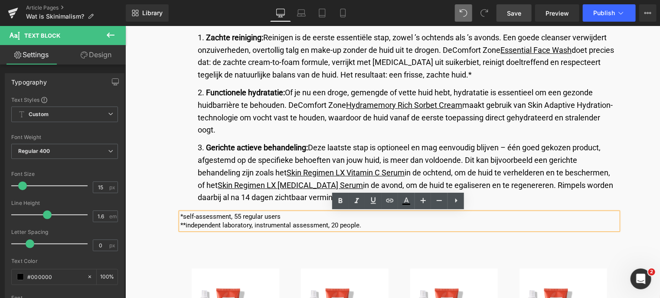
drag, startPoint x: 361, startPoint y: 226, endPoint x: 171, endPoint y: 218, distance: 190.6
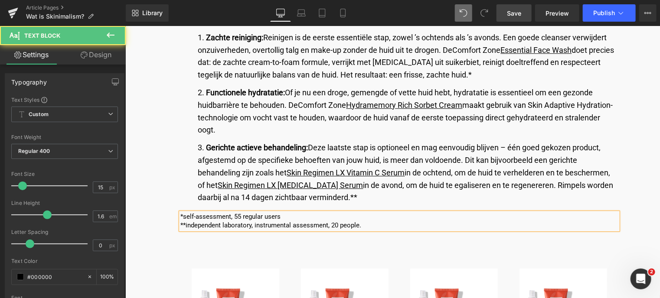
click at [372, 226] on p "**independent laboratory, instrumental assessment, 20 people." at bounding box center [398, 225] width 437 height 9
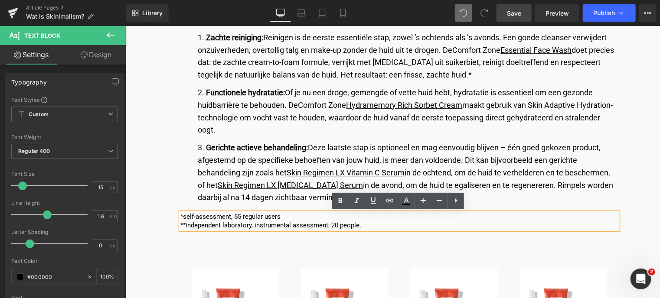
drag, startPoint x: 371, startPoint y: 225, endPoint x: 179, endPoint y: 215, distance: 192.3
click at [180, 215] on div "*self-assessment, 55 regular users **independent laboratory, instrumental asses…" at bounding box center [398, 220] width 437 height 17
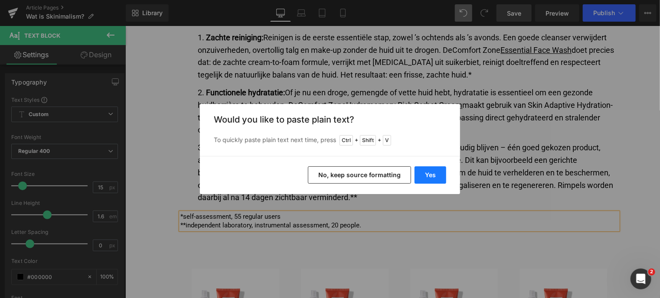
click at [427, 171] on button "Yes" at bounding box center [431, 175] width 32 height 17
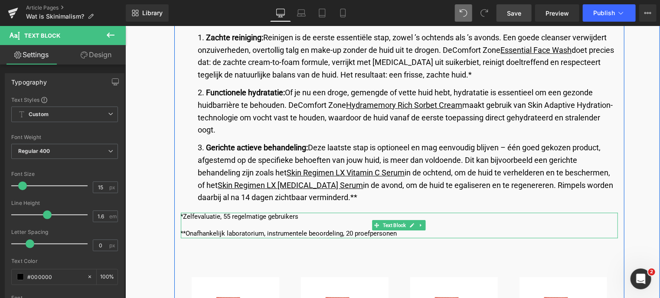
click at [193, 230] on p "**Onafhankelijk laboratorium, instrumentele beoordeling, 20 proefpersonen" at bounding box center [398, 233] width 437 height 9
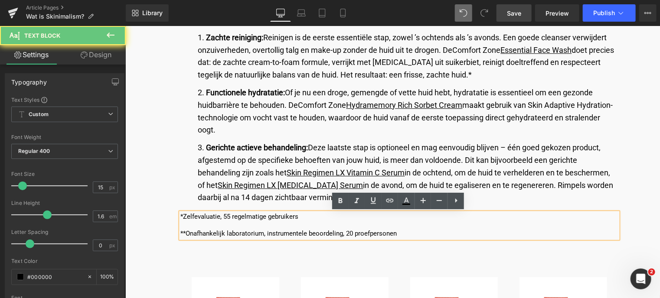
click at [187, 226] on p at bounding box center [398, 225] width 437 height 9
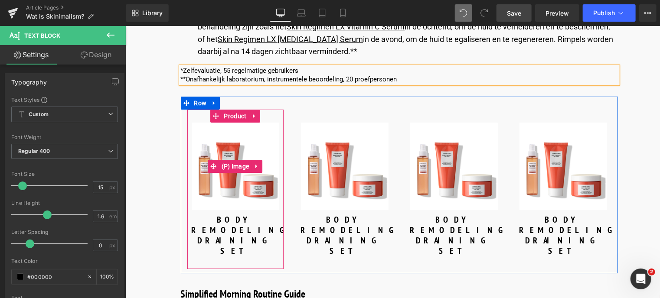
scroll to position [1474, 0]
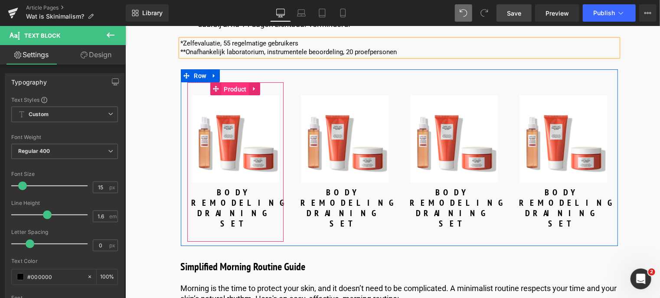
click at [234, 89] on span "Product" at bounding box center [234, 88] width 27 height 13
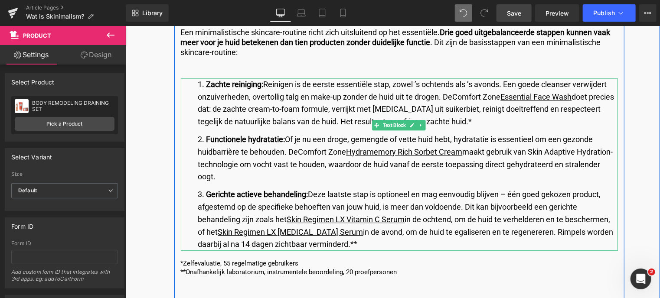
scroll to position [1214, 0]
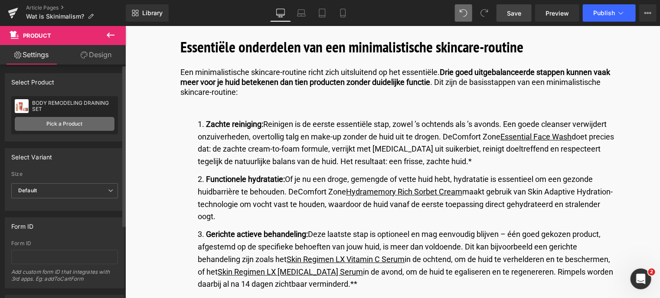
click at [61, 123] on link "Pick a Product" at bounding box center [65, 124] width 100 height 14
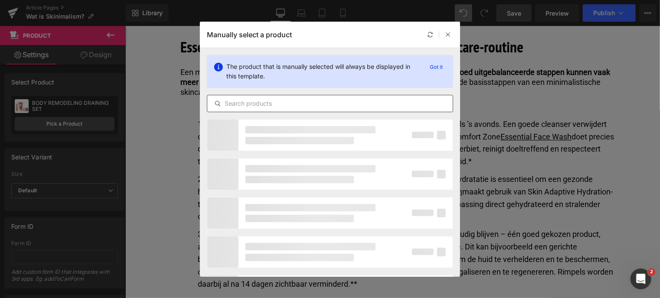
click at [326, 102] on input "text" at bounding box center [329, 103] width 245 height 10
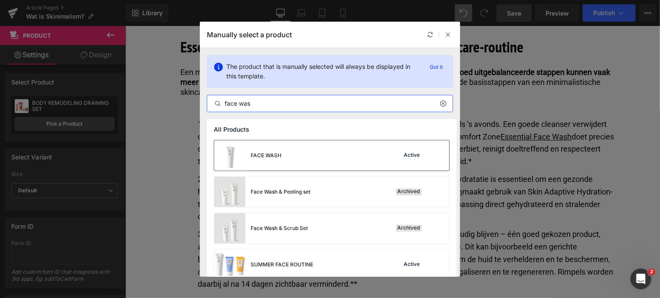
type input "face was"
click at [323, 147] on div "FACE WASH Active" at bounding box center [331, 155] width 235 height 30
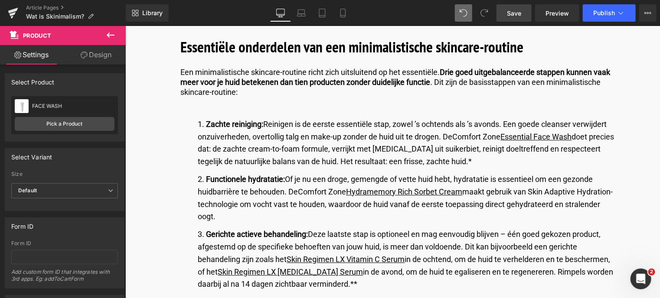
click at [506, 15] on link "Save" at bounding box center [513, 12] width 35 height 17
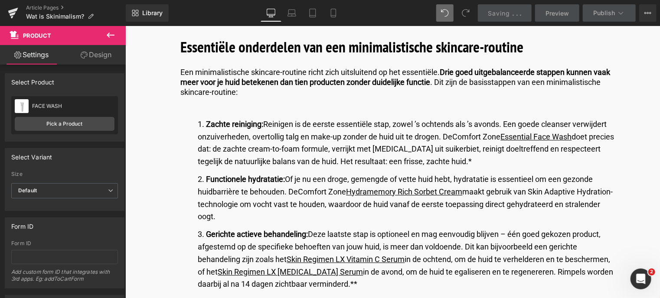
click at [343, 155] on li "Zachte reiniging: [PERSON_NAME] is de eerste essentiële stap, zowel ’s ochtends…" at bounding box center [408, 143] width 420 height 50
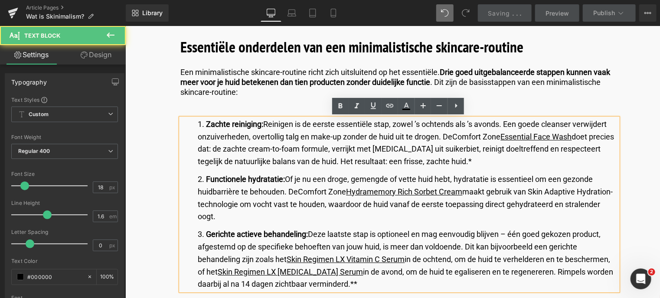
scroll to position [1474, 0]
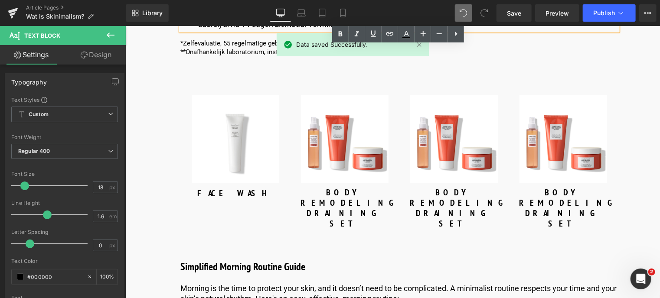
click at [343, 146] on img at bounding box center [344, 139] width 88 height 88
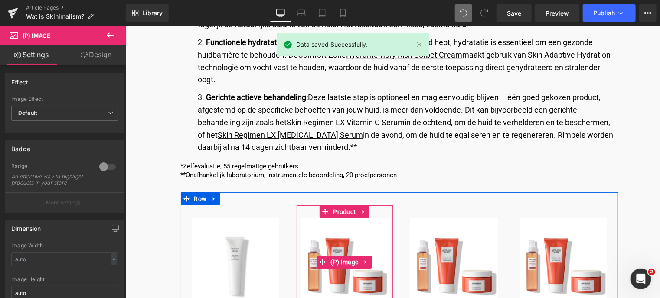
scroll to position [1344, 0]
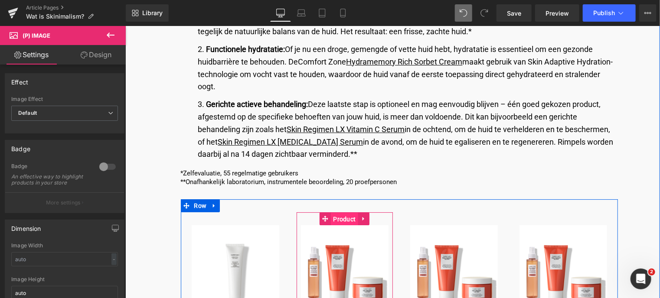
click at [343, 221] on span "Product" at bounding box center [343, 218] width 27 height 13
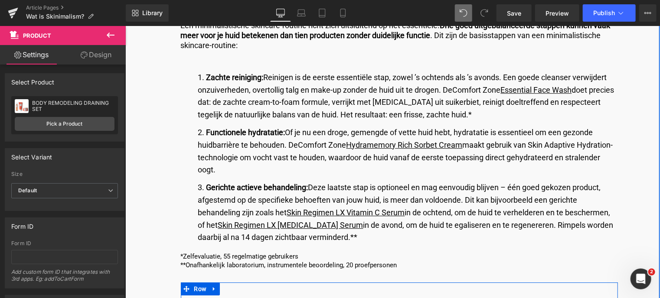
scroll to position [1257, 0]
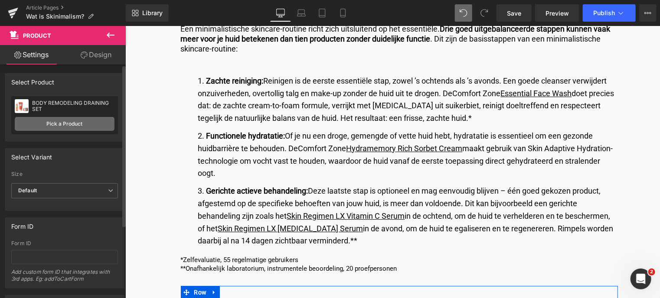
click at [64, 120] on link "Pick a Product" at bounding box center [65, 124] width 100 height 14
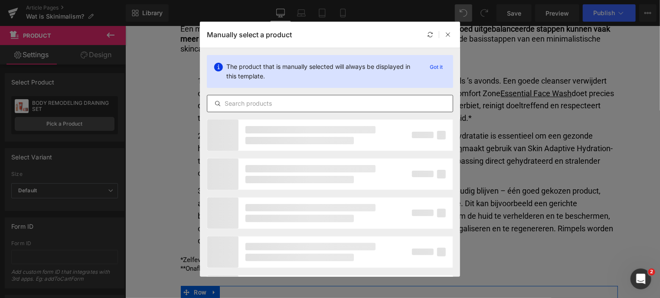
click at [247, 105] on input "text" at bounding box center [329, 103] width 245 height 10
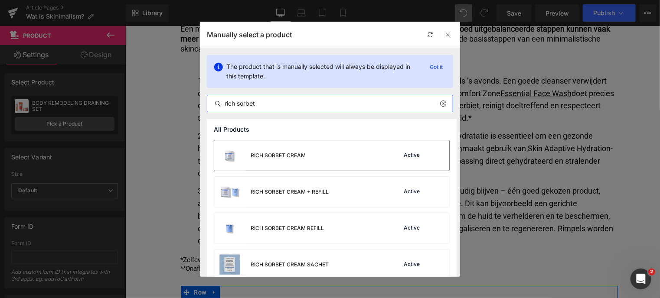
type input "rich sorbet"
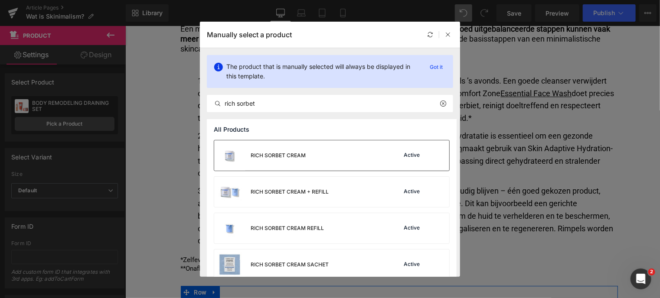
click at [278, 163] on div "RICH SORBET CREAM" at bounding box center [259, 155] width 91 height 30
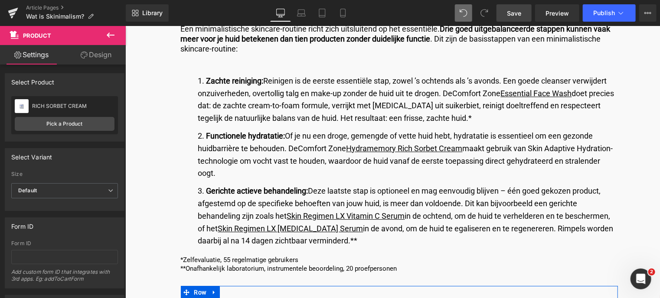
click at [513, 13] on span "Save" at bounding box center [514, 13] width 14 height 9
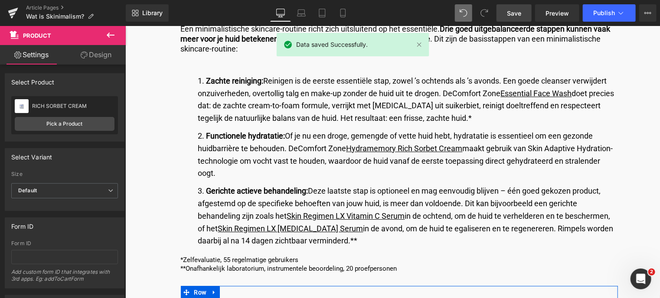
scroll to position [1431, 0]
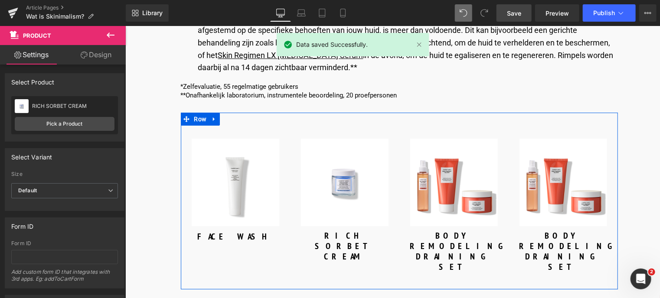
click at [450, 155] on img at bounding box center [454, 182] width 88 height 88
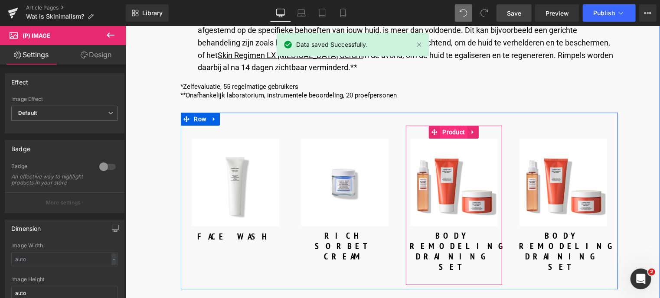
click at [452, 132] on span "Product" at bounding box center [453, 131] width 27 height 13
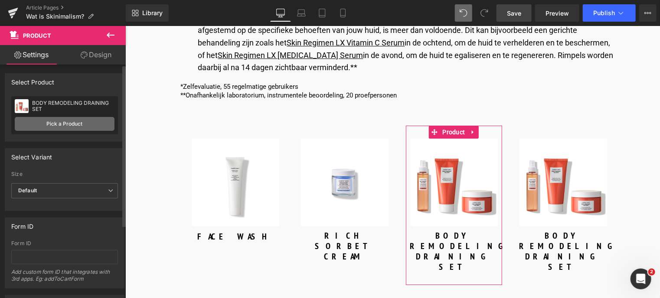
click at [85, 125] on link "Pick a Product" at bounding box center [65, 124] width 100 height 14
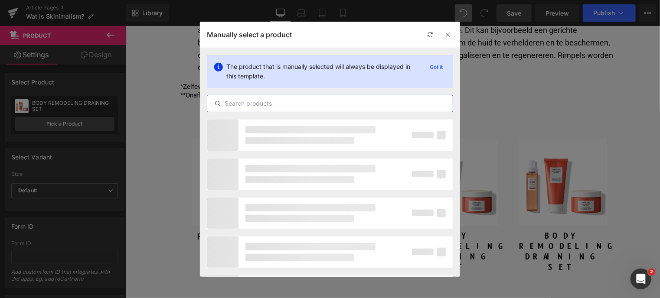
click at [318, 105] on input "text" at bounding box center [329, 103] width 245 height 10
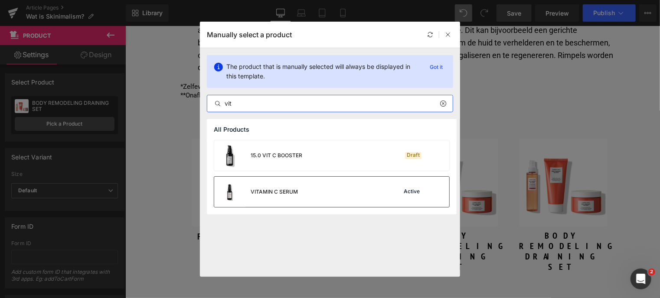
type input "vit"
click at [342, 189] on div "VITAMIN C SERUM Active" at bounding box center [331, 192] width 235 height 30
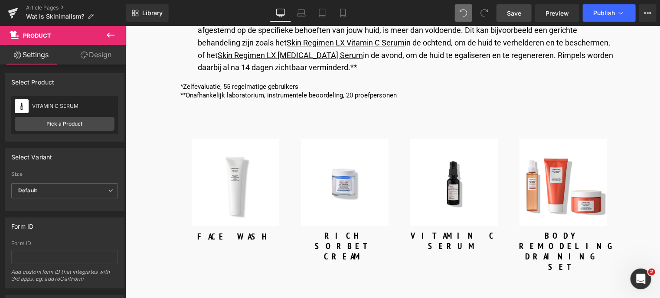
drag, startPoint x: 513, startPoint y: 15, endPoint x: 414, endPoint y: 121, distance: 145.1
click at [513, 15] on span "Save" at bounding box center [514, 13] width 14 height 9
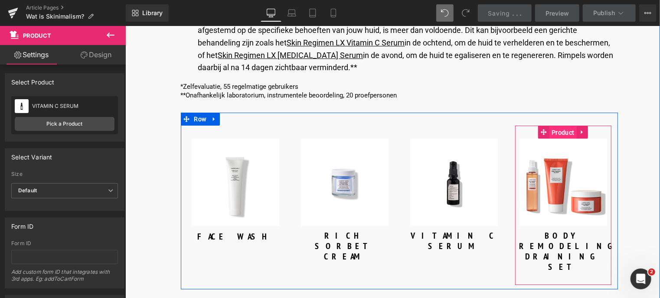
click at [559, 131] on span "Product" at bounding box center [562, 132] width 27 height 13
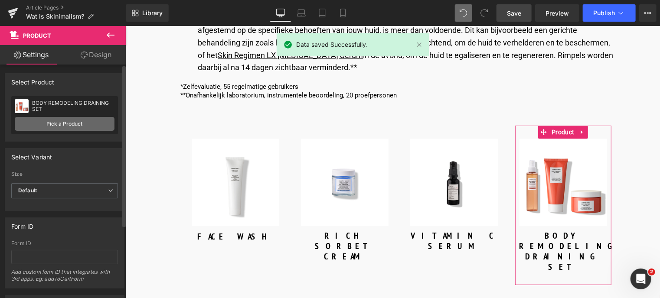
click at [60, 124] on link "Pick a Product" at bounding box center [65, 124] width 100 height 14
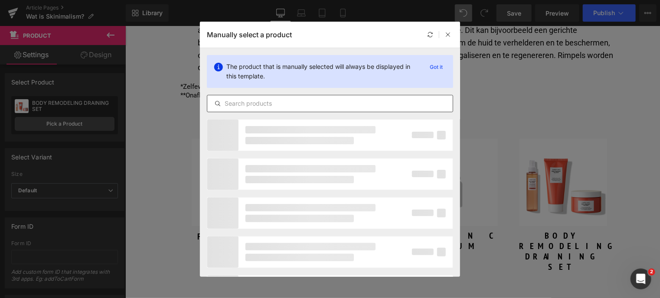
click at [255, 100] on input "text" at bounding box center [329, 103] width 245 height 10
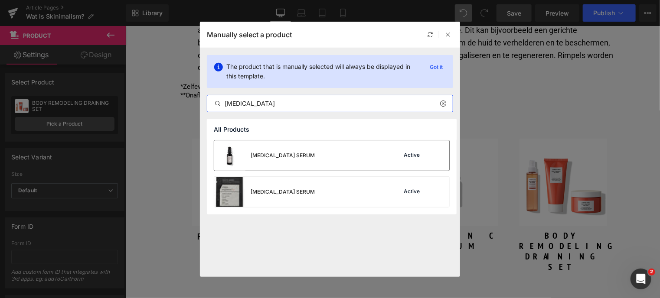
type input "[MEDICAL_DATA]"
click at [284, 161] on div "[MEDICAL_DATA] SERUM" at bounding box center [264, 155] width 101 height 30
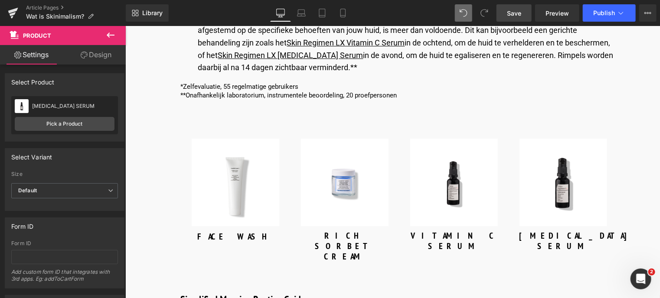
click at [510, 10] on span "Save" at bounding box center [514, 13] width 14 height 9
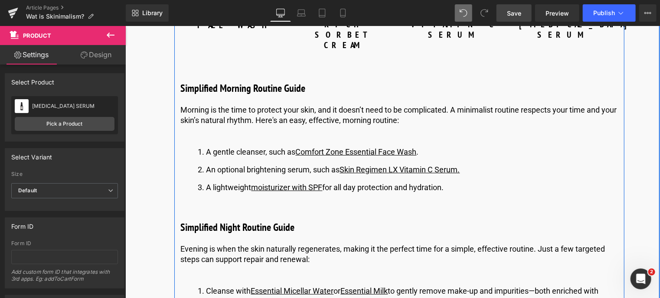
scroll to position [1561, 0]
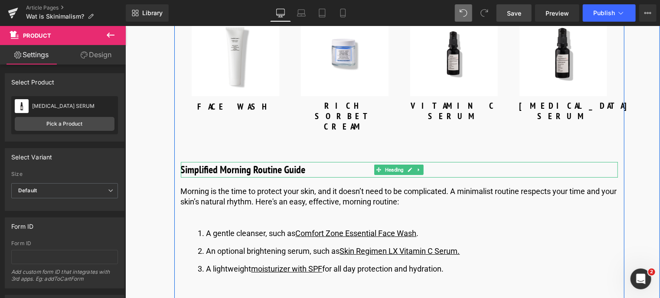
click at [311, 162] on h3 "Simplified Morning Routine Guide" at bounding box center [398, 170] width 437 height 16
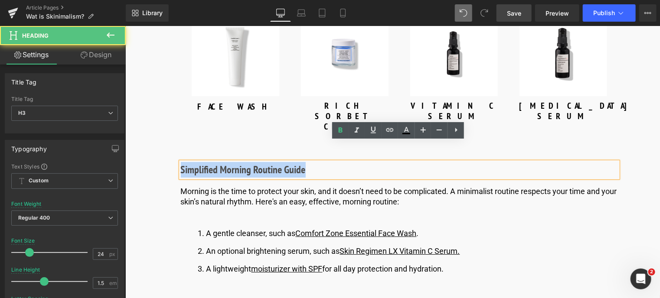
drag, startPoint x: 306, startPoint y: 149, endPoint x: 164, endPoint y: 147, distance: 141.8
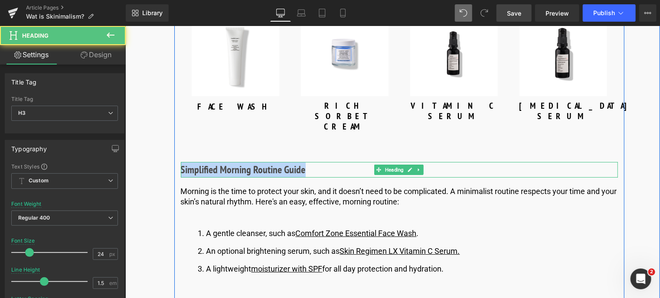
click at [314, 162] on h3 "Simplified Morning Routine Guide" at bounding box center [398, 170] width 437 height 16
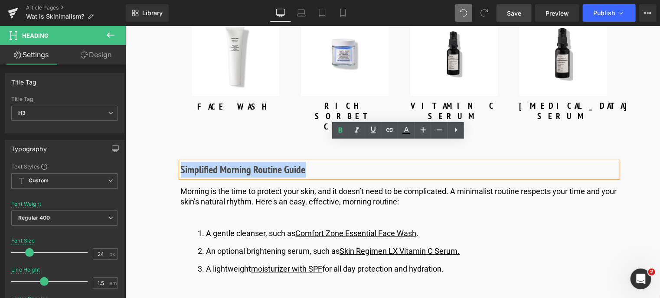
drag, startPoint x: 312, startPoint y: 151, endPoint x: 129, endPoint y: 160, distance: 182.8
paste div
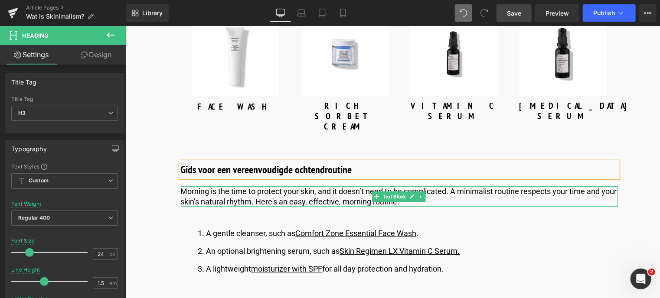
click at [310, 186] on p "Morning is the time to protect your skin, and it doesn’t need to be complicated…" at bounding box center [398, 196] width 437 height 20
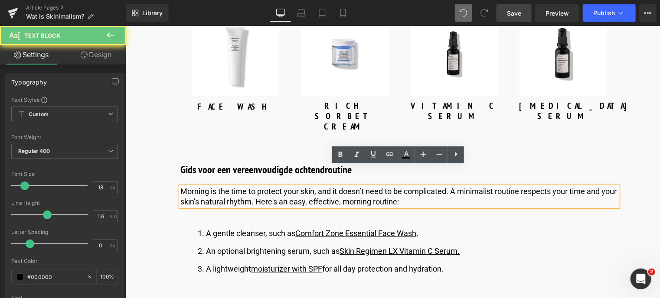
click at [428, 186] on p "Morning is the time to protect your skin, and it doesn’t need to be complicated…" at bounding box center [398, 196] width 437 height 20
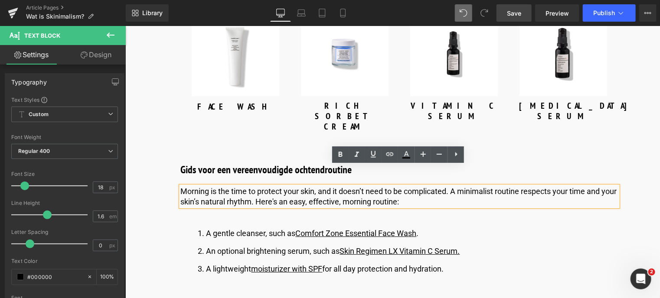
drag, startPoint x: 428, startPoint y: 181, endPoint x: 179, endPoint y: 168, distance: 249.7
click at [180, 186] on p "Morning is the time to protect your skin, and it doesn’t need to be complicated…" at bounding box center [398, 196] width 437 height 20
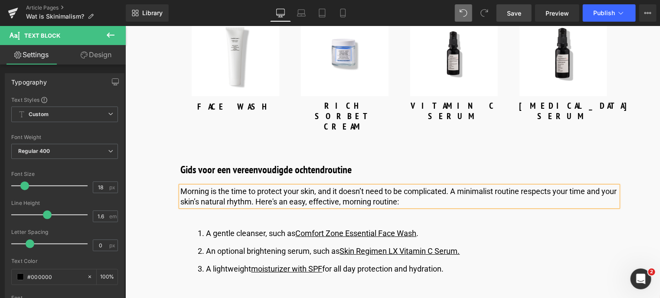
click at [347, 186] on p "Morning is the time to protect your skin, and it doesn’t need to be complicated…" at bounding box center [398, 196] width 437 height 20
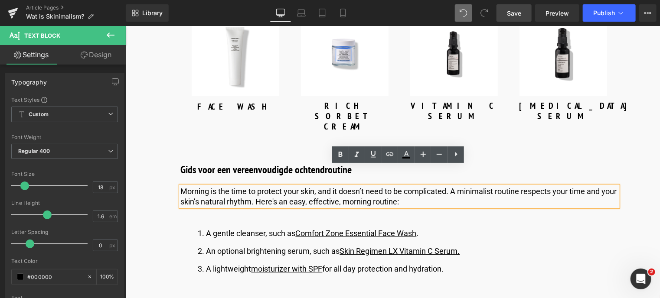
drag, startPoint x: 422, startPoint y: 180, endPoint x: 169, endPoint y: 174, distance: 253.7
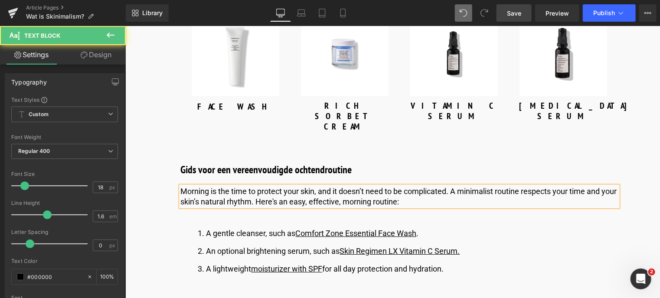
click at [443, 186] on p "Morning is the time to protect your skin, and it doesn’t need to be complicated…" at bounding box center [398, 196] width 437 height 20
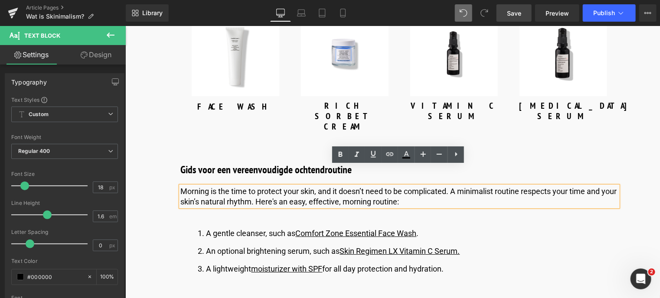
drag, startPoint x: 436, startPoint y: 181, endPoint x: 203, endPoint y: 155, distance: 234.7
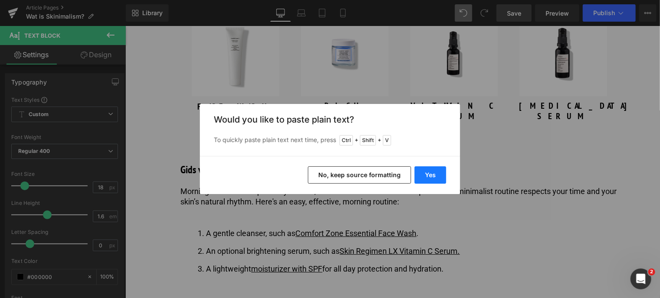
click at [432, 176] on button "Yes" at bounding box center [431, 175] width 32 height 17
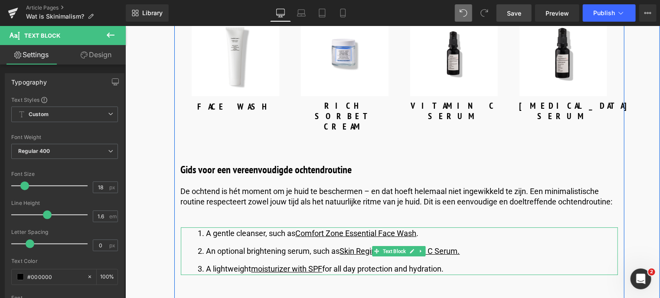
click at [431, 227] on li "A gentle cleanser, such as Comfort Zone Essential Face Wash ." at bounding box center [408, 233] width 420 height 13
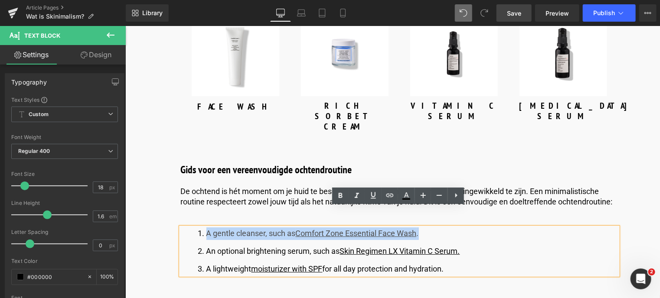
drag, startPoint x: 425, startPoint y: 215, endPoint x: 207, endPoint y: 213, distance: 218.1
click at [207, 227] on li "A gentle cleanser, such as Comfort Zone Essential Face Wash ." at bounding box center [408, 233] width 420 height 13
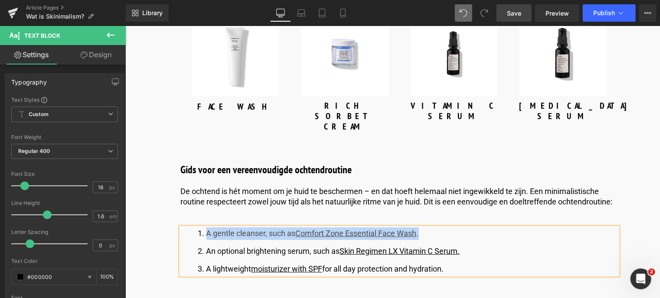
click at [428, 227] on li "A gentle cleanser, such as Comfort Zone Essential Face Wash ." at bounding box center [408, 233] width 420 height 13
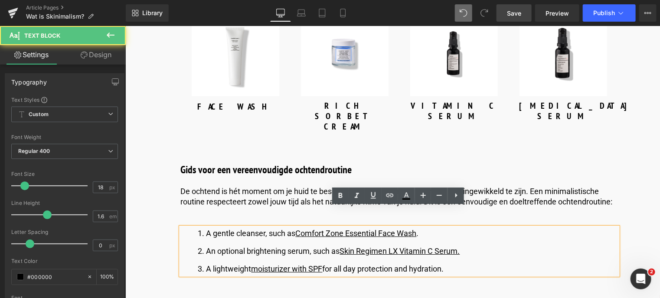
click at [429, 227] on li "A gentle cleanser, such as Comfort Zone Essential Face Wash ." at bounding box center [408, 233] width 420 height 13
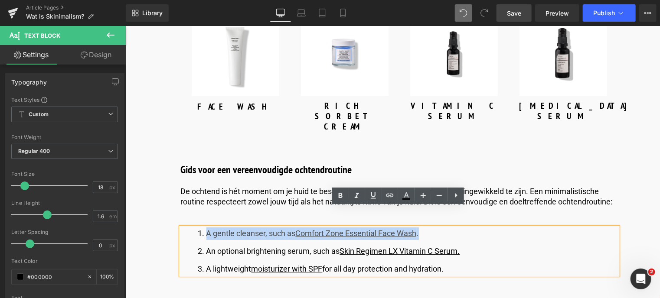
drag, startPoint x: 429, startPoint y: 208, endPoint x: 205, endPoint y: 209, distance: 223.7
click at [205, 227] on li "A gentle cleanser, such as Comfort Zone Essential Face Wash ." at bounding box center [408, 233] width 420 height 13
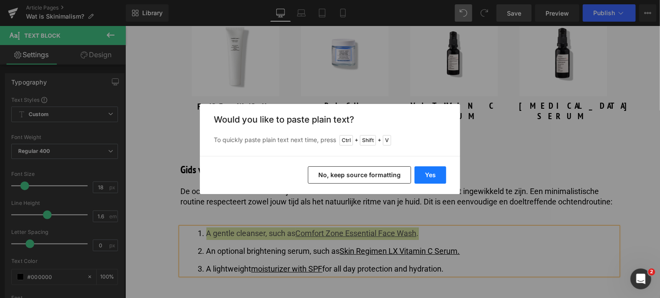
click at [438, 176] on button "Yes" at bounding box center [431, 175] width 32 height 17
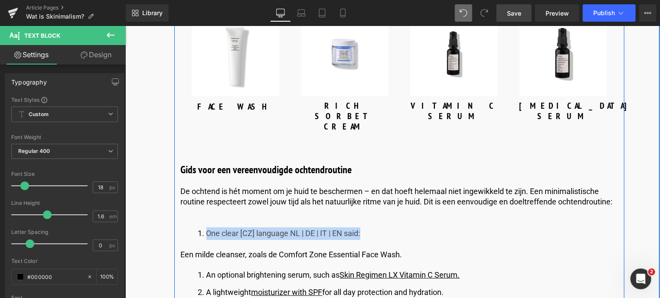
drag, startPoint x: 207, startPoint y: 212, endPoint x: 369, endPoint y: 203, distance: 161.9
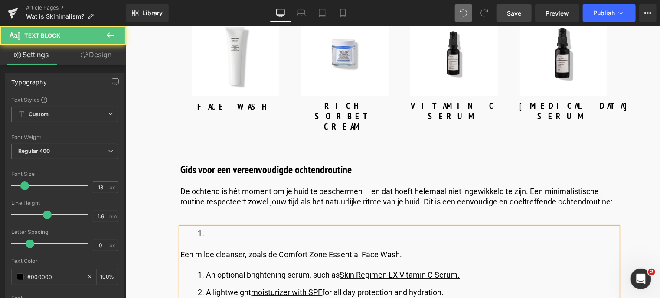
click at [180, 248] on div "Een milde cleanser, zoals de Comfort Zone Essential Face Wash." at bounding box center [398, 254] width 437 height 13
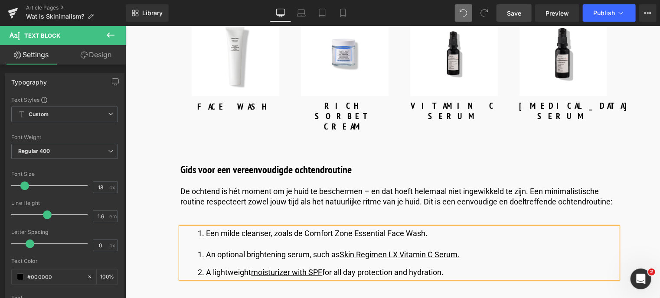
drag, startPoint x: 304, startPoint y: 213, endPoint x: 327, endPoint y: 211, distance: 22.7
click at [307, 229] on span "Een milde cleanser, zoals de Comfort Zone Essential Face Wash." at bounding box center [317, 233] width 222 height 9
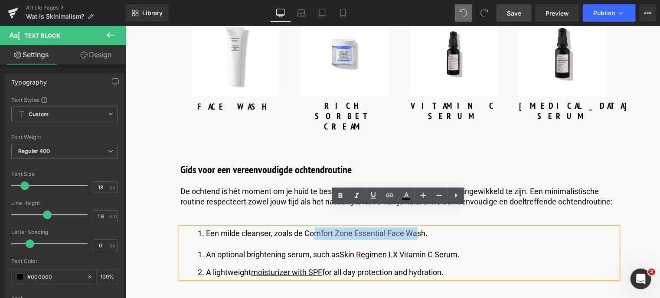
drag, startPoint x: 327, startPoint y: 211, endPoint x: 418, endPoint y: 216, distance: 91.6
click at [418, 229] on span "Een milde cleanser, zoals de Comfort Zone Essential Face Wash." at bounding box center [317, 233] width 222 height 9
click at [429, 227] on li "Een milde cleanser, zoals de Comfort Zone Essential Face Wash." at bounding box center [408, 233] width 420 height 13
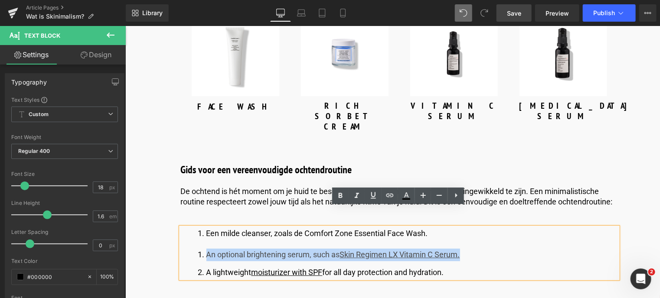
drag, startPoint x: 480, startPoint y: 237, endPoint x: 194, endPoint y: 231, distance: 285.8
click at [194, 248] on ol "An optional brightening serum, such as Skin Regimen LX Vitamin C Serum. A light…" at bounding box center [398, 263] width 437 height 30
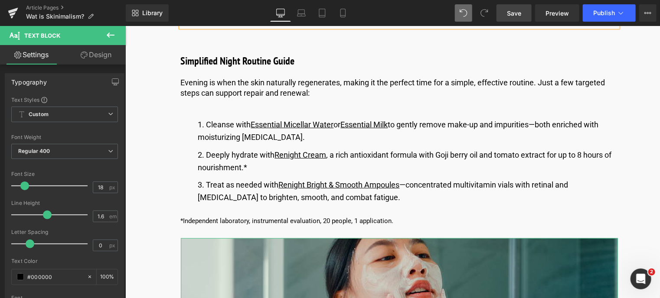
scroll to position [1691, 0]
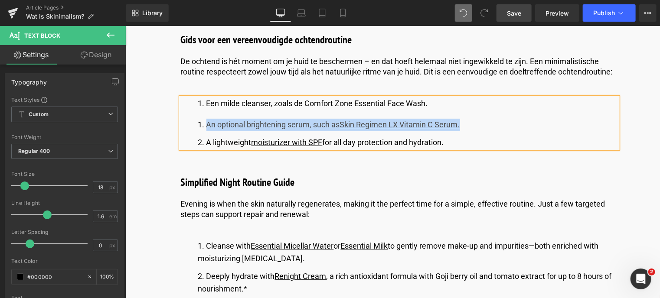
click at [229, 118] on li "An optional brightening serum, such as Skin Regimen LX Vitamin C Serum." at bounding box center [408, 124] width 420 height 13
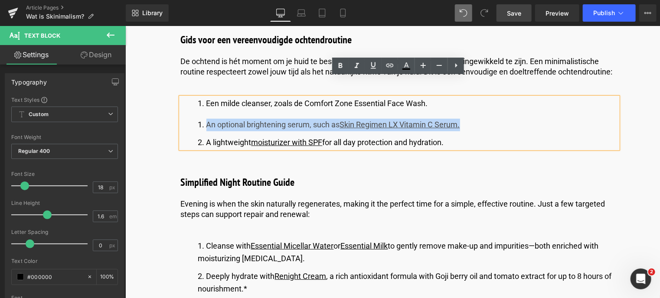
drag, startPoint x: 206, startPoint y: 105, endPoint x: 480, endPoint y: 107, distance: 273.2
click at [482, 118] on li "An optional brightening serum, such as Skin Regimen LX Vitamin C Serum." at bounding box center [408, 124] width 420 height 13
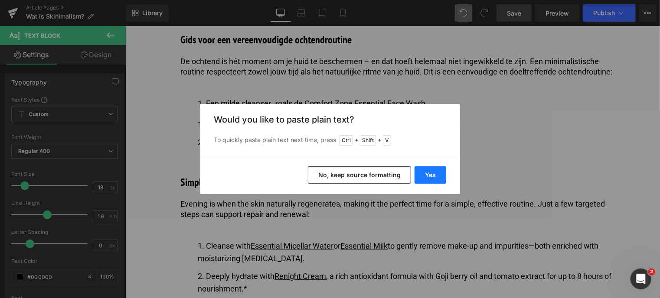
click at [425, 173] on button "Yes" at bounding box center [431, 175] width 32 height 17
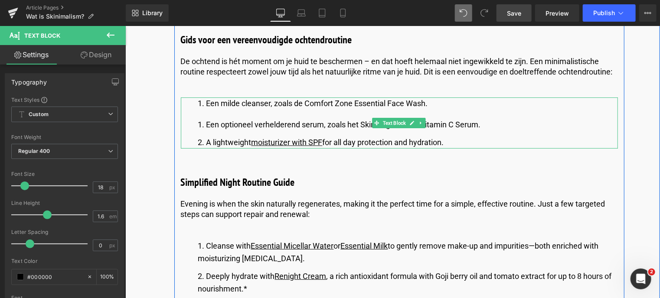
click at [481, 118] on li "Een optioneel verhelderend serum, zoals het Skin Regimen LX Vitamin C Serum." at bounding box center [408, 124] width 420 height 13
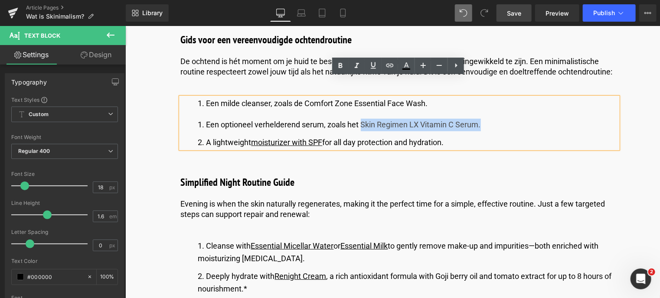
drag, startPoint x: 481, startPoint y: 104, endPoint x: 360, endPoint y: 105, distance: 121.4
click at [360, 118] on li "Een optioneel verhelderend serum, zoals het Skin Regimen LX Vitamin C Serum." at bounding box center [408, 124] width 420 height 13
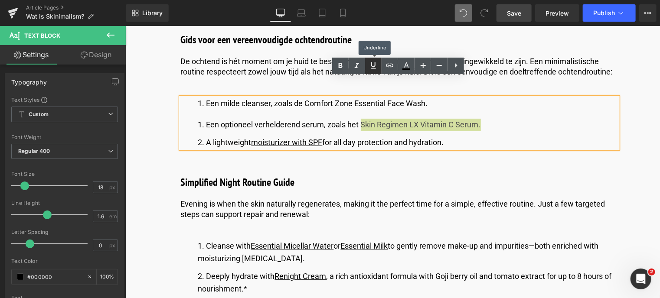
click at [373, 67] on icon at bounding box center [373, 65] width 10 height 10
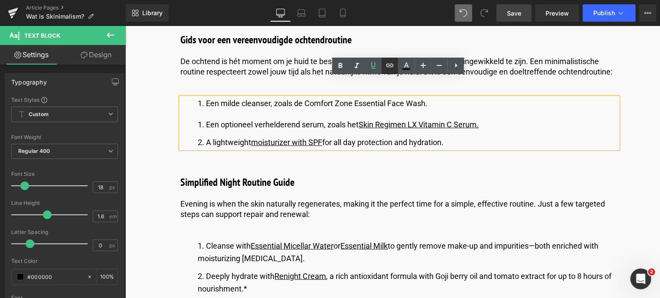
click at [390, 68] on icon at bounding box center [390, 65] width 10 height 10
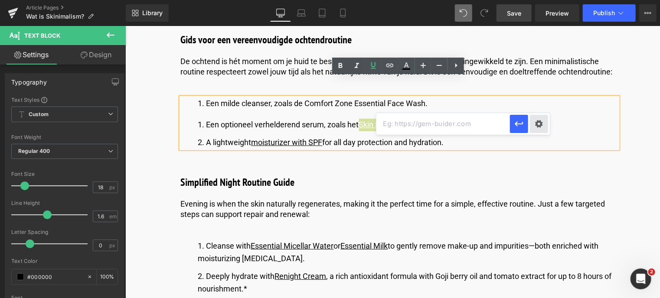
click at [538, 0] on div "Text Color Highlight Color rgb(0, 0, 0) #000000 100 % transparent transparent 0…" at bounding box center [330, 0] width 660 height 0
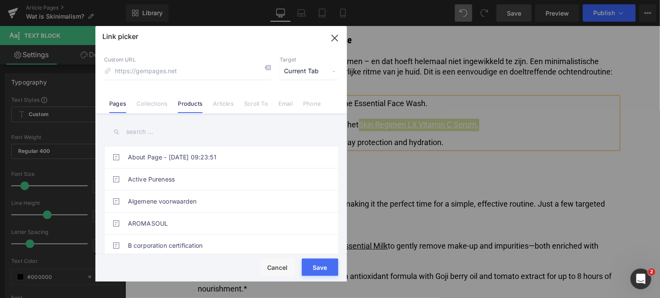
click at [199, 102] on link "Products" at bounding box center [190, 106] width 25 height 13
click at [162, 133] on input "text" at bounding box center [221, 132] width 234 height 20
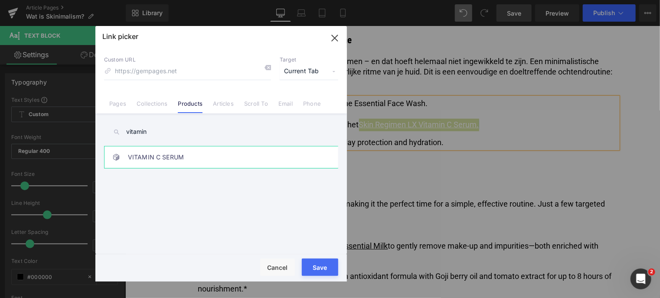
type input "vitamin"
click at [160, 152] on link "VITAMIN C SERUM" at bounding box center [223, 158] width 191 height 22
type input "/products/skin-regimen-lx-vitamin-c-serum"
click at [305, 269] on button "Save" at bounding box center [320, 267] width 36 height 17
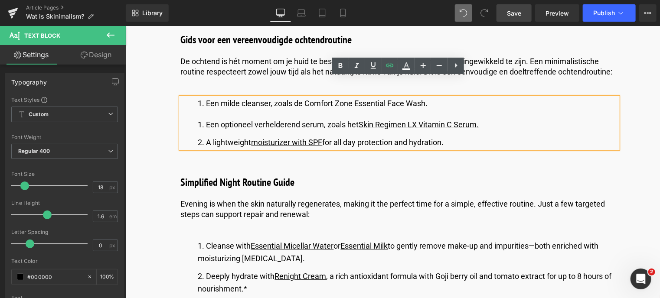
drag, startPoint x: 434, startPoint y: 85, endPoint x: 426, endPoint y: 85, distance: 7.8
click at [431, 97] on li "Een milde cleanser, zoals de Comfort Zone Essential Face Wash." at bounding box center [408, 103] width 420 height 13
drag, startPoint x: 428, startPoint y: 83, endPoint x: 355, endPoint y: 77, distance: 73.5
click at [355, 97] on li "Een milde cleanser, zoals de Comfort Zone Essential Face Wash." at bounding box center [408, 103] width 420 height 13
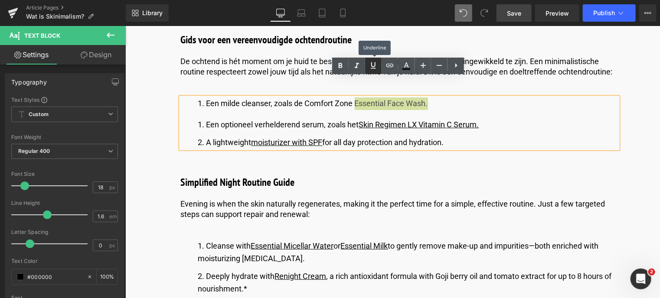
click at [369, 69] on icon at bounding box center [373, 65] width 10 height 10
click at [390, 66] on icon at bounding box center [389, 65] width 7 height 3
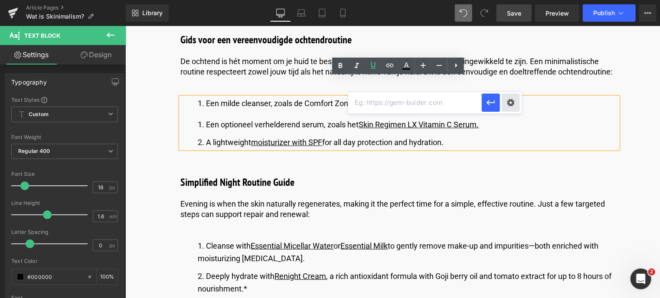
click at [511, 0] on div "Text Color Highlight Color rgb(0, 0, 0) #000000 100 % transparent transparent 0…" at bounding box center [330, 0] width 660 height 0
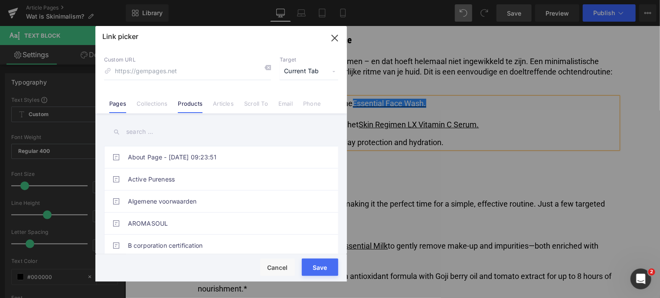
click at [196, 107] on link "Products" at bounding box center [190, 106] width 25 height 13
click at [170, 133] on input "text" at bounding box center [221, 132] width 234 height 20
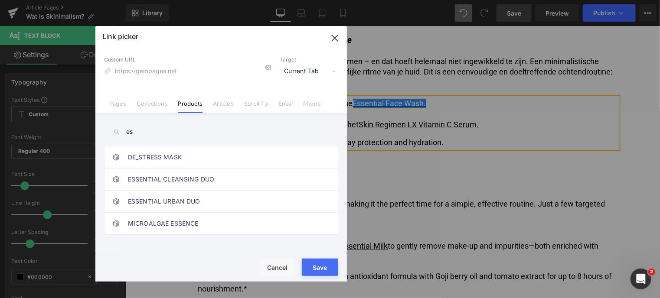
type input "e"
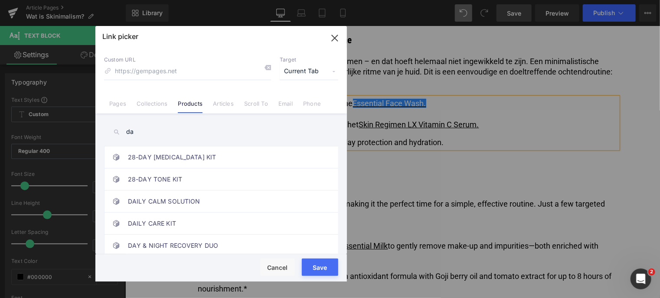
type input "d"
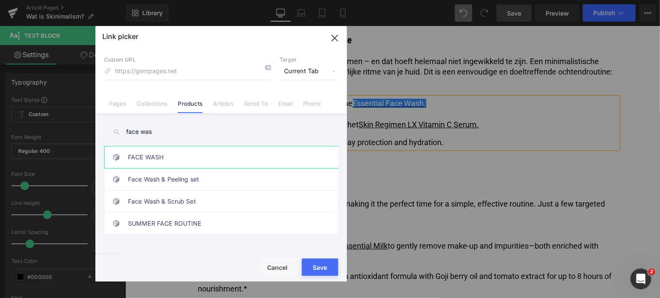
type input "face was"
click at [186, 153] on link "FACE WASH" at bounding box center [223, 158] width 191 height 22
type input "/products/essential-face-wash"
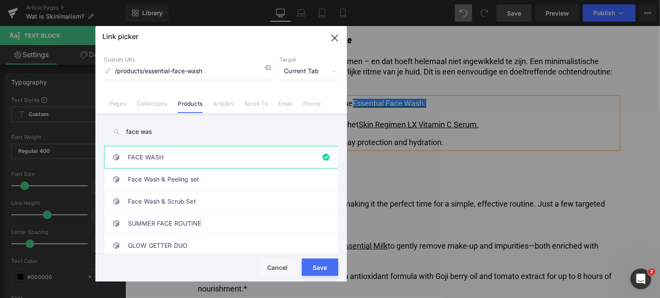
click at [323, 272] on button "Save" at bounding box center [320, 267] width 36 height 17
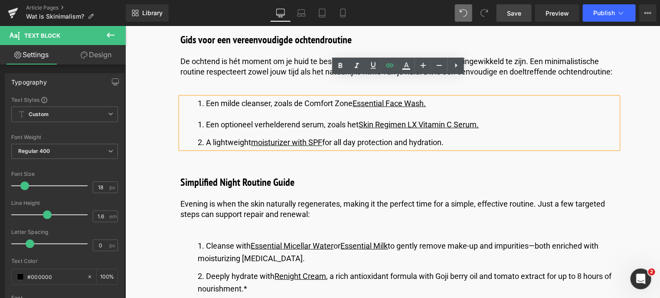
drag, startPoint x: 464, startPoint y: 124, endPoint x: 207, endPoint y: 119, distance: 256.8
click at [207, 136] on li "A lightweight moisturizer with SPF for all day protection and hydration." at bounding box center [408, 142] width 420 height 13
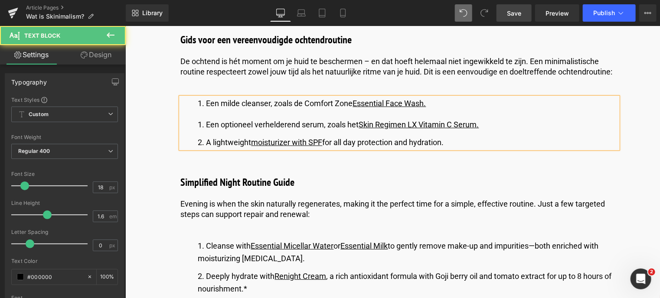
click at [457, 136] on li "A lightweight moisturizer with SPF for all day protection and hydration." at bounding box center [408, 142] width 420 height 13
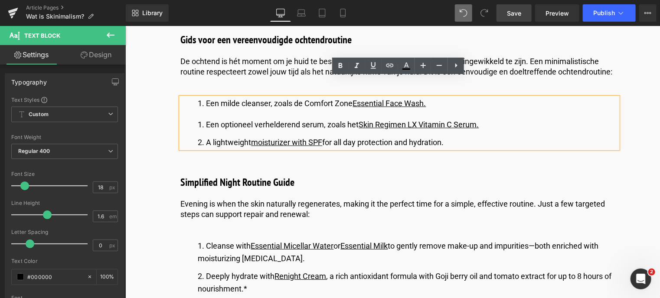
drag, startPoint x: 457, startPoint y: 123, endPoint x: 212, endPoint y: 127, distance: 244.6
click at [213, 136] on li "A lightweight moisturizer with SPF for all day protection and hydration." at bounding box center [408, 142] width 420 height 13
drag, startPoint x: 210, startPoint y: 128, endPoint x: 206, endPoint y: 126, distance: 4.8
click at [206, 136] on li "A lightweight moisturizer with SPF for all day protection and hydration." at bounding box center [408, 142] width 420 height 13
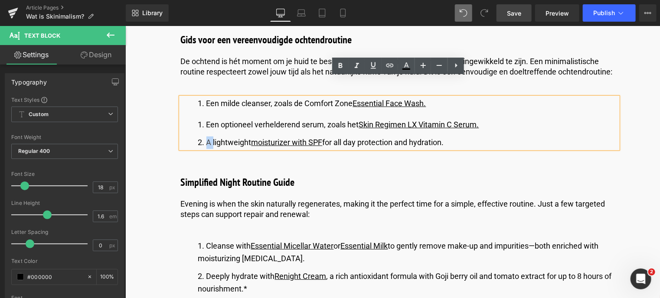
drag, startPoint x: 206, startPoint y: 124, endPoint x: 458, endPoint y: 127, distance: 252.8
click at [458, 136] on li "A lightweight moisturizer with SPF for all day protection and hydration." at bounding box center [408, 142] width 420 height 13
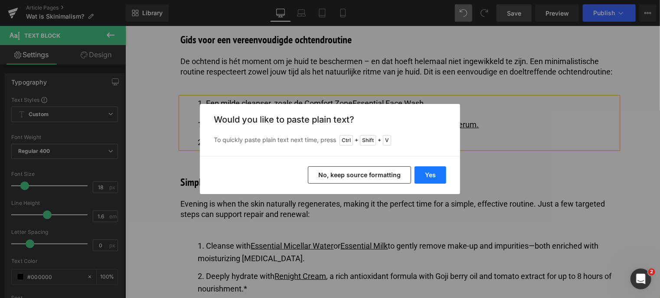
click at [434, 180] on button "Yes" at bounding box center [431, 175] width 32 height 17
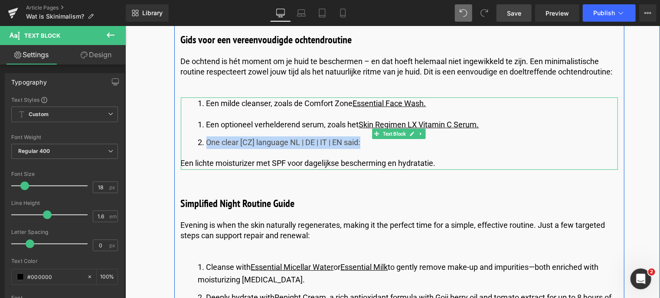
drag, startPoint x: 206, startPoint y: 122, endPoint x: 366, endPoint y: 117, distance: 160.5
click at [366, 136] on li "One clear [CZ] language NL | DE | IT | EN said:" at bounding box center [408, 142] width 420 height 13
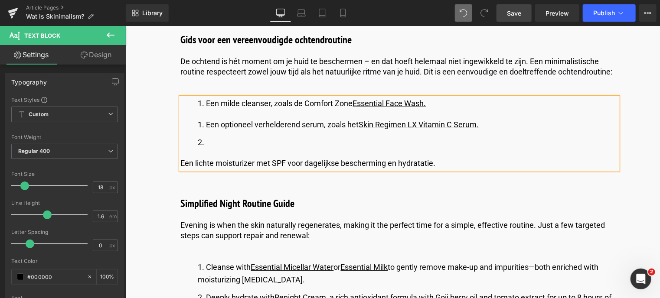
click at [180, 157] on div "Een lichte moisturizer met SPF voor dagelijkse bescherming en hydratatie." at bounding box center [398, 163] width 437 height 13
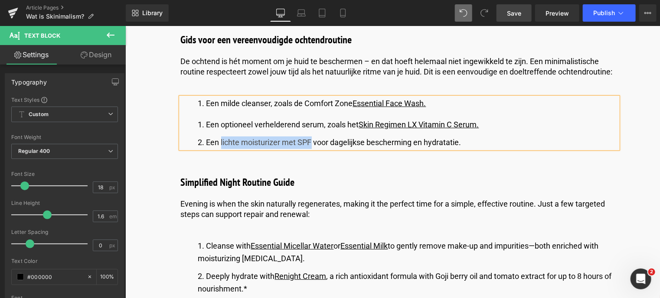
drag, startPoint x: 311, startPoint y: 121, endPoint x: 219, endPoint y: 120, distance: 91.9
click at [219, 137] on span "Een lichte moisturizer met SPF voor dagelijkse bescherming en hydratatie." at bounding box center [333, 141] width 255 height 9
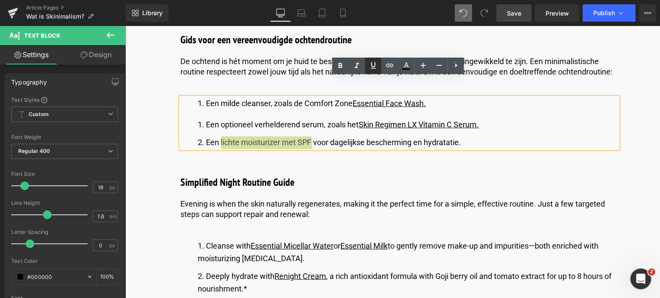
click at [372, 69] on icon at bounding box center [373, 65] width 5 height 7
click at [389, 67] on icon at bounding box center [389, 65] width 7 height 3
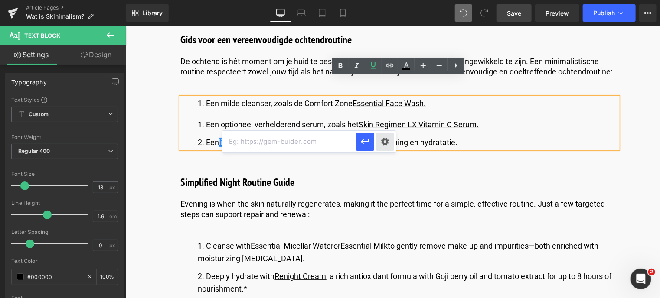
click at [385, 0] on div "Text Color Highlight Color rgb(0, 0, 0) #000000 100 % transparent transparent 0…" at bounding box center [330, 0] width 660 height 0
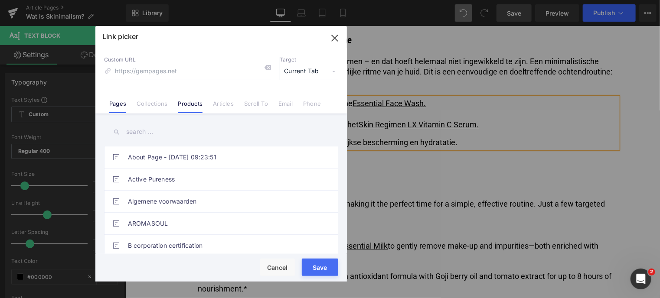
click at [192, 104] on link "Products" at bounding box center [190, 106] width 25 height 13
click at [154, 130] on input "text" at bounding box center [221, 132] width 234 height 20
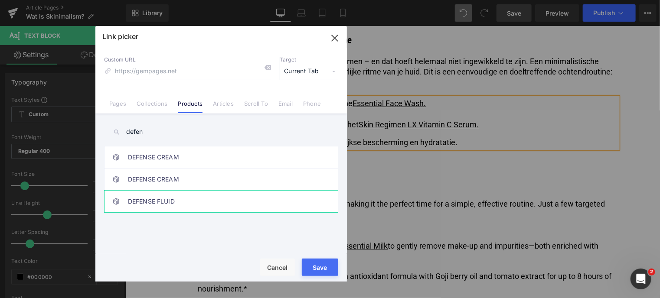
type input "defen"
click at [187, 198] on link "DEFENSE FLUID" at bounding box center [223, 202] width 191 height 22
type input "/products/luminant-defense-fluid"
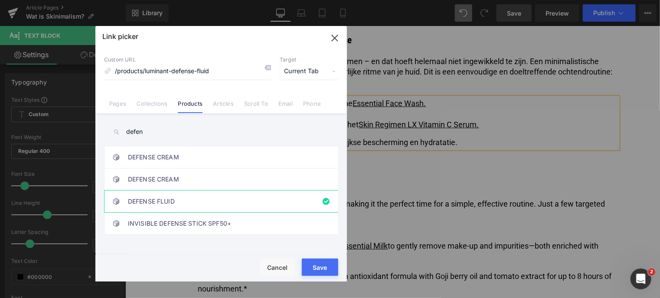
click at [314, 270] on button "Save" at bounding box center [320, 267] width 36 height 17
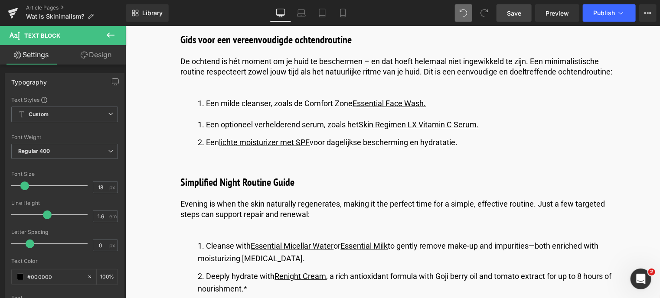
click at [511, 12] on span "Save" at bounding box center [514, 13] width 14 height 9
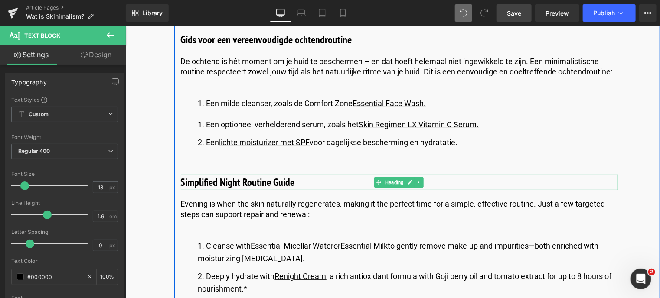
click at [300, 174] on h3 "Simplified Night Routine Guide" at bounding box center [398, 182] width 437 height 16
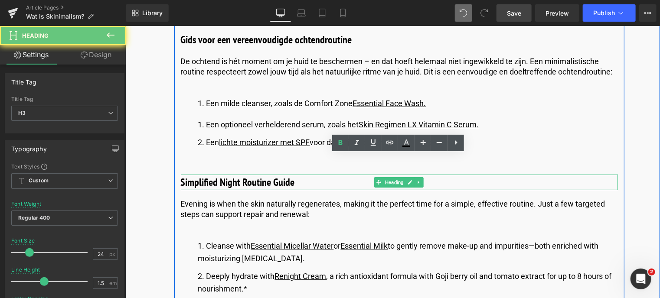
click at [233, 174] on h3 "Simplified Night Routine Guide" at bounding box center [398, 182] width 437 height 16
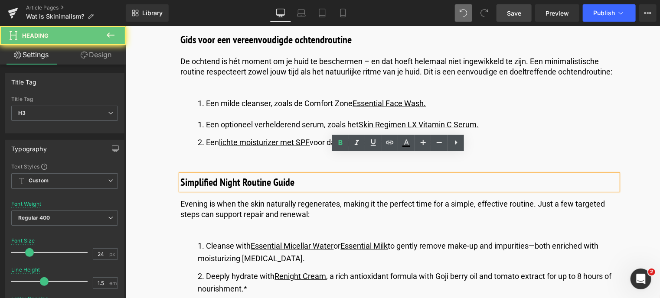
click at [214, 174] on h3 "Simplified Night Routine Guide" at bounding box center [398, 182] width 437 height 16
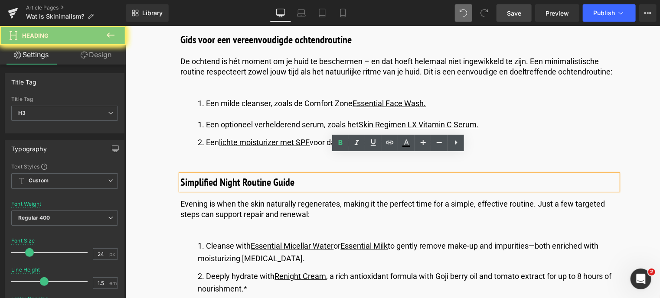
drag, startPoint x: 180, startPoint y: 162, endPoint x: 296, endPoint y: 157, distance: 116.7
click at [296, 174] on h3 "Simplified Night Routine Guide" at bounding box center [398, 182] width 437 height 16
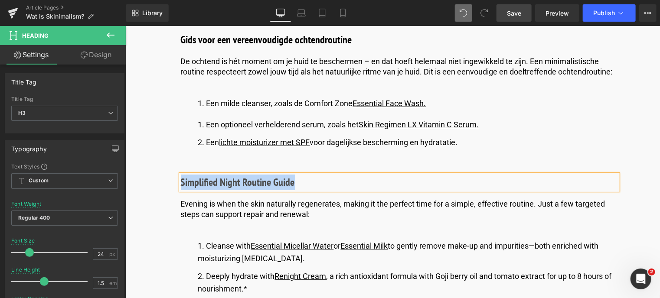
click at [297, 174] on h3 "Simplified Night Routine Guide" at bounding box center [398, 182] width 437 height 16
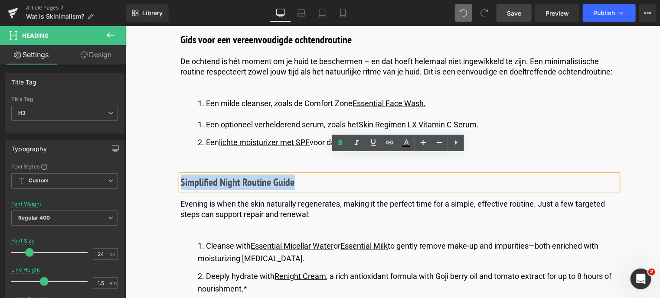
drag, startPoint x: 297, startPoint y: 165, endPoint x: 133, endPoint y: 154, distance: 164.3
paste div
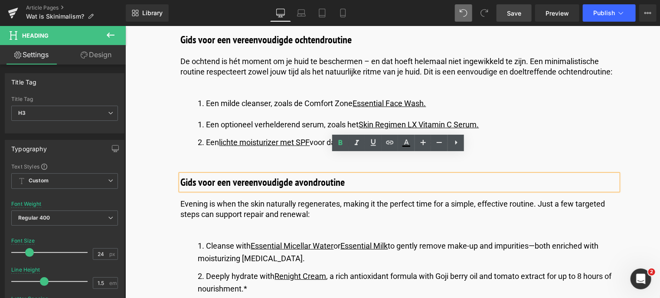
click at [317, 199] on p "Evening is when the skin naturally regenerates, making it the perfect time for …" at bounding box center [398, 209] width 437 height 20
click at [312, 199] on p "Evening is when the skin naturally regenerates, making it the perfect time for …" at bounding box center [398, 209] width 437 height 20
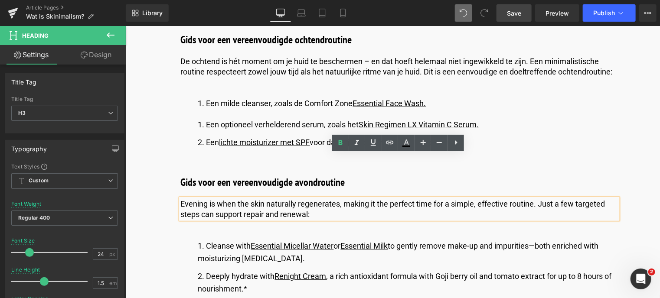
click at [312, 199] on p "Evening is when the skin naturally regenerates, making it the perfect time for …" at bounding box center [398, 209] width 437 height 20
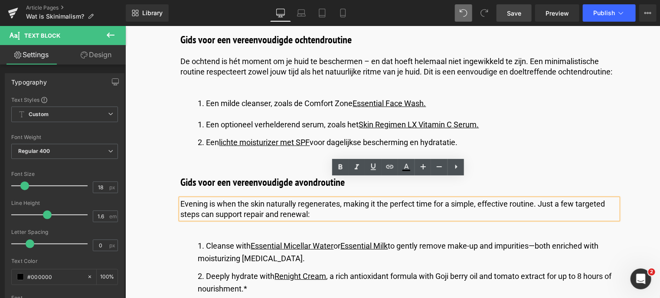
drag, startPoint x: 312, startPoint y: 191, endPoint x: 173, endPoint y: 179, distance: 139.3
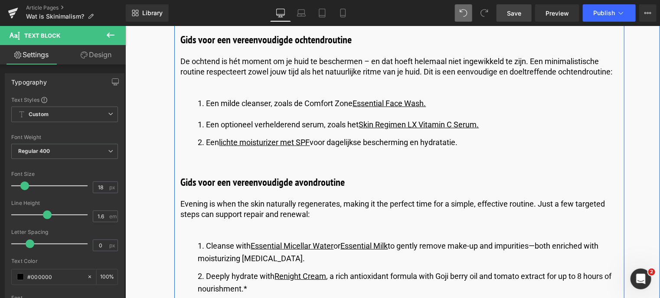
click at [334, 199] on p "Evening is when the skin naturally regenerates, making it the perfect time for …" at bounding box center [398, 209] width 437 height 20
click at [310, 199] on p "Evening is when the skin naturally regenerates, making it the perfect time for …" at bounding box center [398, 209] width 437 height 20
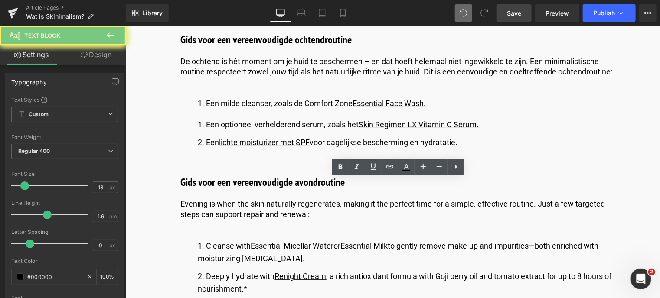
drag, startPoint x: 269, startPoint y: 193, endPoint x: 170, endPoint y: 178, distance: 100.1
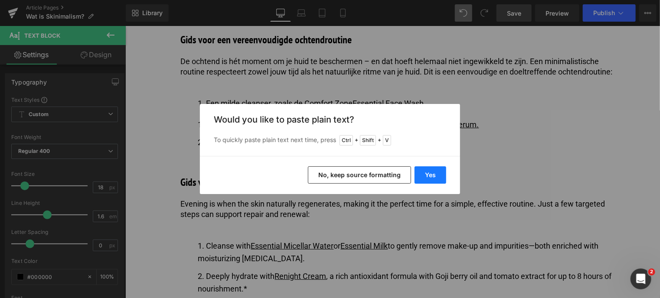
click at [435, 171] on button "Yes" at bounding box center [431, 175] width 32 height 17
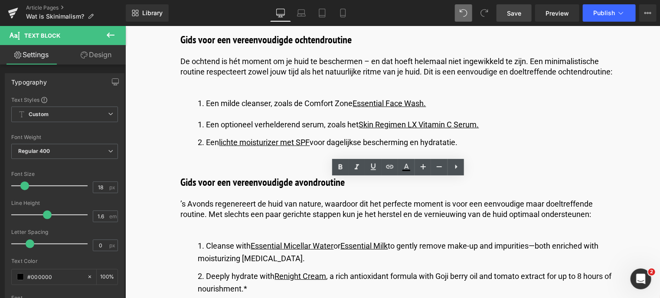
click at [270, 240] on li "Cleanse with Essential Micellar Water or Essential Milk to gently remove make-u…" at bounding box center [408, 252] width 420 height 25
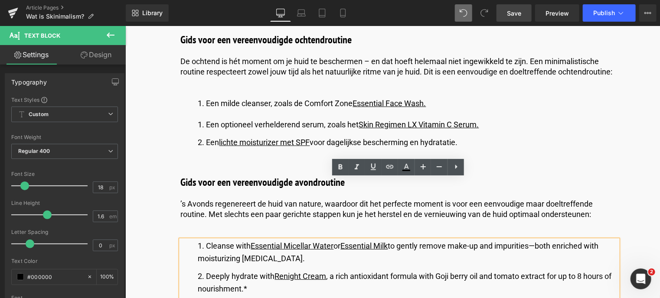
click at [209, 240] on li "Cleanse with Essential Micellar Water or Essential Milk to gently remove make-u…" at bounding box center [408, 252] width 420 height 25
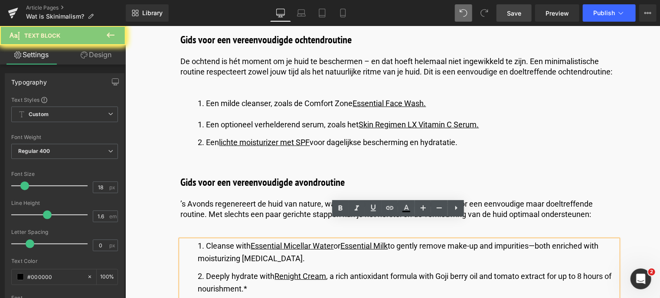
click at [209, 240] on li "Cleanse with Essential Micellar Water or Essential Milk to gently remove make-u…" at bounding box center [408, 252] width 420 height 25
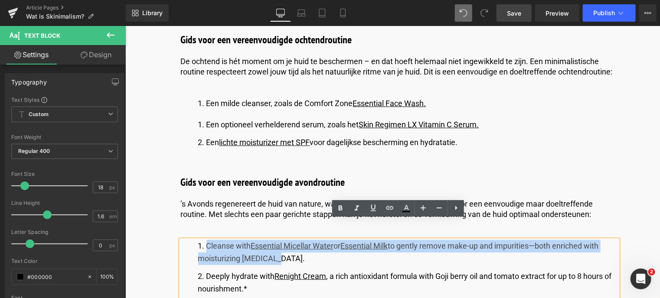
drag, startPoint x: 206, startPoint y: 224, endPoint x: 276, endPoint y: 242, distance: 71.9
click at [277, 242] on li "Cleanse with Essential Micellar Water or Essential Milk to gently remove make-u…" at bounding box center [408, 252] width 420 height 25
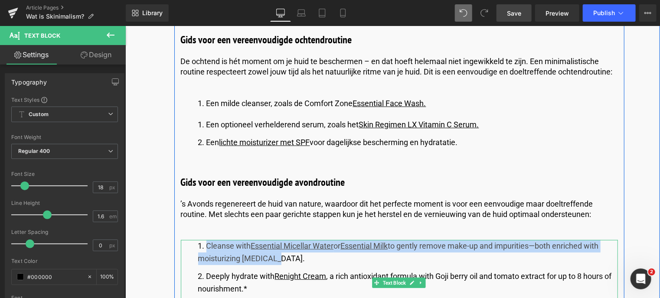
click at [261, 240] on li "Cleanse with Essential Micellar Water or Essential Milk to gently remove make-u…" at bounding box center [408, 252] width 420 height 25
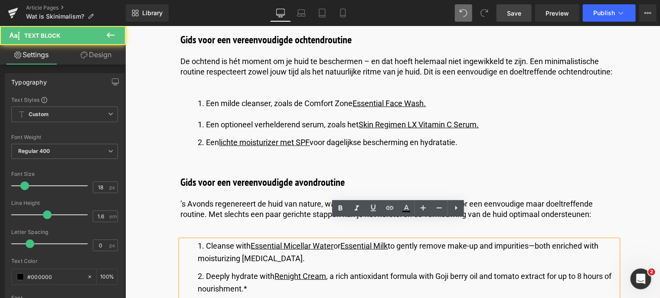
drag, startPoint x: 207, startPoint y: 225, endPoint x: 251, endPoint y: 232, distance: 44.3
click at [251, 240] on li "Cleanse with Essential Micellar Water or Essential Milk to gently remove make-u…" at bounding box center [408, 252] width 420 height 25
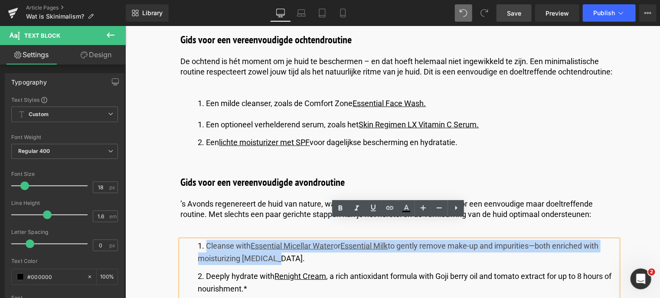
drag, startPoint x: 274, startPoint y: 242, endPoint x: 207, endPoint y: 229, distance: 68.0
click at [207, 240] on li "Cleanse with Essential Micellar Water or Essential Milk to gently remove make-u…" at bounding box center [408, 252] width 420 height 25
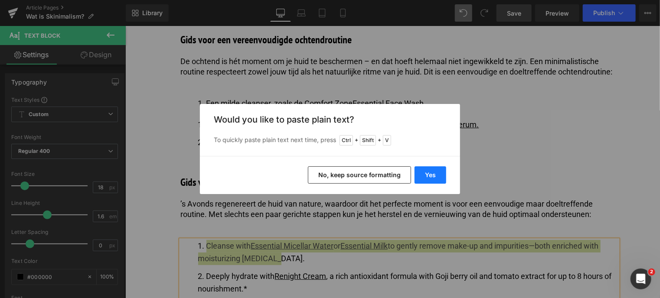
click at [427, 176] on button "Yes" at bounding box center [431, 175] width 32 height 17
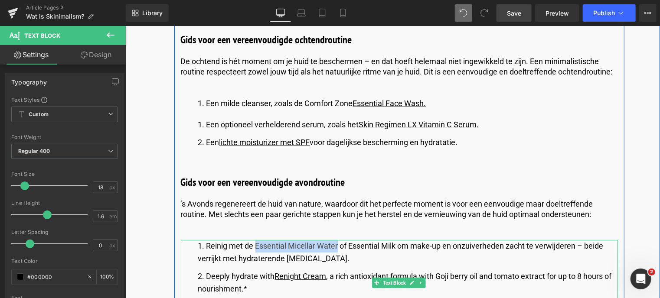
drag, startPoint x: 338, startPoint y: 227, endPoint x: 254, endPoint y: 232, distance: 83.8
click at [254, 240] on li "Reinig met de Essential Micellar Water of Essential Milk om make-up en onzuiver…" at bounding box center [408, 252] width 420 height 25
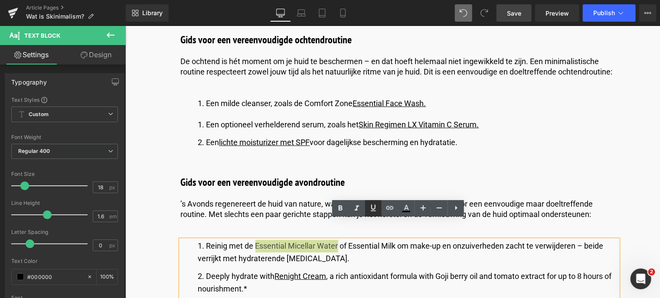
click at [372, 206] on icon at bounding box center [373, 208] width 10 height 10
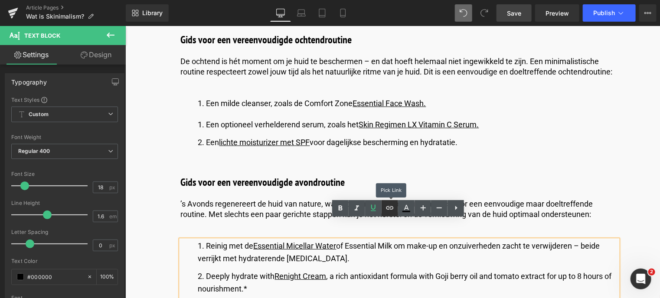
click at [387, 208] on icon at bounding box center [390, 208] width 10 height 10
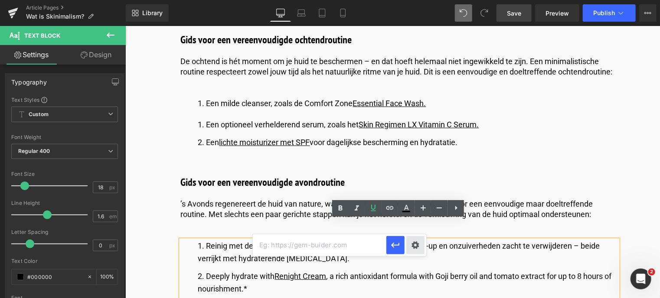
click at [416, 0] on div "Text Color Highlight Color rgb(0, 0, 0) #000000 100 % transparent transparent 0…" at bounding box center [330, 0] width 660 height 0
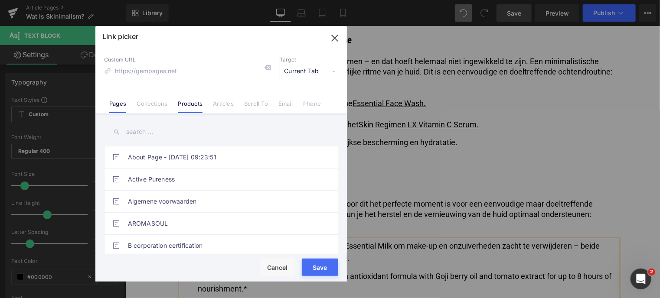
click at [199, 106] on link "Products" at bounding box center [190, 106] width 25 height 13
click at [146, 134] on input "text" at bounding box center [221, 132] width 234 height 20
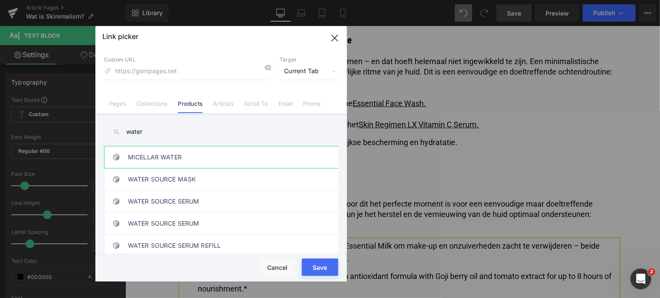
type input "water"
click at [152, 157] on link "MICELLAR WATER" at bounding box center [223, 158] width 191 height 22
type input "/products/essential-micellar-water"
click at [318, 267] on div "Loading Product" at bounding box center [330, 264] width 47 height 10
click at [314, 271] on button "Save" at bounding box center [320, 267] width 36 height 17
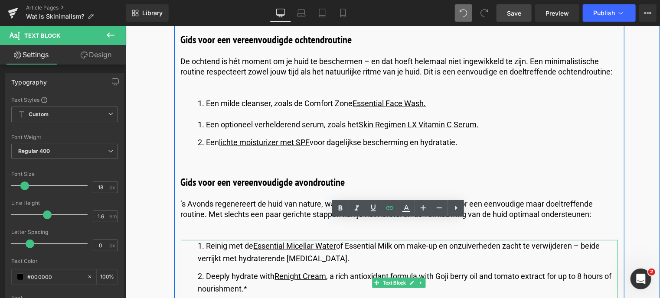
click at [395, 240] on li "Reinig met de Essential Micellar Water of Essential Milk om make-up en onzuiver…" at bounding box center [408, 252] width 420 height 25
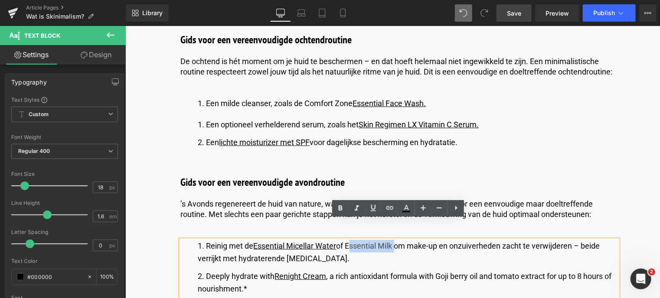
drag, startPoint x: 396, startPoint y: 227, endPoint x: 348, endPoint y: 223, distance: 47.9
click at [348, 240] on li "Reinig met de Essential Micellar Water of Essential Milk om make-up en onzuiver…" at bounding box center [408, 252] width 420 height 25
click at [373, 209] on icon at bounding box center [373, 208] width 5 height 7
click at [390, 207] on icon at bounding box center [390, 208] width 10 height 10
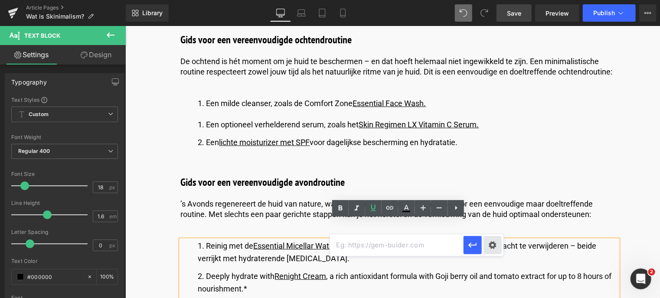
click at [489, 0] on div "Text Color Highlight Color rgb(0, 0, 0) #000000 100 % transparent transparent 0…" at bounding box center [330, 0] width 660 height 0
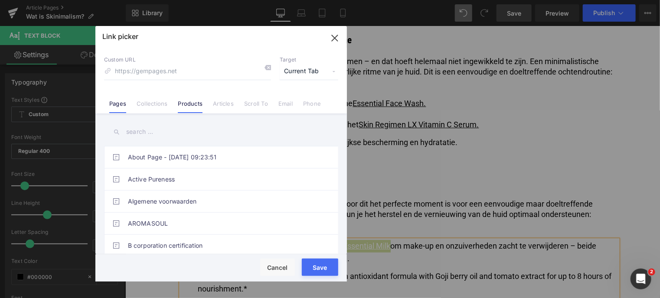
click at [196, 110] on link "Products" at bounding box center [190, 106] width 25 height 13
click at [170, 135] on input "text" at bounding box center [221, 132] width 234 height 20
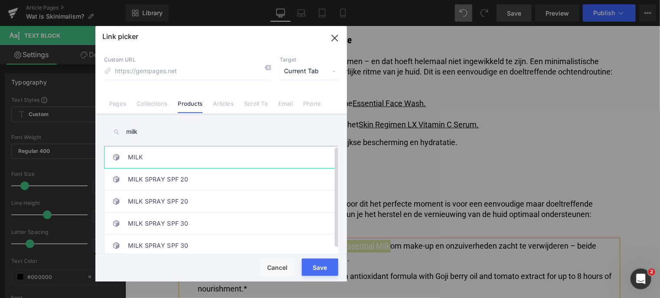
type input "milk"
click at [142, 156] on link "MILK" at bounding box center [223, 158] width 191 height 22
type input "/products/essential-milk"
click at [314, 267] on div "Loading Product" at bounding box center [330, 264] width 47 height 10
click at [310, 270] on button "Save" at bounding box center [320, 267] width 36 height 17
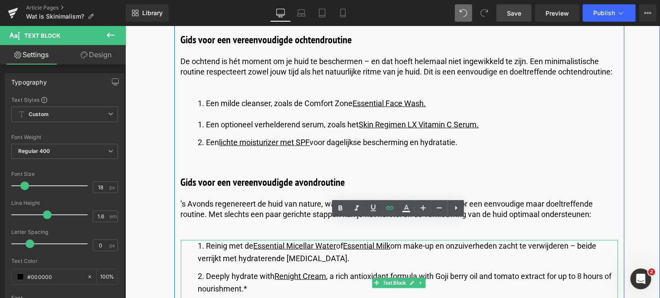
scroll to position [1734, 0]
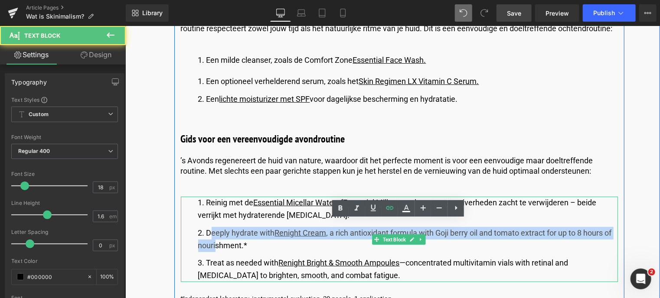
drag, startPoint x: 207, startPoint y: 213, endPoint x: 215, endPoint y: 225, distance: 13.8
click at [215, 227] on li "Deeply hydrate with Renight Cream , a rich antioxidant formula with Goji berry …" at bounding box center [408, 239] width 420 height 25
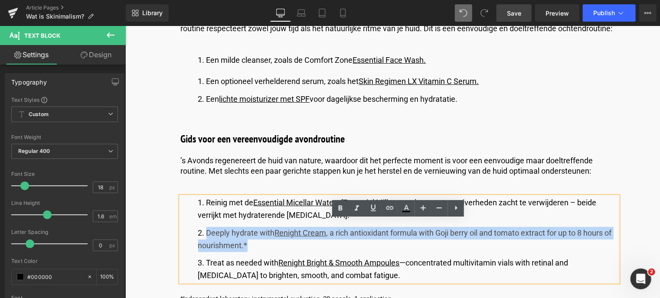
drag, startPoint x: 205, startPoint y: 212, endPoint x: 248, endPoint y: 224, distance: 45.3
click at [248, 227] on li "Deeply hydrate with Renight Cream , a rich antioxidant formula with Goji berry …" at bounding box center [408, 239] width 420 height 25
click at [247, 227] on li "Deeply hydrate with Renight Cream , a rich antioxidant formula with Goji berry …" at bounding box center [408, 239] width 420 height 25
drag, startPoint x: 242, startPoint y: 226, endPoint x: 205, endPoint y: 211, distance: 39.9
click at [205, 227] on li "Deeply hydrate with Renight Cream , a rich antioxidant formula with Goji berry …" at bounding box center [408, 239] width 420 height 25
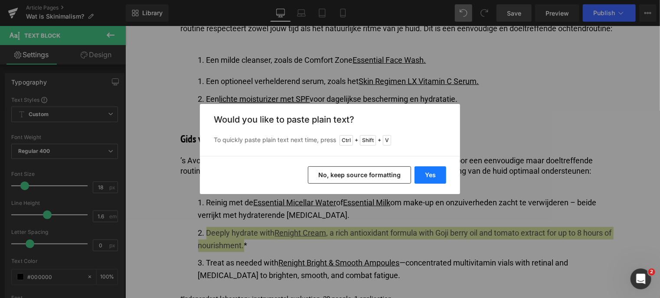
click at [425, 175] on button "Yes" at bounding box center [431, 175] width 32 height 17
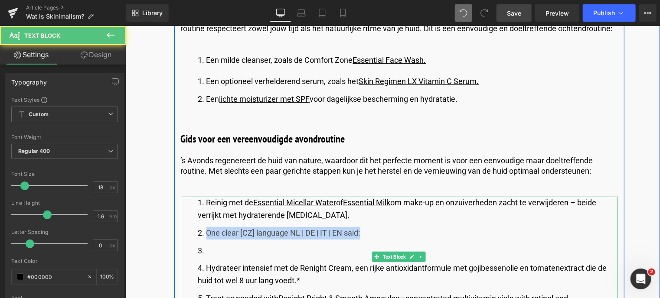
drag, startPoint x: 204, startPoint y: 212, endPoint x: 374, endPoint y: 219, distance: 169.7
click at [374, 227] on li "One clear [CZ] language NL | DE | IT | EN said:" at bounding box center [408, 233] width 420 height 13
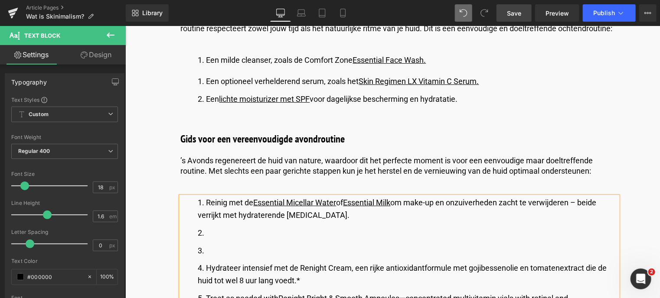
click at [221, 245] on li at bounding box center [408, 251] width 420 height 13
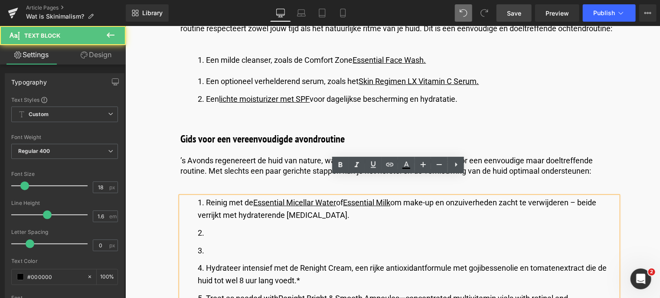
click at [205, 262] on li "Hydrateer intensief met de Renight Cream, een rijke antioxidantformule met goji…" at bounding box center [408, 274] width 420 height 25
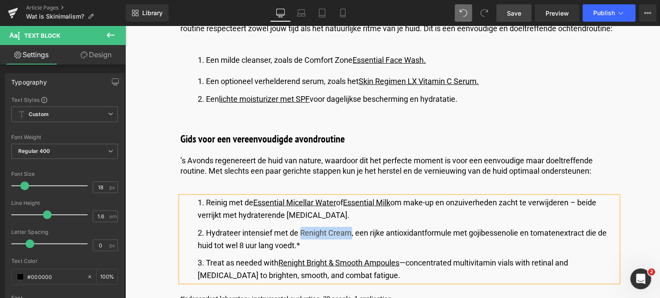
drag, startPoint x: 349, startPoint y: 211, endPoint x: 300, endPoint y: 214, distance: 49.1
click at [300, 227] on li "Hydrateer intensief met de Renight Cream, een rijke antioxidantformule met goji…" at bounding box center [408, 239] width 420 height 25
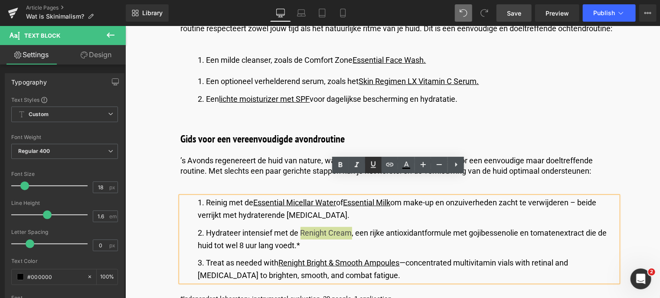
click at [374, 167] on icon at bounding box center [373, 165] width 10 height 10
click at [388, 167] on icon at bounding box center [390, 165] width 10 height 10
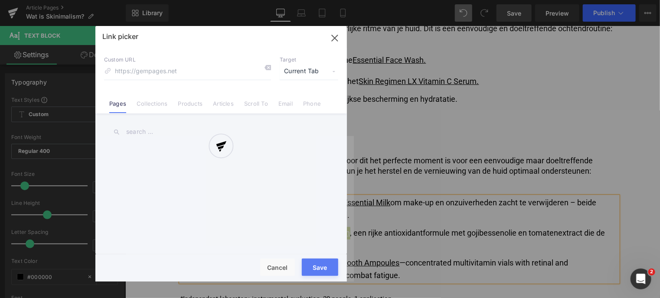
click at [445, 0] on div "Text Color Highlight Color rgb(0, 0, 0) #000000 100 % transparent transparent 0…" at bounding box center [330, 0] width 660 height 0
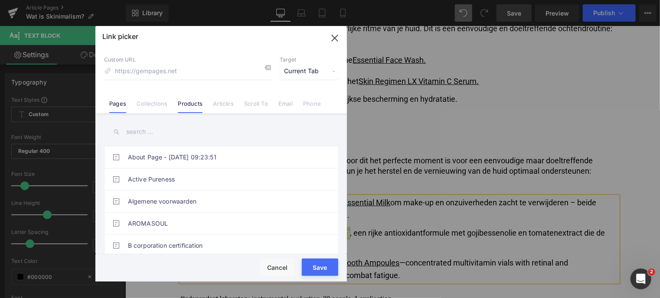
click at [182, 106] on link "Products" at bounding box center [190, 106] width 25 height 13
click at [170, 134] on input "text" at bounding box center [221, 132] width 234 height 20
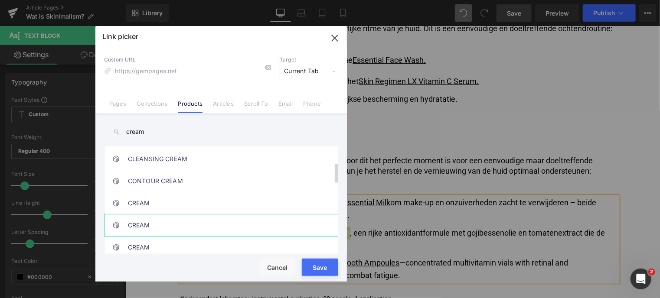
scroll to position [130, 0]
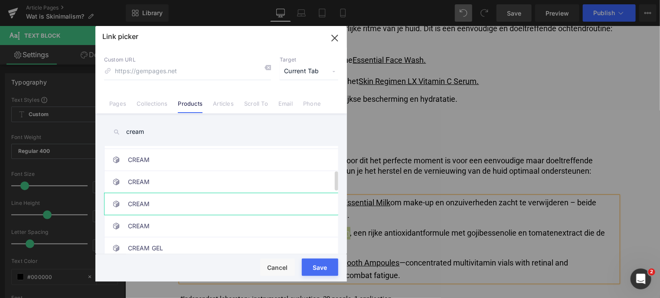
type input "cream"
click at [198, 205] on link "CREAM" at bounding box center [223, 204] width 191 height 22
click at [162, 228] on link "CREAM" at bounding box center [223, 227] width 191 height 22
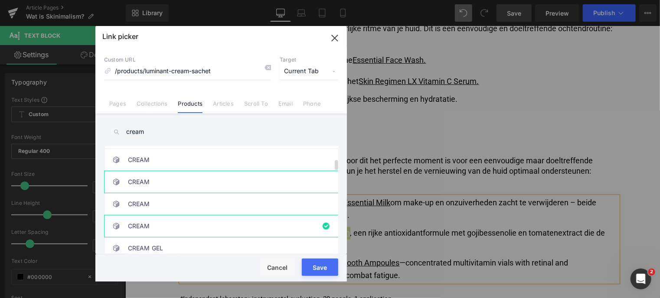
click at [164, 175] on link "CREAM" at bounding box center [223, 182] width 191 height 22
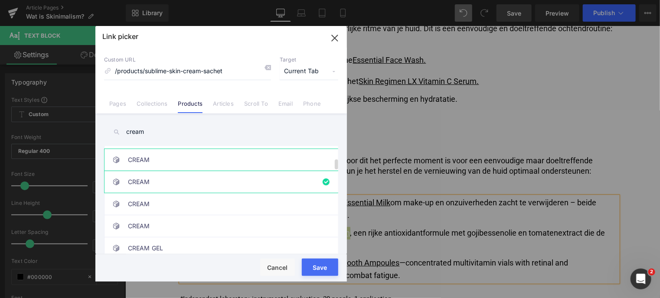
scroll to position [87, 0]
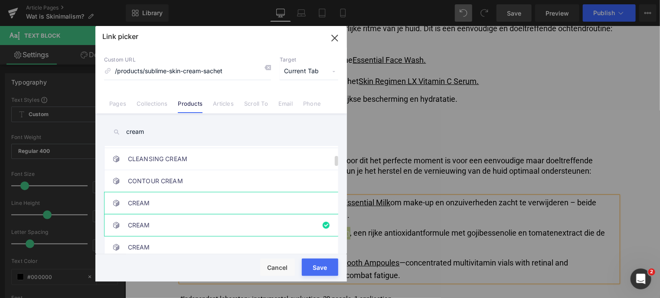
click at [170, 206] on link "CREAM" at bounding box center [223, 204] width 191 height 22
type input "/products/remedy-cream"
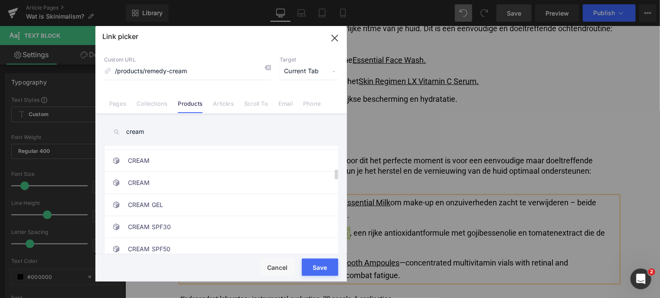
scroll to position [260, 0]
click at [128, 133] on input "cream" at bounding box center [221, 132] width 234 height 20
click at [126, 135] on input "cream" at bounding box center [221, 132] width 234 height 20
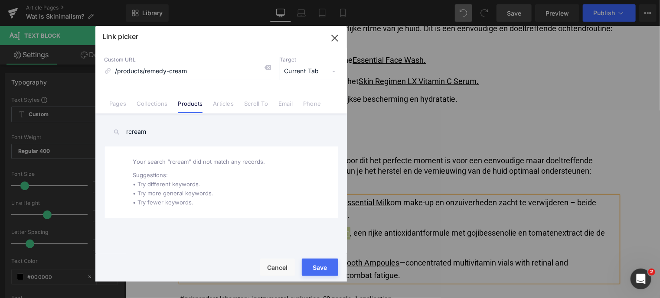
type input "rcream"
drag, startPoint x: 190, startPoint y: 71, endPoint x: 111, endPoint y: 72, distance: 79.4
click at [111, 72] on input "/products/remedy-cream" at bounding box center [187, 71] width 167 height 16
paste input "night"
type input "/products/renight-cream"
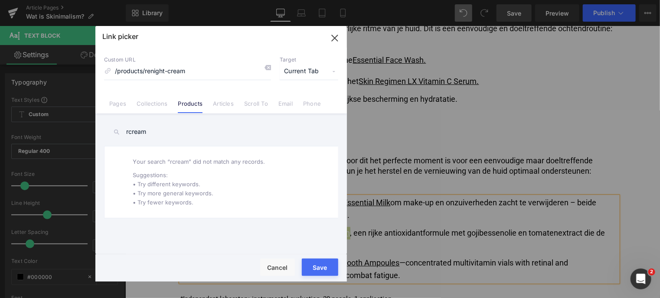
click at [315, 270] on button "Save" at bounding box center [320, 267] width 36 height 17
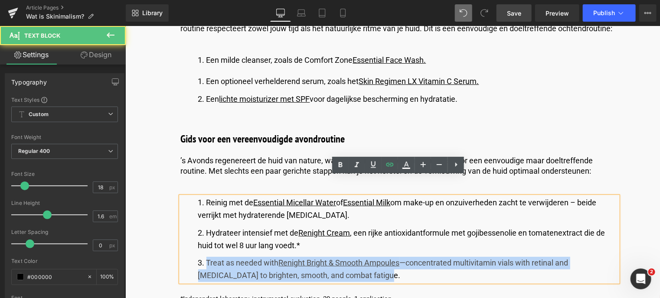
drag, startPoint x: 206, startPoint y: 242, endPoint x: 363, endPoint y: 258, distance: 158.1
click at [363, 258] on li "Treat as needed with Renight Bright & Smooth Ampoules —concentrated multivitami…" at bounding box center [408, 269] width 420 height 25
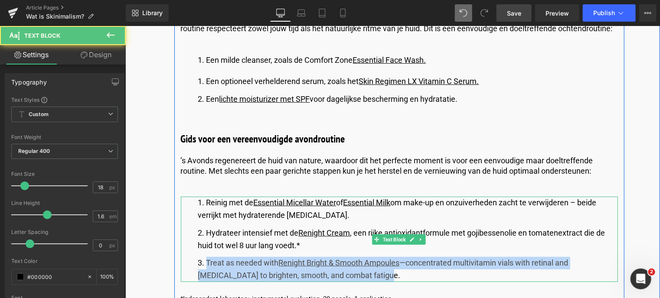
click at [237, 257] on li "Treat as needed with Renight Bright & Smooth Ampoules —concentrated multivitami…" at bounding box center [408, 269] width 420 height 25
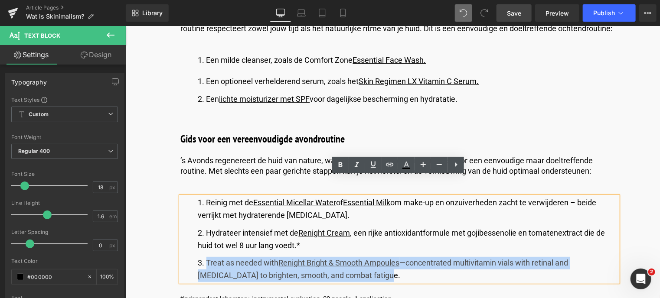
drag, startPoint x: 205, startPoint y: 242, endPoint x: 478, endPoint y: 291, distance: 277.0
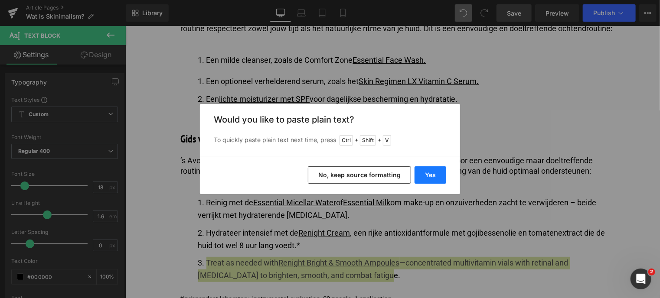
click at [432, 176] on button "Yes" at bounding box center [431, 175] width 32 height 17
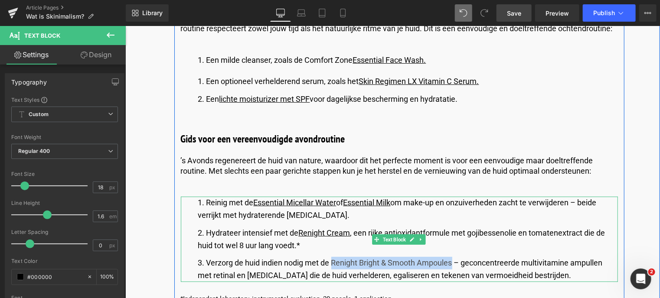
drag, startPoint x: 331, startPoint y: 245, endPoint x: 452, endPoint y: 244, distance: 121.0
click at [452, 257] on li "Verzorg de huid indien nodig met de Renight Bright & Smooth Ampoules – geconcen…" at bounding box center [408, 269] width 420 height 25
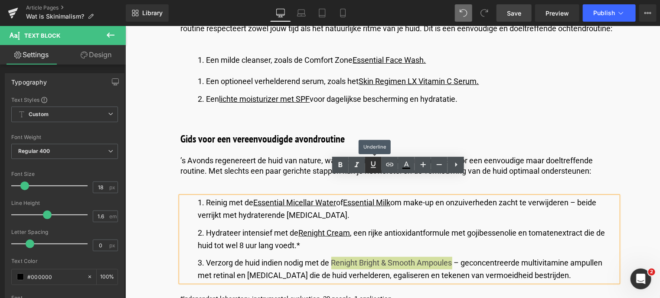
click at [371, 169] on icon at bounding box center [373, 165] width 10 height 10
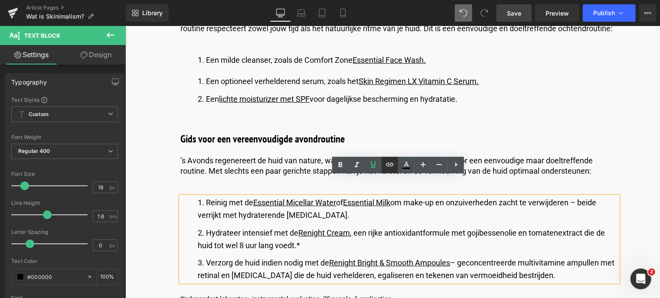
click at [391, 166] on icon at bounding box center [389, 164] width 7 height 3
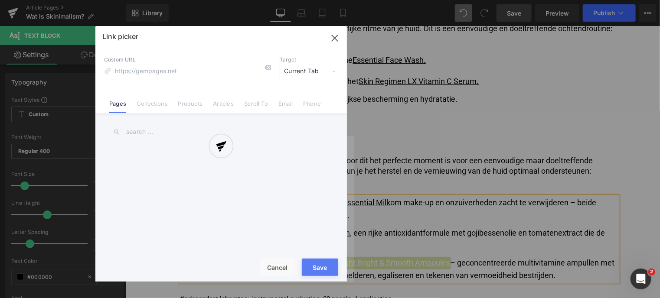
click at [513, 0] on div "Text Color Highlight Color rgb(0, 0, 0) #000000 100 % transparent transparent 0…" at bounding box center [330, 0] width 660 height 0
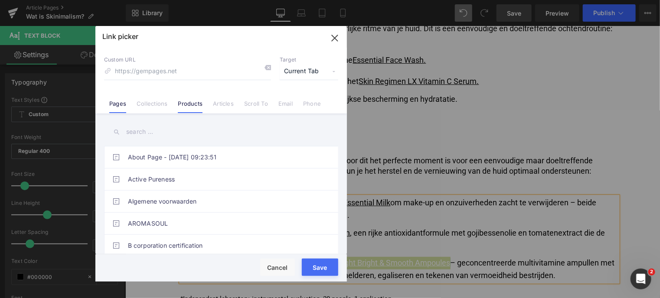
click at [190, 104] on link "Products" at bounding box center [190, 106] width 25 height 13
click at [167, 133] on input "text" at bounding box center [221, 132] width 234 height 20
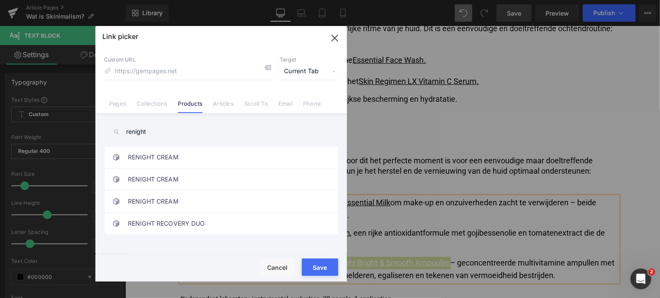
drag, startPoint x: 153, startPoint y: 135, endPoint x: 115, endPoint y: 133, distance: 38.2
click at [115, 133] on div "renight" at bounding box center [221, 132] width 234 height 20
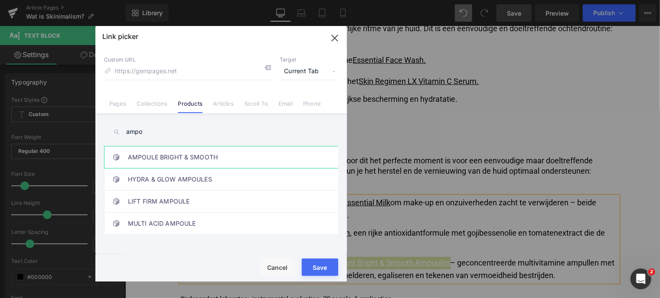
type input "ampo"
click at [169, 157] on link "AMPOULE BRIGHT & SMOOTH" at bounding box center [223, 158] width 191 height 22
type input "/products/renight-bright-ampoule"
click at [318, 270] on button "Save" at bounding box center [320, 267] width 36 height 17
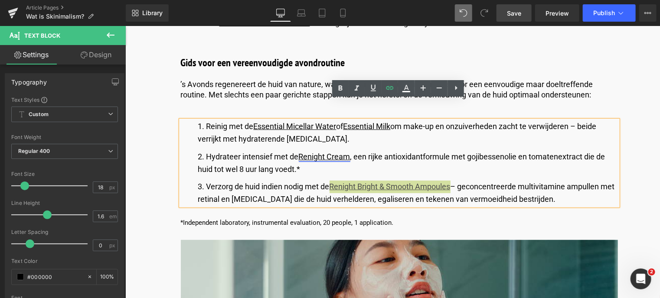
scroll to position [1821, 0]
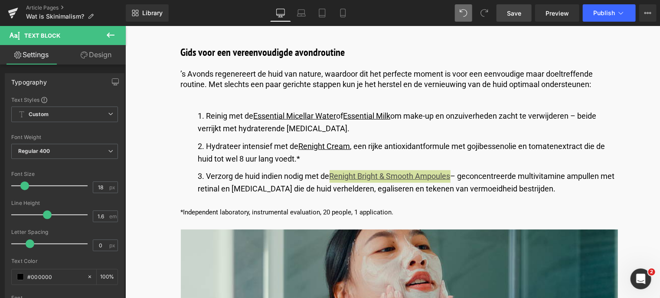
click at [512, 13] on span "Save" at bounding box center [514, 13] width 14 height 9
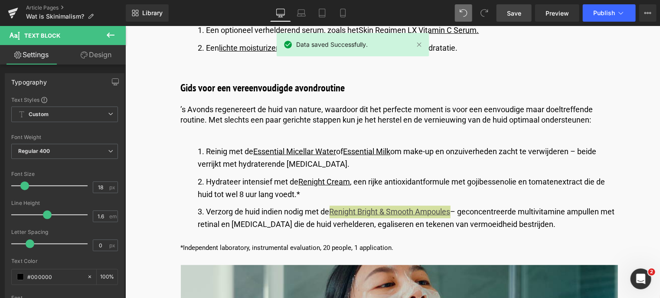
scroll to position [1908, 0]
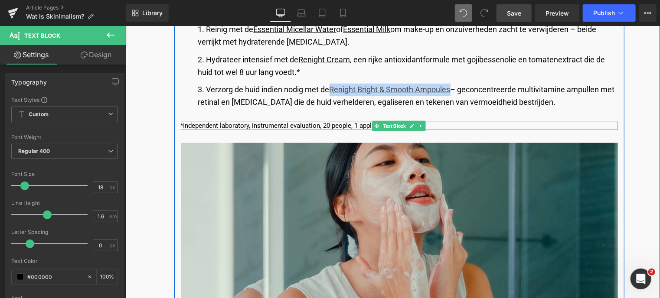
click at [257, 121] on p "*Independent laboratory, instrumental evaluation, 20 people, 1 application." at bounding box center [398, 125] width 437 height 9
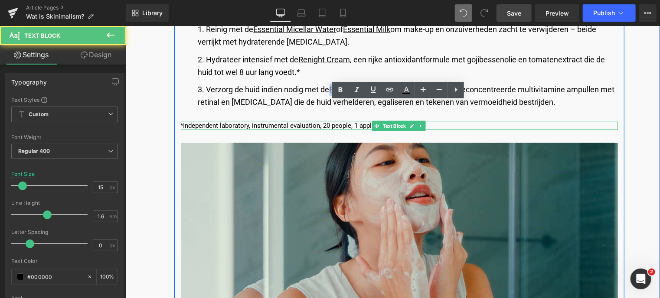
click at [181, 121] on p "*Independent laboratory, instrumental evaluation, 20 people, 1 application." at bounding box center [398, 125] width 437 height 9
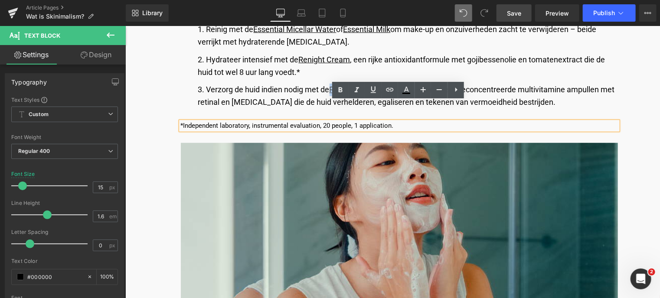
drag, startPoint x: 181, startPoint y: 106, endPoint x: 408, endPoint y: 105, distance: 226.3
click at [408, 121] on p "*Independent laboratory, instrumental evaluation, 20 people, 1 application." at bounding box center [398, 125] width 437 height 9
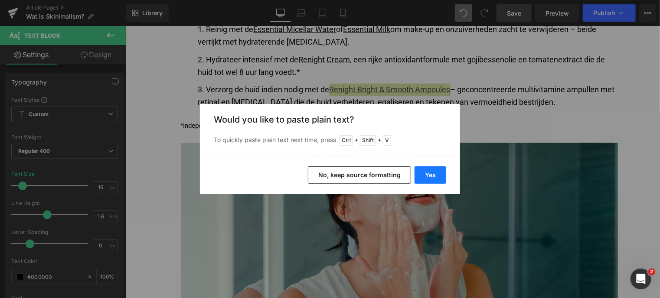
click at [421, 173] on button "Yes" at bounding box center [431, 175] width 32 height 17
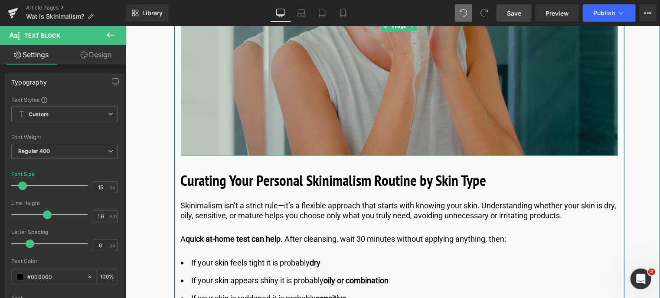
scroll to position [2168, 0]
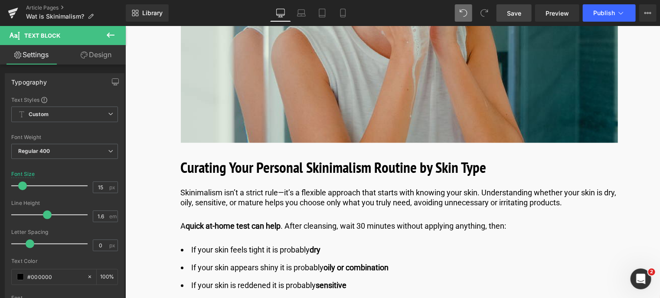
click at [511, 12] on span "Save" at bounding box center [514, 13] width 14 height 9
click at [235, 157] on b "Curating Your Personal Skinimalism Routine by Skin Type" at bounding box center [333, 167] width 306 height 20
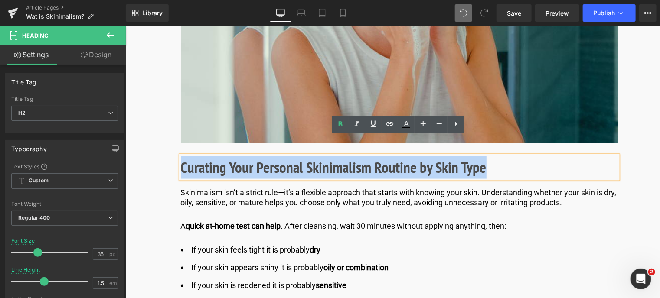
drag, startPoint x: 494, startPoint y: 147, endPoint x: 180, endPoint y: 144, distance: 314.0
click at [180, 156] on h2 "Curating Your Personal Skinimalism Routine by Skin Type" at bounding box center [398, 167] width 437 height 23
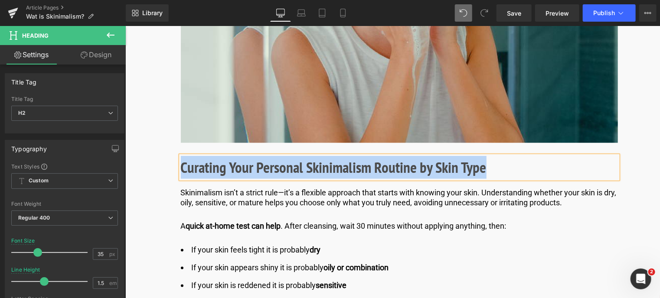
paste div
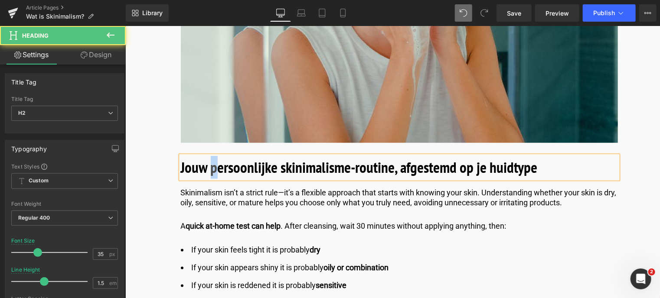
click at [210, 157] on b "Jouw persoonlijke skinimalisme-routine, afgestemd op je huidtype" at bounding box center [358, 167] width 357 height 20
click at [280, 157] on b "Jouw Persoonlijke skinimalisme-routine, afgestemd op je huidtype" at bounding box center [358, 167] width 357 height 20
click at [355, 157] on b "Jouw Persoonlijke Skinimalisme-routine, afgestemd op je huidtype" at bounding box center [359, 167] width 358 height 20
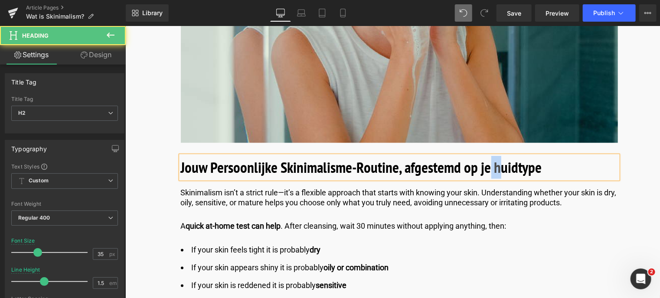
drag, startPoint x: 497, startPoint y: 148, endPoint x: 490, endPoint y: 150, distance: 7.7
click at [490, 157] on b "Jouw Persoonlijke Skinimalisme-Routine, afgestemd op je huidtype" at bounding box center [360, 167] width 361 height 20
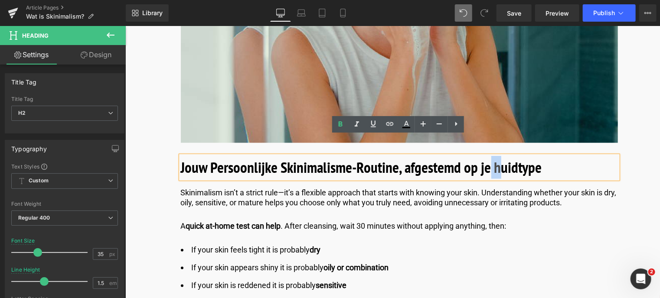
click at [496, 157] on b "Jouw Persoonlijke Skinimalisme-Routine, afgestemd op je huidtype" at bounding box center [360, 167] width 361 height 20
drag, startPoint x: 496, startPoint y: 149, endPoint x: 492, endPoint y: 150, distance: 4.9
click at [493, 157] on b "Jouw Persoonlijke Skinimalisme-Routine, afgestemd op je huidtype" at bounding box center [360, 167] width 361 height 20
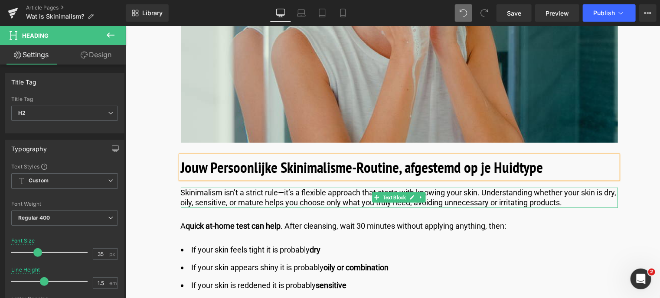
click at [235, 187] on p "Skinimalism isn’t a strict rule—it’s a flexible approach that starts with knowi…" at bounding box center [398, 197] width 437 height 20
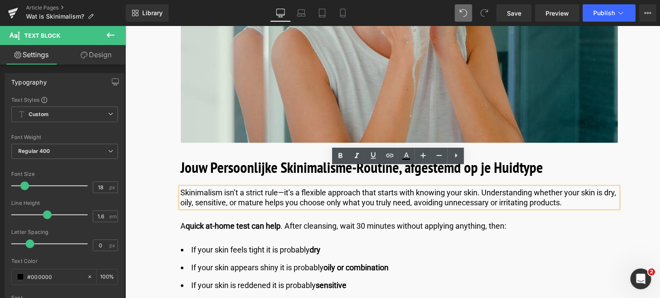
drag, startPoint x: 581, startPoint y: 181, endPoint x: 172, endPoint y: 173, distance: 409.0
click at [174, 173] on div "Skinimalisme: de Minimalistische Skincaretrend Heading ‘Less is more’ is allang…" at bounding box center [399, 198] width 450 height 3520
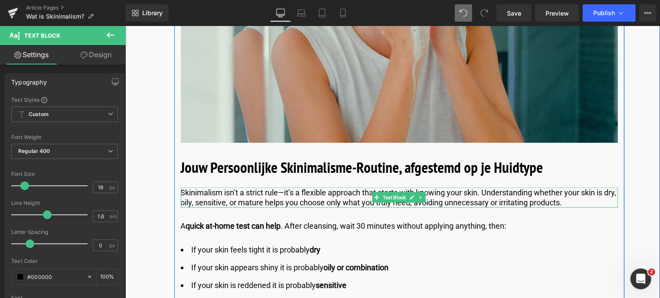
click at [580, 187] on p "Skinimalism isn’t a strict rule—it’s a flexible approach that starts with knowi…" at bounding box center [398, 197] width 437 height 20
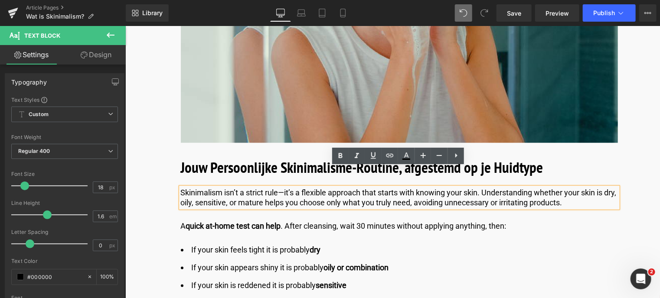
drag, startPoint x: 581, startPoint y: 182, endPoint x: 187, endPoint y: 195, distance: 393.5
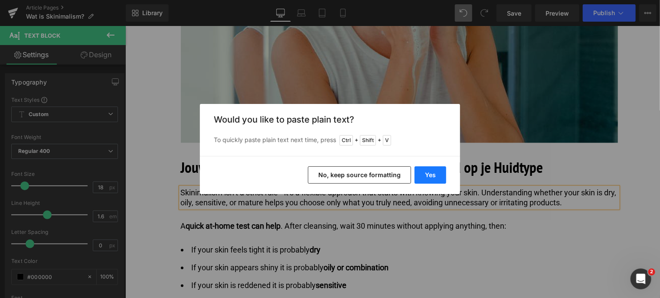
click at [435, 175] on button "Yes" at bounding box center [431, 175] width 32 height 17
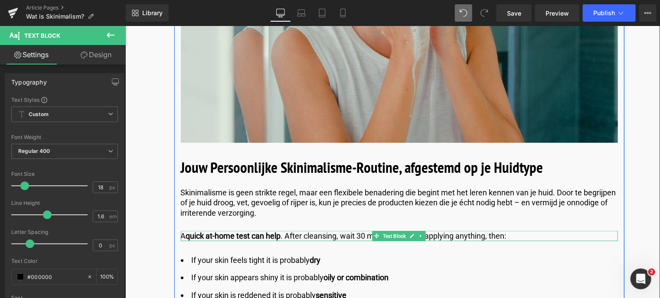
click at [224, 231] on strong "quick at-home test can help" at bounding box center [233, 235] width 95 height 9
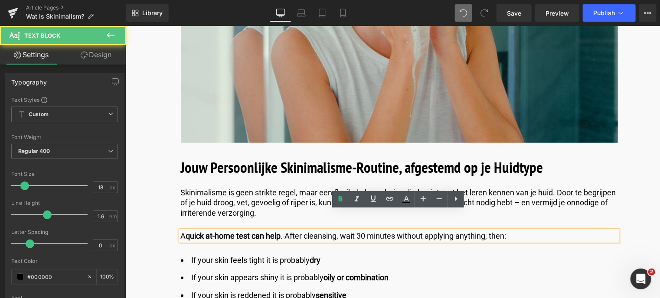
drag, startPoint x: 487, startPoint y: 216, endPoint x: 139, endPoint y: 193, distance: 348.9
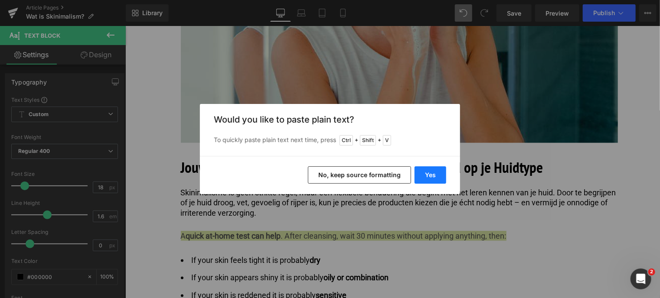
click at [425, 175] on button "Yes" at bounding box center [431, 175] width 32 height 17
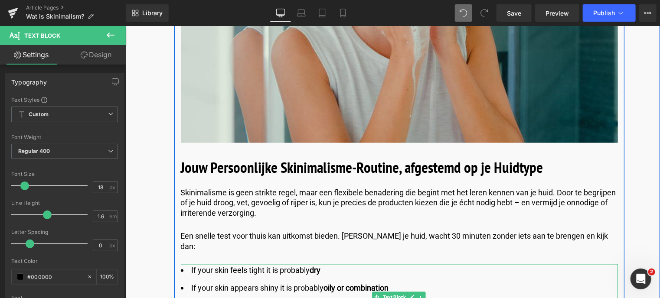
scroll to position [2211, 0]
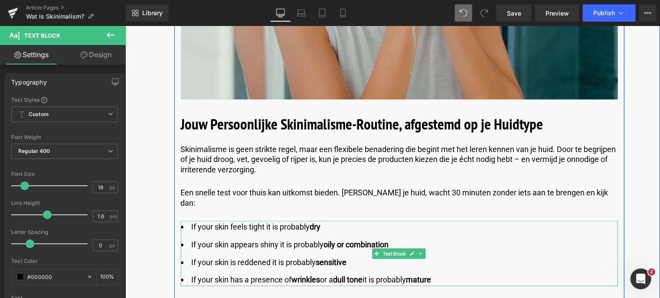
drag, startPoint x: 329, startPoint y: 196, endPoint x: 189, endPoint y: 195, distance: 140.5
click at [212, 221] on ul "If your skin feels tight it is probably dry If your skin appears shiny it is pr…" at bounding box center [398, 253] width 437 height 65
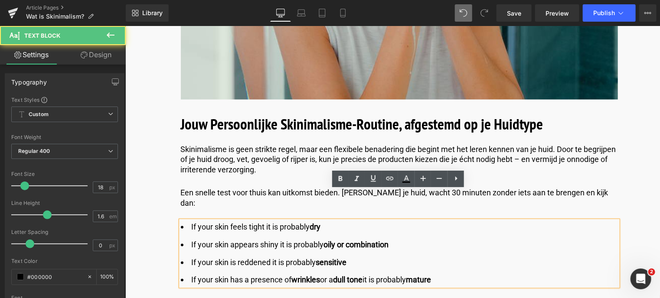
click at [189, 221] on li "If your skin feels tight it is probably dry" at bounding box center [398, 227] width 437 height 13
drag, startPoint x: 189, startPoint y: 195, endPoint x: 364, endPoint y: 193, distance: 175.6
click at [363, 221] on li "If your skin feels tight it is probably dry" at bounding box center [398, 227] width 437 height 13
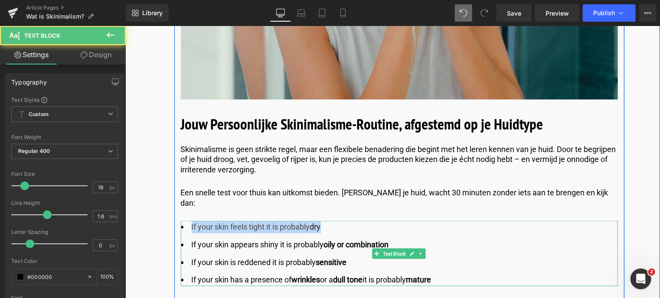
click at [320, 222] on strong "dry" at bounding box center [315, 226] width 11 height 9
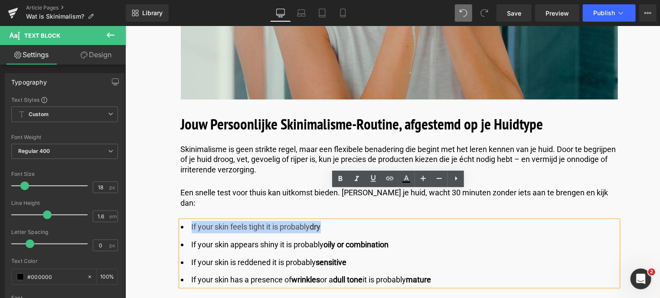
drag, startPoint x: 325, startPoint y: 195, endPoint x: 189, endPoint y: 194, distance: 135.7
click at [189, 221] on li "If your skin feels tight it is probably dry" at bounding box center [398, 227] width 437 height 13
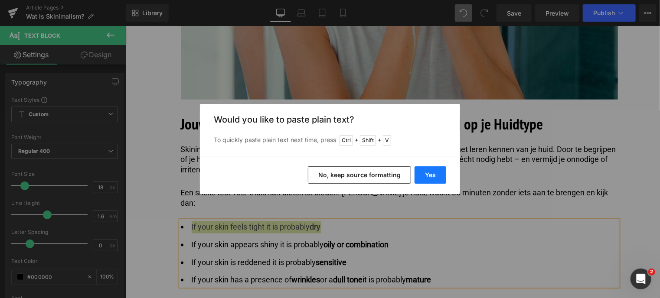
click at [425, 173] on button "Yes" at bounding box center [431, 175] width 32 height 17
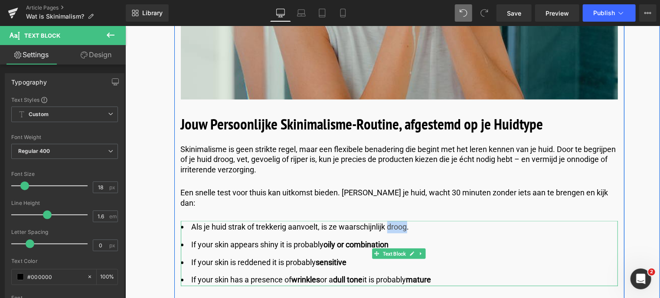
drag, startPoint x: 408, startPoint y: 197, endPoint x: 389, endPoint y: 199, distance: 19.2
click at [389, 221] on li "Als je huid strak of trekkerig aanvoelt, is ze waarschijnlijk droog." at bounding box center [398, 227] width 437 height 13
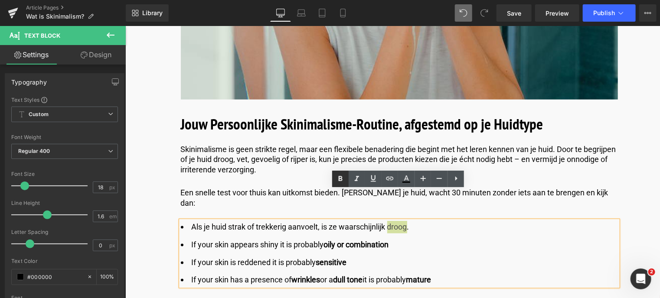
click at [342, 179] on icon at bounding box center [341, 178] width 4 height 5
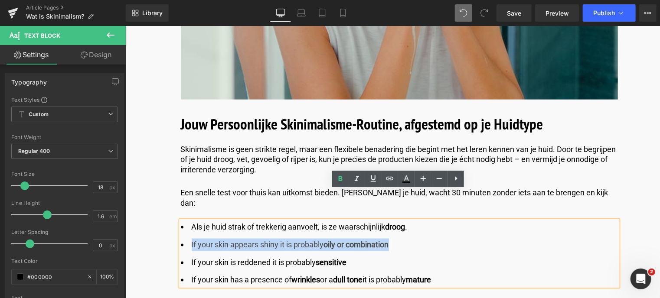
drag, startPoint x: 395, startPoint y: 214, endPoint x: 189, endPoint y: 214, distance: 205.1
click at [189, 238] on li "If your skin appears shiny it is probably oily or combination" at bounding box center [398, 244] width 437 height 13
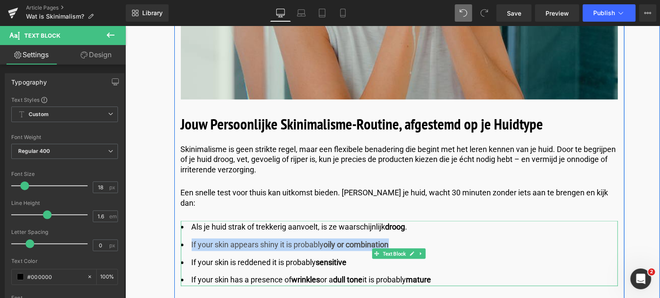
click at [413, 238] on li "If your skin appears shiny it is probably oily or combination" at bounding box center [398, 244] width 437 height 13
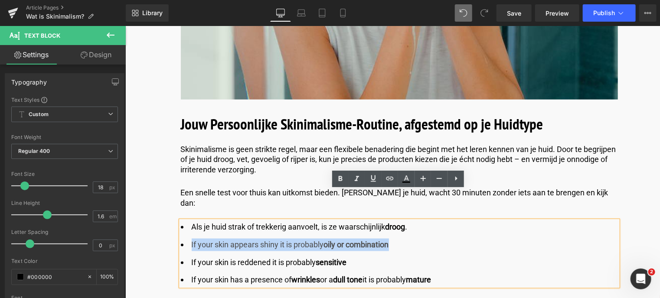
drag, startPoint x: 409, startPoint y: 215, endPoint x: 180, endPoint y: 209, distance: 229.9
click at [180, 238] on li "If your skin appears shiny it is probably oily or combination" at bounding box center [398, 244] width 437 height 13
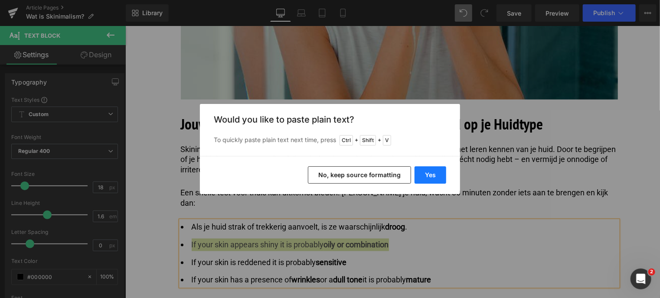
click at [432, 175] on button "Yes" at bounding box center [431, 175] width 32 height 17
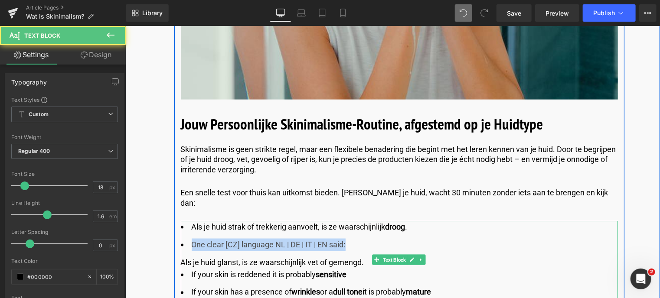
drag, startPoint x: 352, startPoint y: 212, endPoint x: 183, endPoint y: 219, distance: 169.3
click at [183, 238] on li "One clear [CZ] language NL | DE | IT | EN said:" at bounding box center [398, 244] width 437 height 13
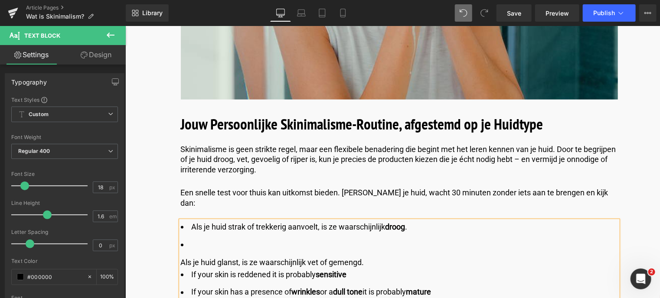
click at [180, 230] on div "Als je huid strak of trekkerig aanvoelt, is ze waarschijnlijk droog . Als je hu…" at bounding box center [398, 260] width 437 height 78
click at [181, 256] on div "Als je huid glanst, is ze waarschijnlijk vet of gemengd." at bounding box center [398, 262] width 437 height 13
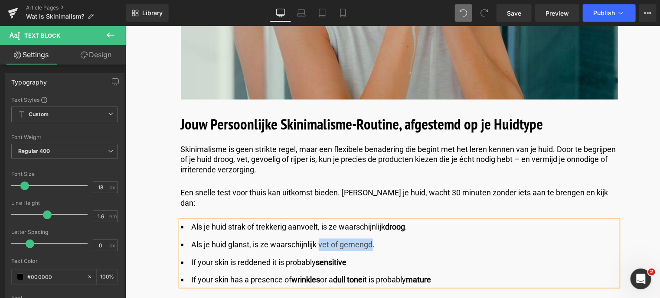
drag, startPoint x: 373, startPoint y: 213, endPoint x: 320, endPoint y: 214, distance: 53.4
click at [320, 240] on span "Als je huid glanst, is ze waarschijnlijk vet of gemengd." at bounding box center [282, 244] width 183 height 9
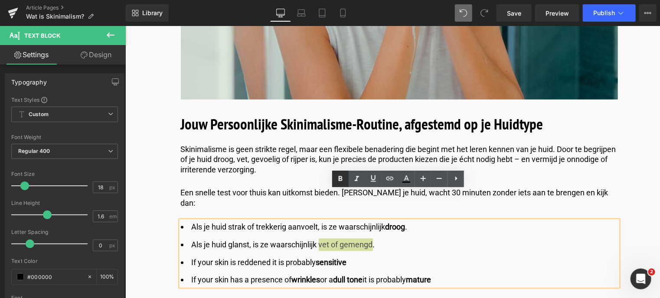
click at [337, 179] on icon at bounding box center [340, 179] width 10 height 10
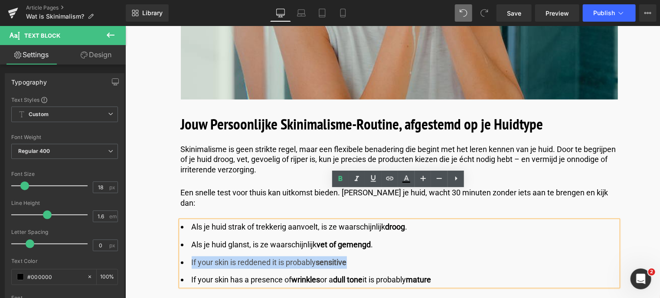
drag, startPoint x: 351, startPoint y: 232, endPoint x: 188, endPoint y: 230, distance: 162.6
click at [188, 256] on li "If your skin is reddened it is probably sensitive" at bounding box center [398, 262] width 437 height 13
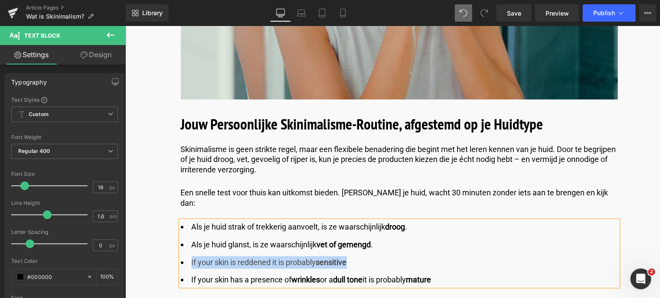
click at [361, 256] on li "If your skin is reddened it is probably sensitive" at bounding box center [398, 262] width 437 height 13
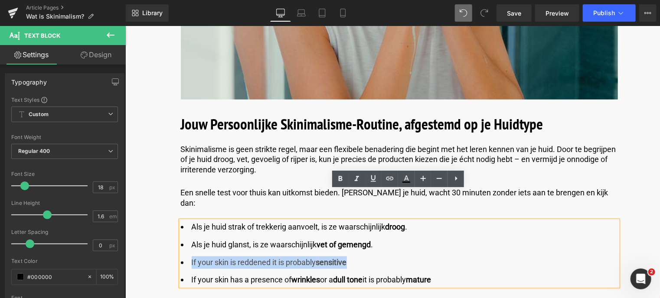
drag, startPoint x: 361, startPoint y: 233, endPoint x: 185, endPoint y: 230, distance: 176.1
click at [185, 256] on li "If your skin is reddened it is probably sensitive" at bounding box center [398, 262] width 437 height 13
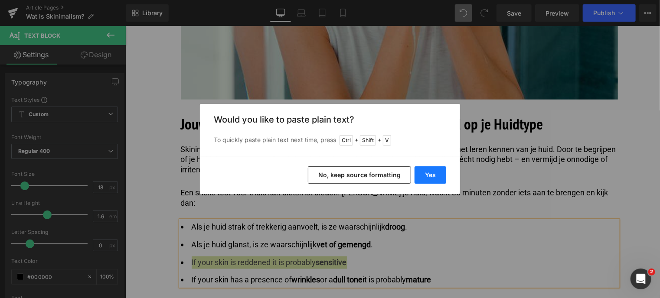
click at [427, 174] on button "Yes" at bounding box center [431, 175] width 32 height 17
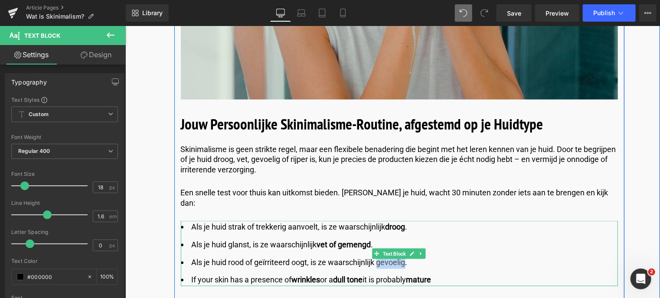
drag, startPoint x: 408, startPoint y: 233, endPoint x: 379, endPoint y: 233, distance: 29.1
click at [379, 256] on li "Als je huid rood of geïrriteerd oogt, is ze waarschijnlijk gevoelig." at bounding box center [398, 262] width 437 height 13
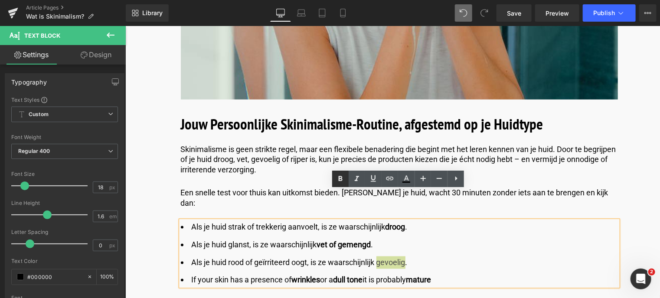
click at [342, 178] on icon at bounding box center [341, 178] width 4 height 5
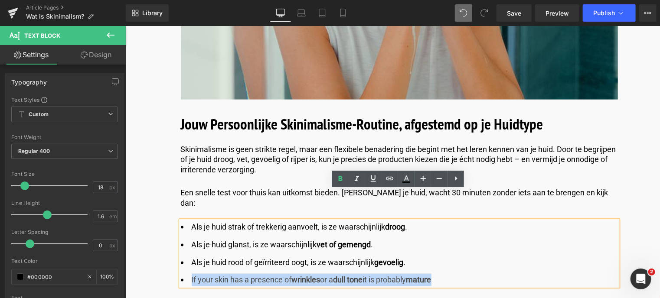
drag, startPoint x: 450, startPoint y: 247, endPoint x: 189, endPoint y: 247, distance: 260.6
click at [189, 274] on li "If your skin has a presence of wrinkles or a dull tone it is probably mature" at bounding box center [398, 280] width 437 height 13
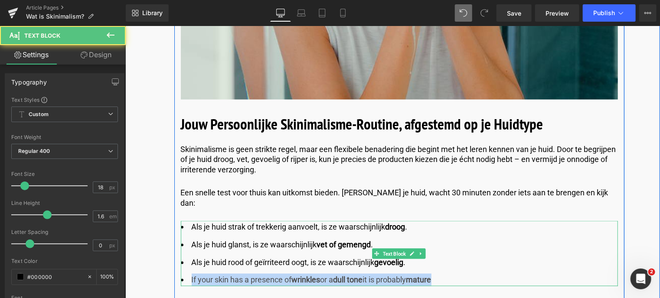
click at [460, 274] on li "If your skin has a presence of wrinkles or a dull tone it is probably mature" at bounding box center [398, 280] width 437 height 13
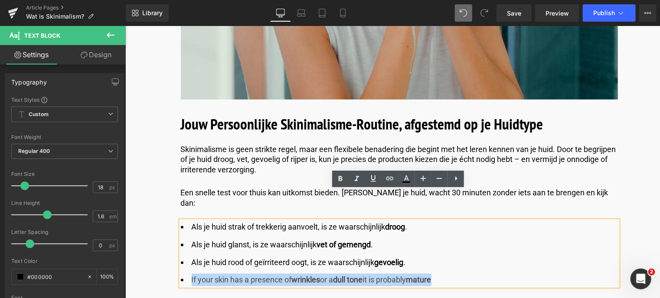
drag, startPoint x: 460, startPoint y: 247, endPoint x: 150, endPoint y: 256, distance: 310.6
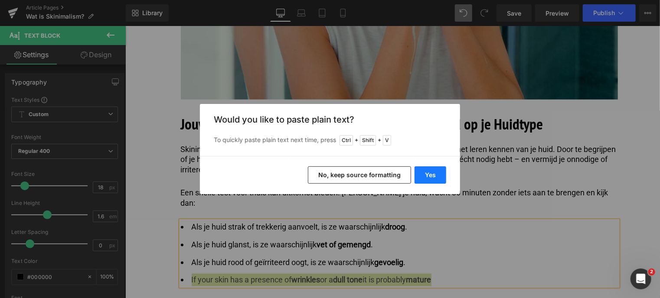
click at [434, 178] on button "Yes" at bounding box center [431, 175] width 32 height 17
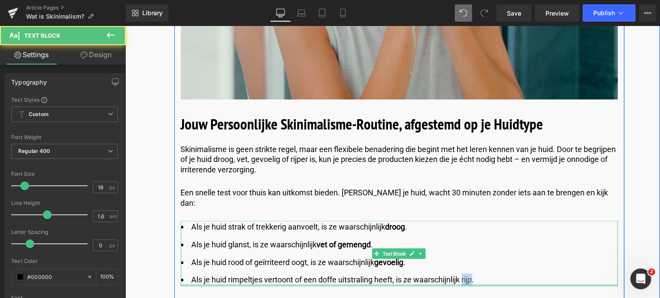
drag, startPoint x: 474, startPoint y: 251, endPoint x: 463, endPoint y: 254, distance: 11.8
click at [463, 254] on div "Als je huid strak of trekkerig aanvoelt, is ze waarschijnlijk droog . Als je hu…" at bounding box center [398, 253] width 437 height 65
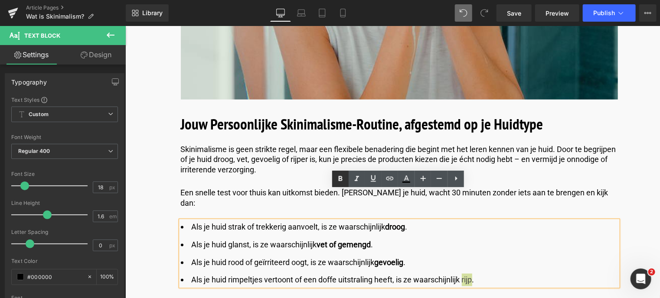
click at [339, 181] on icon at bounding box center [341, 178] width 4 height 5
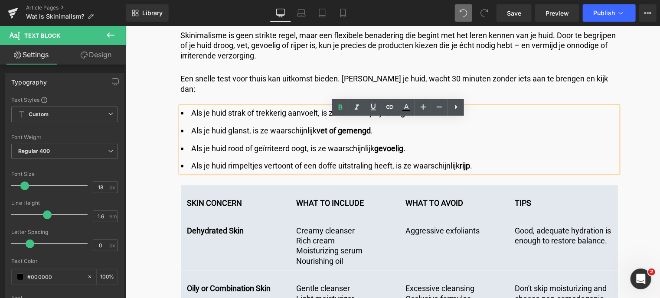
scroll to position [2342, 0]
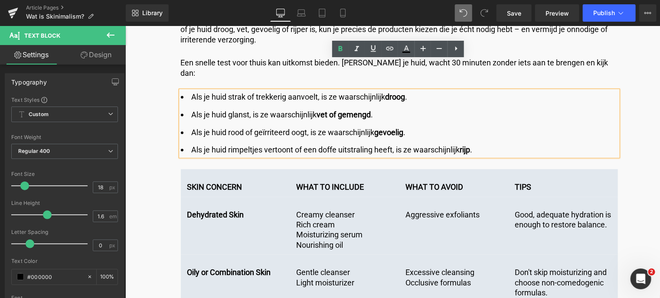
click at [232, 182] on div "SKIN CONCERN Text Block" at bounding box center [235, 187] width 96 height 10
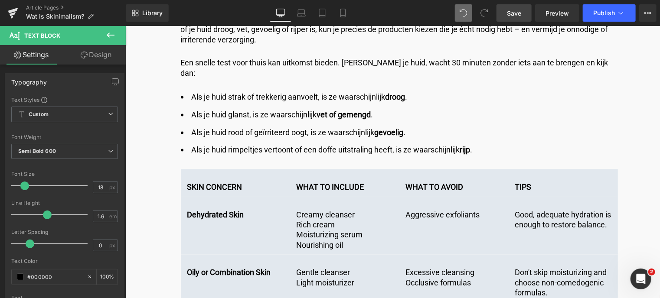
click at [510, 14] on span "Save" at bounding box center [514, 13] width 14 height 9
click at [234, 126] on li "Als je huid rood of geïrriteerd oogt, is ze waarschijnlijk gevoelig ." at bounding box center [398, 132] width 437 height 13
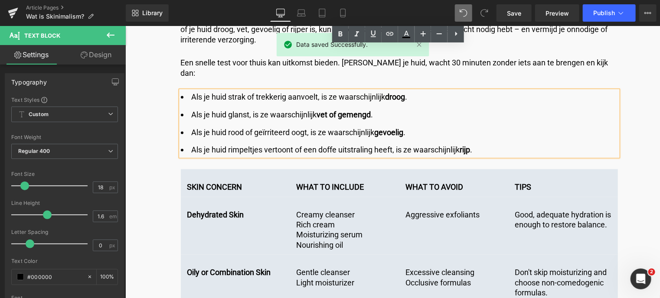
scroll to position [2385, 0]
